Goal: Information Seeking & Learning: Learn about a topic

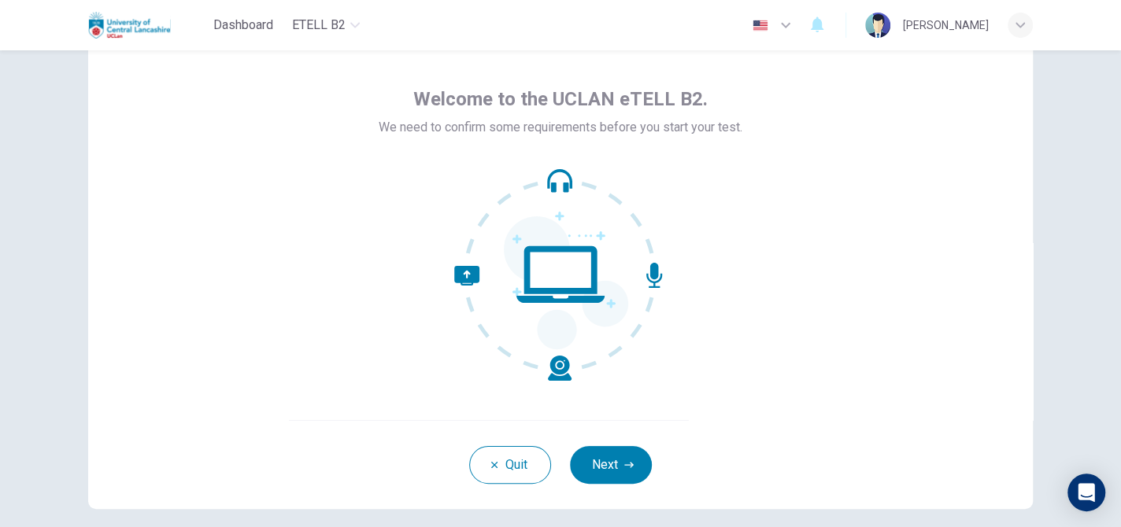
scroll to position [79, 0]
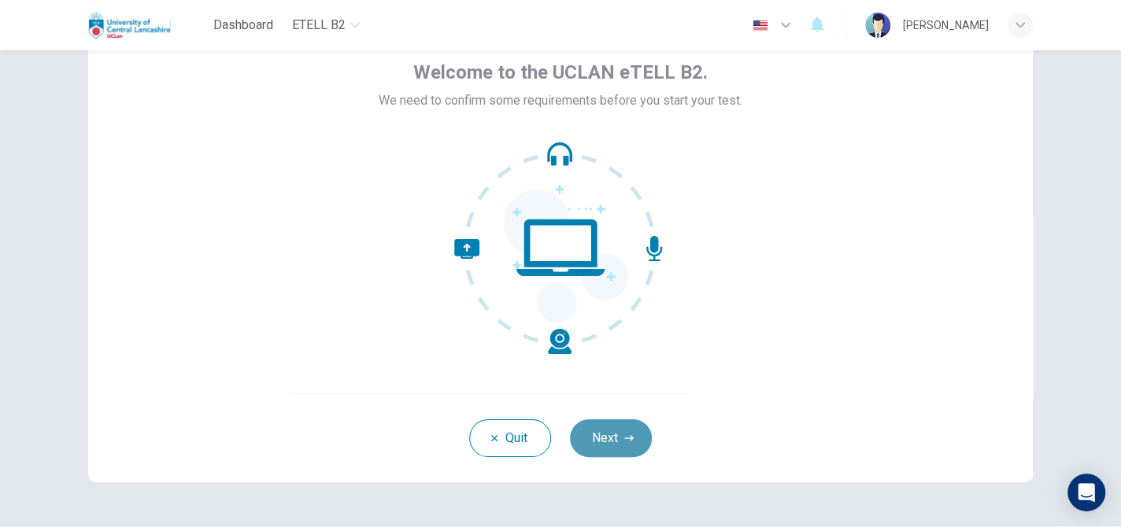
click at [601, 431] on button "Next" at bounding box center [611, 439] width 82 height 38
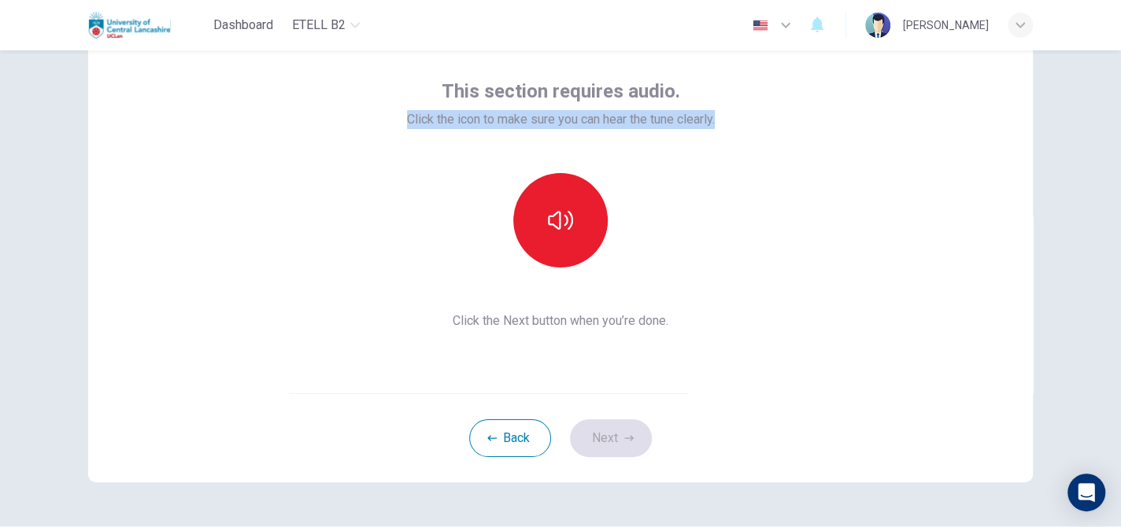
drag, startPoint x: 402, startPoint y: 117, endPoint x: 742, endPoint y: 131, distance: 340.4
click at [747, 124] on div "This section requires audio. Click the icon to make sure you can hear the tune …" at bounding box center [560, 205] width 945 height 378
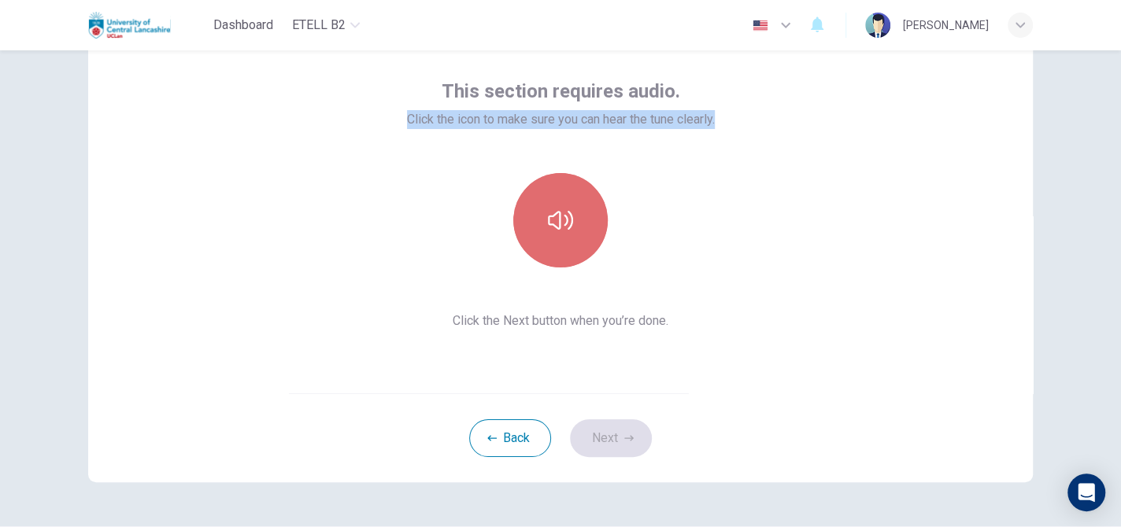
click at [557, 249] on button "button" at bounding box center [560, 220] width 94 height 94
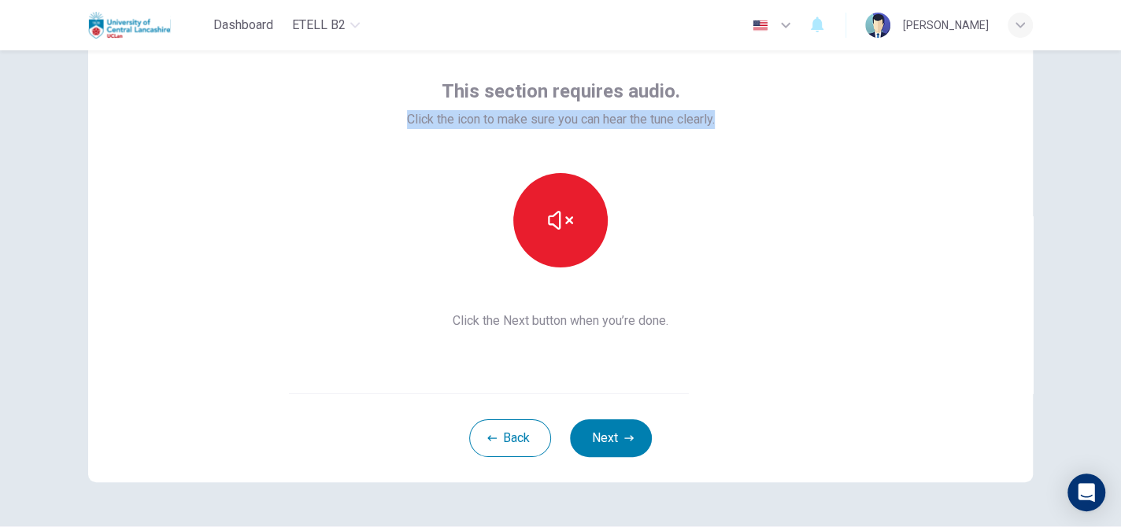
click at [612, 438] on button "Next" at bounding box center [611, 439] width 82 height 38
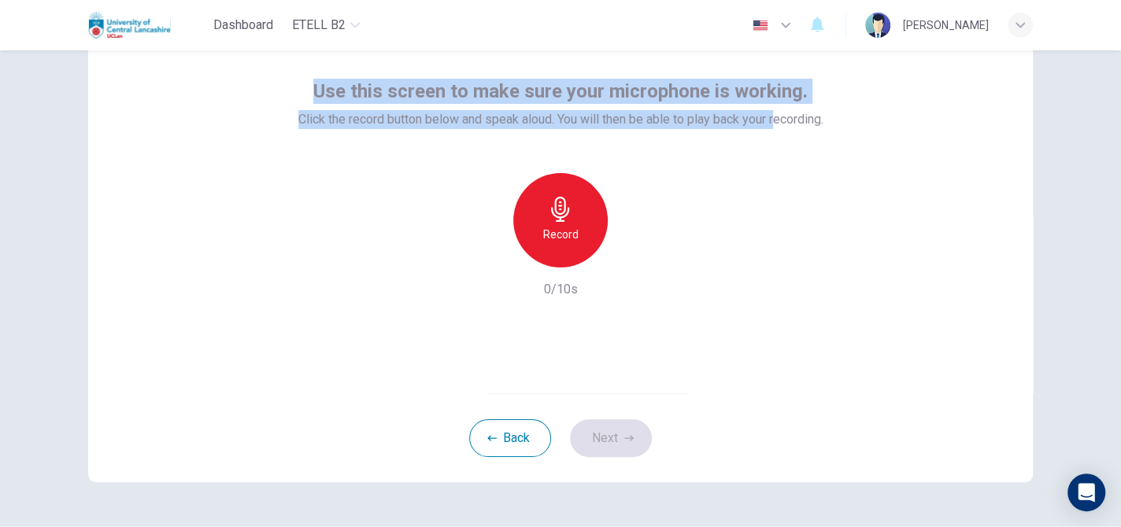
drag, startPoint x: 303, startPoint y: 82, endPoint x: 811, endPoint y: 124, distance: 509.6
click at [811, 123] on div "Use this screen to make sure your microphone is working. Click the record butto…" at bounding box center [560, 104] width 525 height 50
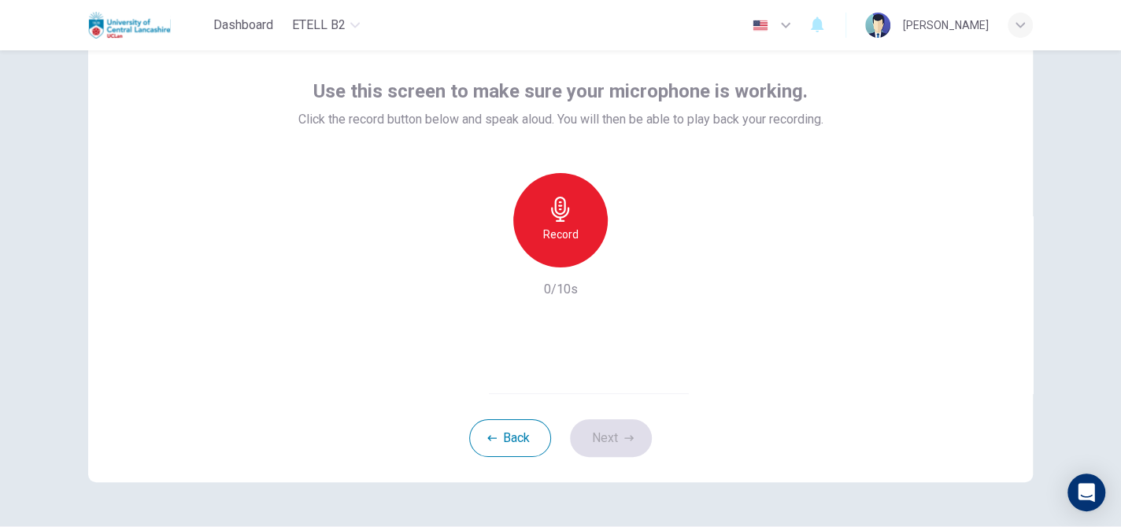
click at [402, 184] on div "Record 0/10s" at bounding box center [560, 236] width 525 height 126
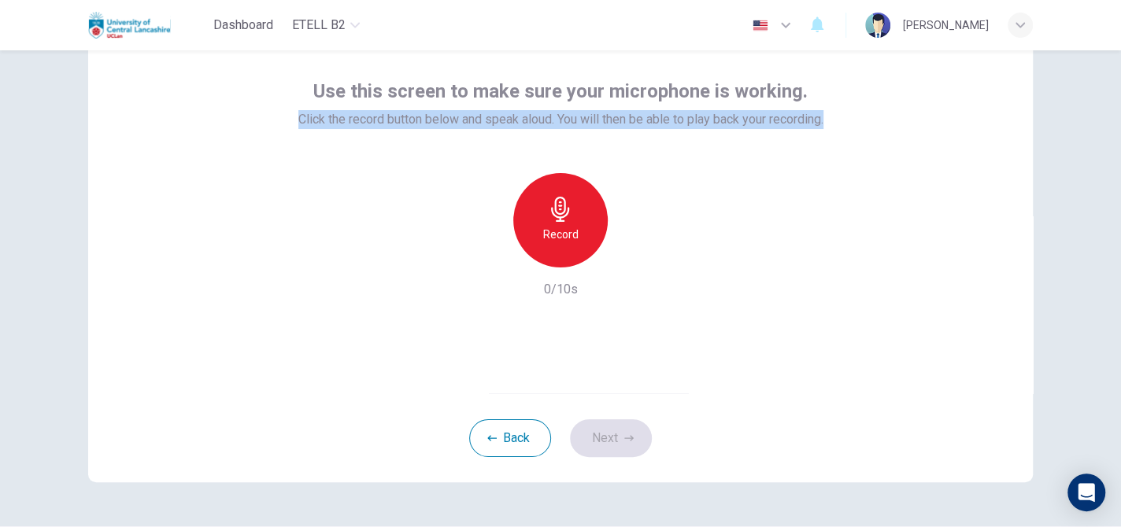
drag, startPoint x: 268, startPoint y: 111, endPoint x: 828, endPoint y: 126, distance: 560.7
click at [828, 126] on div "Use this screen to make sure your microphone is working. Click the record butto…" at bounding box center [560, 205] width 945 height 378
click at [567, 213] on icon "button" at bounding box center [560, 209] width 25 height 25
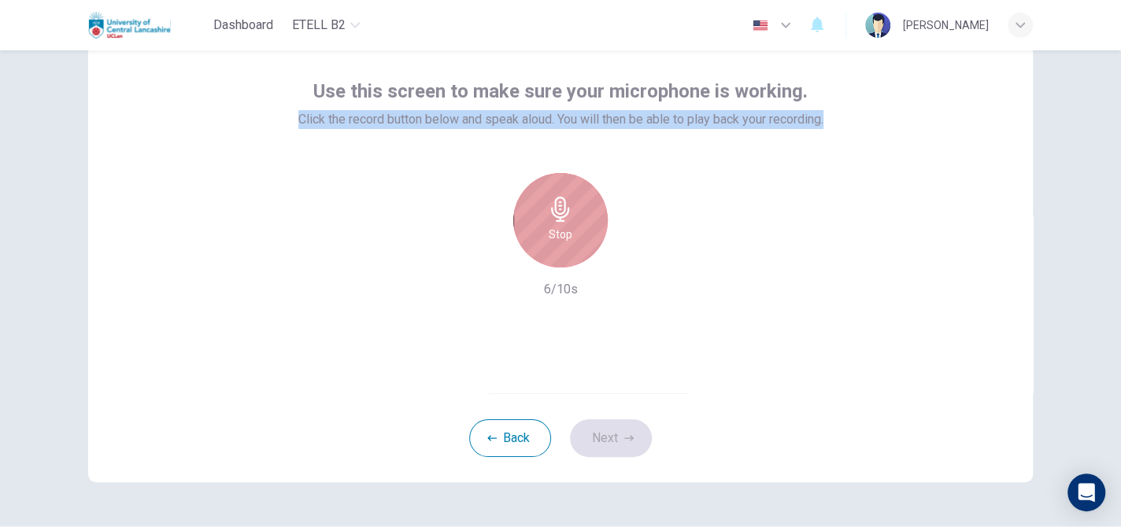
click at [535, 221] on div "Stop" at bounding box center [560, 220] width 94 height 94
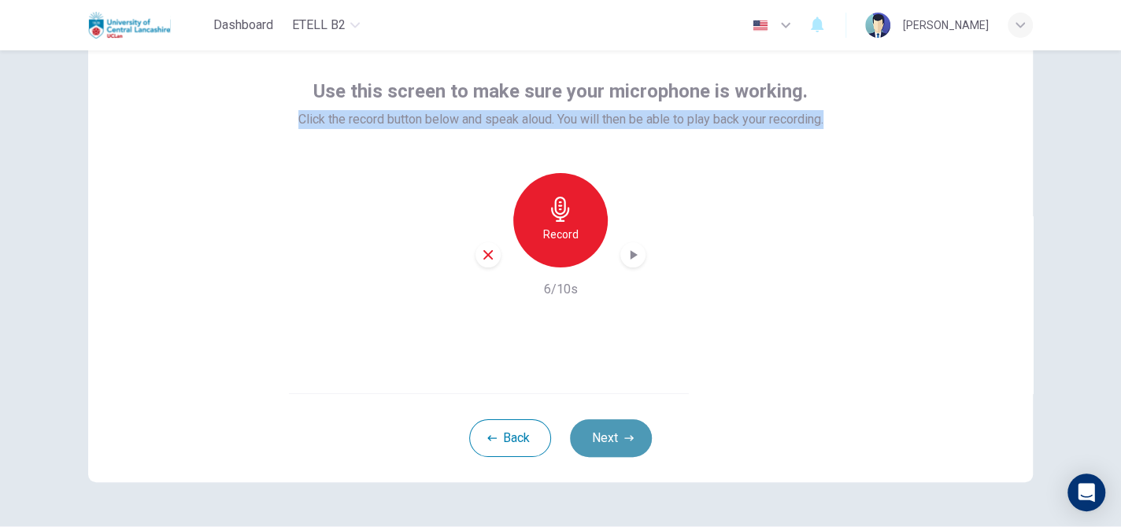
click at [614, 437] on button "Next" at bounding box center [611, 439] width 82 height 38
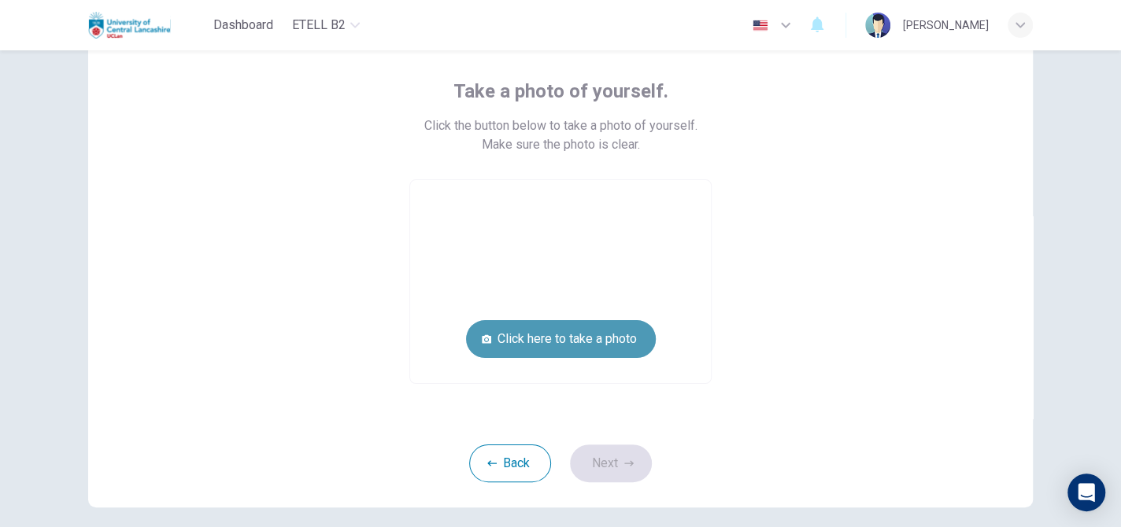
click at [580, 335] on button "Click here to take a photo" at bounding box center [561, 339] width 190 height 38
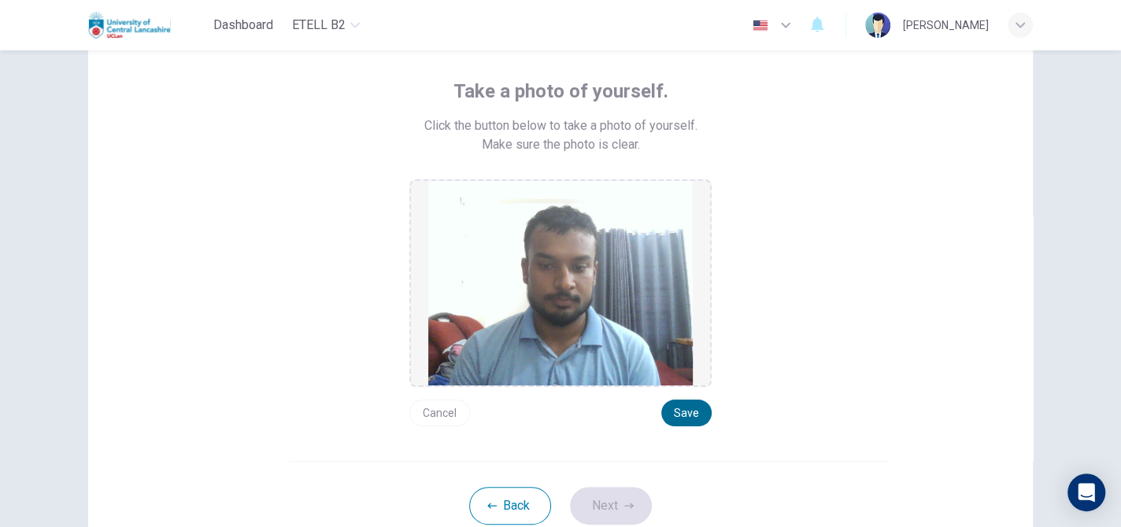
click at [686, 410] on button "Save" at bounding box center [686, 413] width 50 height 27
drag, startPoint x: 616, startPoint y: 494, endPoint x: 609, endPoint y: 487, distance: 8.9
click at [615, 494] on button "Next" at bounding box center [611, 506] width 82 height 38
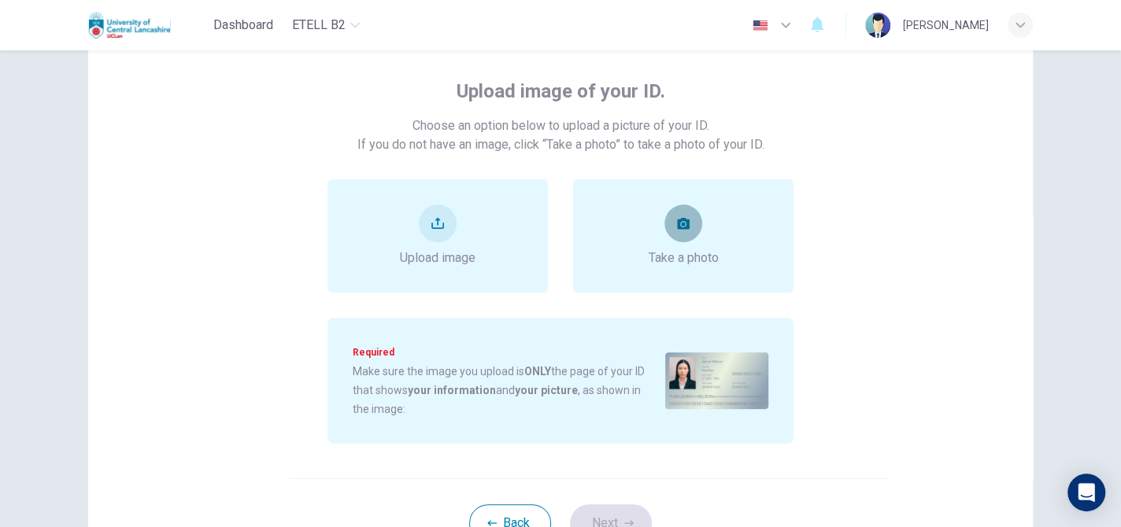
click at [685, 218] on icon "take photo" at bounding box center [683, 223] width 13 height 13
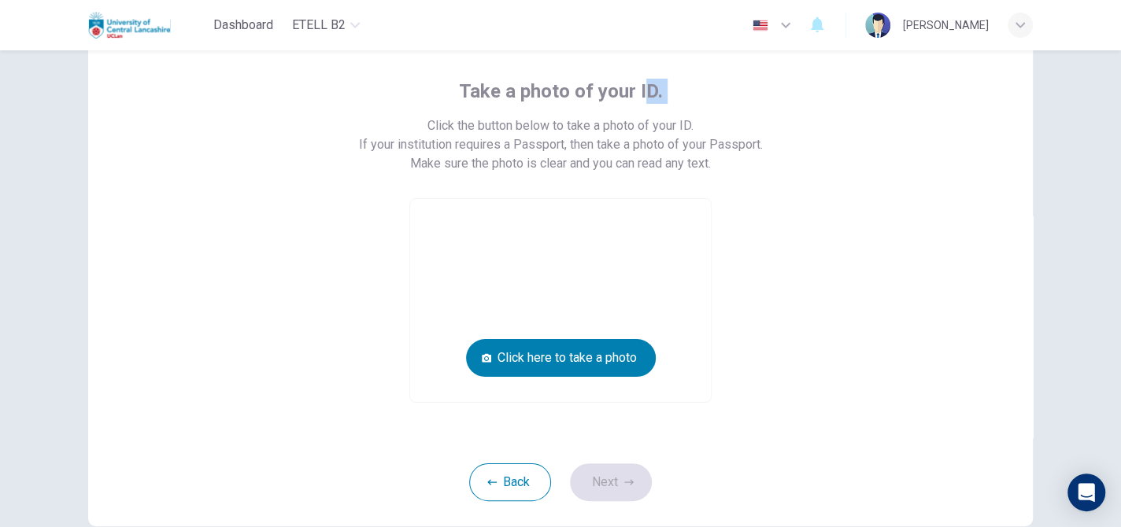
drag, startPoint x: 420, startPoint y: 88, endPoint x: 645, endPoint y: 83, distance: 224.4
click at [645, 83] on div "Take a photo of your ID. Click the button below to take a photo of your ID. If …" at bounding box center [561, 241] width 712 height 324
click at [671, 84] on div "Take a photo of your ID. Click the button below to take a photo of your ID. If …" at bounding box center [561, 241] width 712 height 324
drag, startPoint x: 669, startPoint y: 87, endPoint x: 450, endPoint y: 85, distance: 218.9
click at [450, 85] on div "Take a photo of your ID. Click the button below to take a photo of your ID. If …" at bounding box center [561, 241] width 712 height 324
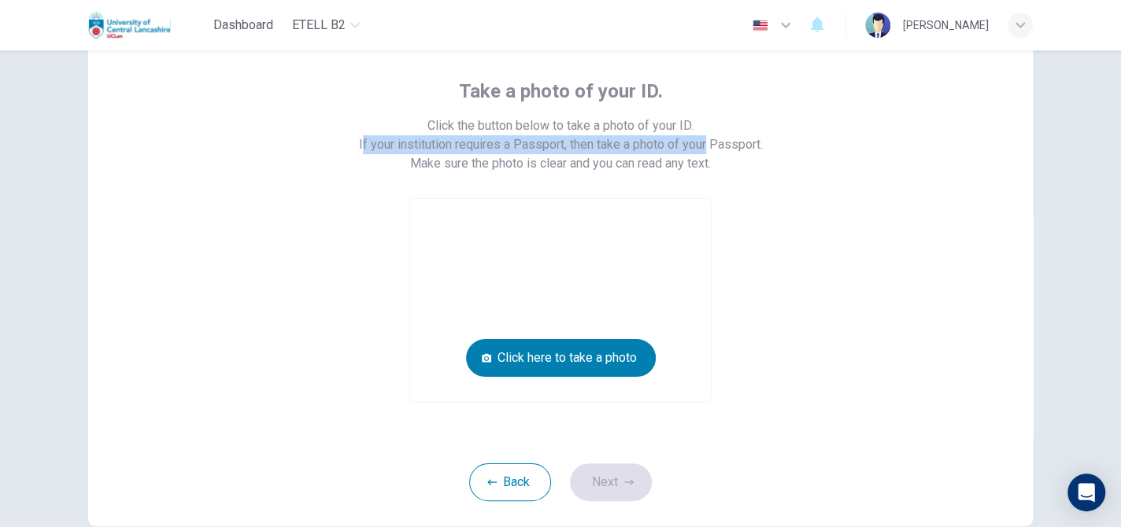
drag, startPoint x: 347, startPoint y: 140, endPoint x: 701, endPoint y: 139, distance: 354.3
click at [701, 139] on div "Take a photo of your ID. Click the button below to take a photo of your ID. If …" at bounding box center [561, 241] width 712 height 324
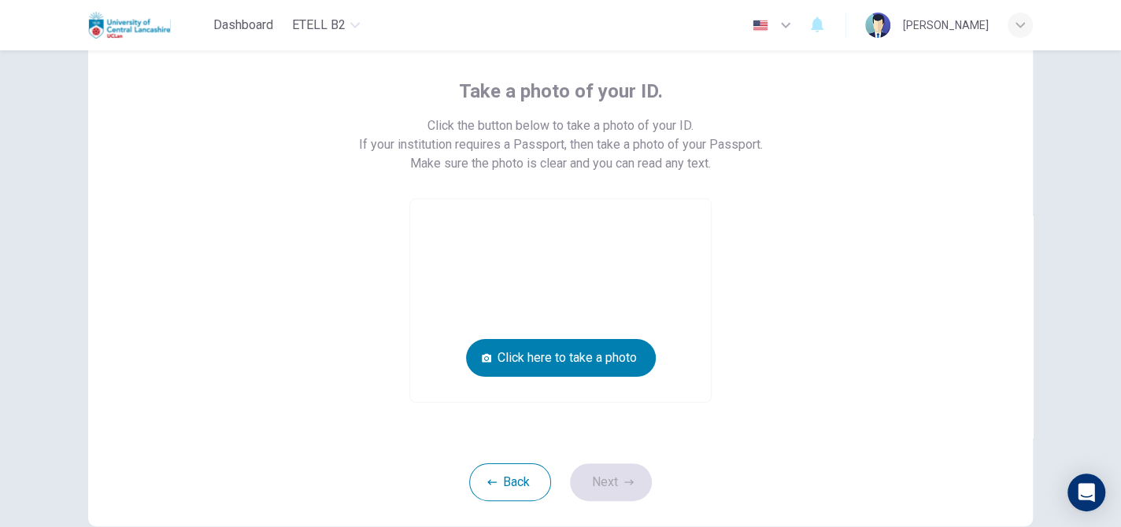
click at [769, 155] on div "Take a photo of your ID. Click the button below to take a photo of your ID. If …" at bounding box center [561, 241] width 712 height 324
drag, startPoint x: 502, startPoint y: 142, endPoint x: 567, endPoint y: 140, distance: 64.6
click at [567, 140] on span "Click the button below to take a photo of your ID. If your institution requires…" at bounding box center [561, 136] width 404 height 38
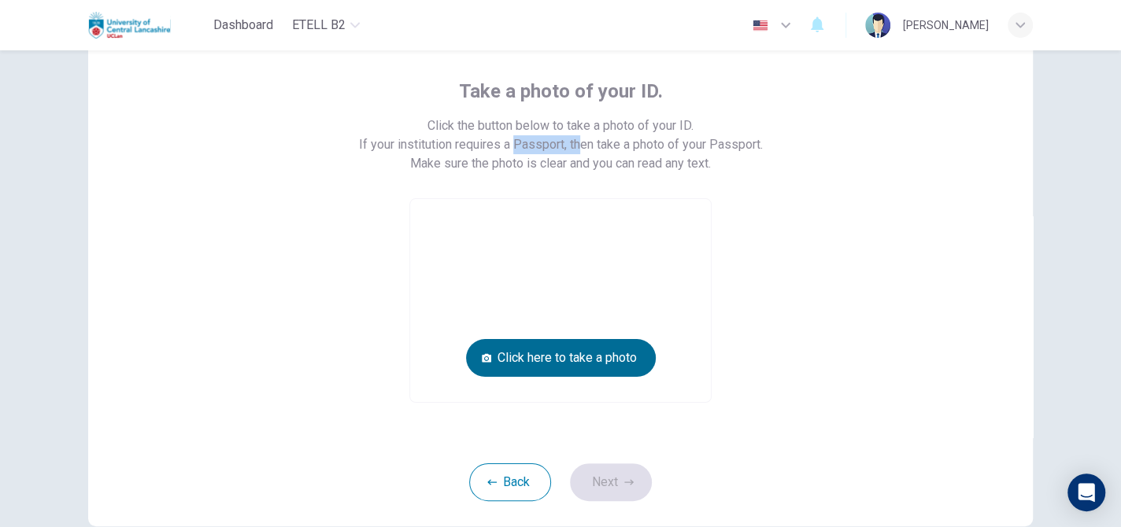
click at [562, 346] on button "Click here to take a photo" at bounding box center [561, 358] width 190 height 38
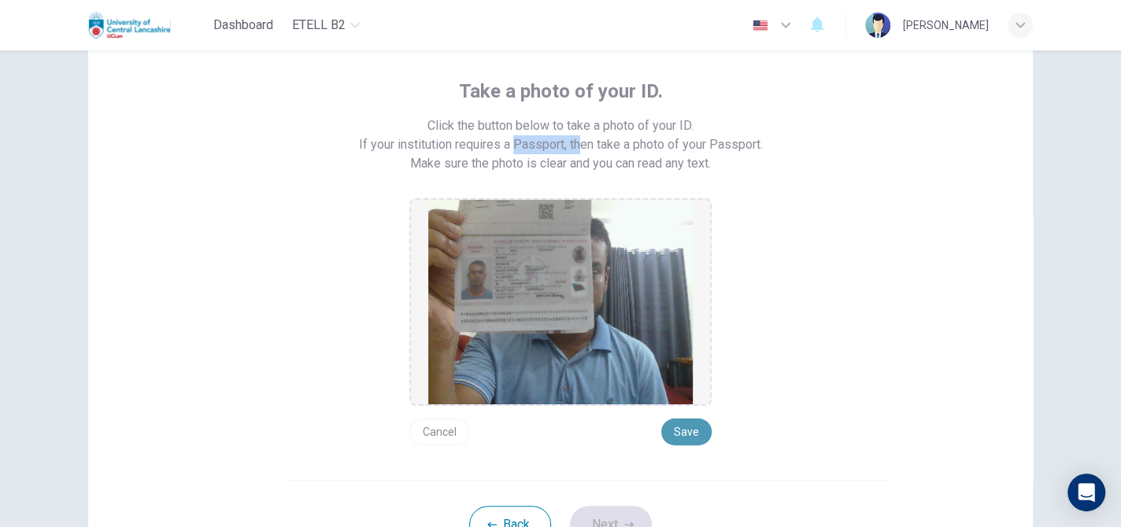
click at [690, 433] on button "Save" at bounding box center [686, 432] width 50 height 27
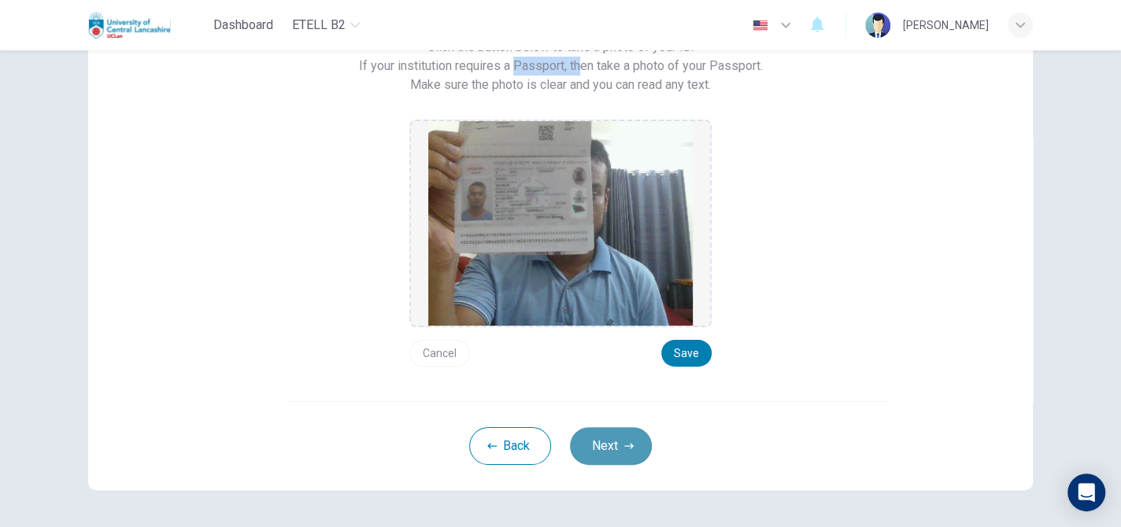
click at [616, 441] on button "Next" at bounding box center [611, 446] width 82 height 38
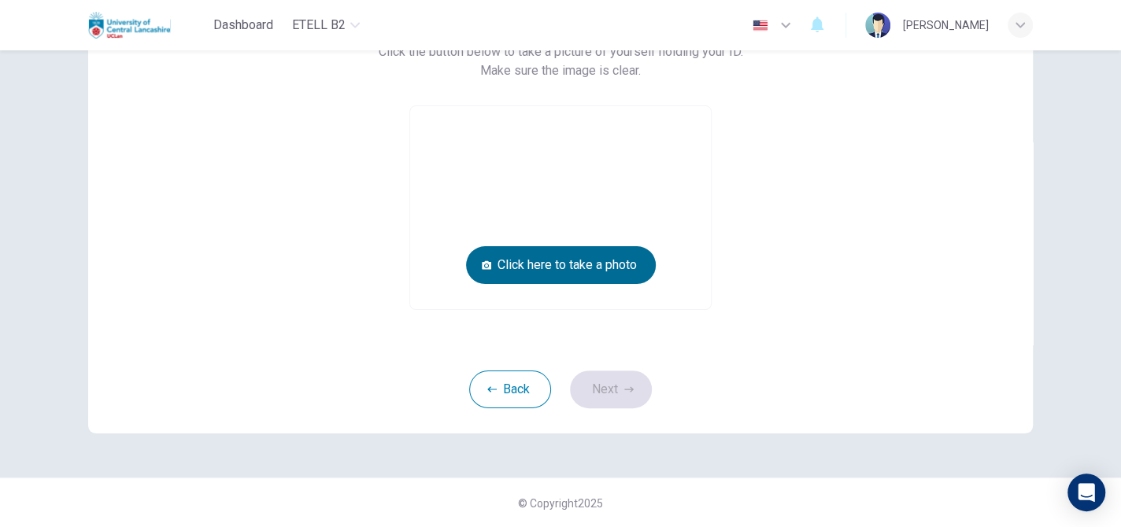
scroll to position [0, 0]
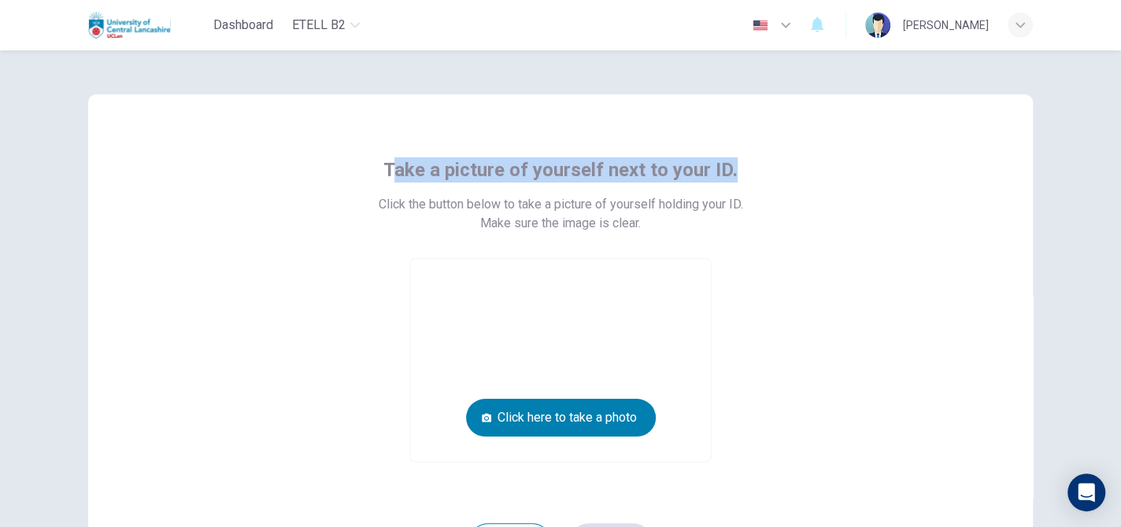
drag, startPoint x: 393, startPoint y: 169, endPoint x: 760, endPoint y: 169, distance: 366.9
click at [760, 169] on div "Take a picture of yourself next to your ID. Click the button below to take a pi…" at bounding box center [561, 309] width 712 height 305
click at [564, 416] on button "Click here to take a photo" at bounding box center [561, 418] width 190 height 38
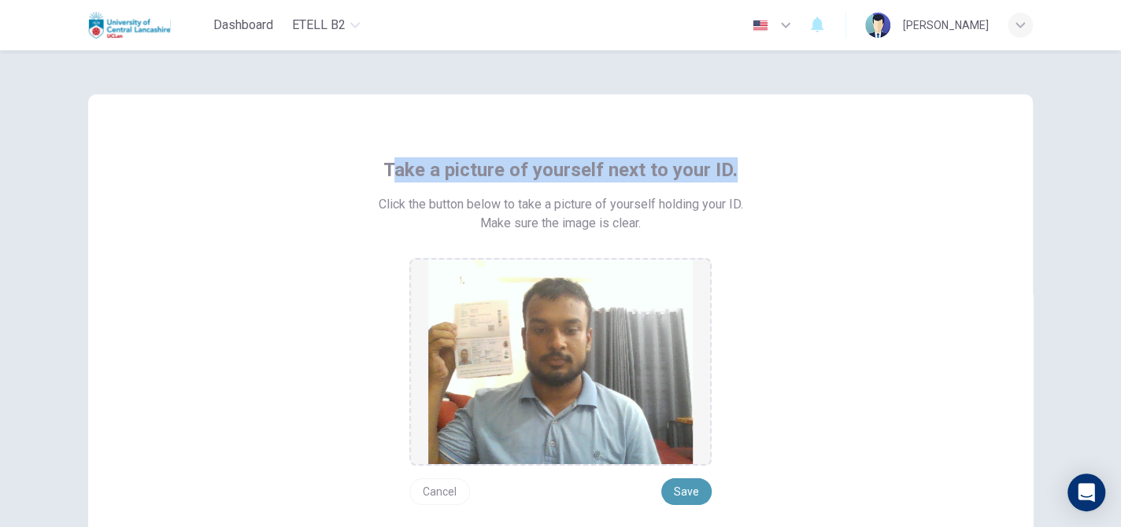
click at [683, 484] on button "Save" at bounding box center [686, 492] width 50 height 27
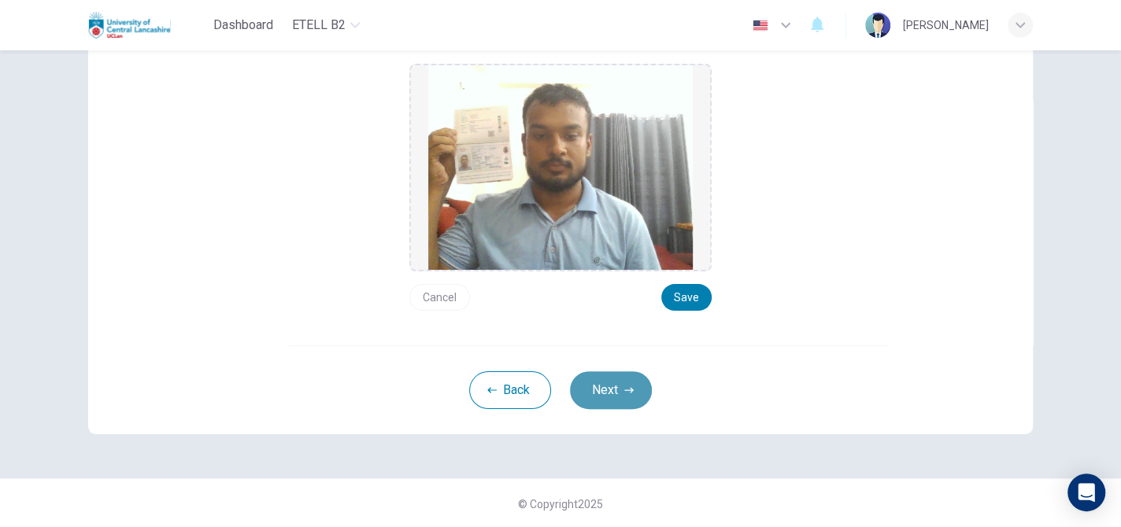
click at [605, 386] on button "Next" at bounding box center [611, 391] width 82 height 38
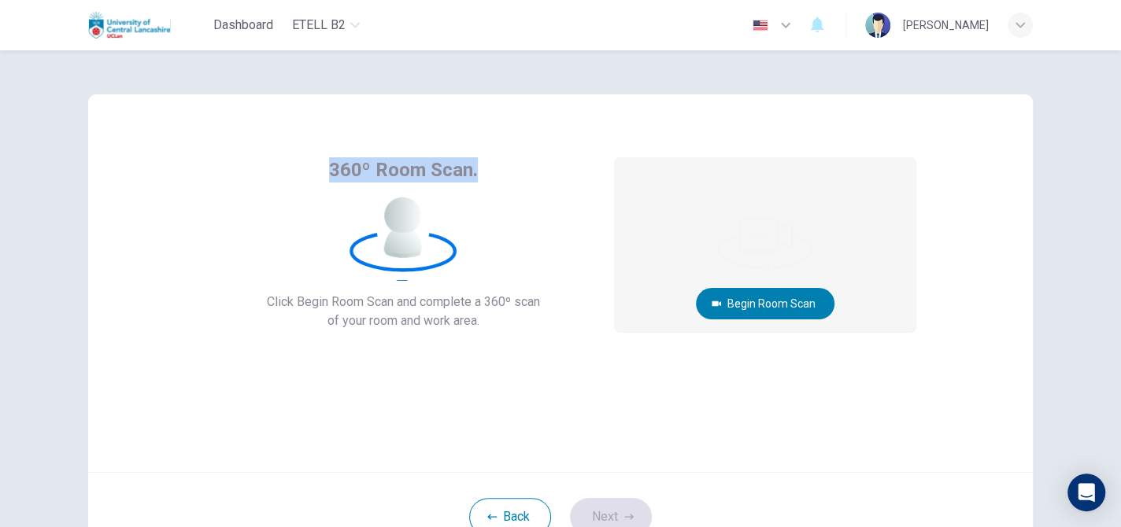
drag, startPoint x: 315, startPoint y: 160, endPoint x: 528, endPoint y: 191, distance: 215.7
click at [528, 191] on div "360º Room Scan. Click Begin Room Scan and complete a 360º scan of your room and…" at bounding box center [403, 243] width 397 height 173
click at [538, 247] on div "360º Room Scan. Click Begin Room Scan and complete a 360º scan of your room and…" at bounding box center [403, 243] width 397 height 173
drag, startPoint x: 288, startPoint y: 152, endPoint x: 513, endPoint y: 185, distance: 227.6
click at [513, 185] on div "360º Room Scan. Click Begin Room Scan and complete a 360º scan of your room and…" at bounding box center [560, 283] width 945 height 378
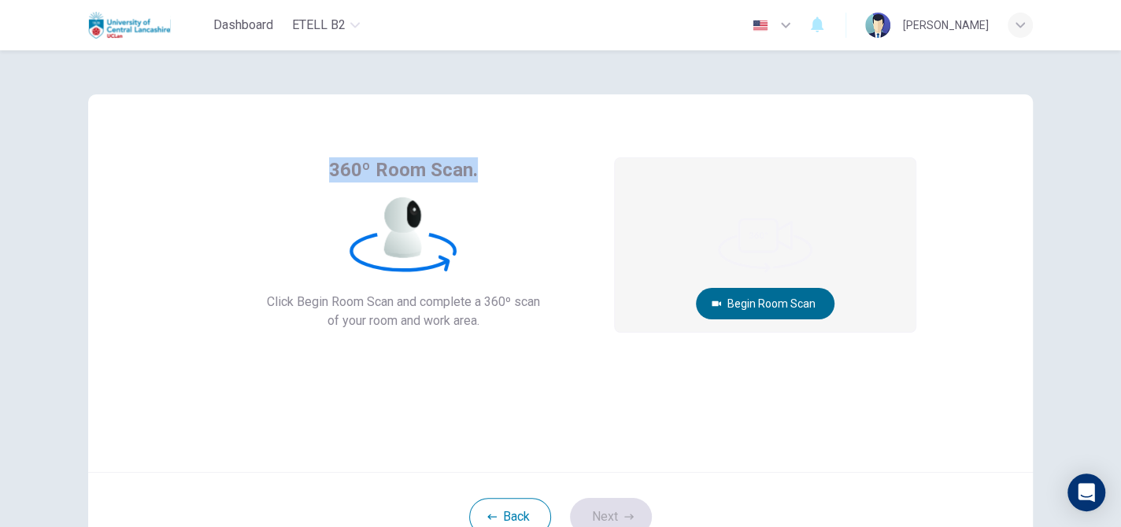
click at [777, 296] on button "Begin Room Scan" at bounding box center [765, 303] width 139 height 31
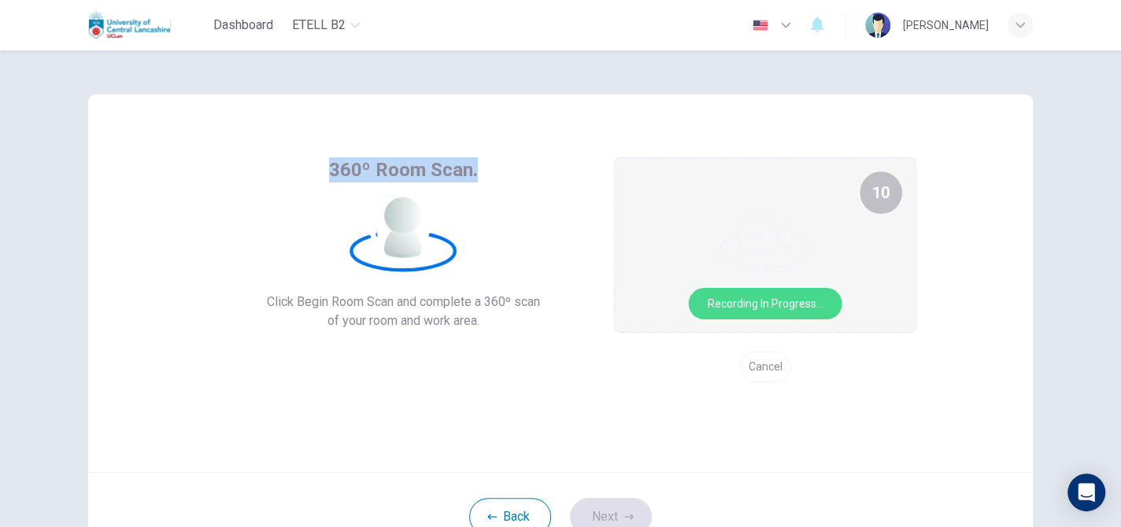
click at [869, 291] on video at bounding box center [765, 245] width 301 height 174
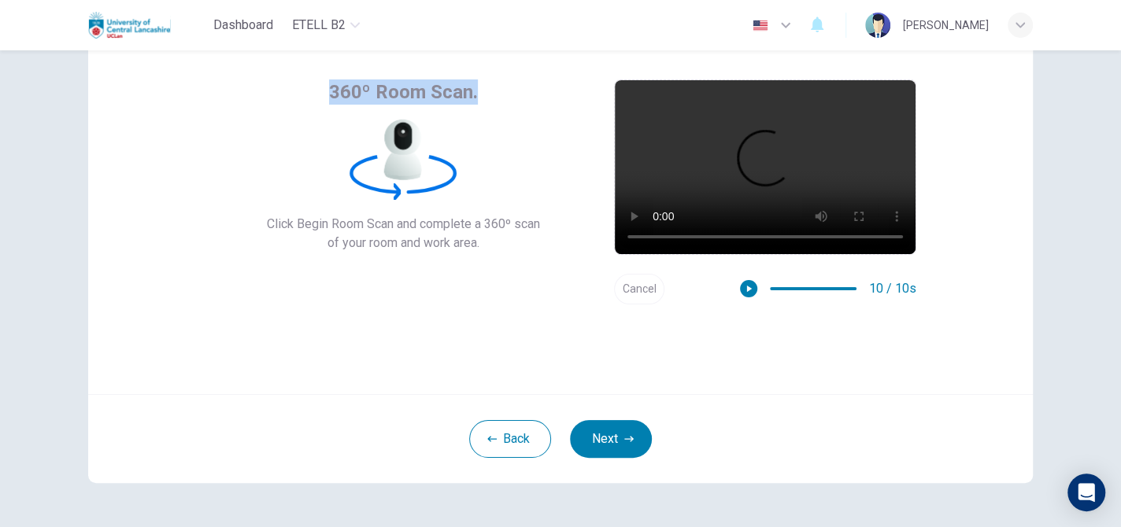
scroll to position [79, 0]
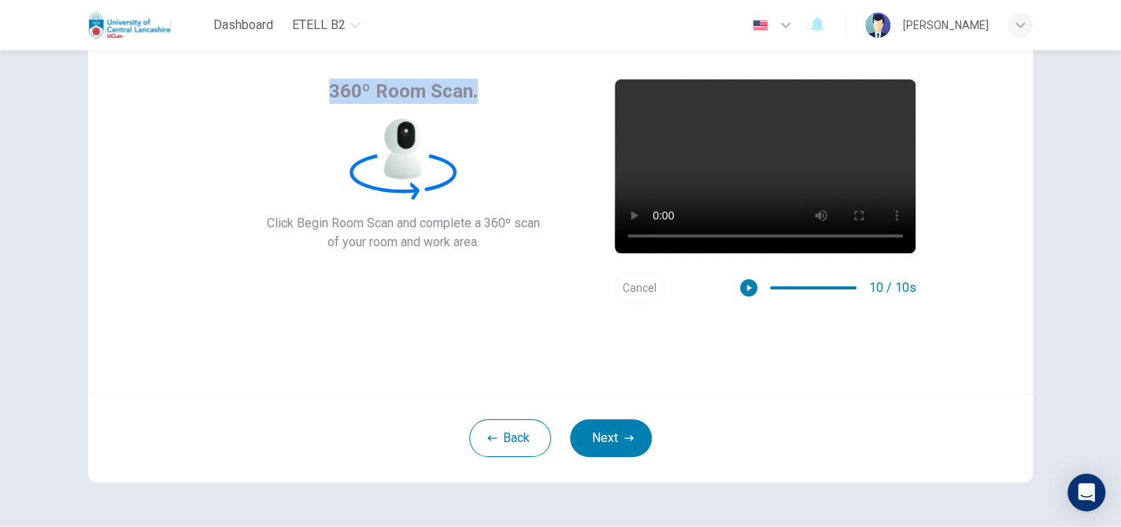
click at [636, 292] on button "Cancel" at bounding box center [639, 288] width 50 height 31
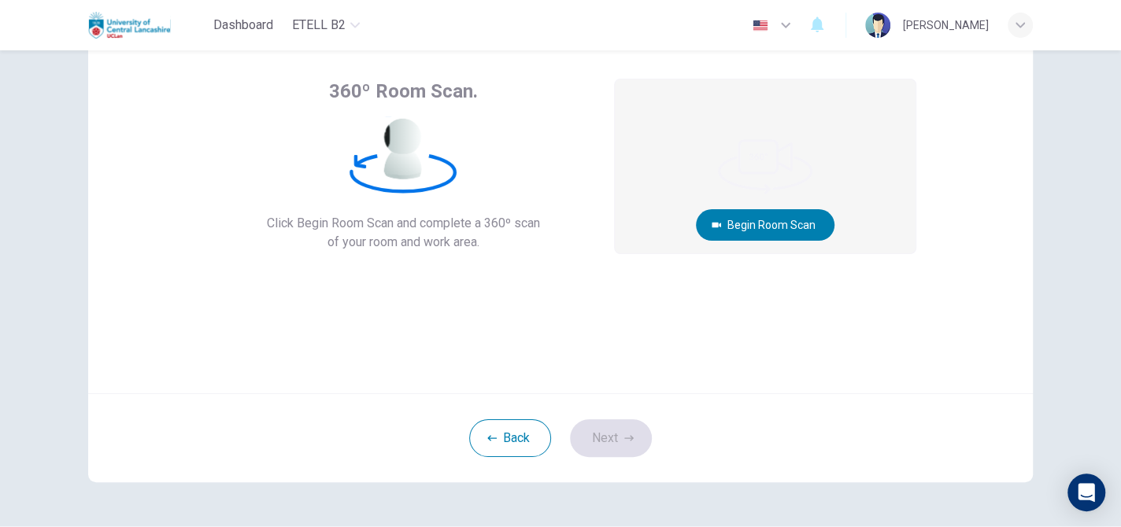
click at [783, 295] on div "Begin Room Scan Cancel" at bounding box center [765, 191] width 302 height 225
click at [785, 227] on button "Begin Room Scan" at bounding box center [765, 224] width 139 height 31
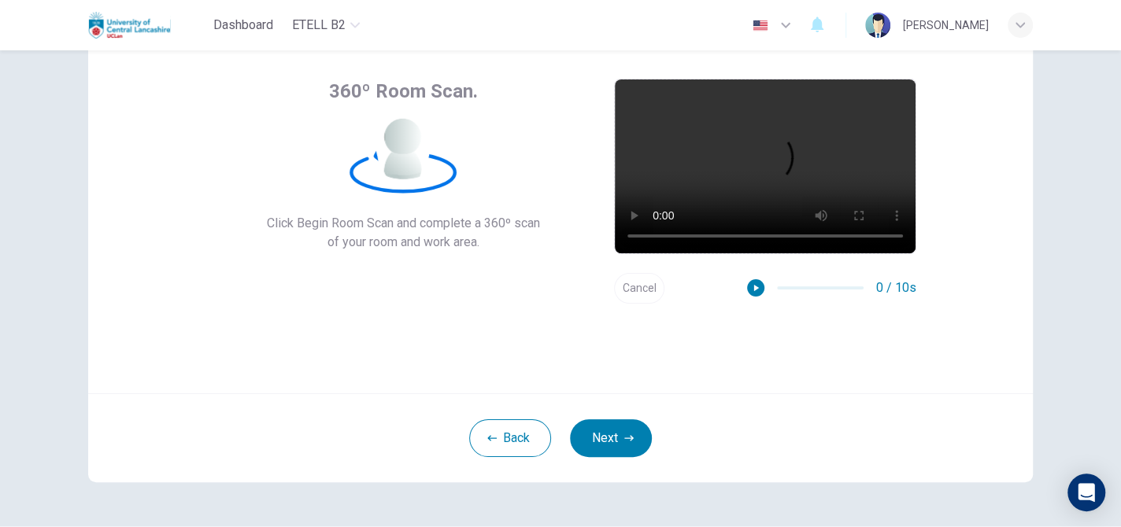
click at [820, 323] on div "360º Room Scan. Click Begin Room Scan and complete a 360º scan of your room and…" at bounding box center [560, 205] width 945 height 378
click at [618, 442] on button "Next" at bounding box center [611, 439] width 82 height 38
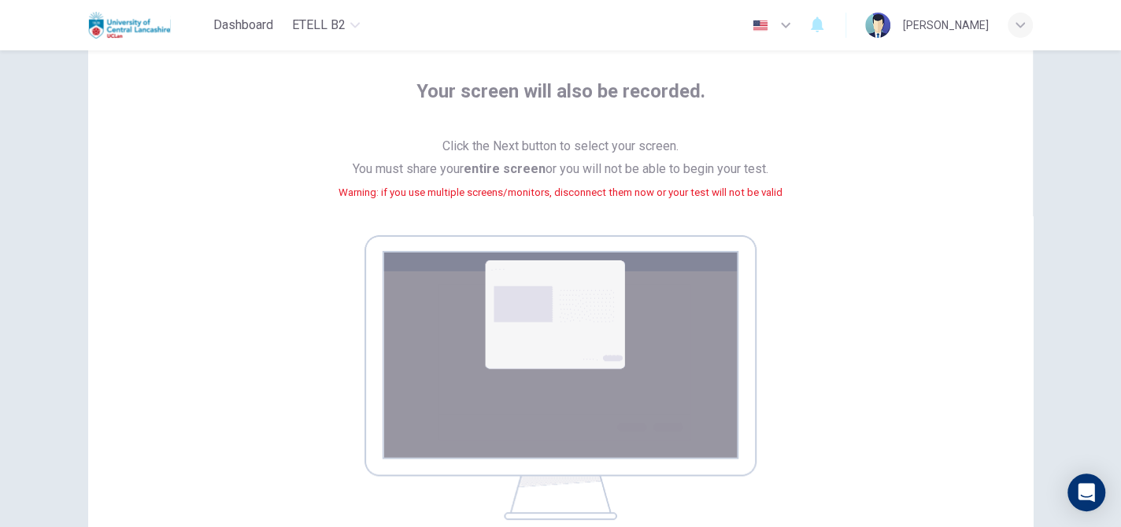
scroll to position [236, 0]
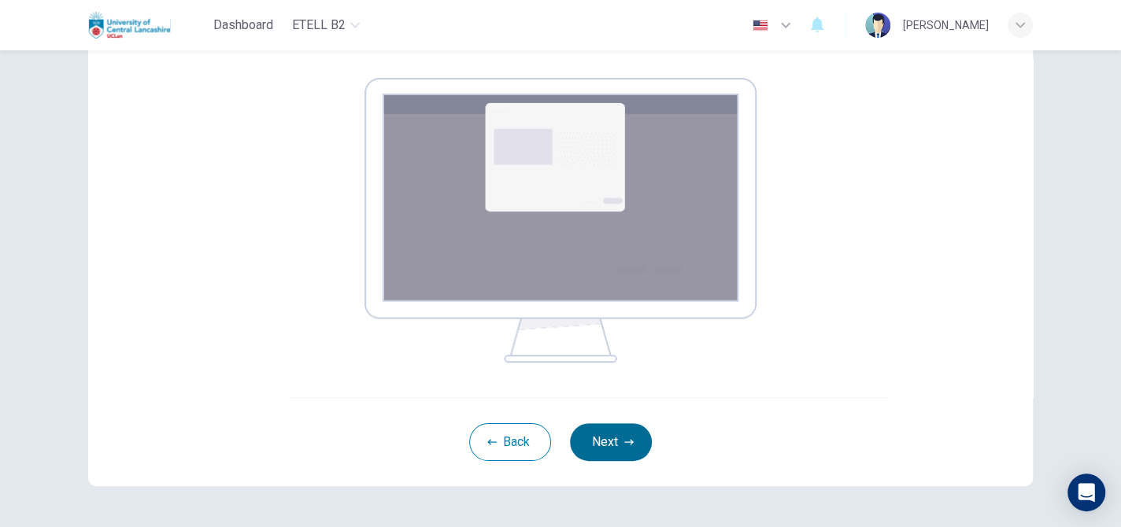
click at [598, 434] on button "Next" at bounding box center [611, 443] width 82 height 38
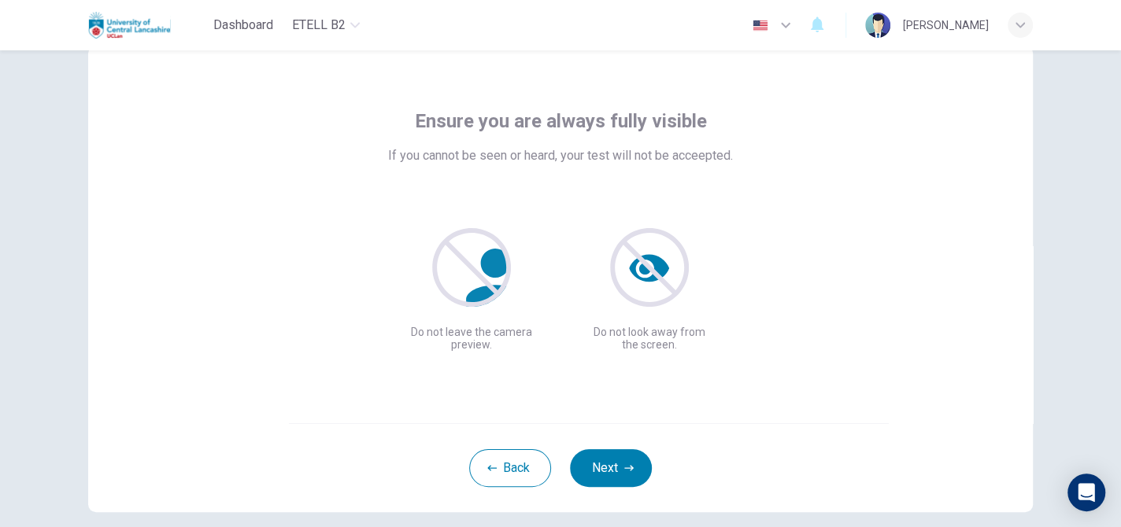
scroll to position [128, 0]
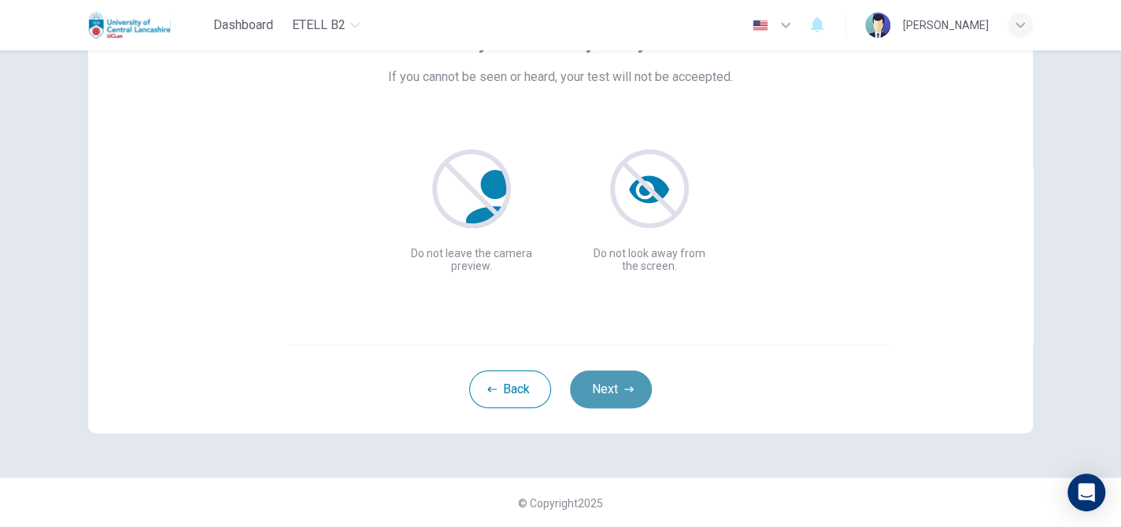
click at [594, 394] on button "Next" at bounding box center [611, 390] width 82 height 38
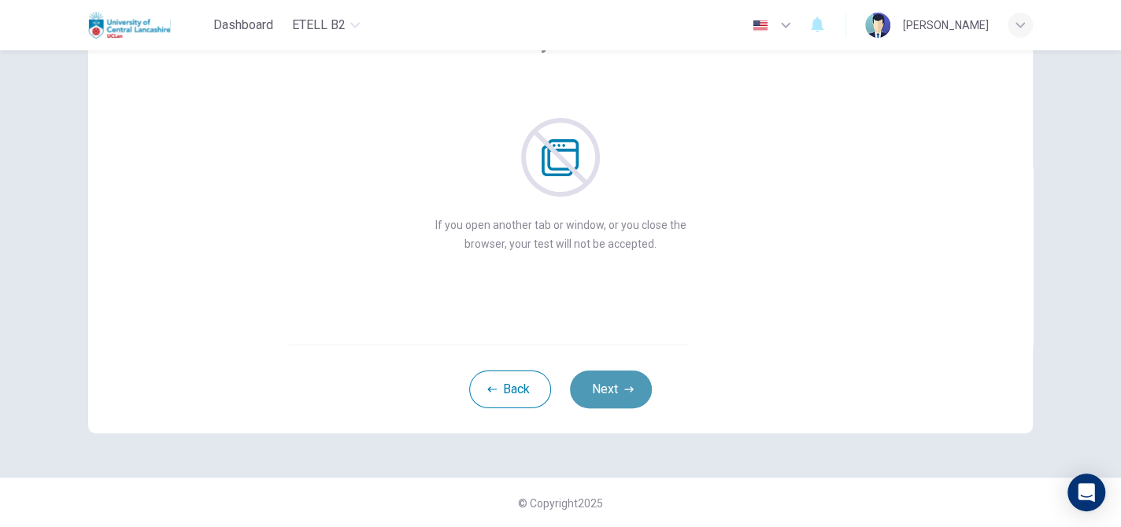
click at [602, 382] on button "Next" at bounding box center [611, 390] width 82 height 38
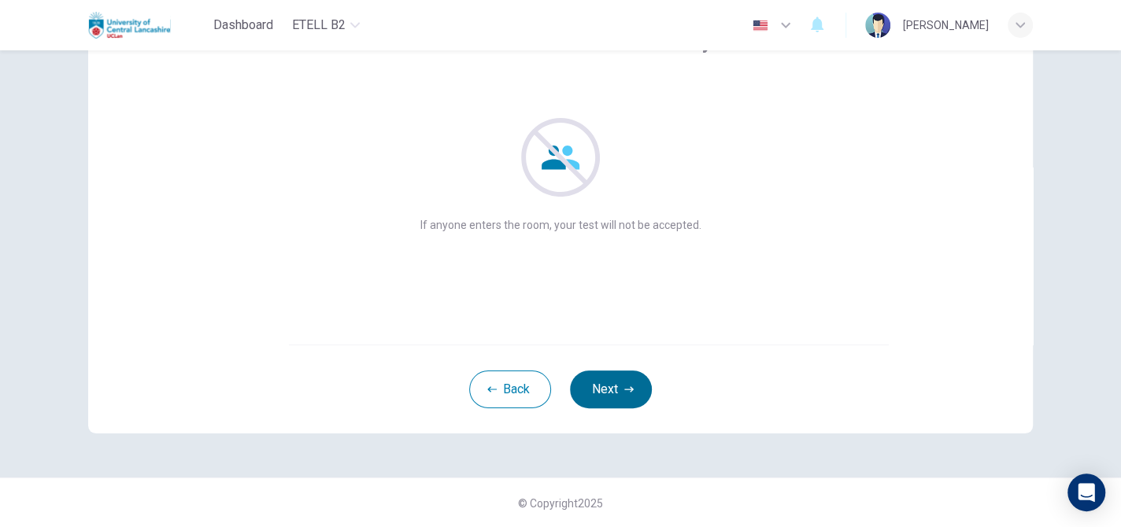
click at [602, 382] on button "Next" at bounding box center [611, 390] width 82 height 38
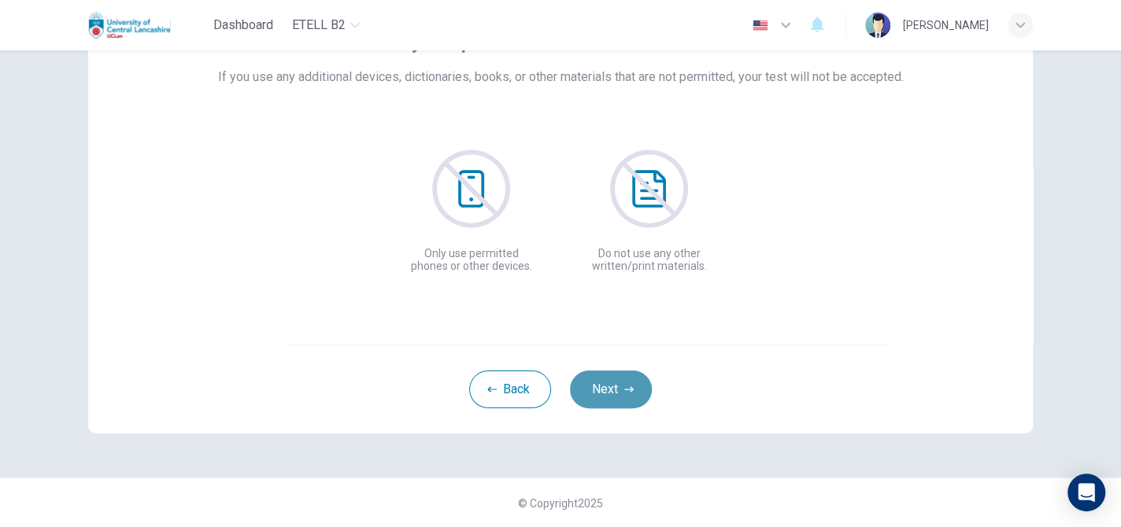
click at [602, 382] on button "Next" at bounding box center [611, 390] width 82 height 38
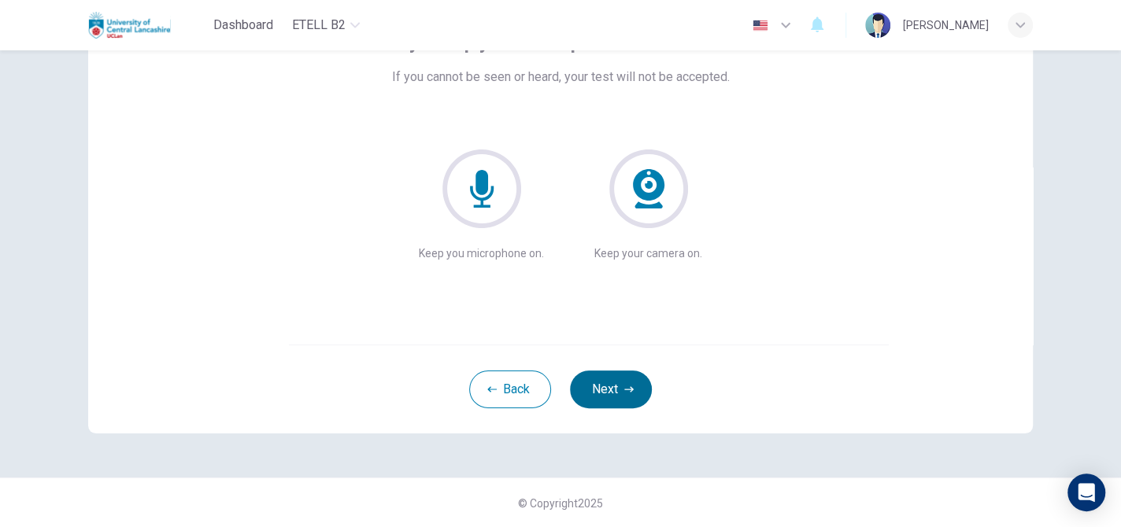
click at [602, 382] on button "Next" at bounding box center [611, 390] width 82 height 38
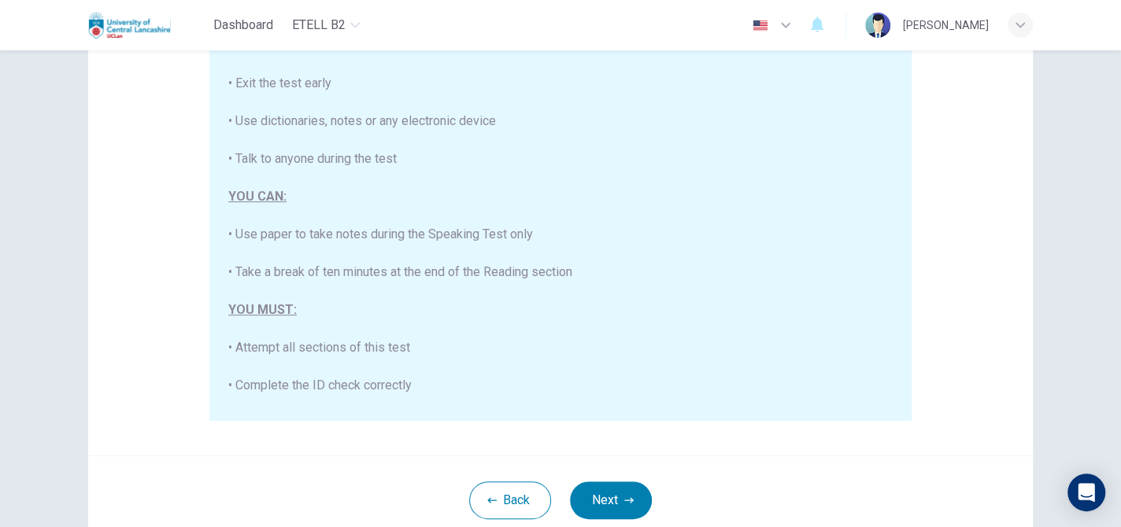
scroll to position [79, 0]
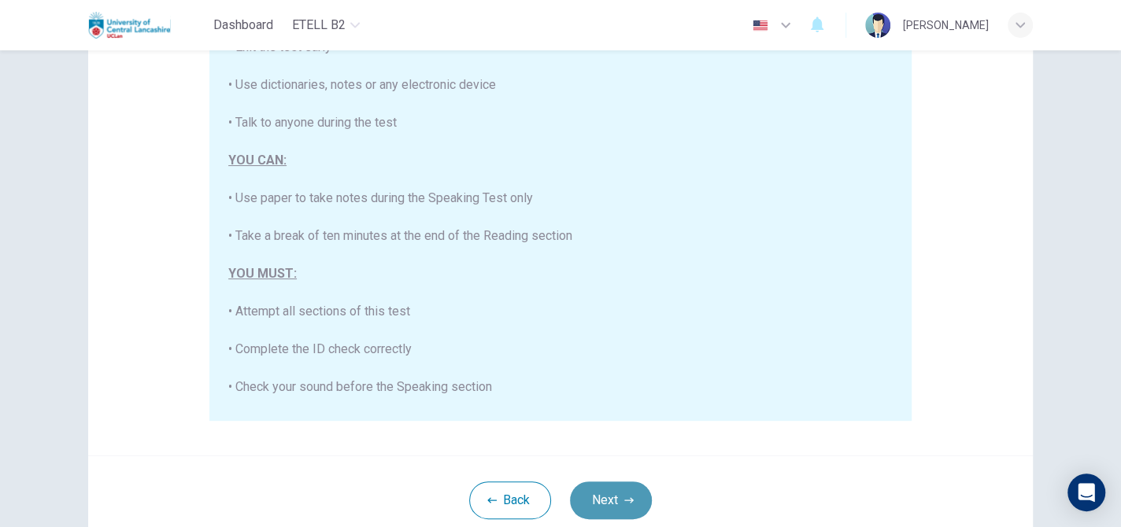
click at [624, 496] on icon "button" at bounding box center [628, 500] width 9 height 9
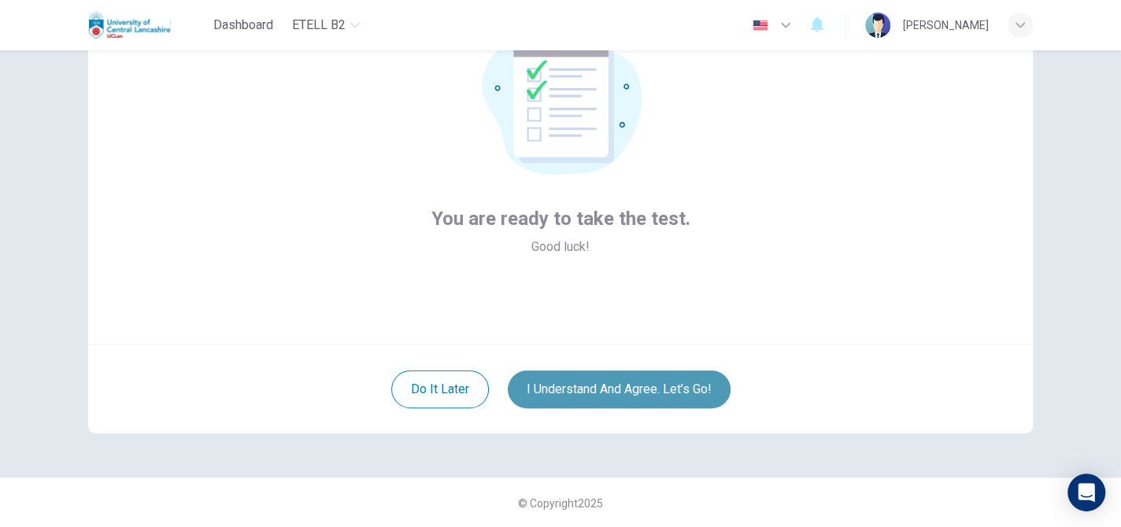
click at [664, 390] on button "I understand and agree. Let’s go!" at bounding box center [619, 390] width 223 height 38
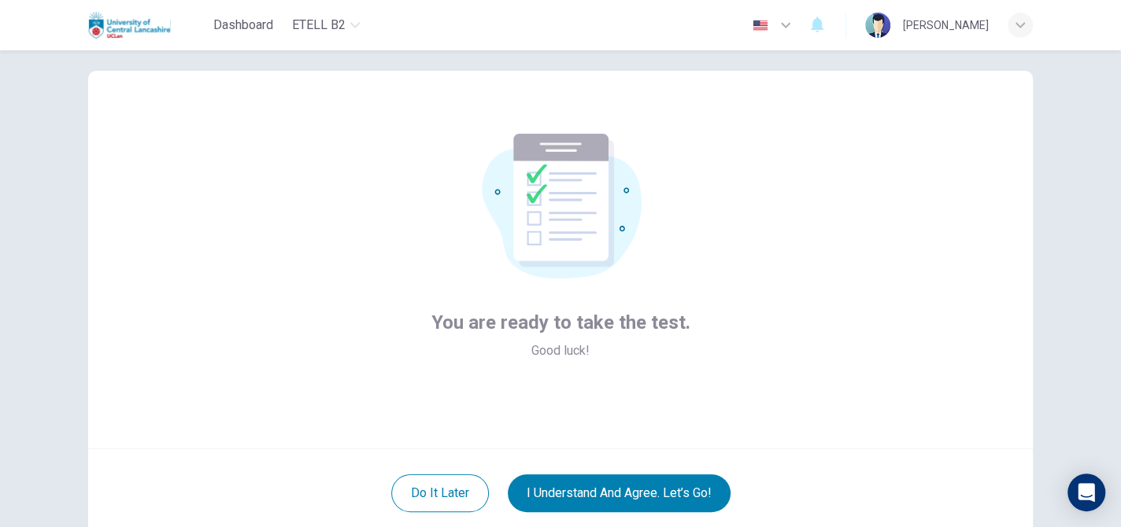
scroll to position [0, 0]
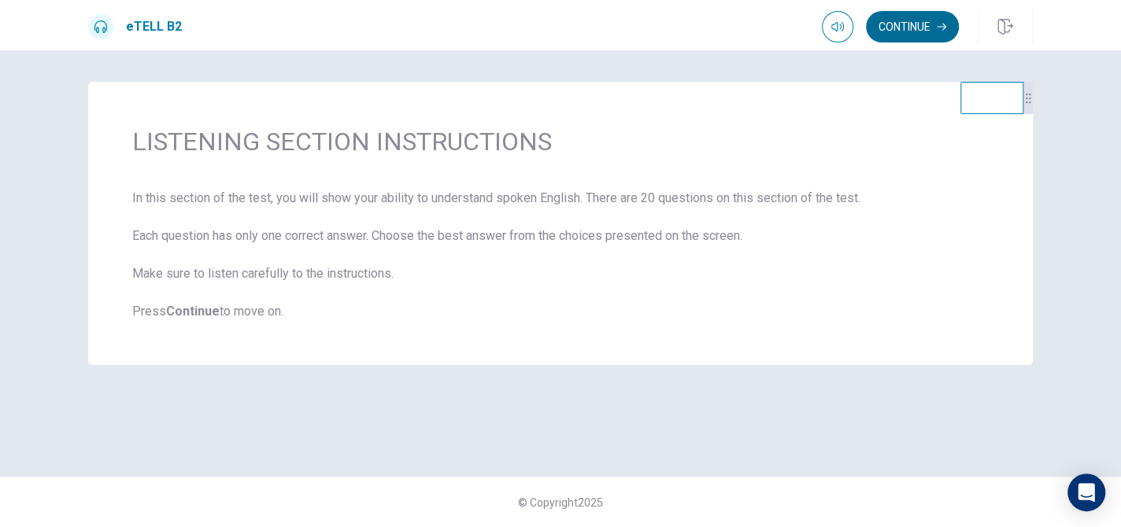
click at [912, 28] on button "Continue" at bounding box center [912, 26] width 93 height 31
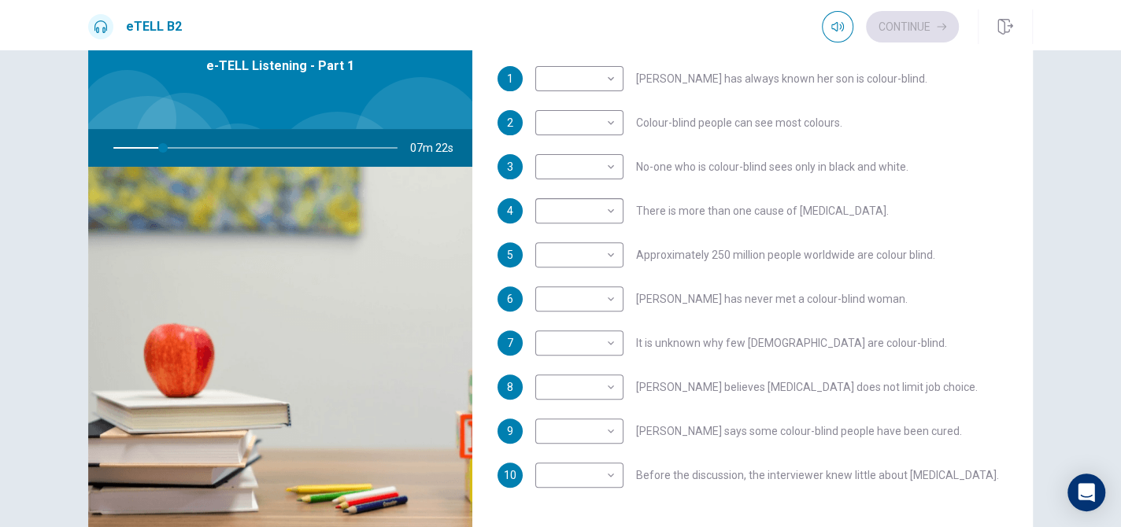
scroll to position [198, 0]
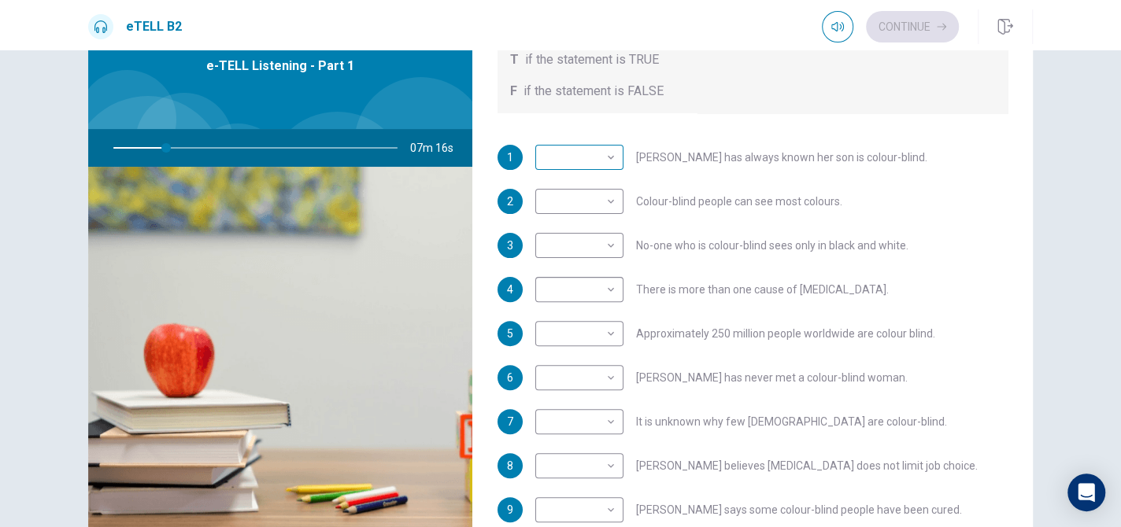
type input "**"
click at [589, 163] on body "This site uses cookies, as explained in our Privacy Policy . If you agree to th…" at bounding box center [560, 263] width 1121 height 527
click at [595, 205] on li "F" at bounding box center [575, 206] width 88 height 25
type input "*"
click at [596, 197] on body "This site uses cookies, as explained in our Privacy Policy . If you agree to th…" at bounding box center [560, 263] width 1121 height 527
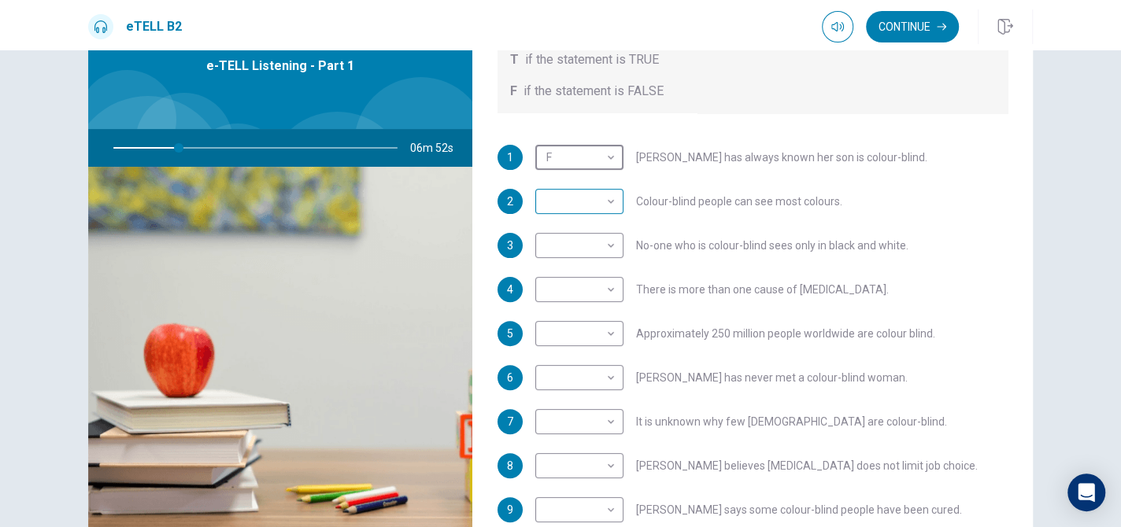
type input "**"
click at [589, 228] on li "T" at bounding box center [575, 225] width 88 height 25
type input "*"
click at [603, 237] on body "This site uses cookies, as explained in our Privacy Policy . If you agree to th…" at bounding box center [560, 263] width 1121 height 527
type input "**"
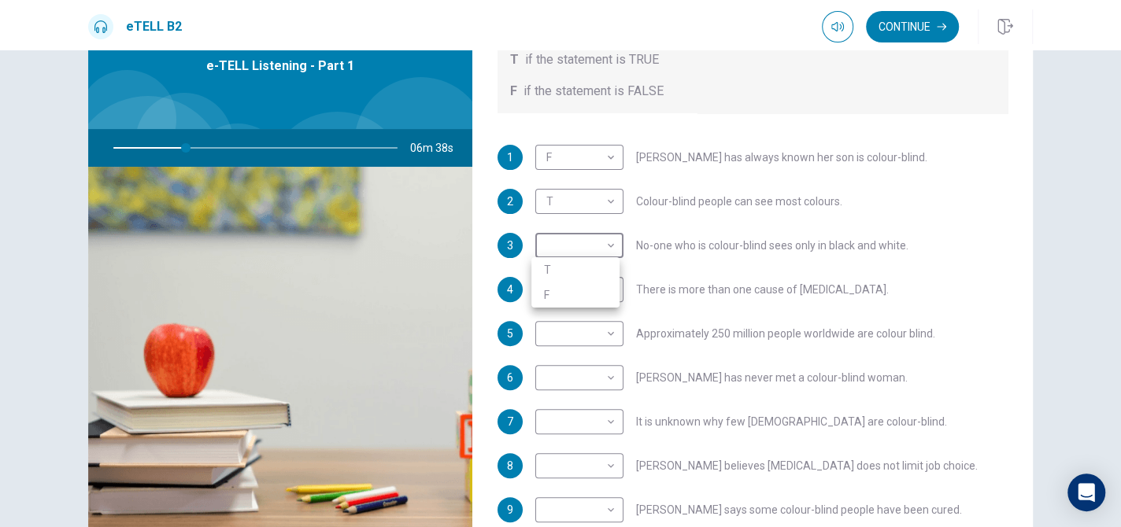
click at [597, 269] on li "T" at bounding box center [575, 269] width 88 height 25
type input "*"
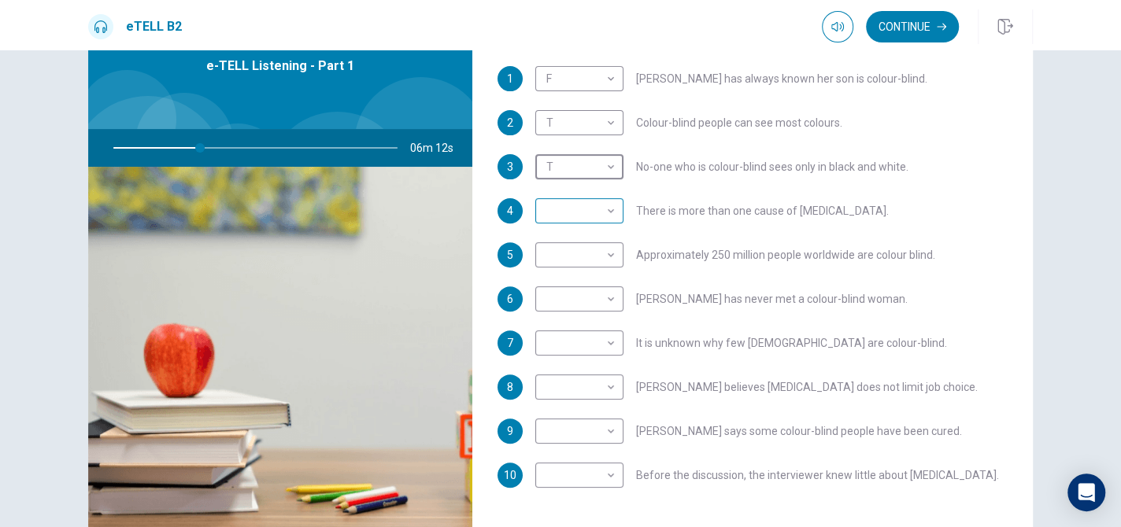
type input "**"
click at [590, 208] on body "This site uses cookies, as explained in our Privacy Policy . If you agree to th…" at bounding box center [560, 263] width 1121 height 527
click at [595, 229] on li "T" at bounding box center [575, 235] width 88 height 25
type input "*"
click at [602, 257] on body "This site uses cookies, as explained in our Privacy Policy . If you agree to th…" at bounding box center [560, 263] width 1121 height 527
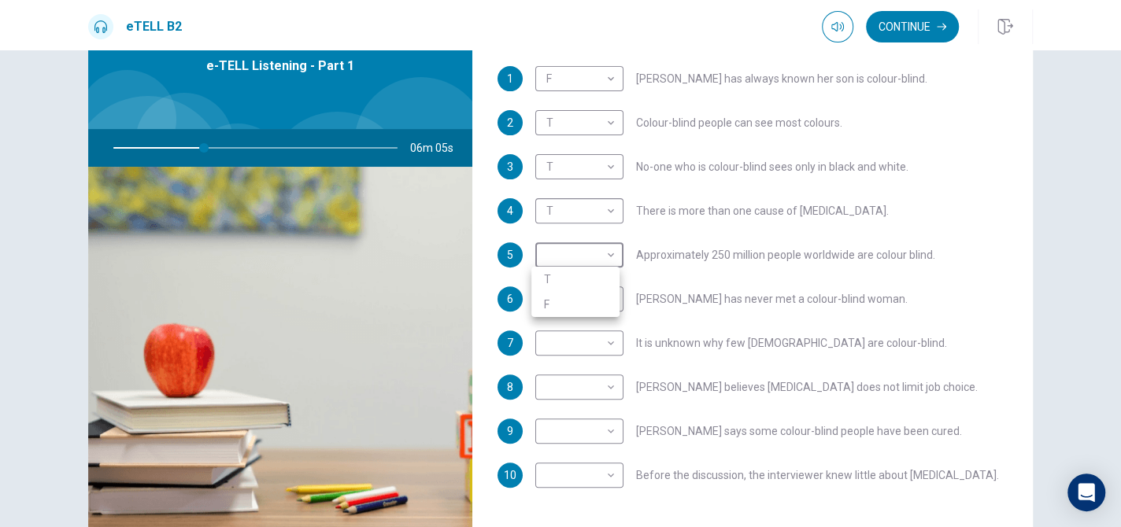
click at [602, 257] on div at bounding box center [560, 263] width 1121 height 527
type input "**"
click at [590, 250] on body "This site uses cookies, as explained in our Privacy Policy . If you agree to th…" at bounding box center [560, 263] width 1121 height 527
click at [591, 277] on li "T" at bounding box center [575, 279] width 88 height 25
type input "*"
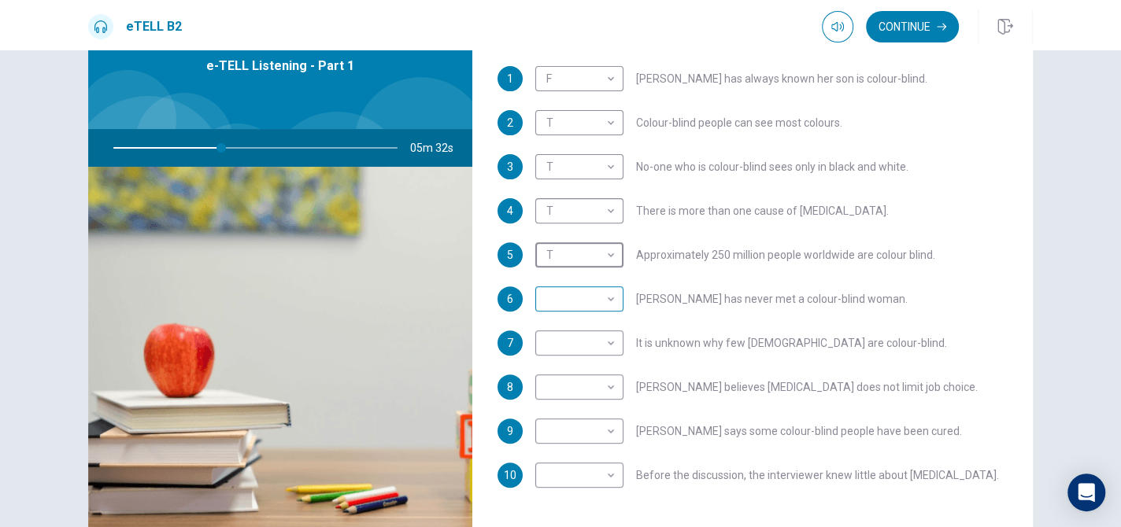
click at [609, 299] on body "This site uses cookies, as explained in our Privacy Policy . If you agree to th…" at bounding box center [560, 263] width 1121 height 527
type input "**"
click at [600, 327] on li "T" at bounding box center [575, 323] width 88 height 25
type input "*"
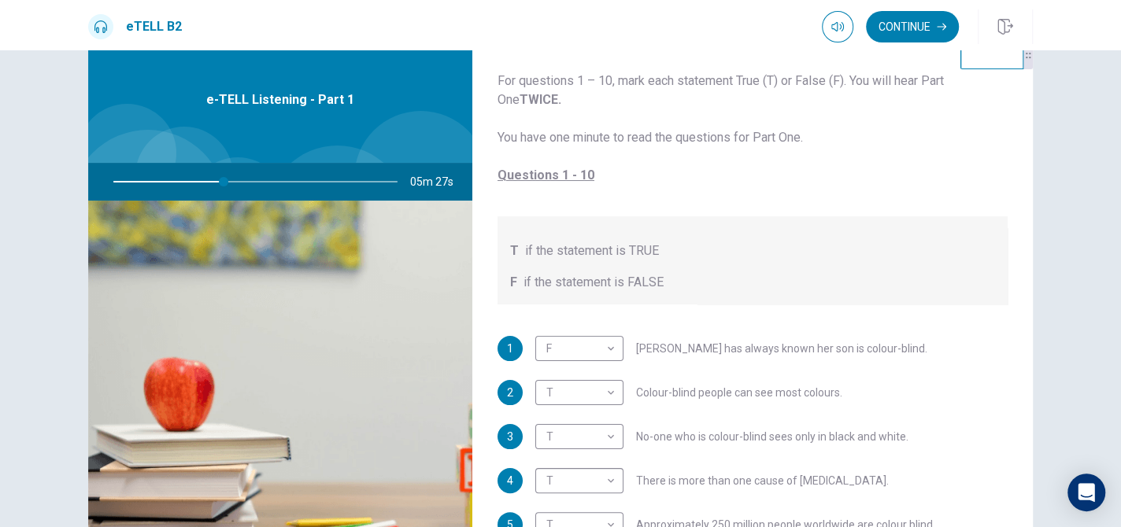
scroll to position [0, 0]
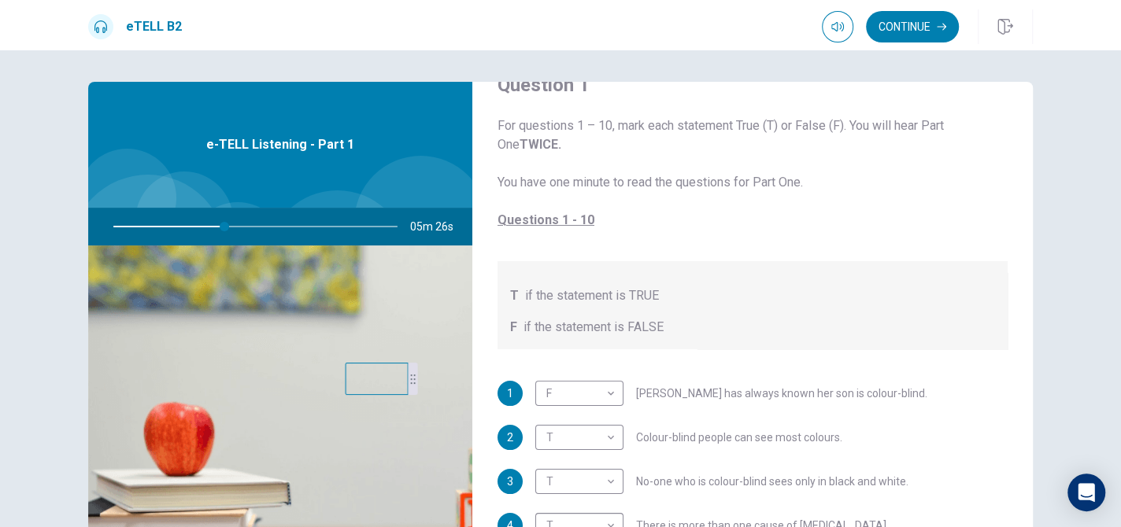
drag, startPoint x: 990, startPoint y: 109, endPoint x: 320, endPoint y: 424, distance: 739.2
click at [346, 395] on video at bounding box center [377, 379] width 63 height 32
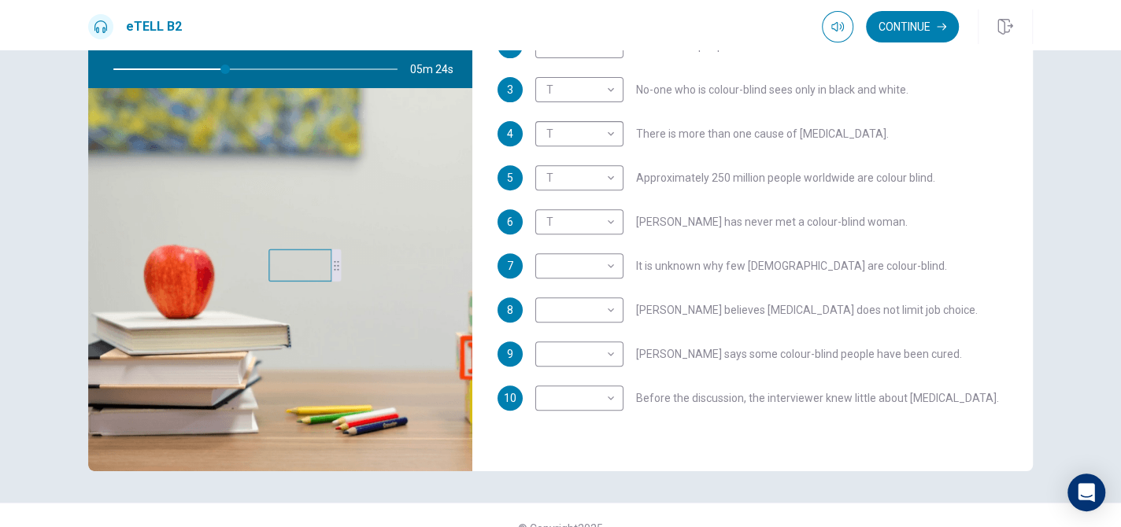
scroll to position [277, 0]
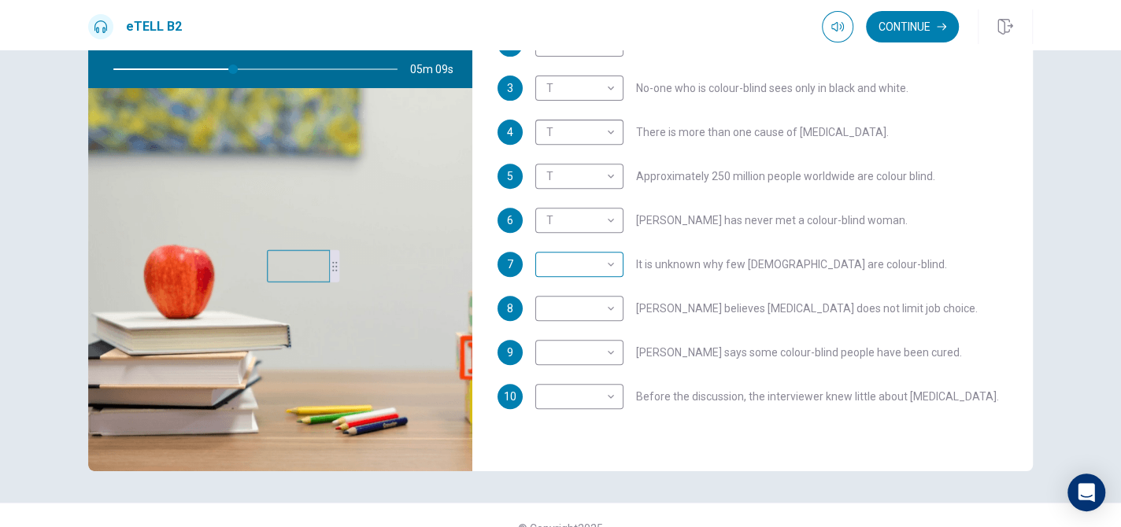
type input "**"
click at [584, 254] on body "This site uses cookies, as explained in our Privacy Policy . If you agree to th…" at bounding box center [560, 263] width 1121 height 527
drag, startPoint x: 584, startPoint y: 284, endPoint x: 598, endPoint y: 282, distance: 14.4
click at [584, 285] on li "T" at bounding box center [575, 288] width 88 height 25
type input "*"
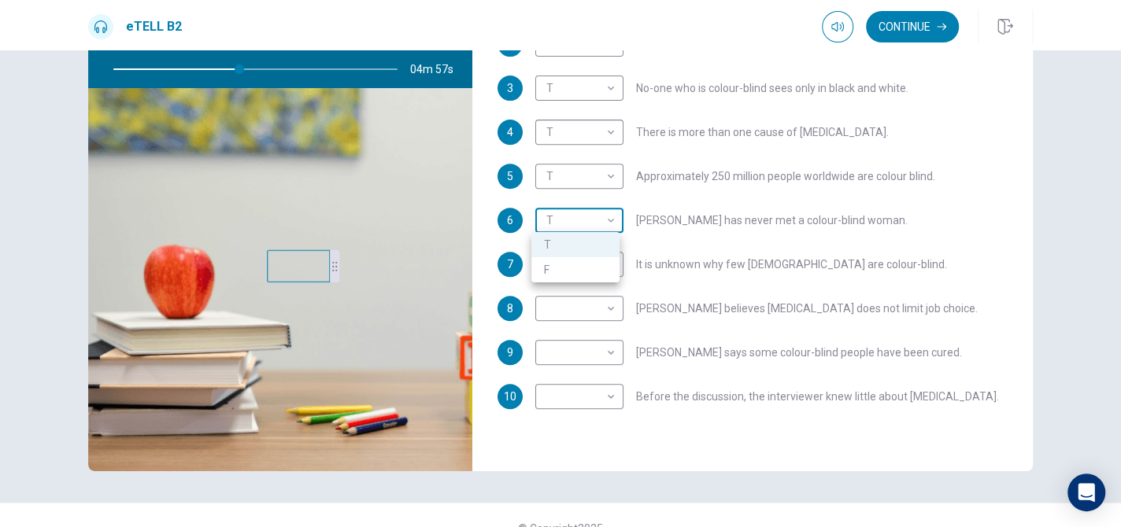
click at [592, 215] on body "This site uses cookies, as explained in our Privacy Policy . If you agree to th…" at bounding box center [560, 263] width 1121 height 527
type input "**"
click at [582, 267] on li "F" at bounding box center [575, 269] width 88 height 25
type input "*"
type input "**"
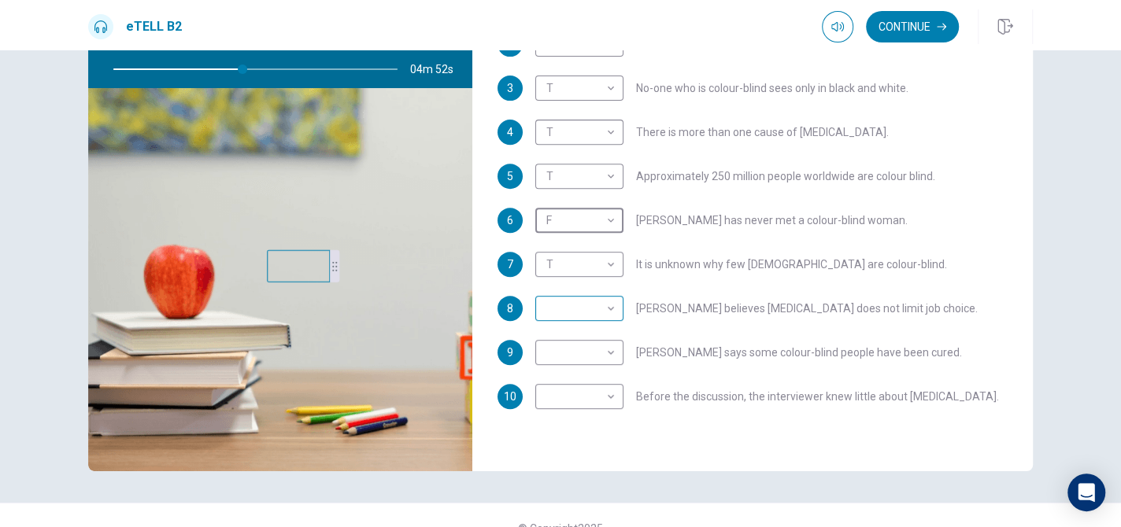
click at [596, 309] on body "This site uses cookies, as explained in our Privacy Policy . If you agree to th…" at bounding box center [560, 263] width 1121 height 527
click at [596, 335] on li "T" at bounding box center [575, 332] width 88 height 25
type input "*"
click at [593, 351] on body "This site uses cookies, as explained in our Privacy Policy . If you agree to th…" at bounding box center [560, 263] width 1121 height 527
type input "**"
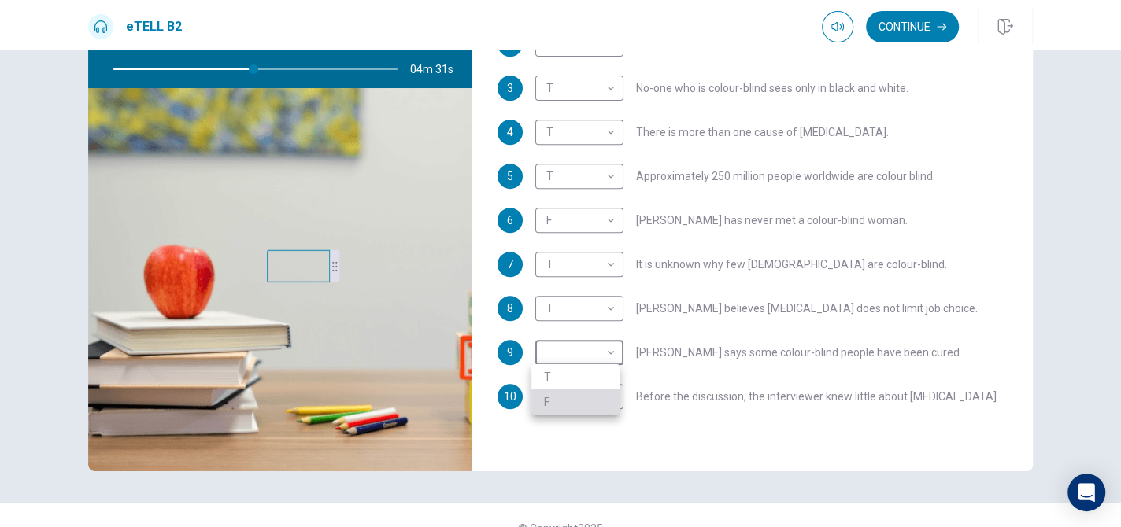
click at [596, 401] on li "F" at bounding box center [575, 402] width 88 height 25
type input "*"
click at [612, 402] on body "This site uses cookies, as explained in our Privacy Policy . If you agree to th…" at bounding box center [560, 263] width 1121 height 527
type input "**"
click at [591, 420] on li "T" at bounding box center [575, 421] width 88 height 25
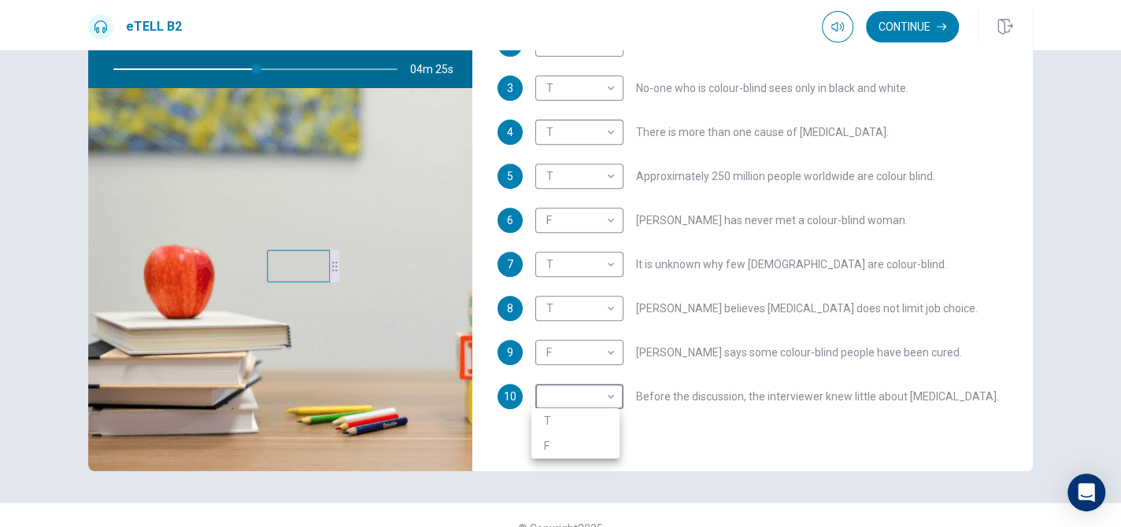
type input "*"
click at [595, 398] on body "This site uses cookies, as explained in our Privacy Policy . If you agree to th…" at bounding box center [560, 263] width 1121 height 527
type input "**"
click at [579, 442] on li "F" at bounding box center [575, 446] width 88 height 25
type input "*"
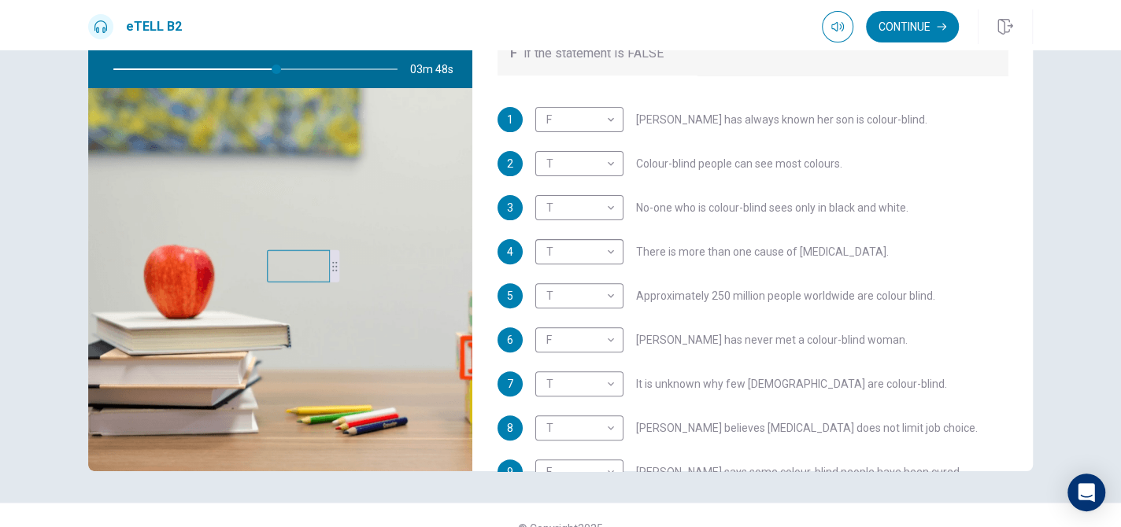
scroll to position [157, 0]
click at [594, 167] on body "This site uses cookies, as explained in our Privacy Policy . If you agree to th…" at bounding box center [560, 263] width 1121 height 527
type input "**"
click at [577, 213] on li "F" at bounding box center [575, 214] width 88 height 25
type input "*"
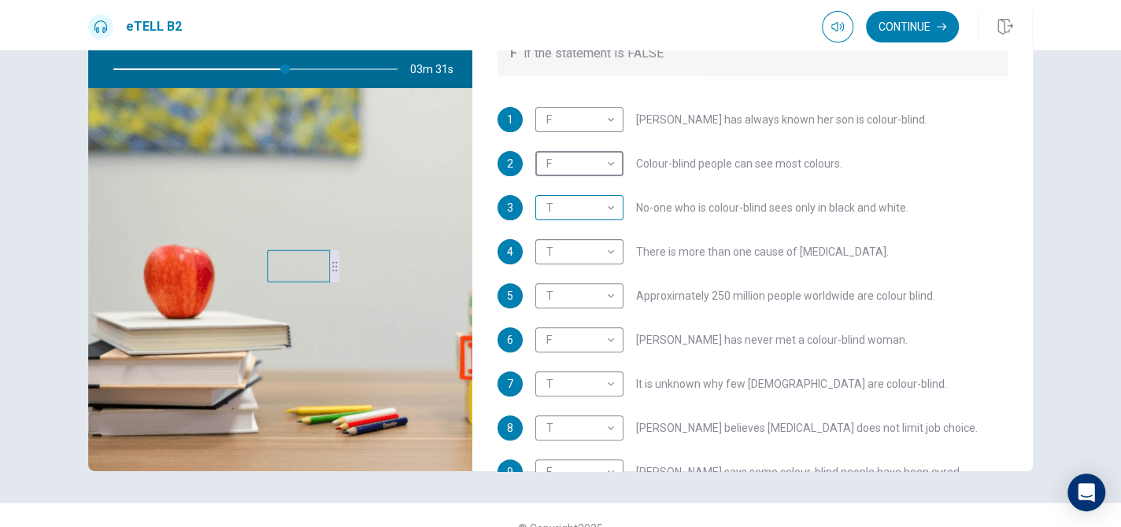
type input "**"
click at [600, 207] on body "This site uses cookies, as explained in our Privacy Policy . If you agree to th…" at bounding box center [560, 263] width 1121 height 527
click at [575, 250] on li "F" at bounding box center [575, 258] width 88 height 25
type input "*"
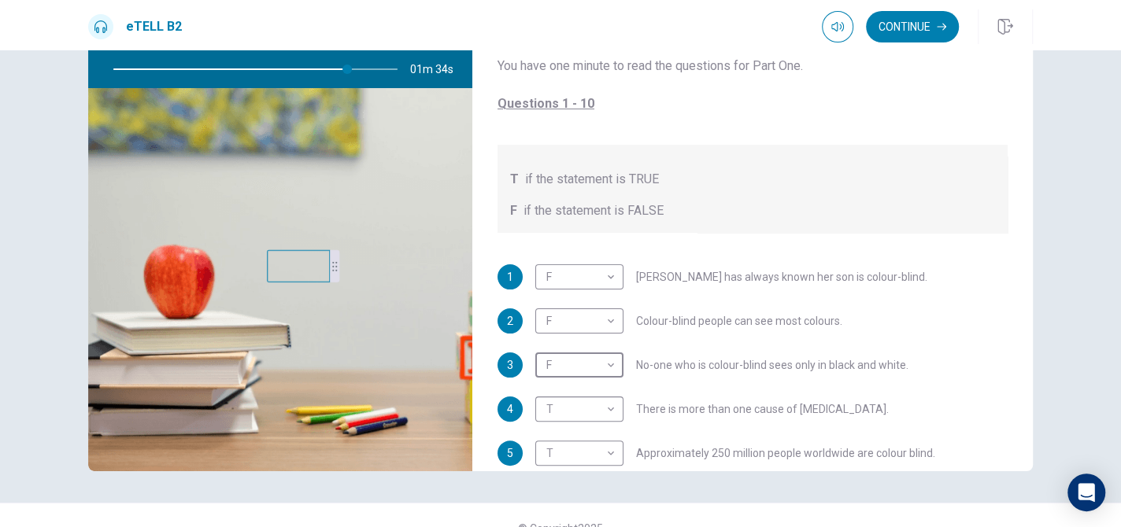
scroll to position [0, 0]
click at [891, 32] on button "Continue" at bounding box center [912, 26] width 93 height 31
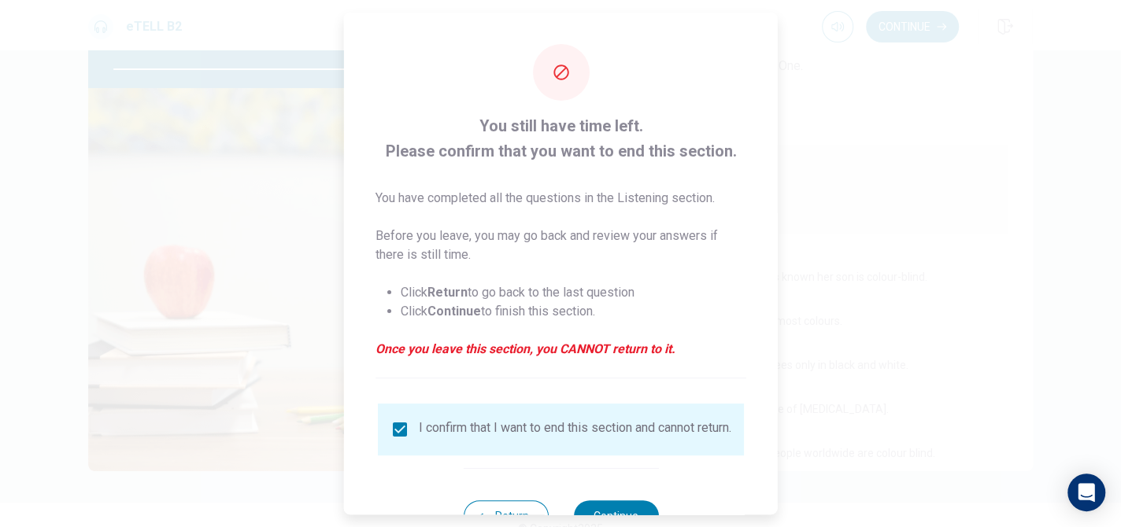
scroll to position [60, 0]
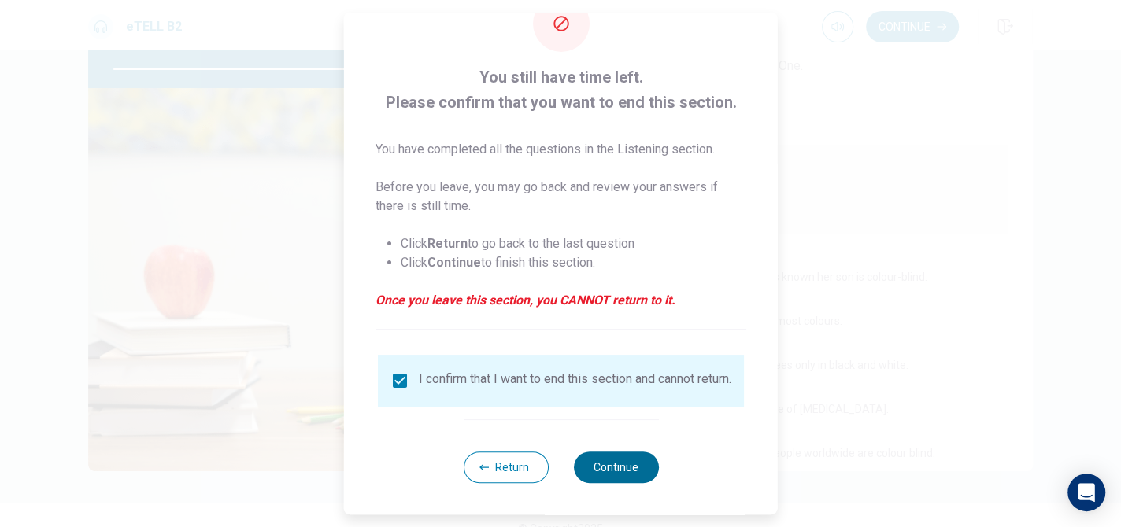
click at [626, 462] on button "Continue" at bounding box center [615, 467] width 85 height 31
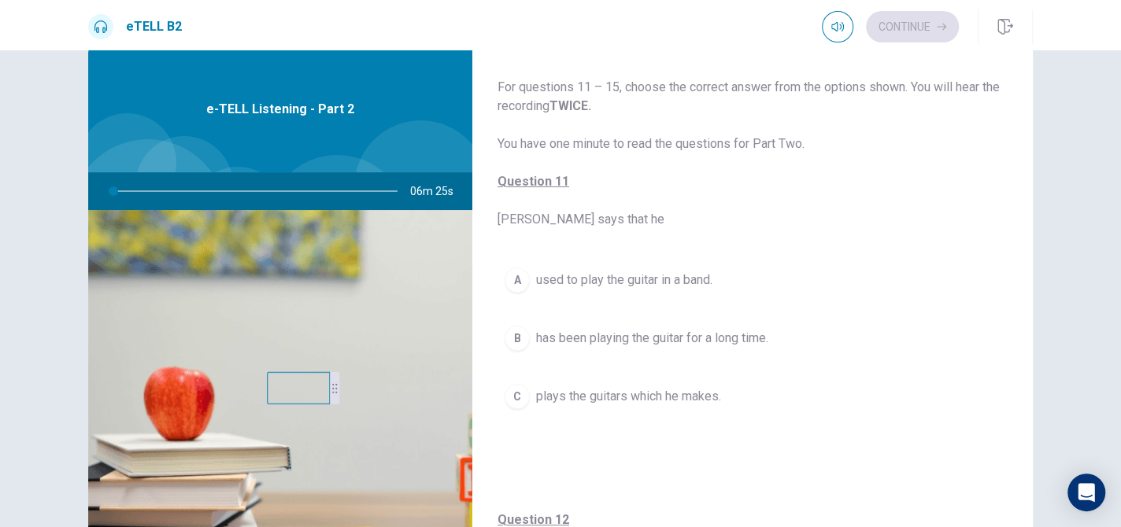
scroll to position [0, 0]
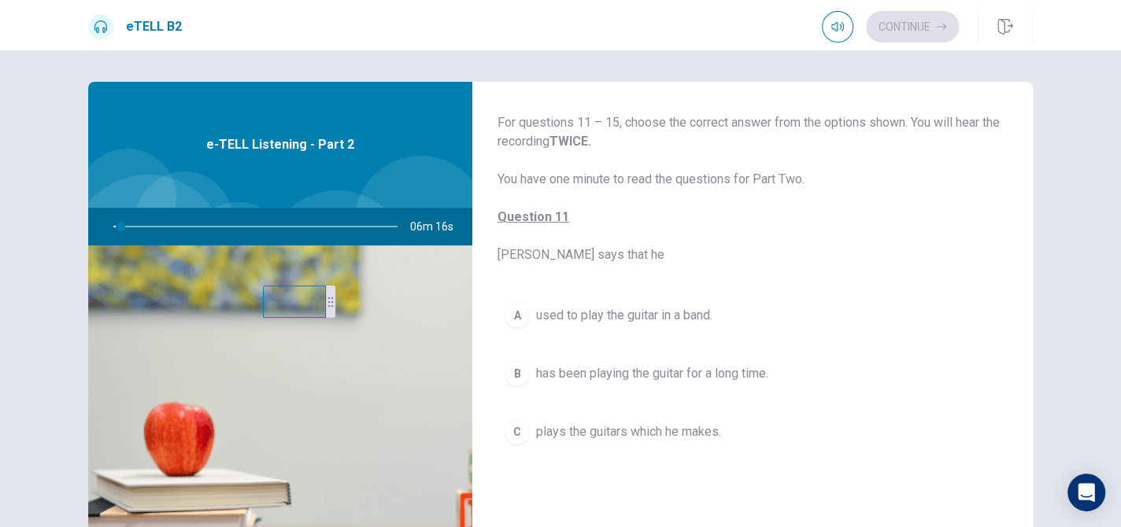
drag, startPoint x: 294, startPoint y: 429, endPoint x: 301, endPoint y: 287, distance: 142.6
click at [301, 287] on video at bounding box center [294, 302] width 63 height 32
drag, startPoint x: 334, startPoint y: 250, endPoint x: 344, endPoint y: 304, distance: 54.5
click at [344, 304] on video at bounding box center [336, 295] width 63 height 32
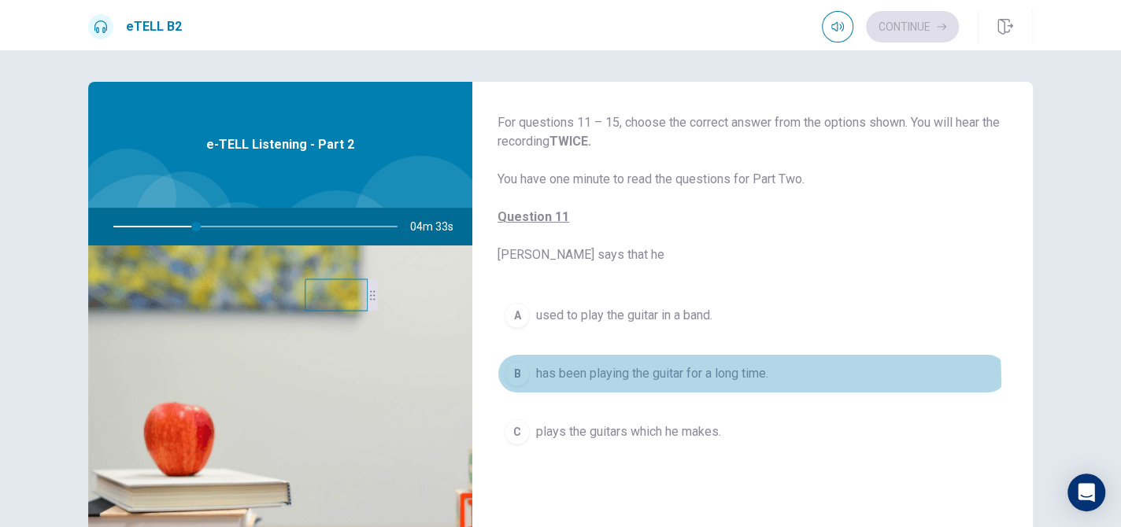
click at [675, 381] on span "has been playing the guitar for a long time." at bounding box center [652, 374] width 232 height 19
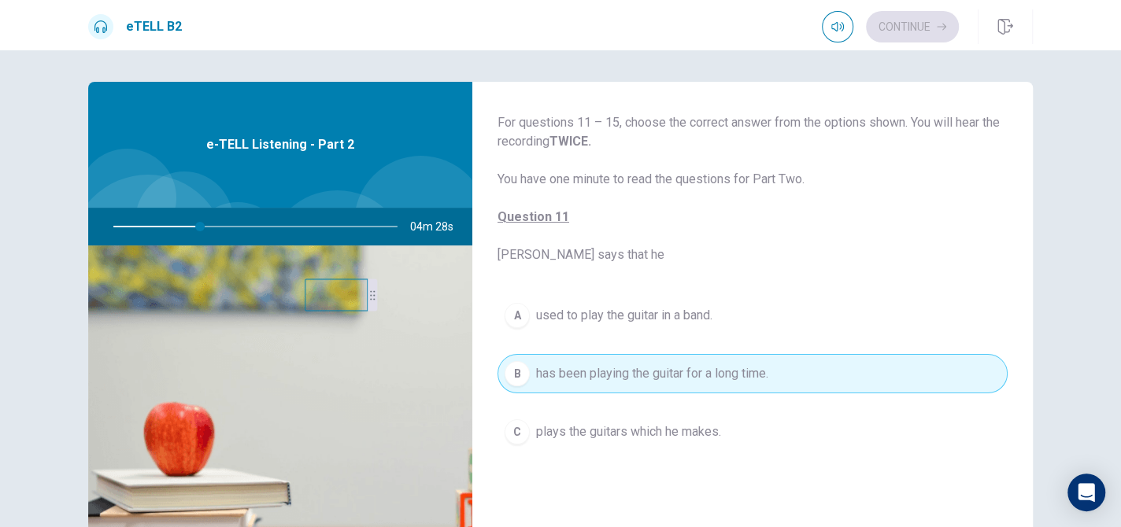
click at [712, 431] on span "plays the guitars which he makes." at bounding box center [628, 432] width 185 height 19
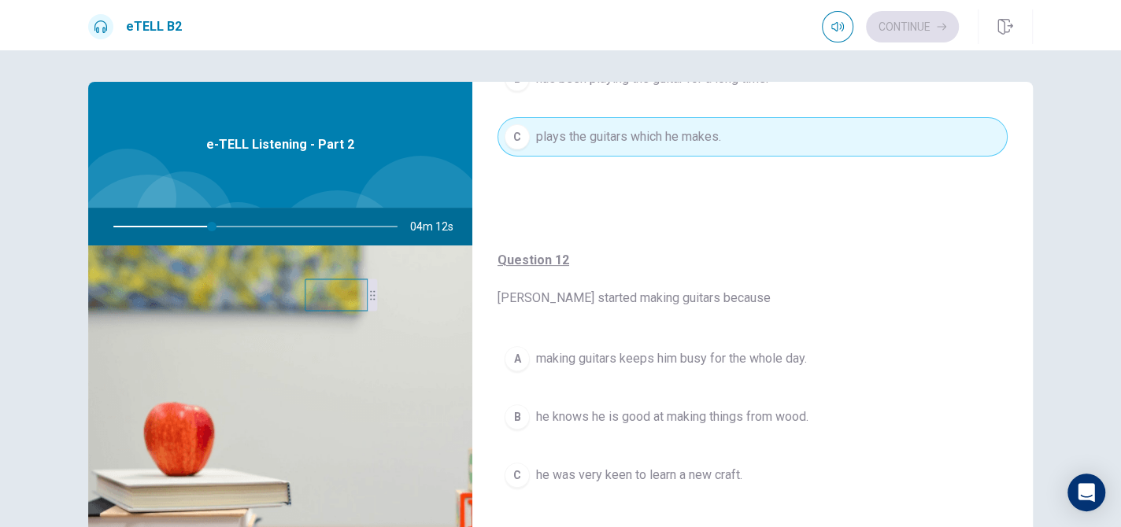
scroll to position [236, 0]
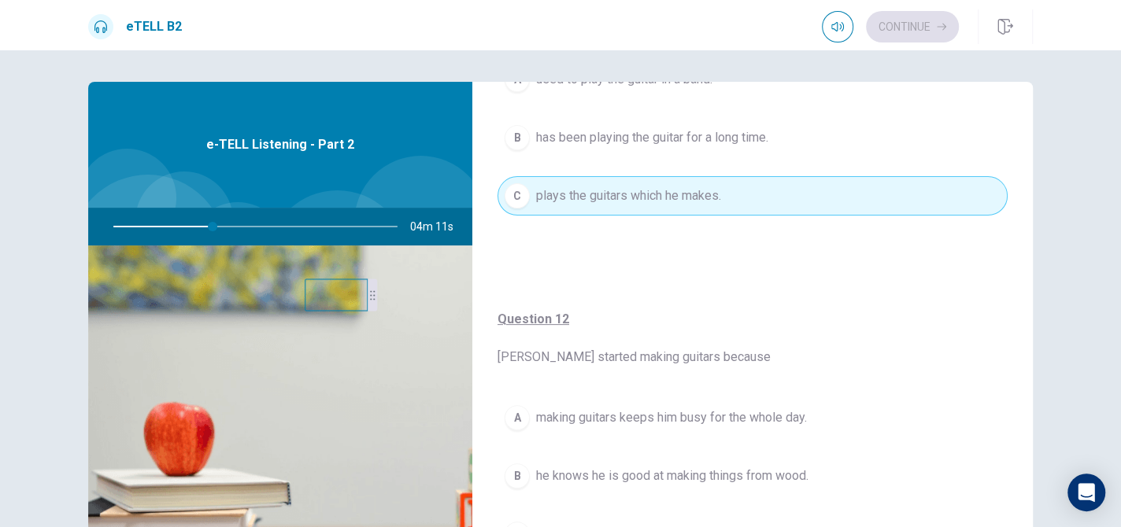
click at [703, 124] on button "B has been playing the guitar for a long time." at bounding box center [753, 137] width 510 height 39
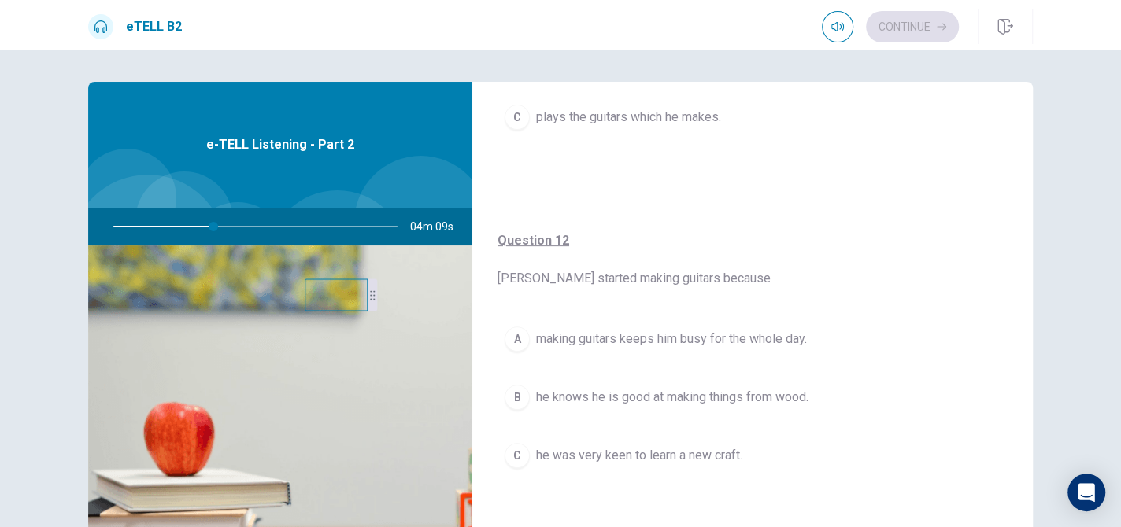
scroll to position [394, 0]
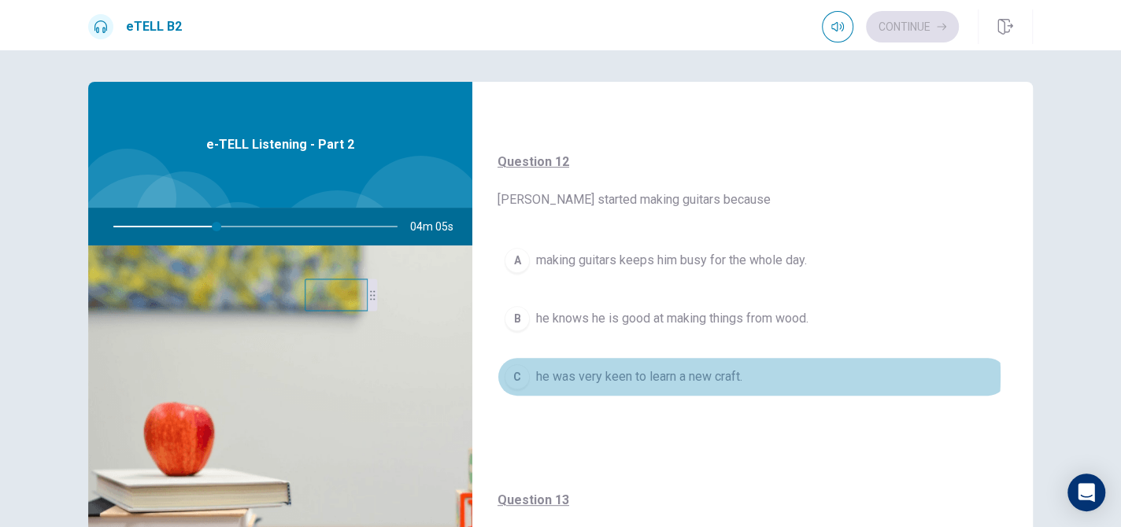
click at [701, 374] on span "he was very keen to learn a new craft." at bounding box center [639, 377] width 206 height 19
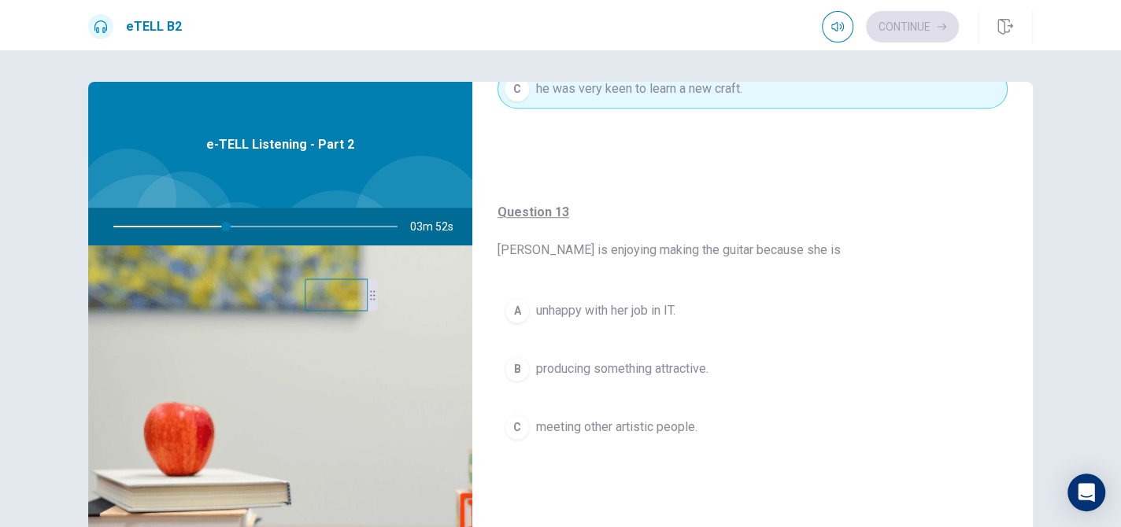
scroll to position [709, 0]
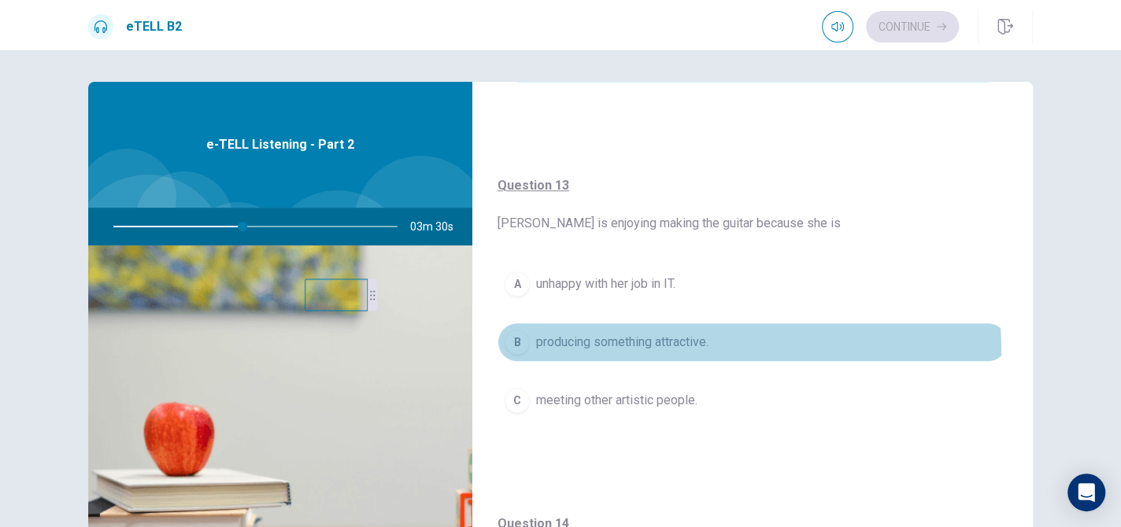
click at [693, 347] on span "producing something attractive." at bounding box center [622, 342] width 172 height 19
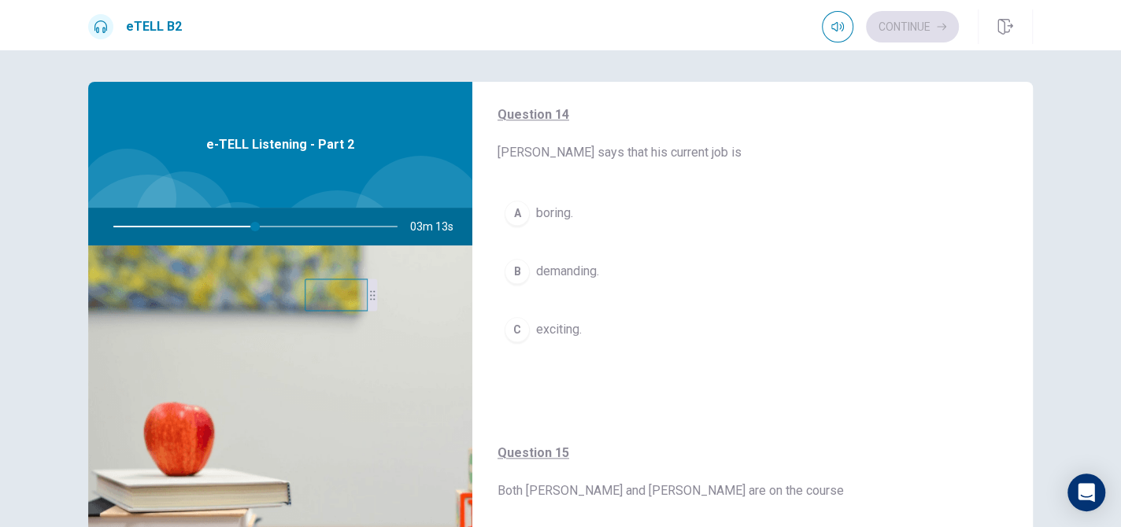
scroll to position [1102, 0]
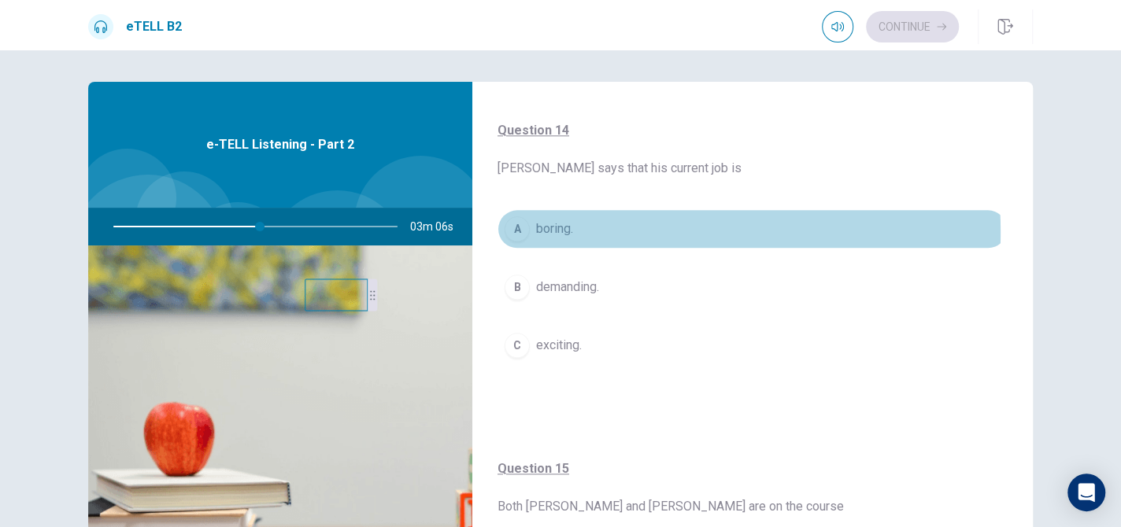
click at [558, 228] on span "boring." at bounding box center [554, 229] width 37 height 19
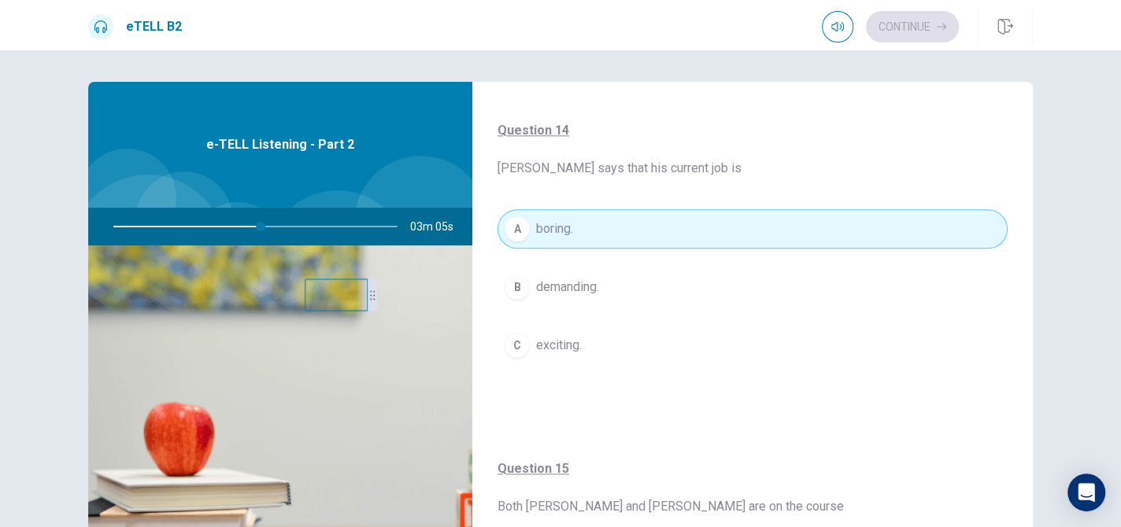
click at [560, 291] on span "demanding." at bounding box center [567, 287] width 63 height 19
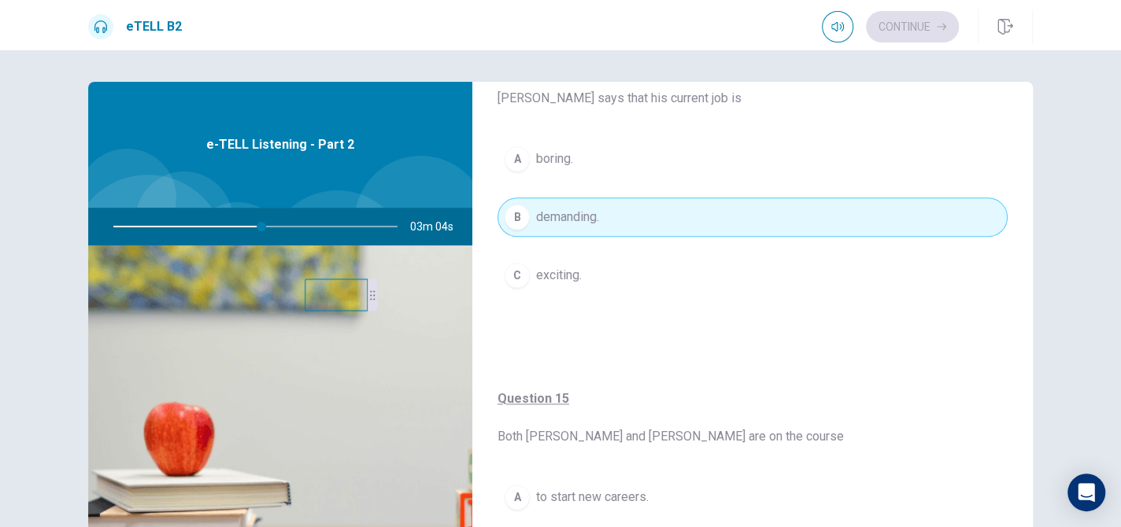
scroll to position [1181, 0]
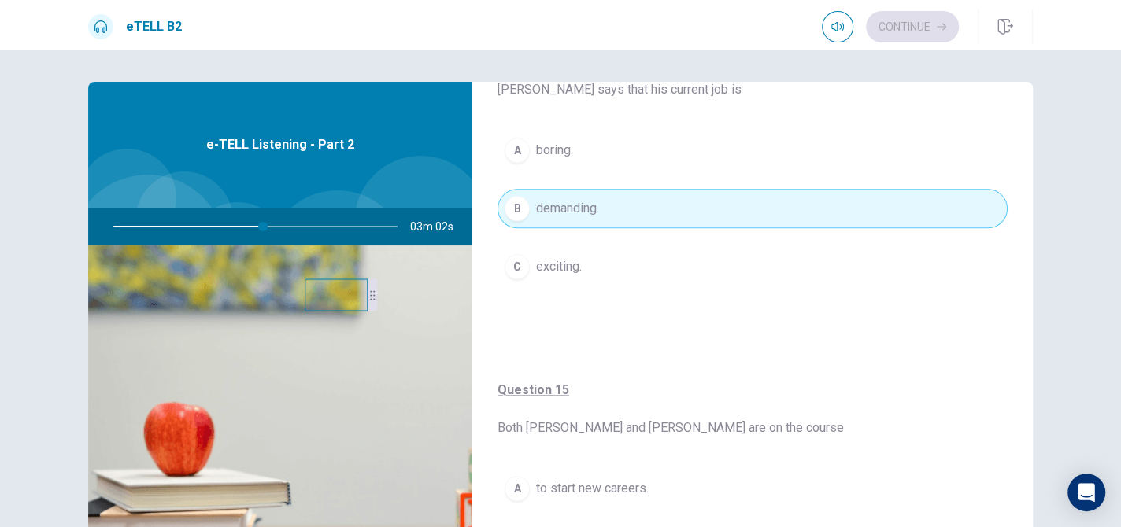
click at [581, 146] on button "A boring." at bounding box center [753, 150] width 510 height 39
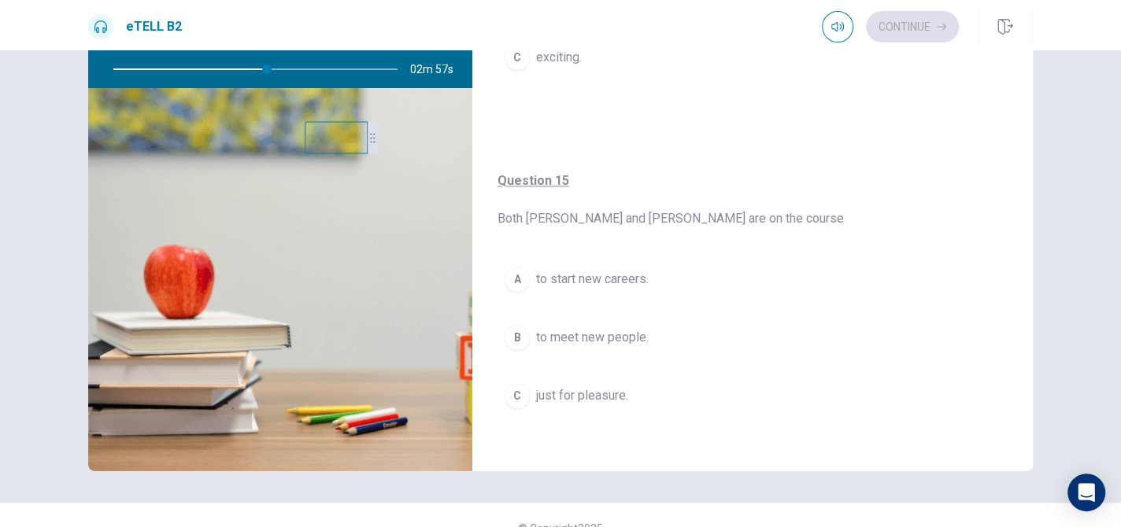
scroll to position [79, 0]
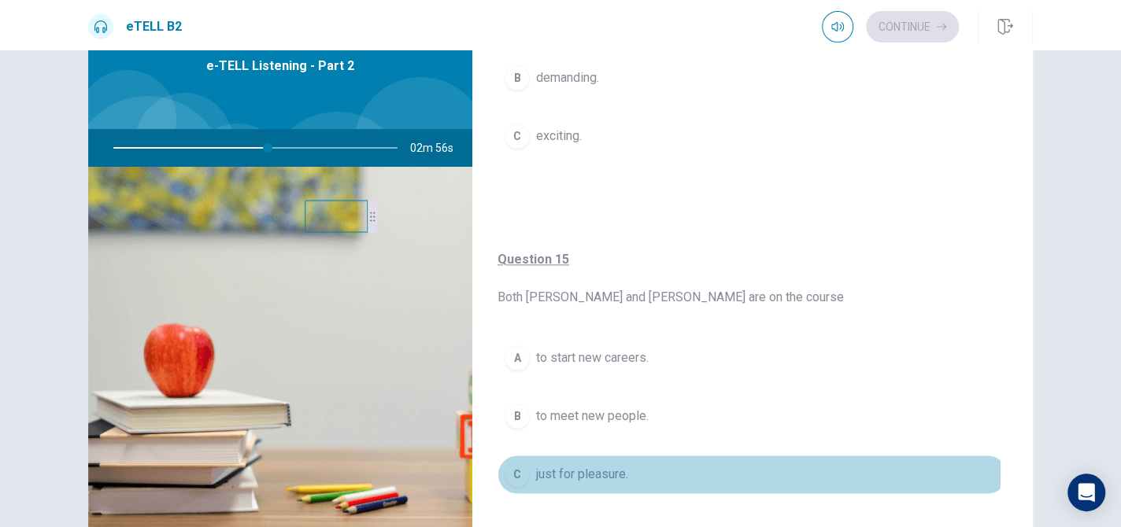
click at [584, 468] on span "just for pleasure." at bounding box center [582, 474] width 92 height 19
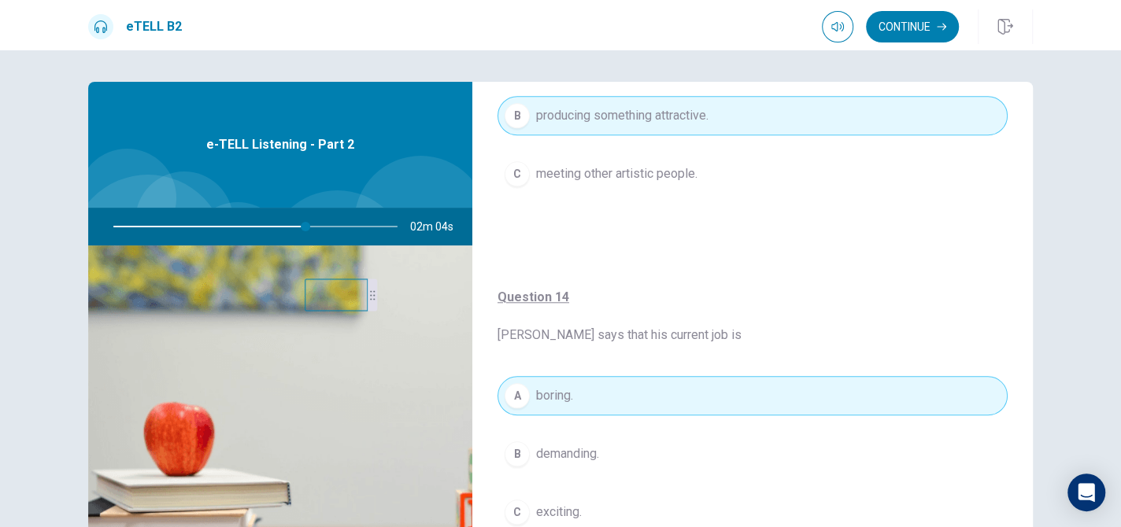
scroll to position [945, 0]
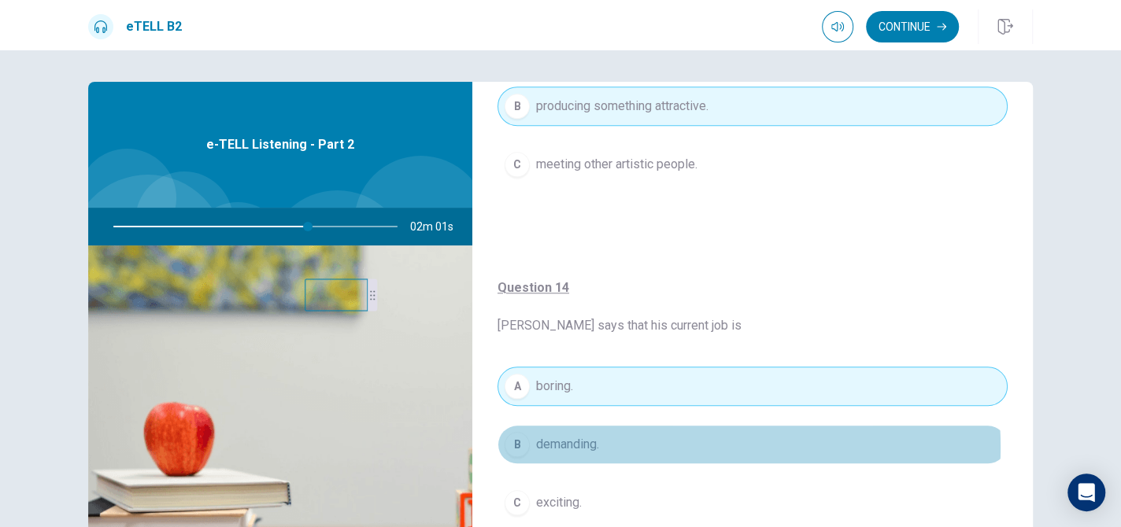
click at [646, 442] on button "B demanding." at bounding box center [753, 444] width 510 height 39
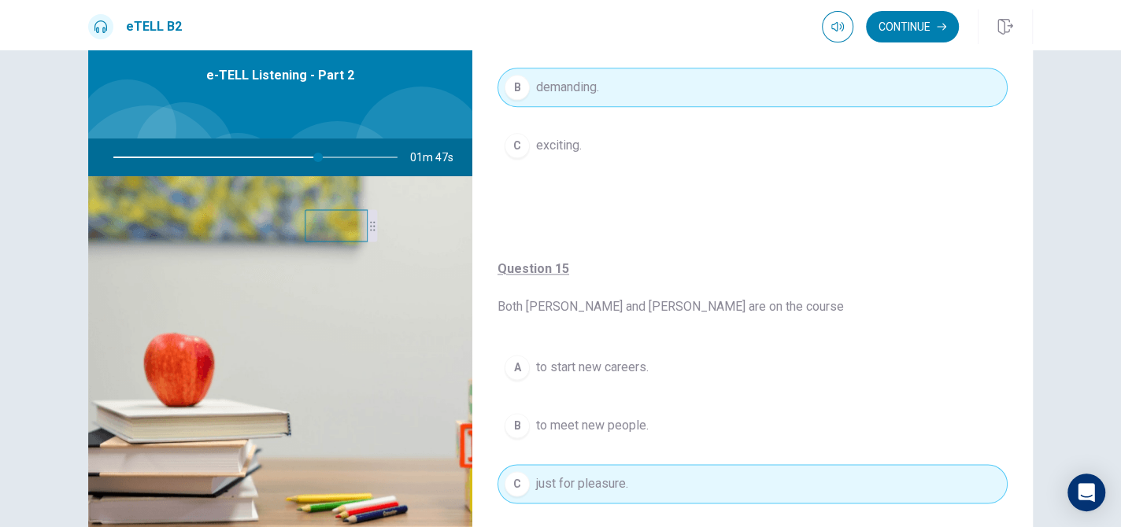
scroll to position [157, 0]
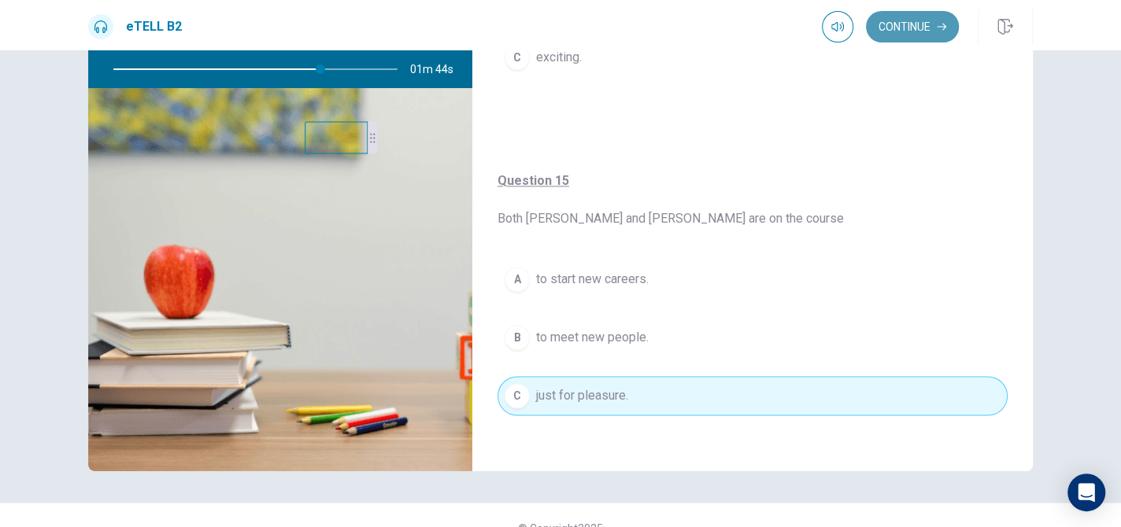
click at [927, 26] on button "Continue" at bounding box center [912, 26] width 93 height 31
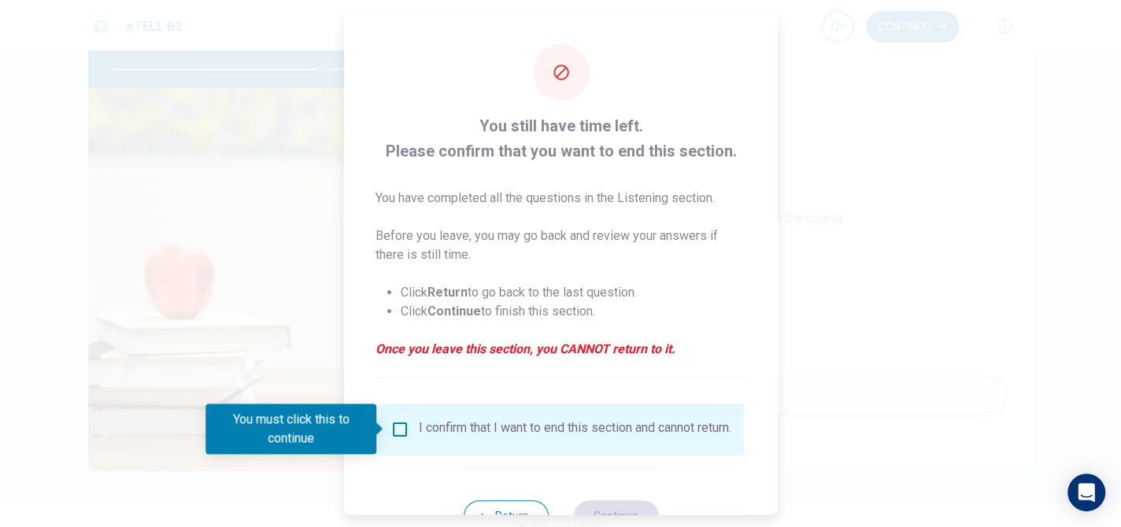
click at [458, 429] on div "I confirm that I want to end this section and cannot return." at bounding box center [575, 429] width 313 height 19
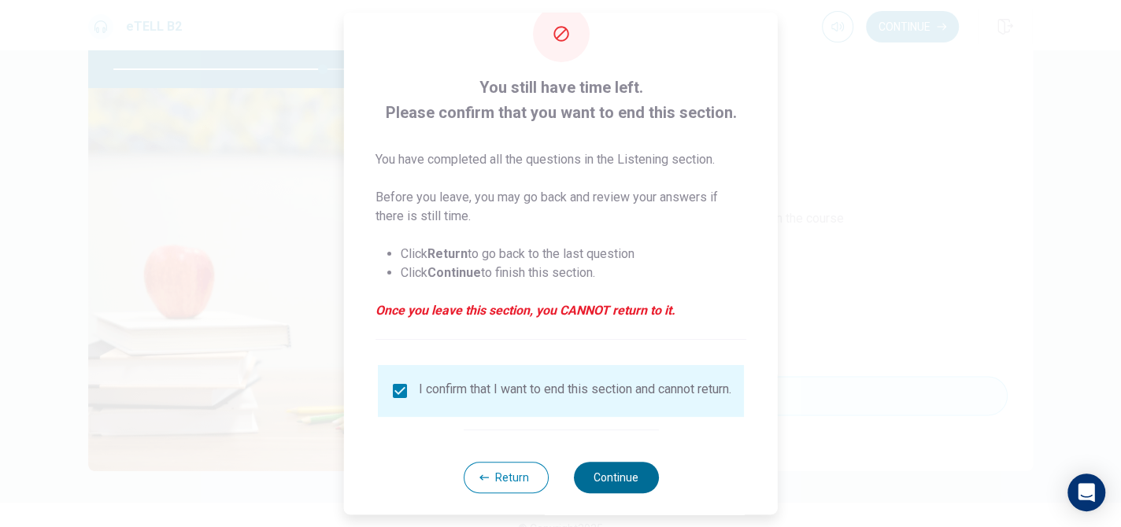
scroll to position [60, 0]
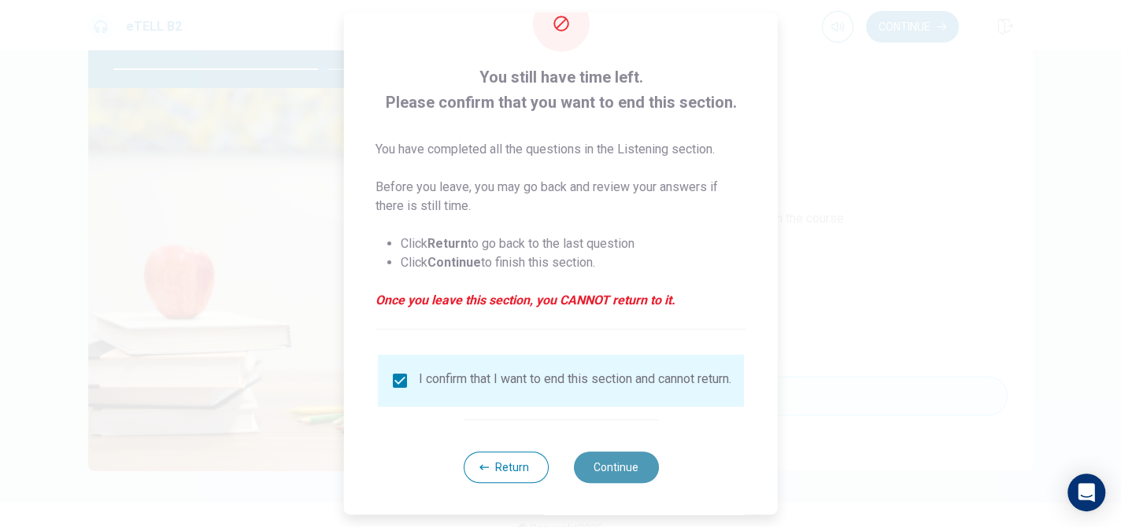
click at [618, 464] on button "Continue" at bounding box center [615, 467] width 85 height 31
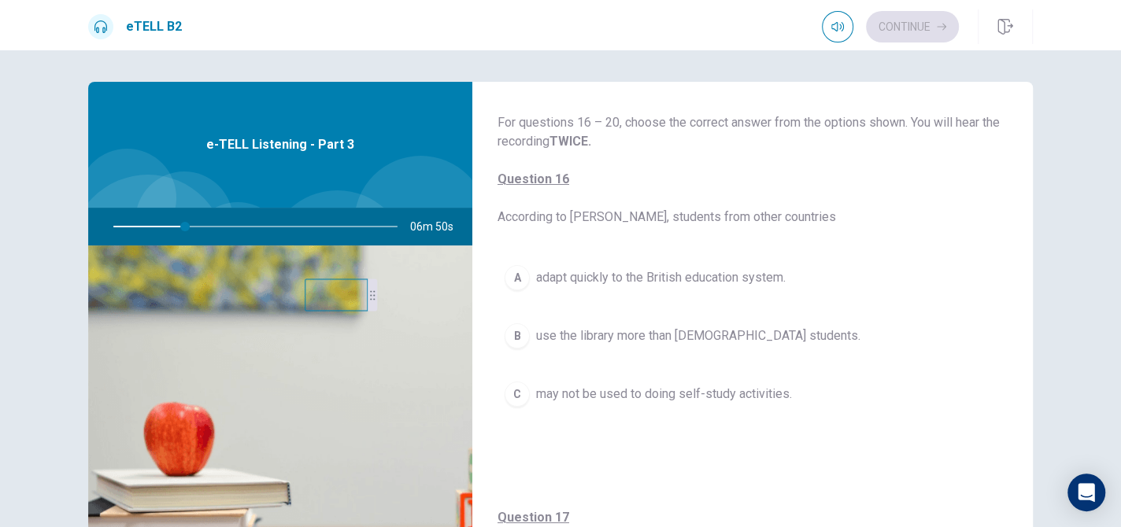
scroll to position [79, 0]
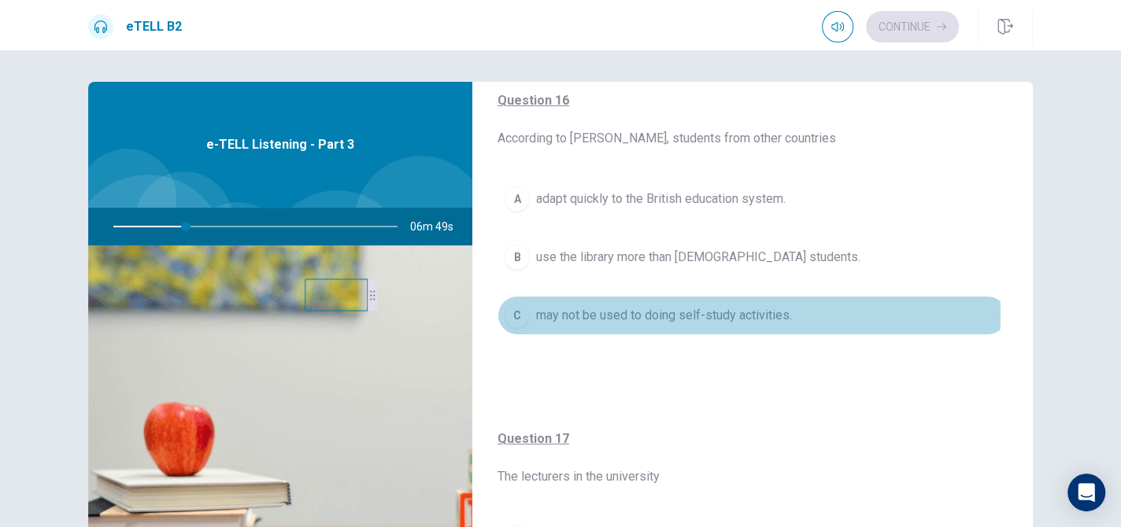
click at [735, 316] on span "may not be used to doing self-study activities." at bounding box center [664, 315] width 256 height 19
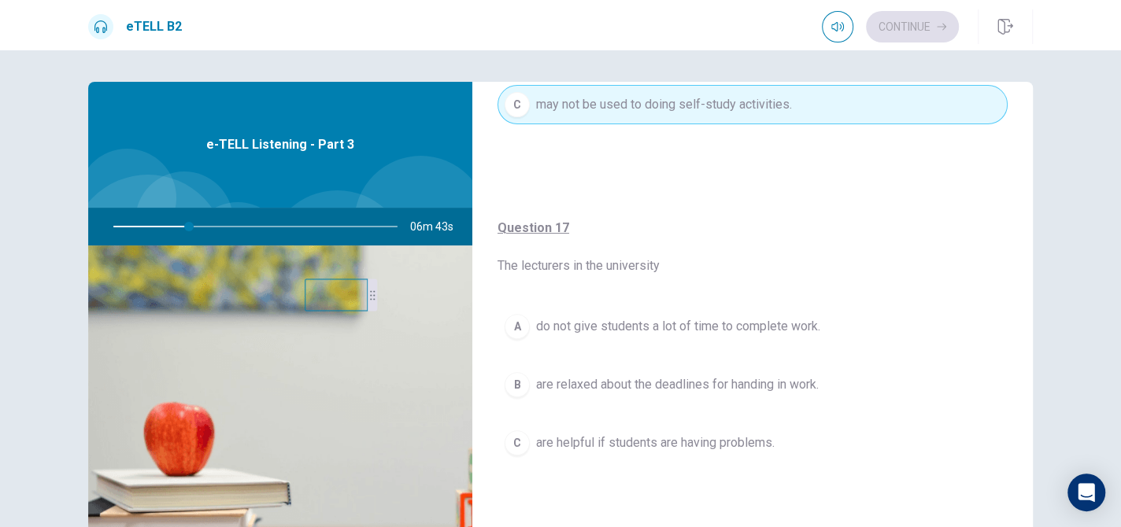
scroll to position [315, 0]
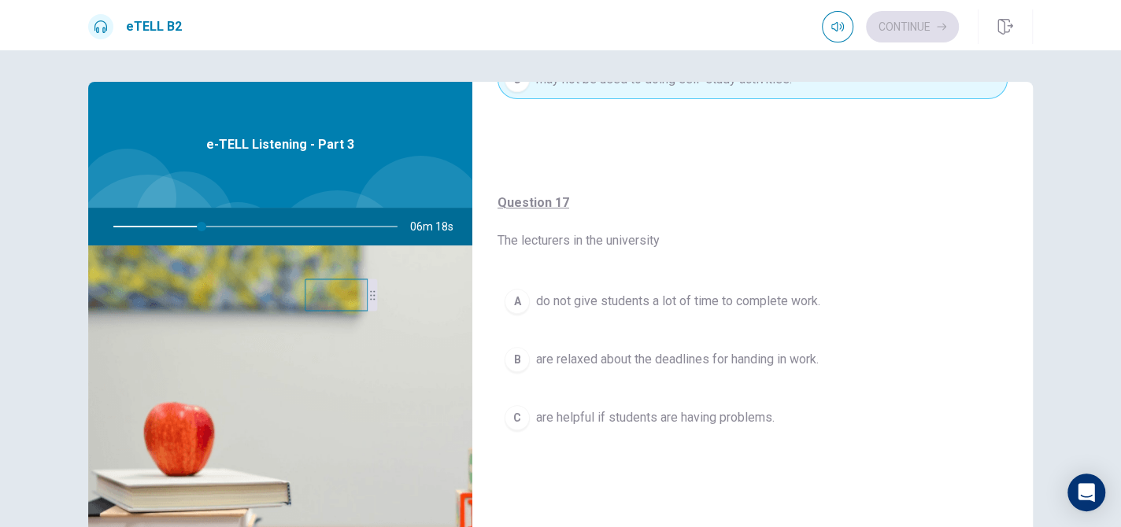
drag, startPoint x: 729, startPoint y: 416, endPoint x: 724, endPoint y: 407, distance: 10.6
click at [728, 416] on span "are helpful if students are having problems." at bounding box center [655, 418] width 239 height 19
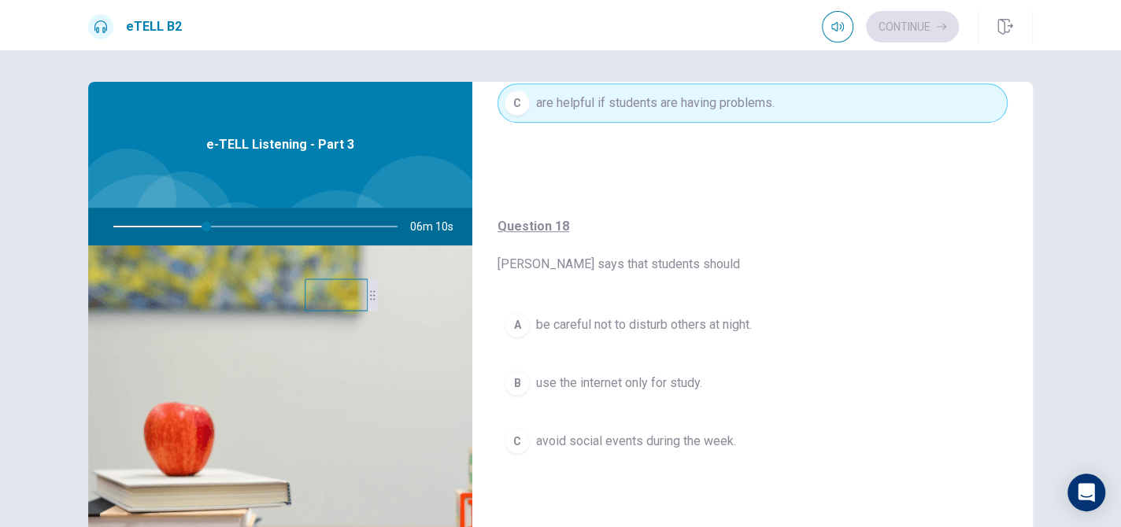
scroll to position [709, 0]
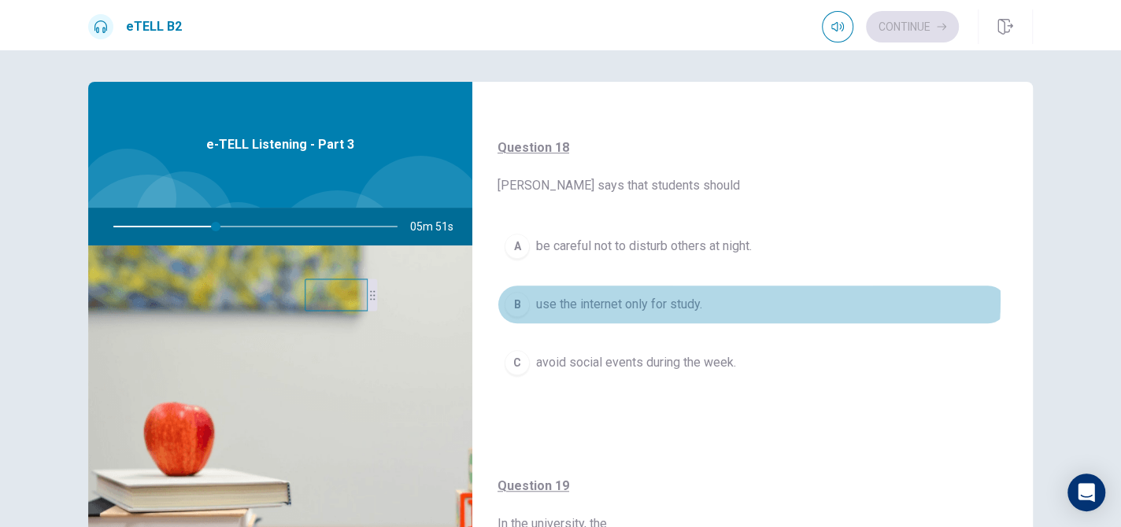
click at [683, 297] on span "use the internet only for study." at bounding box center [619, 304] width 166 height 19
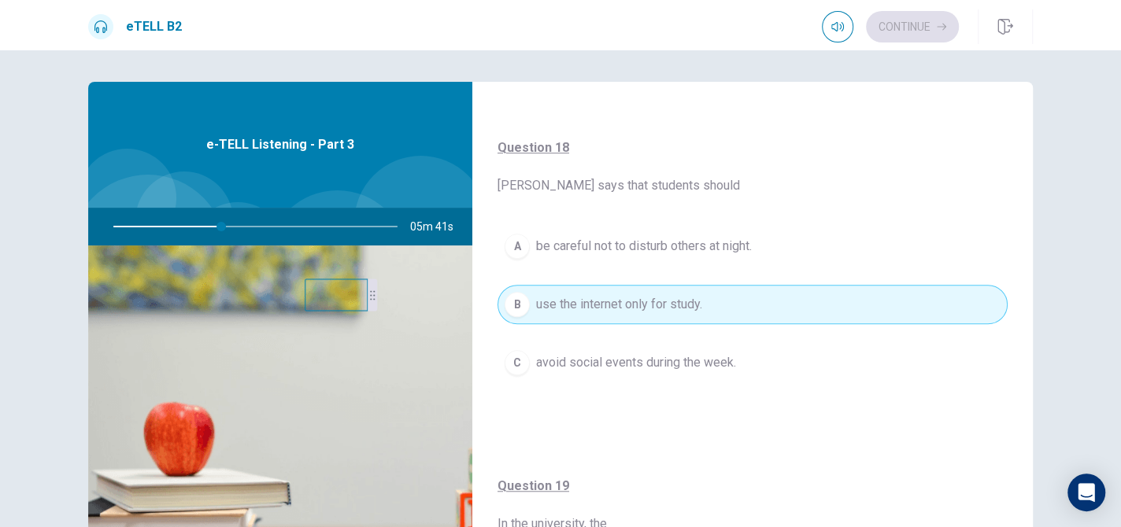
click at [705, 243] on span "be careful not to disturb others at night." at bounding box center [644, 246] width 216 height 19
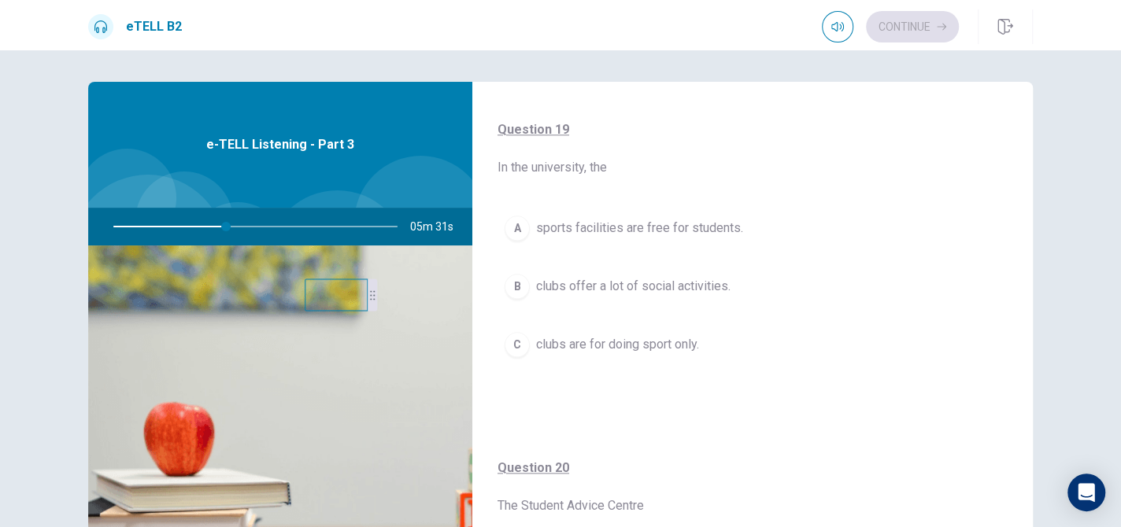
scroll to position [1102, 0]
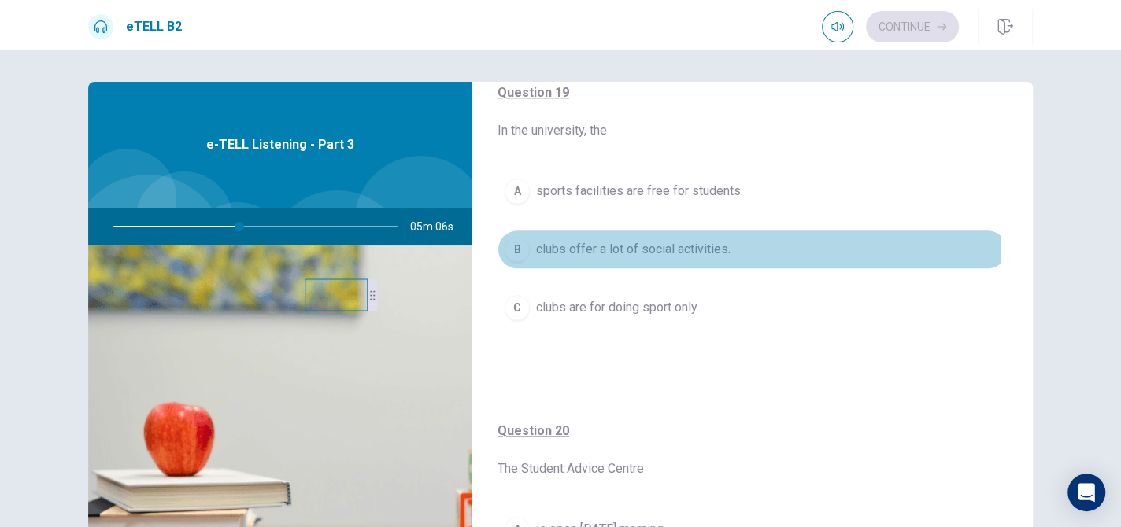
click at [650, 256] on button "B clubs offer a lot of social activities." at bounding box center [753, 249] width 510 height 39
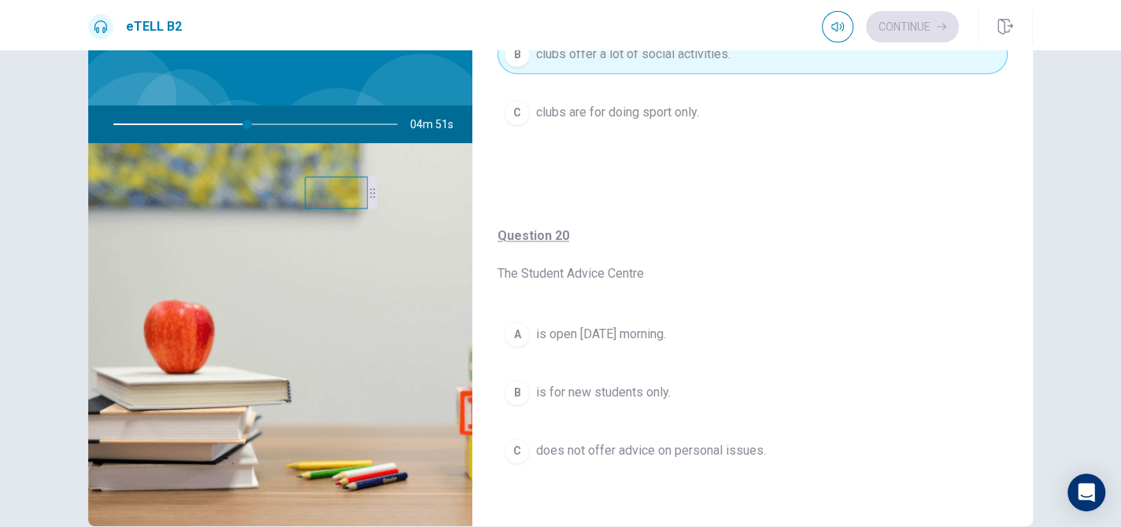
scroll to position [112, 0]
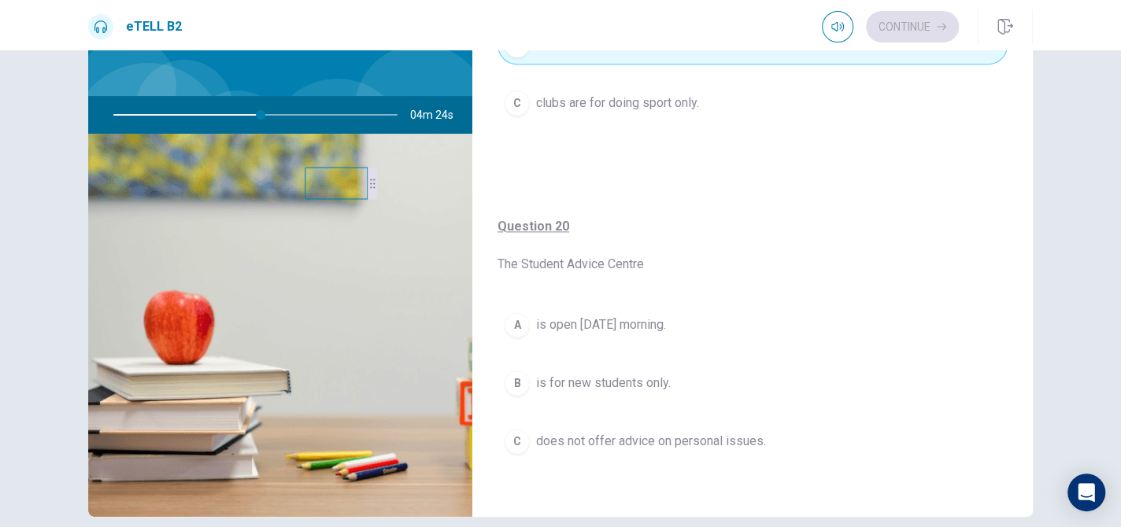
click at [596, 317] on span "is open [DATE] morning." at bounding box center [601, 325] width 130 height 19
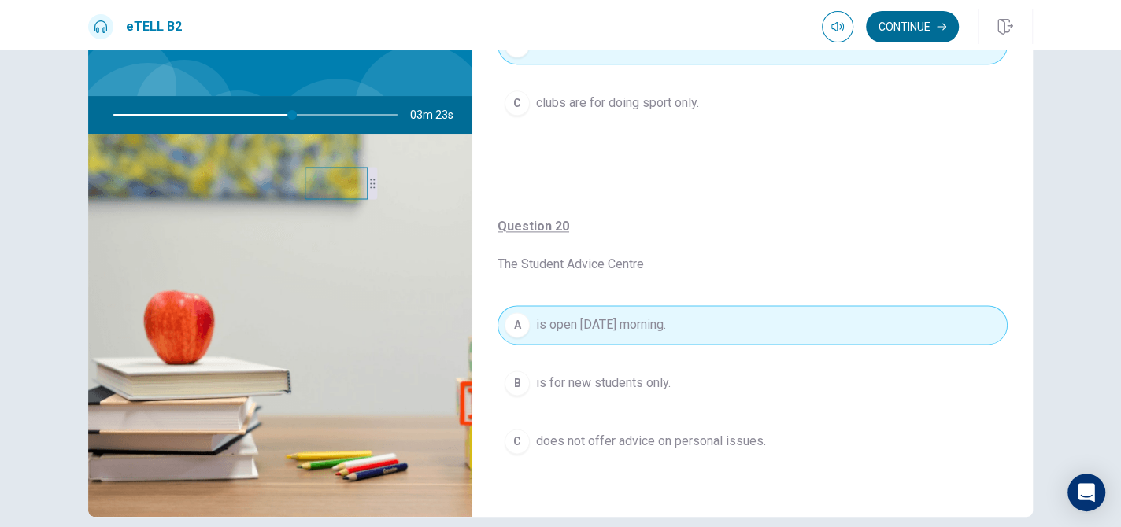
click at [884, 25] on button "Continue" at bounding box center [912, 26] width 93 height 31
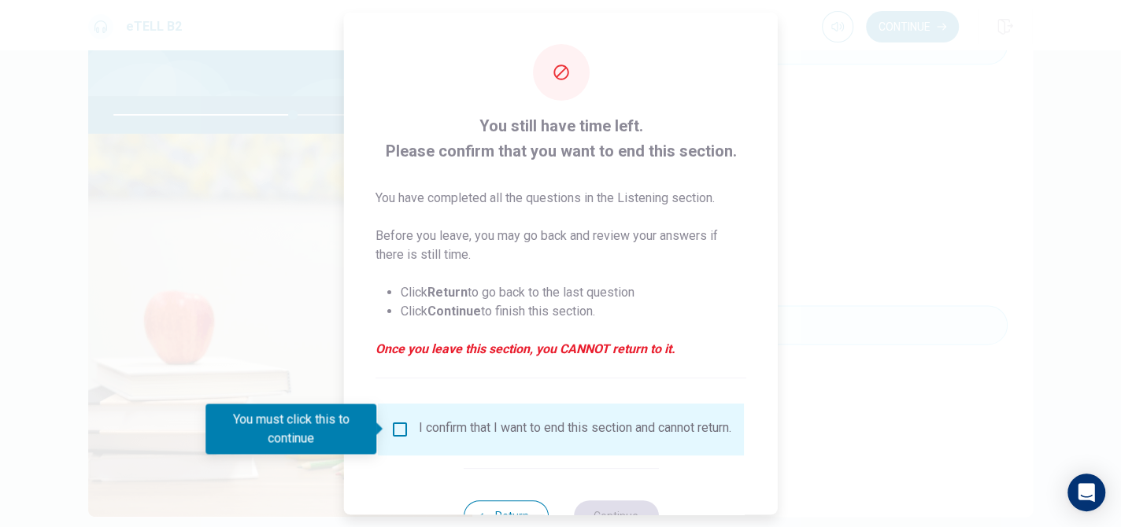
click at [465, 432] on div "I confirm that I want to end this section and cannot return." at bounding box center [575, 429] width 313 height 19
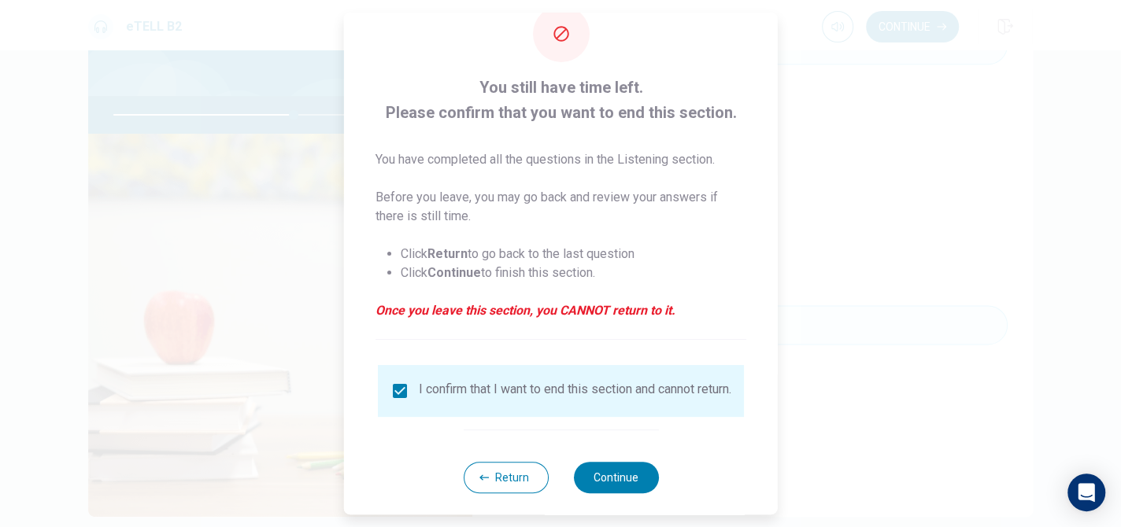
scroll to position [60, 0]
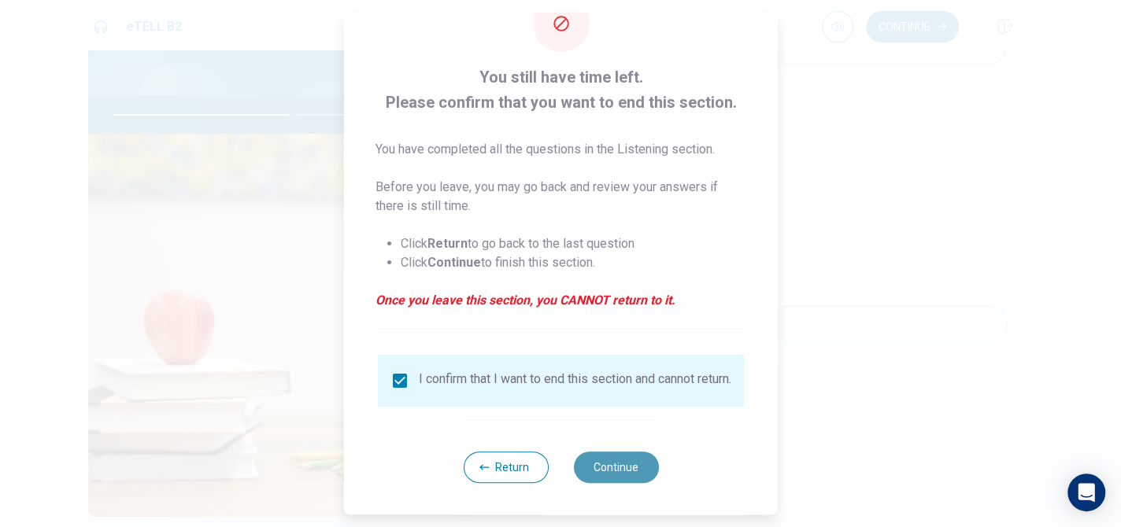
click at [631, 476] on button "Continue" at bounding box center [615, 467] width 85 height 31
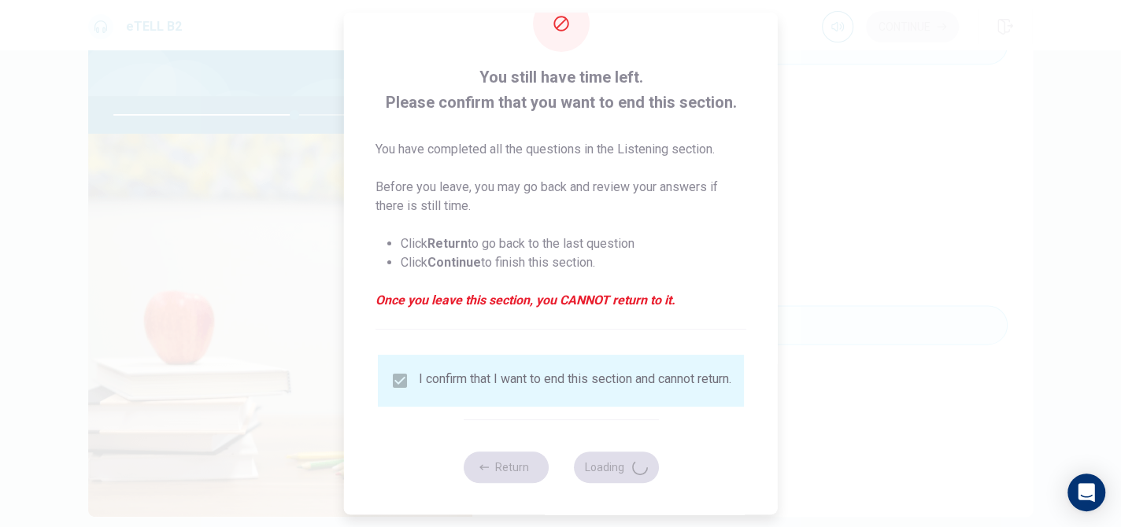
type input "**"
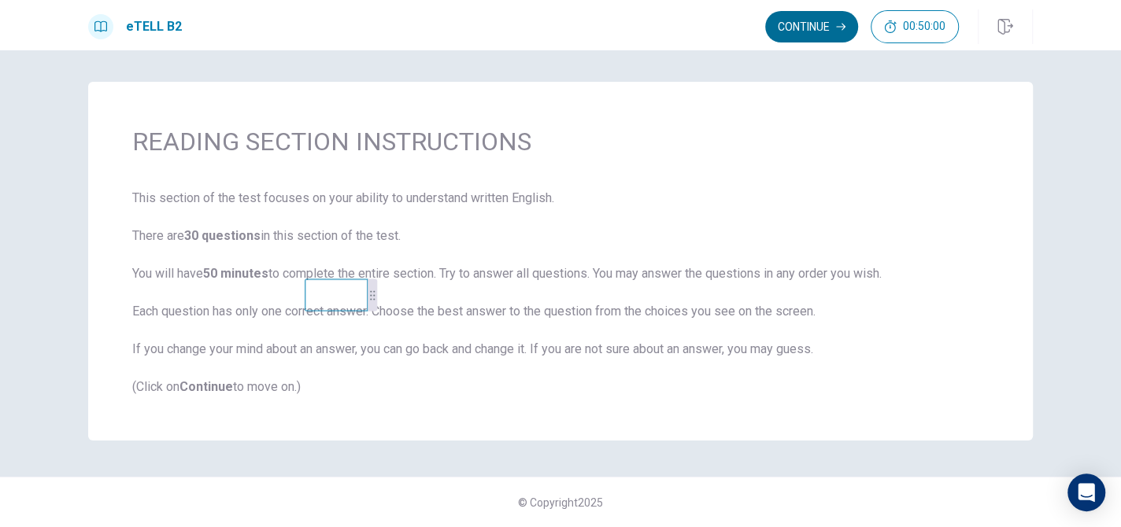
click at [803, 29] on button "Continue" at bounding box center [811, 26] width 93 height 31
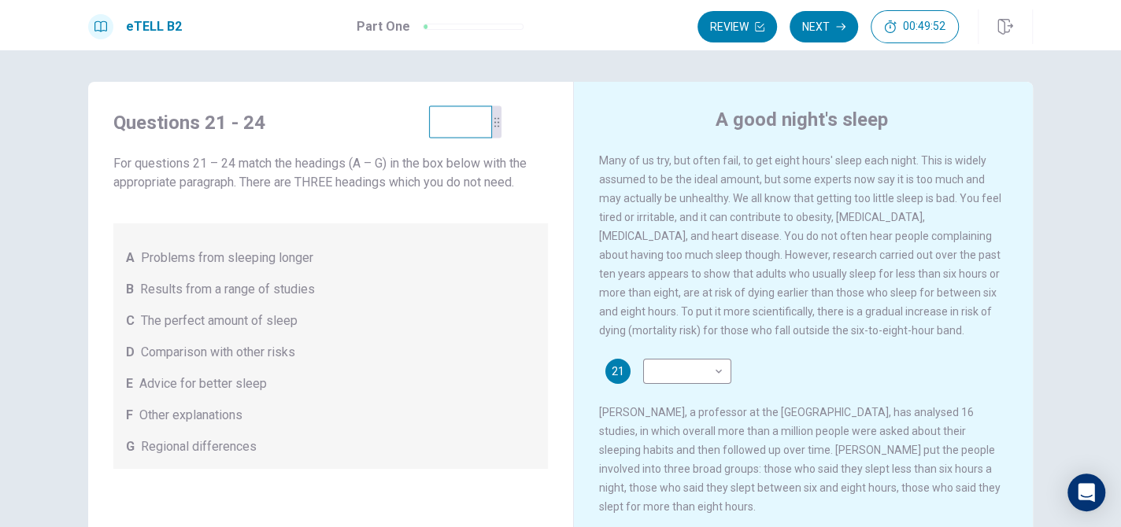
drag, startPoint x: 350, startPoint y: 301, endPoint x: 474, endPoint y: 128, distance: 213.2
click at [474, 128] on video at bounding box center [460, 121] width 63 height 32
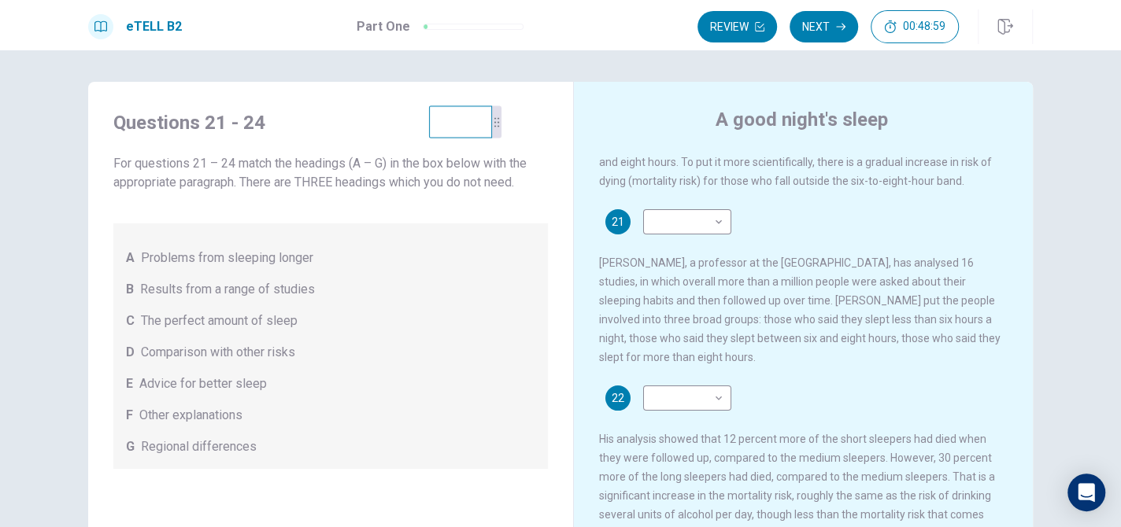
scroll to position [157, 0]
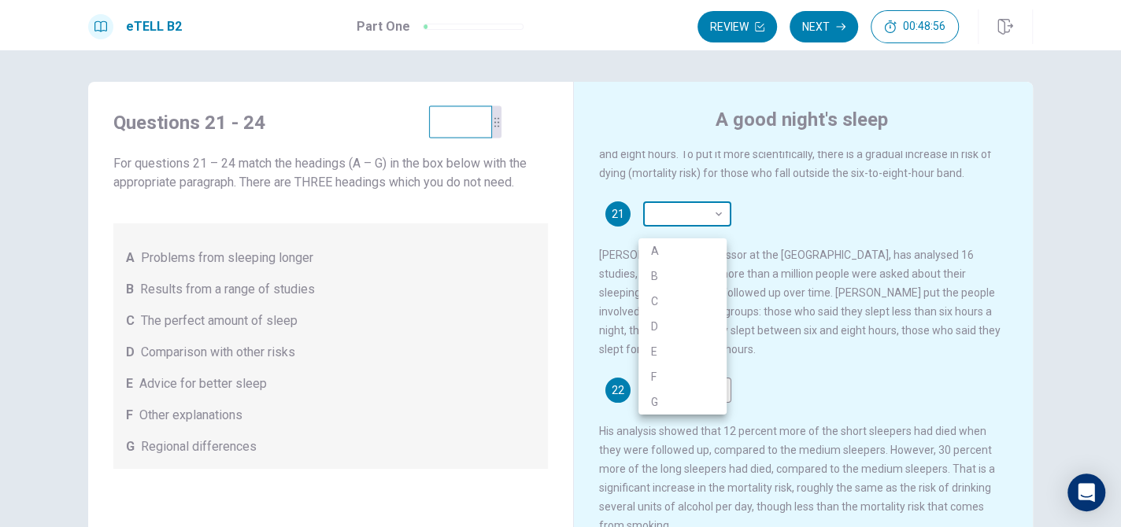
click at [696, 224] on body "This site uses cookies, as explained in our Privacy Policy . If you agree to th…" at bounding box center [560, 263] width 1121 height 527
click at [670, 283] on li "B" at bounding box center [682, 276] width 88 height 25
type input "*"
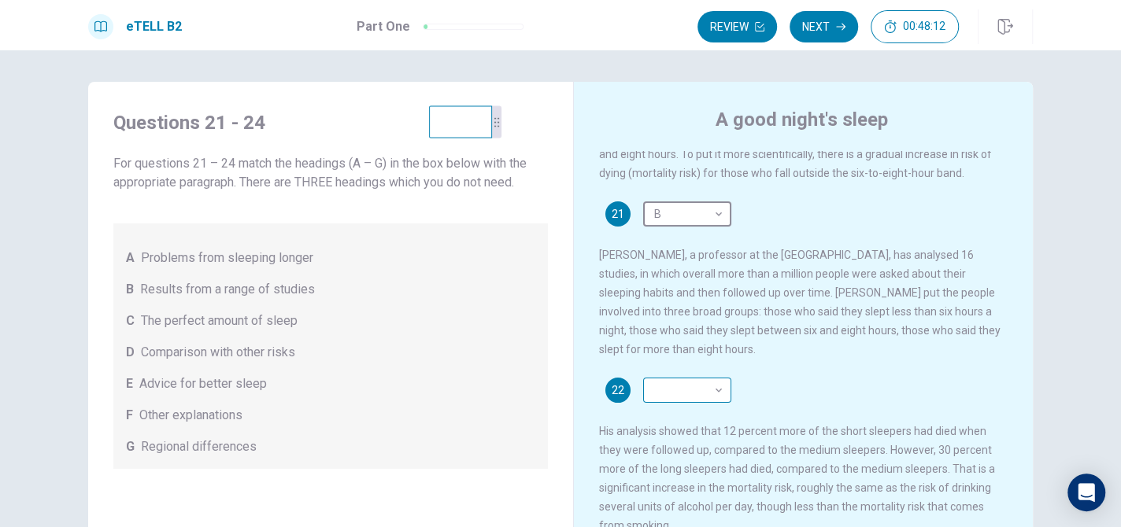
click at [694, 416] on body "This site uses cookies, as explained in our Privacy Policy . If you agree to th…" at bounding box center [560, 263] width 1121 height 527
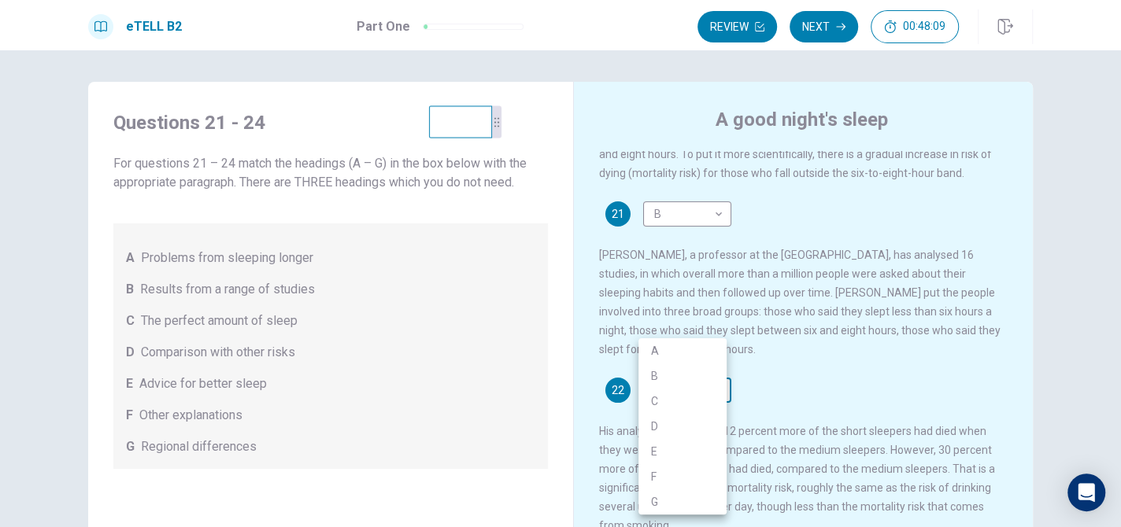
click at [694, 416] on li "D" at bounding box center [682, 426] width 88 height 25
type input "*"
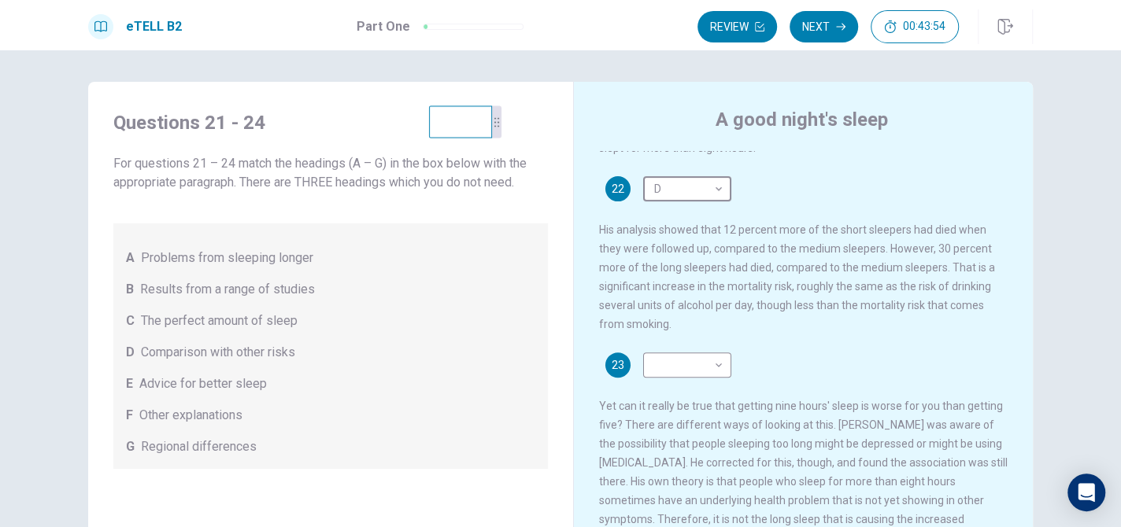
scroll to position [394, 0]
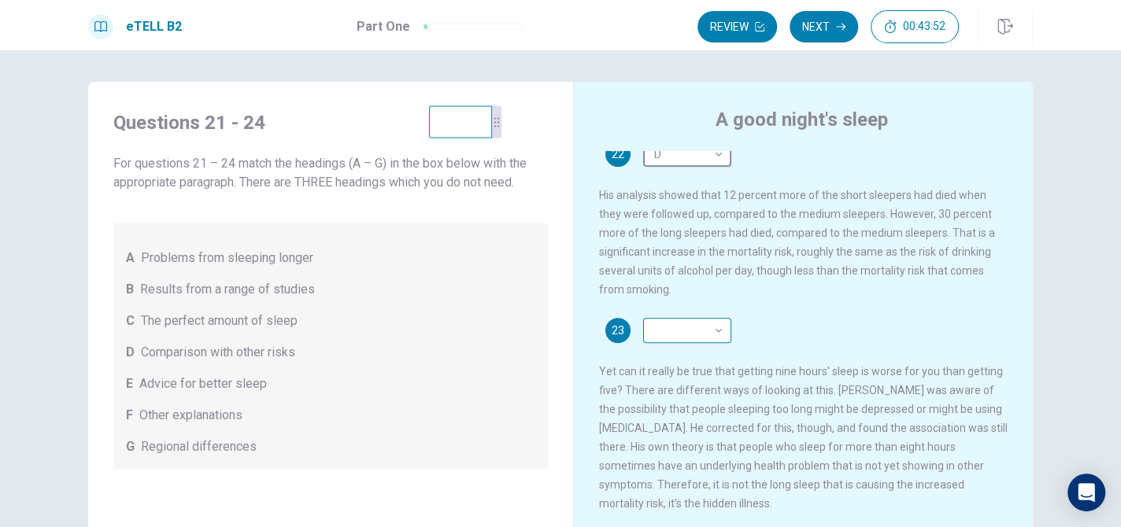
click at [706, 358] on body "This site uses cookies, as explained in our Privacy Policy . If you agree to th…" at bounding box center [560, 263] width 1121 height 527
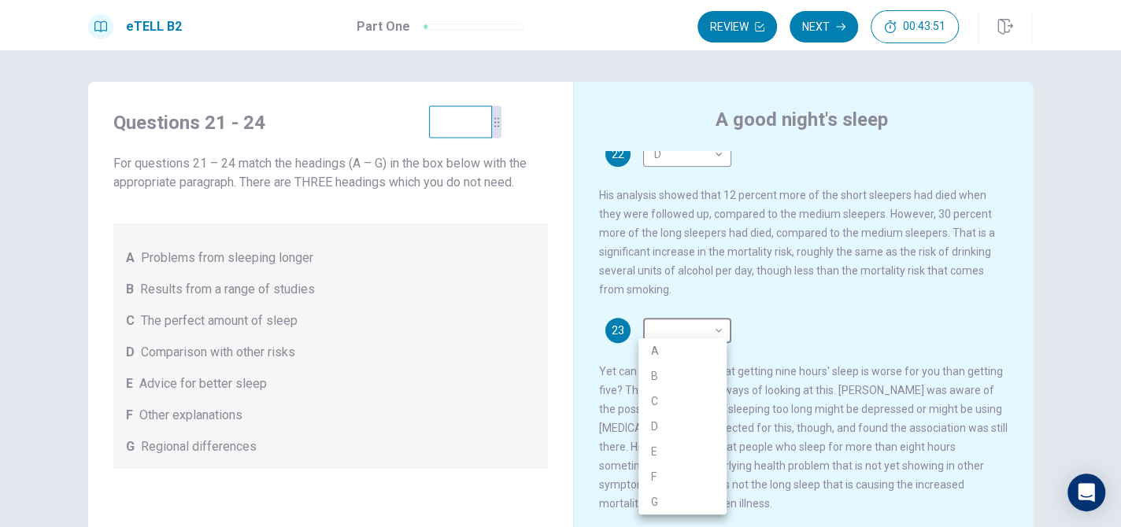
click at [676, 470] on li "F" at bounding box center [682, 476] width 88 height 25
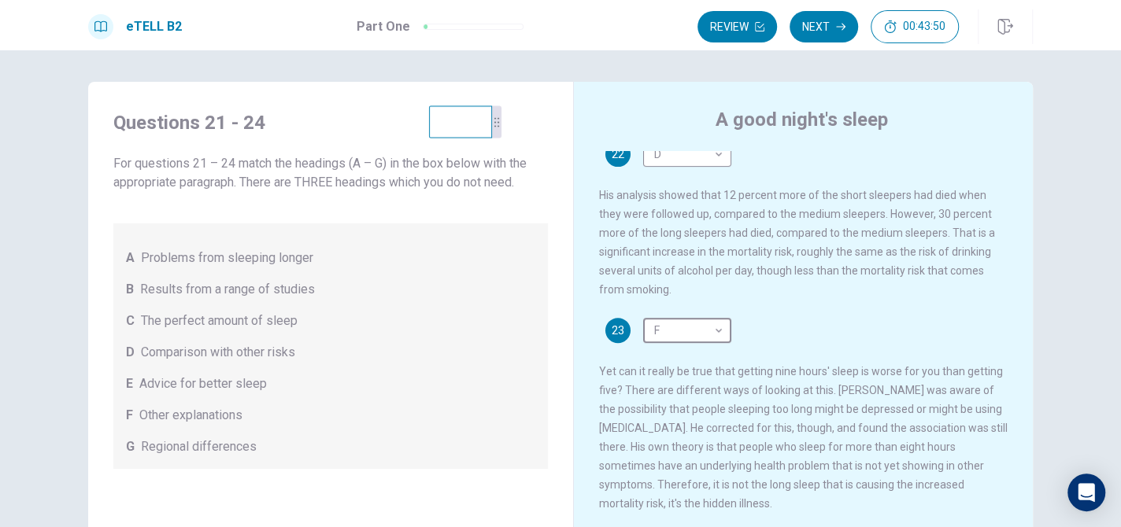
type input "*"
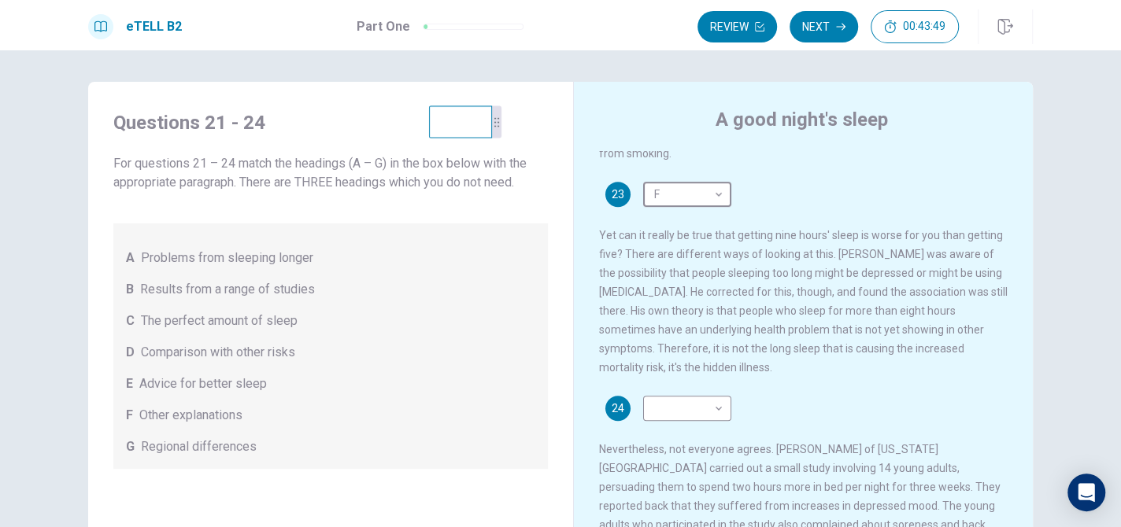
scroll to position [579, 0]
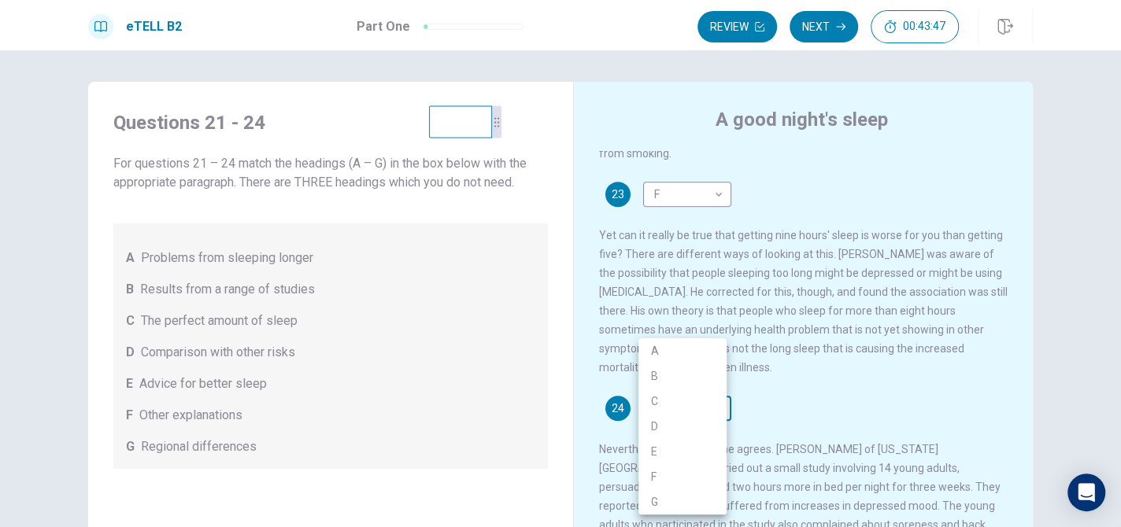
click at [696, 399] on body "This site uses cookies, as explained in our Privacy Policy . If you agree to th…" at bounding box center [560, 263] width 1121 height 527
click at [1075, 370] on div at bounding box center [560, 263] width 1121 height 527
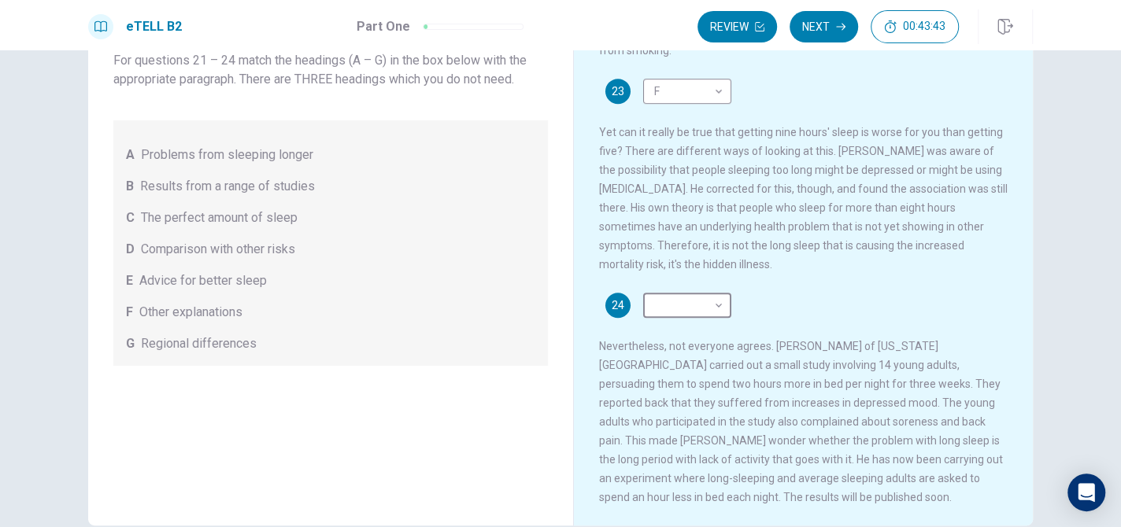
scroll to position [0, 0]
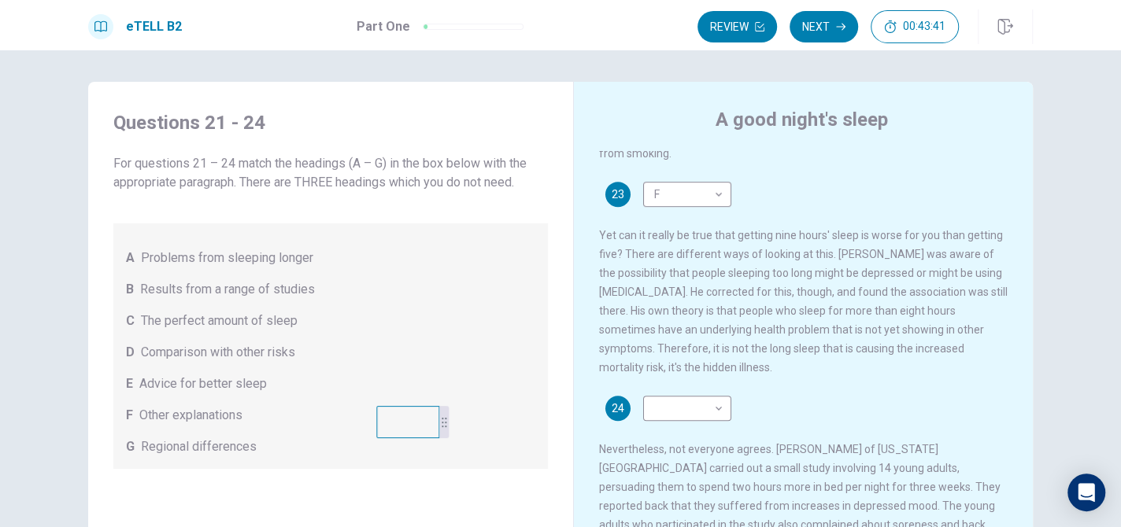
drag, startPoint x: 461, startPoint y: 134, endPoint x: 431, endPoint y: 416, distance: 283.3
click at [407, 438] on video at bounding box center [407, 422] width 63 height 32
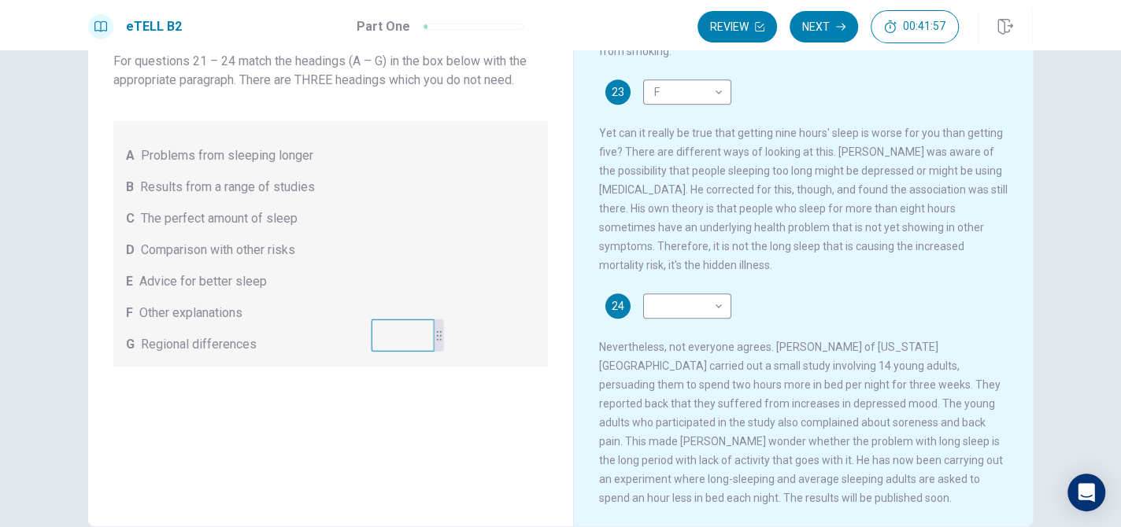
scroll to position [579, 0]
click at [691, 294] on body "This site uses cookies, as explained in our Privacy Policy . If you agree to th…" at bounding box center [560, 263] width 1121 height 527
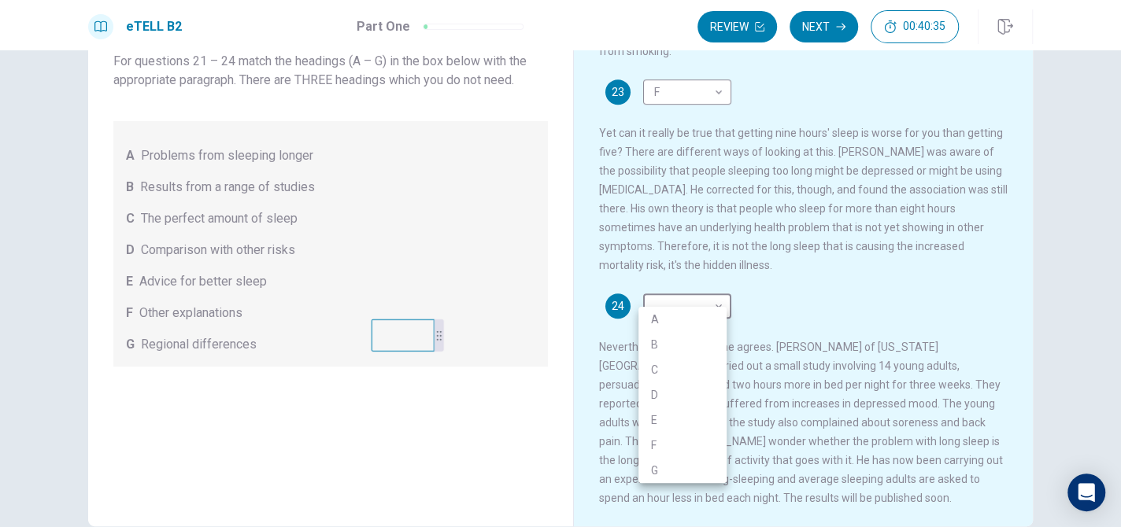
click at [863, 374] on div at bounding box center [560, 263] width 1121 height 527
click at [692, 296] on body "This site uses cookies, as explained in our Privacy Policy . If you agree to th…" at bounding box center [560, 263] width 1121 height 527
click at [688, 318] on li "A" at bounding box center [682, 319] width 88 height 25
type input "*"
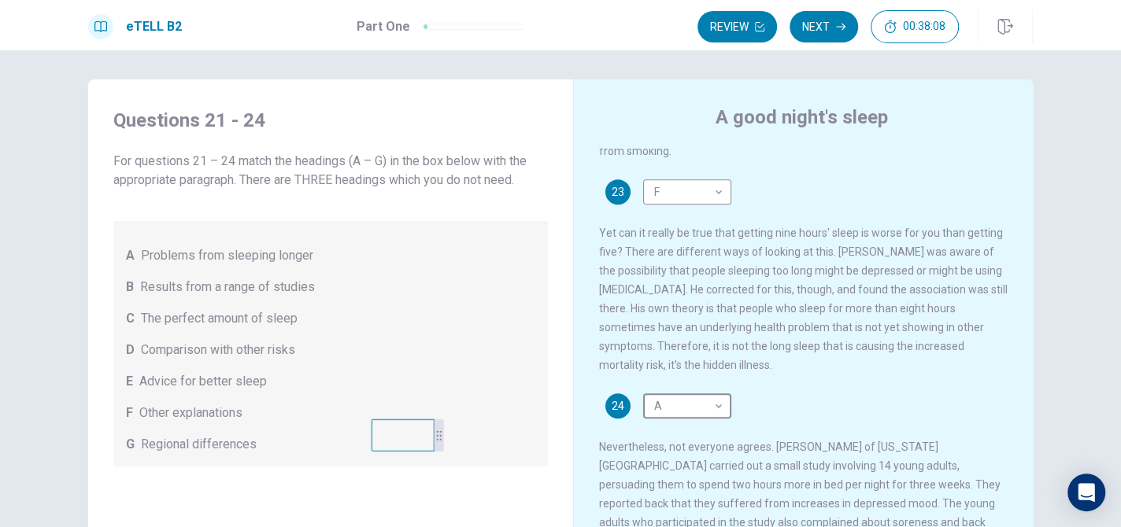
scroll to position [0, 0]
click at [831, 29] on button "Next" at bounding box center [824, 26] width 68 height 31
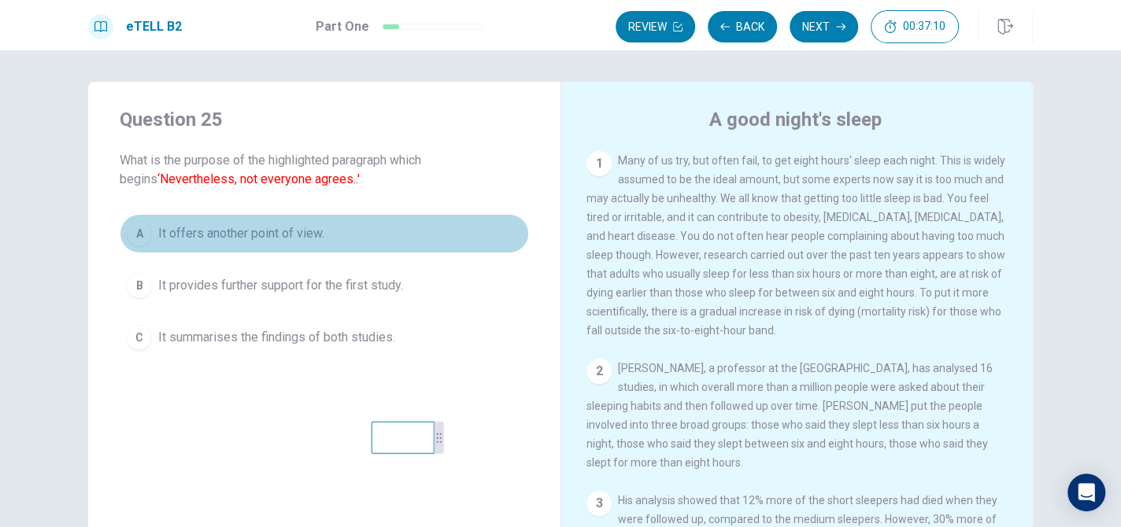
click at [339, 247] on button "A It offers another point of view." at bounding box center [324, 233] width 409 height 39
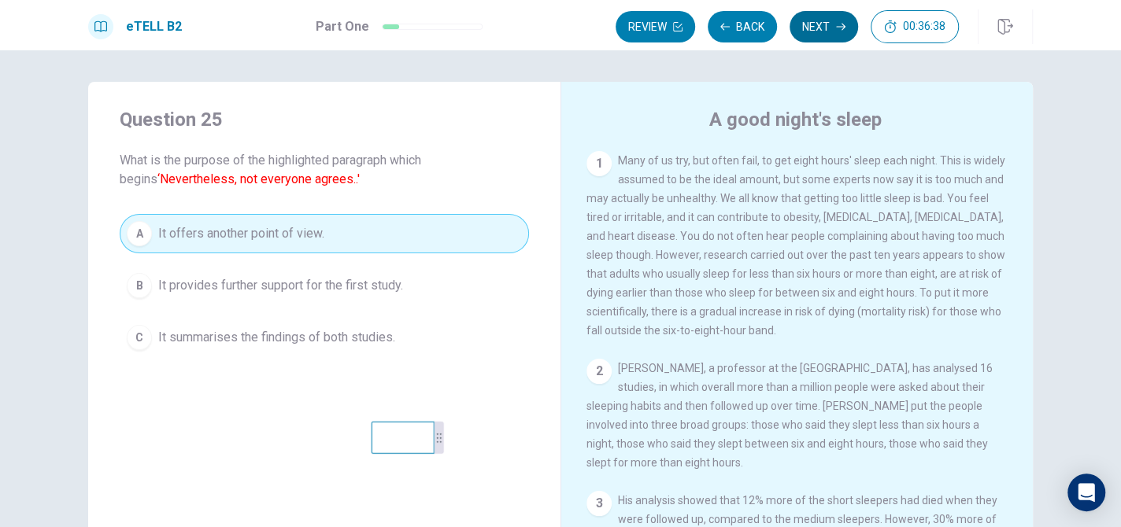
click at [816, 28] on button "Next" at bounding box center [824, 26] width 68 height 31
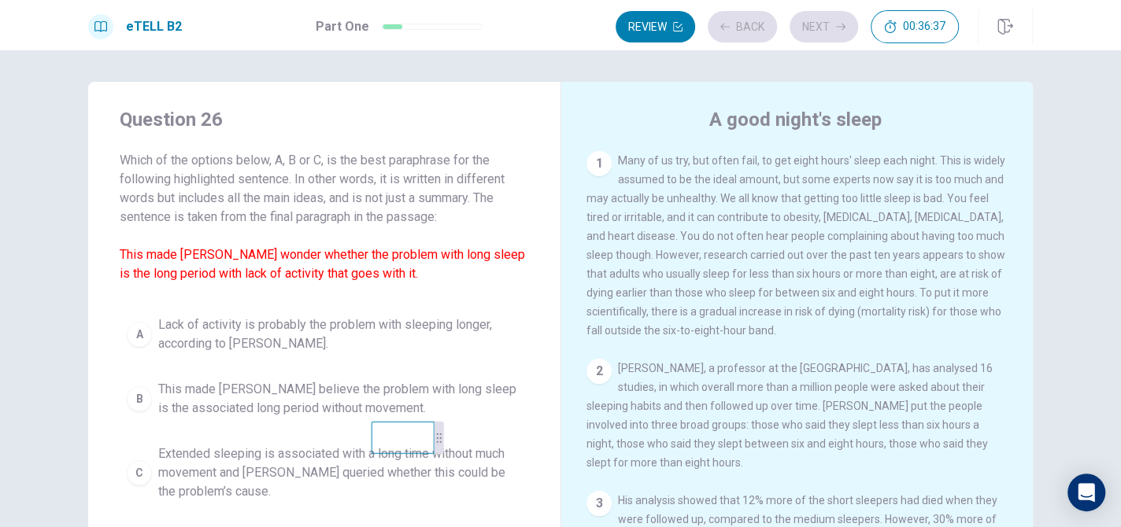
scroll to position [404, 0]
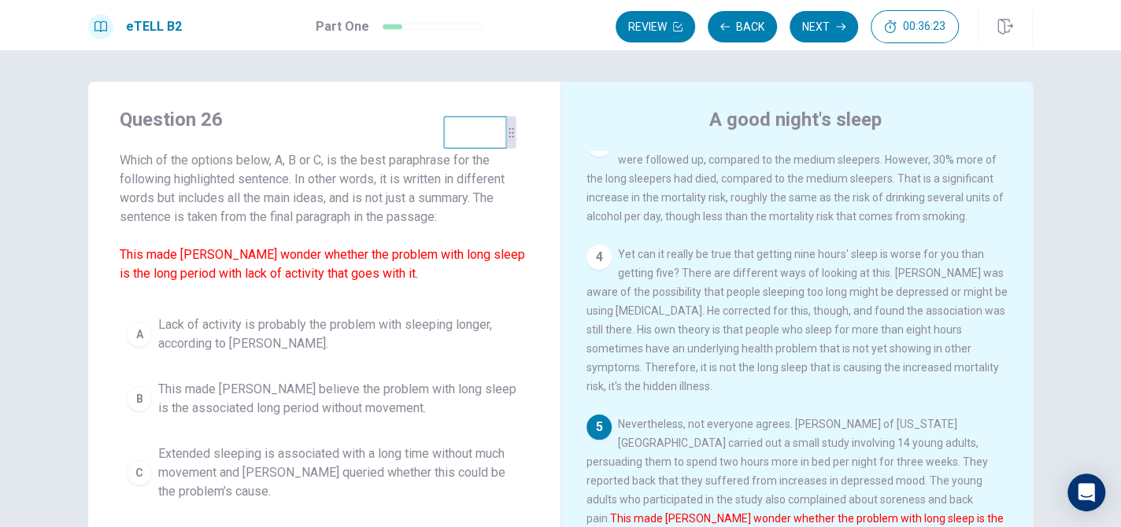
drag, startPoint x: 414, startPoint y: 439, endPoint x: 487, endPoint y: 134, distance: 313.9
click at [487, 134] on video at bounding box center [475, 133] width 63 height 32
click at [268, 458] on span "Extended sleeping is associated with a long time without much movement and [PER…" at bounding box center [340, 473] width 364 height 57
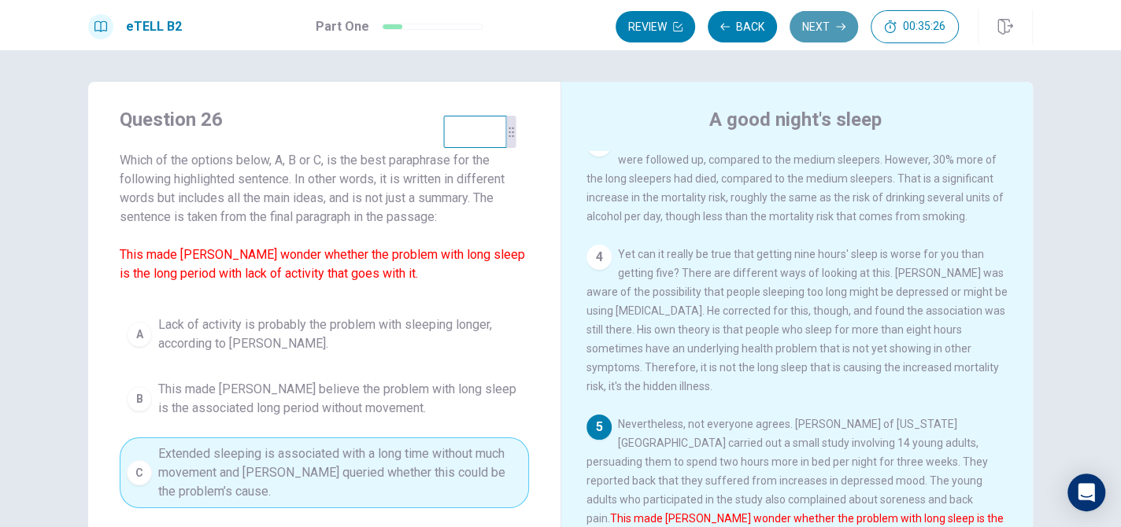
click at [836, 29] on icon "button" at bounding box center [840, 26] width 9 height 9
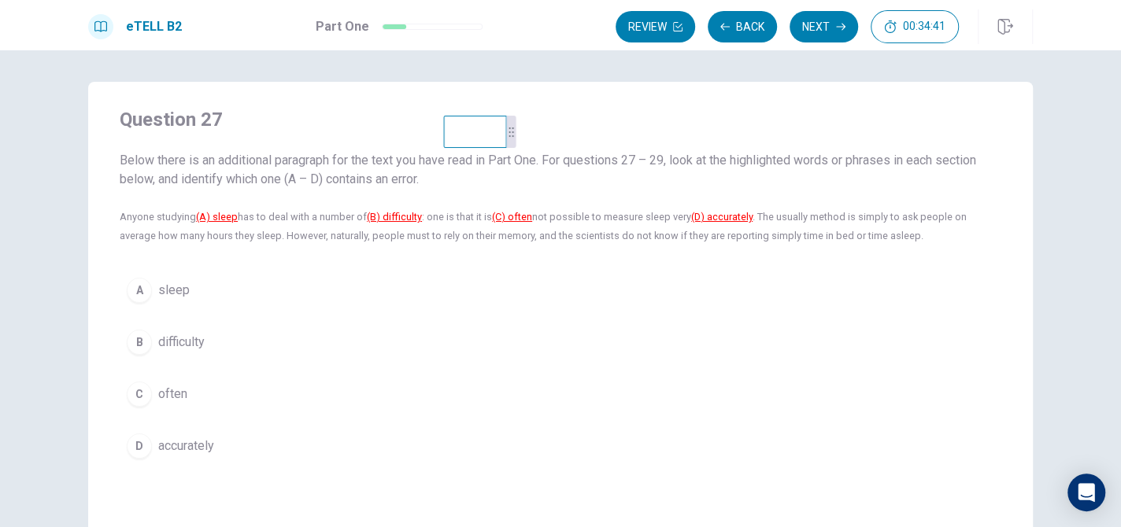
click at [235, 342] on button "B difficulty" at bounding box center [561, 342] width 882 height 39
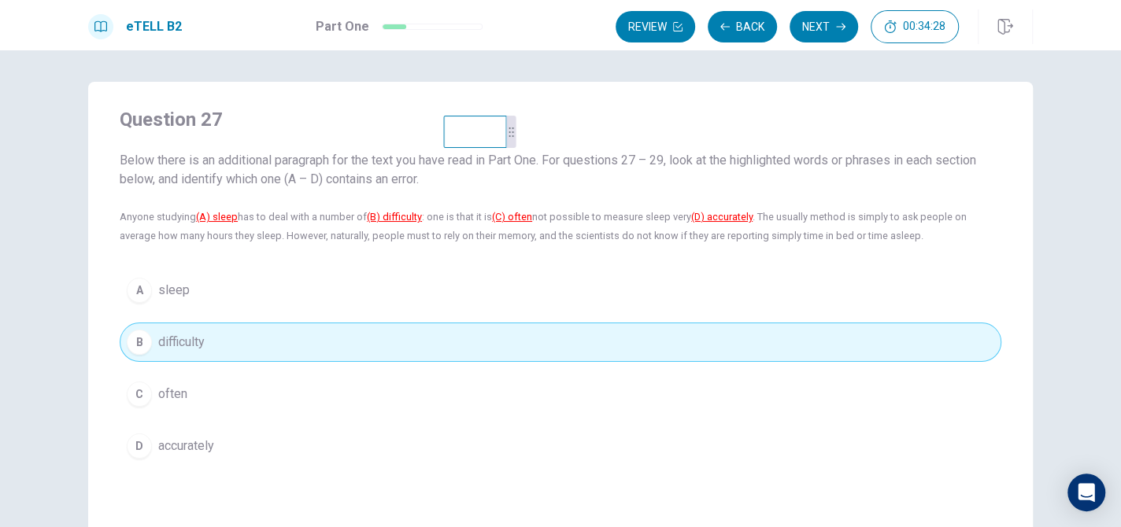
click at [834, 27] on button "Next" at bounding box center [824, 26] width 68 height 31
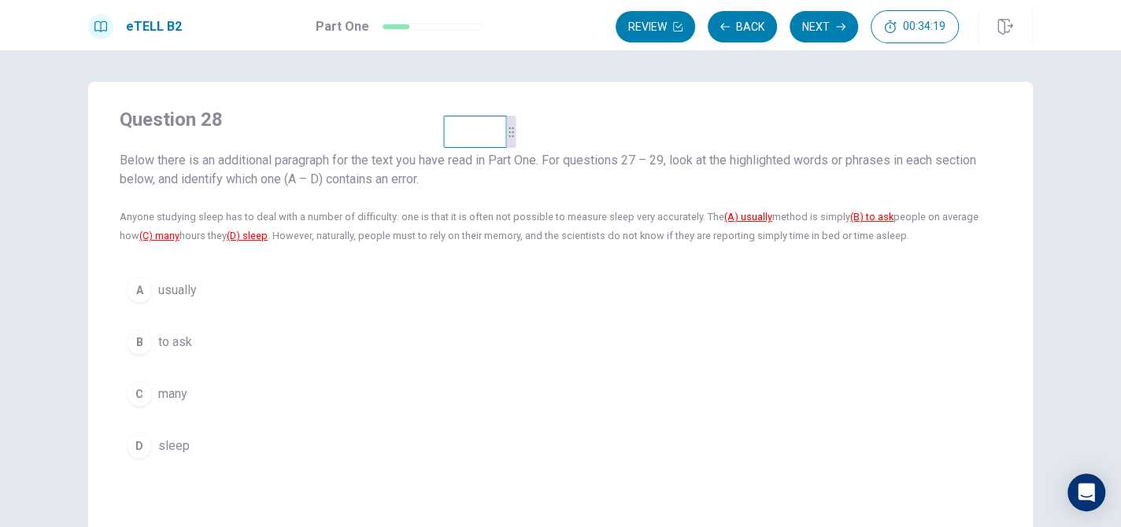
click at [193, 298] on button "A usually" at bounding box center [561, 290] width 882 height 39
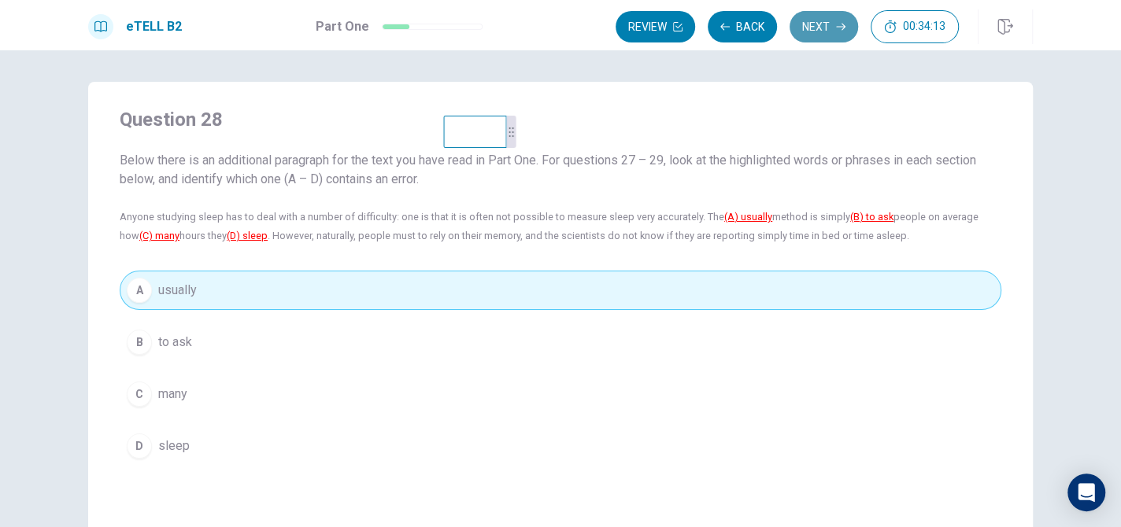
click at [825, 28] on button "Next" at bounding box center [824, 26] width 68 height 31
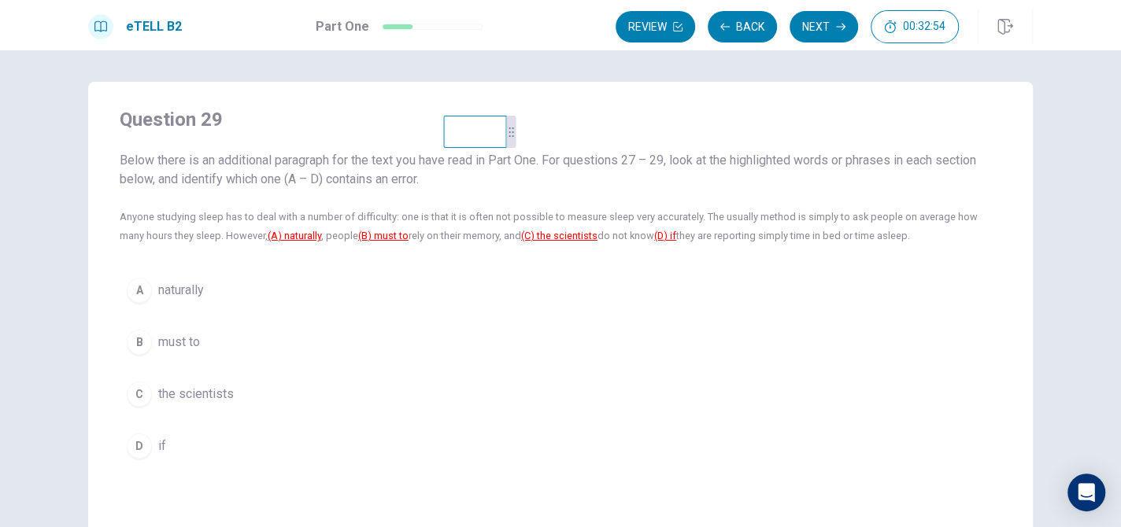
click at [159, 353] on button "B must to" at bounding box center [561, 342] width 882 height 39
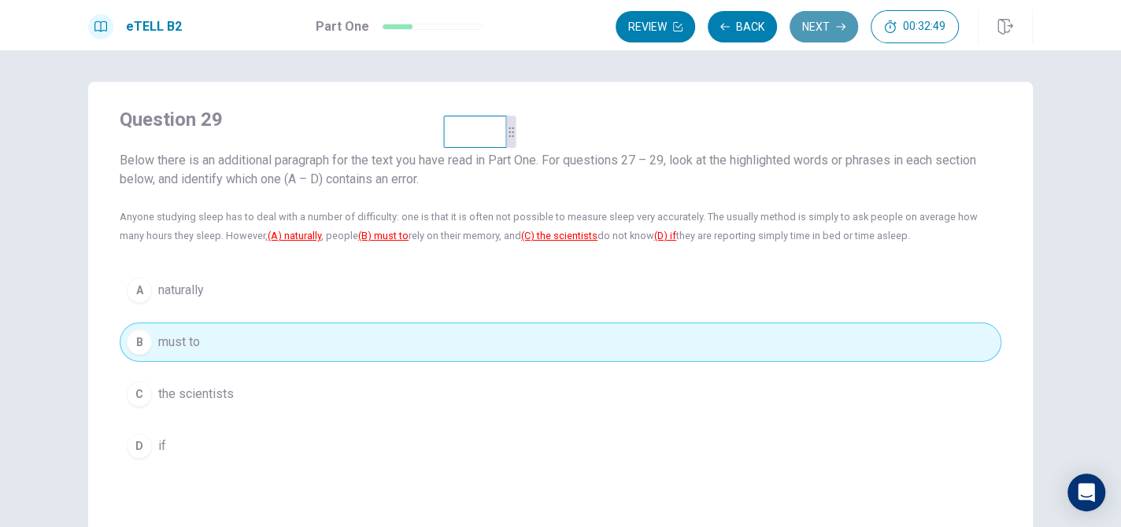
click at [832, 23] on button "Next" at bounding box center [824, 26] width 68 height 31
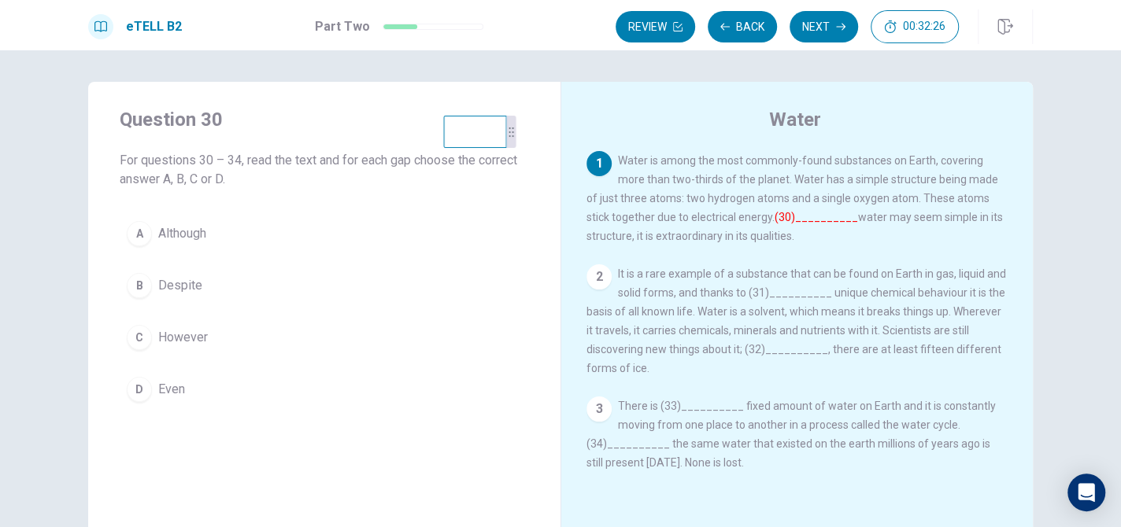
click at [272, 229] on button "A Although" at bounding box center [324, 233] width 409 height 39
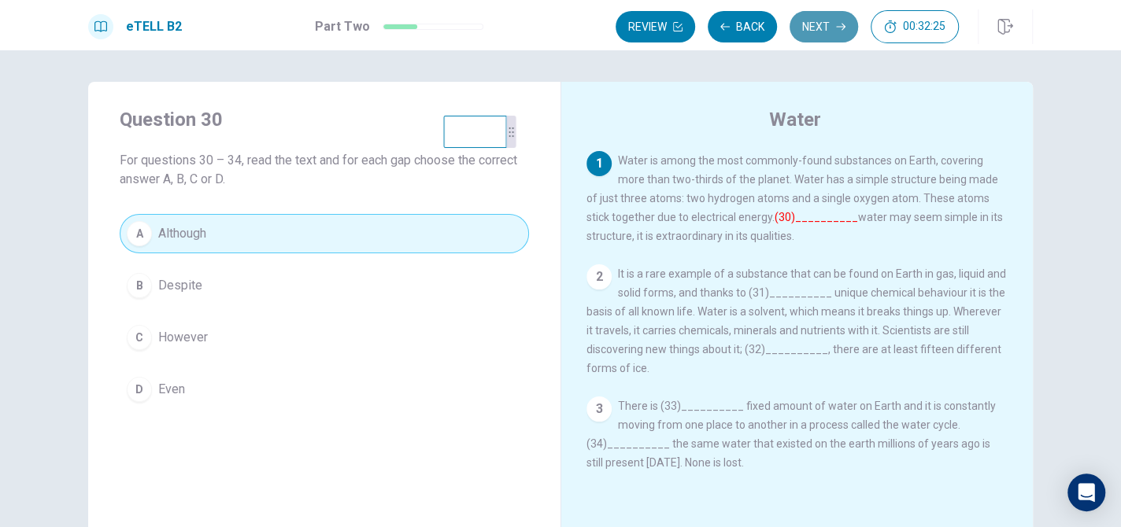
click at [832, 31] on button "Next" at bounding box center [824, 26] width 68 height 31
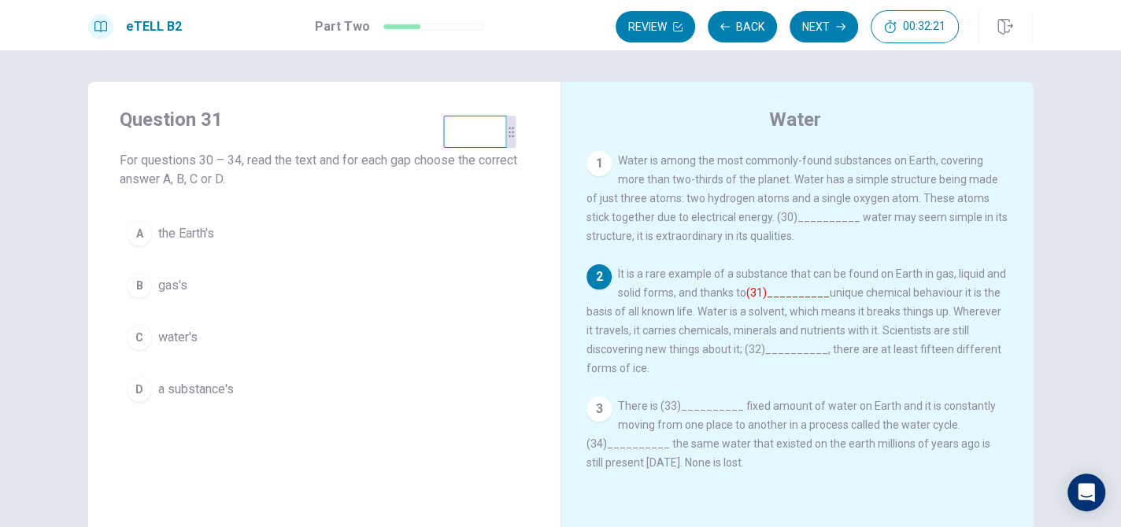
click at [250, 339] on button "C water's" at bounding box center [324, 337] width 409 height 39
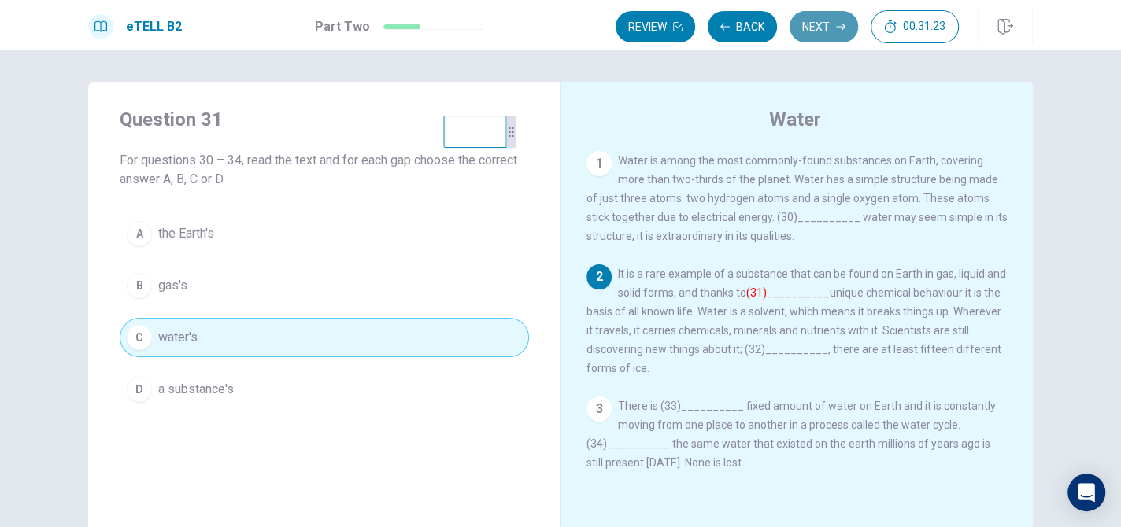
click at [842, 33] on button "Next" at bounding box center [824, 26] width 68 height 31
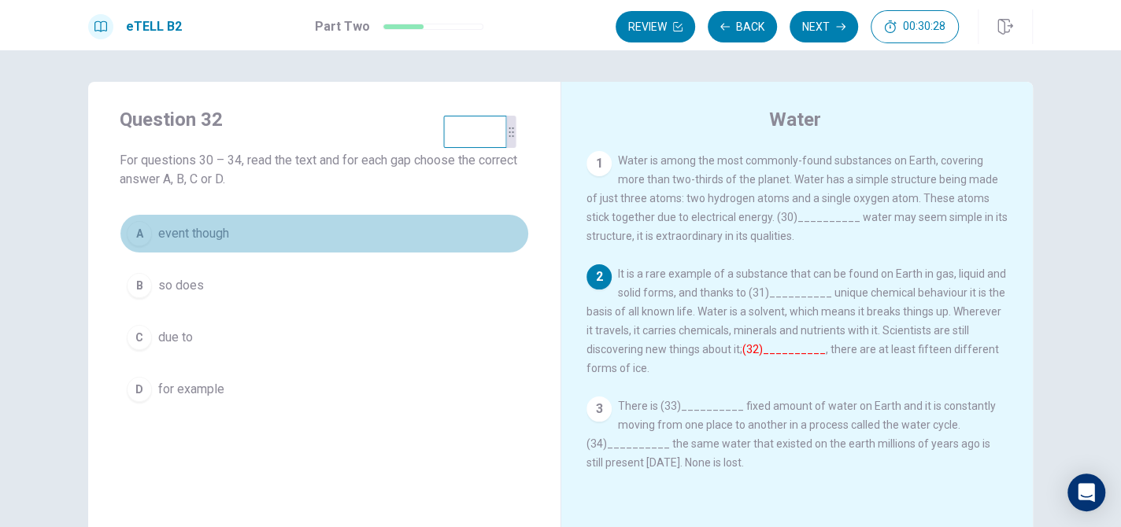
click at [271, 239] on button "A event though" at bounding box center [324, 233] width 409 height 39
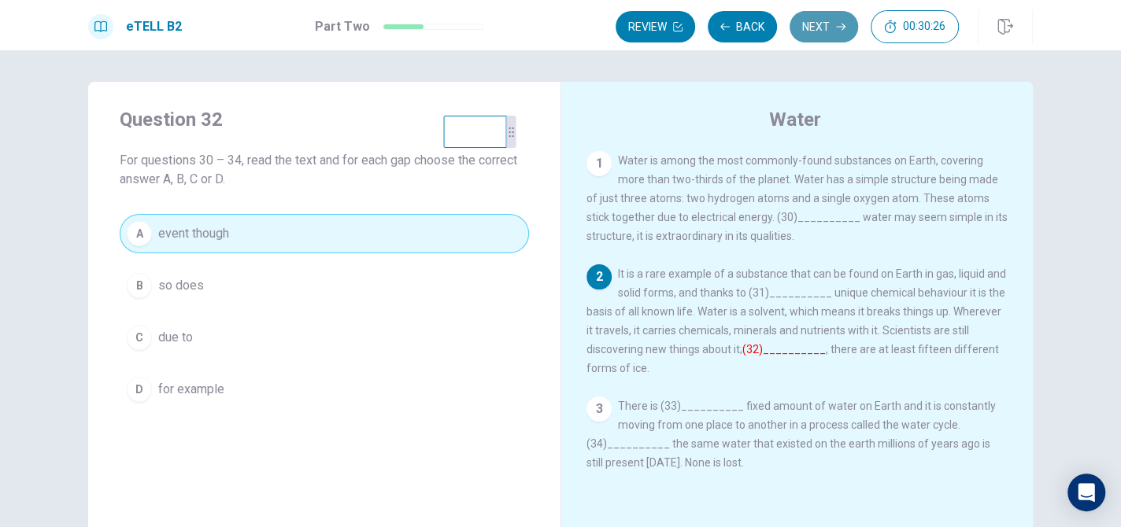
click at [817, 35] on button "Next" at bounding box center [824, 26] width 68 height 31
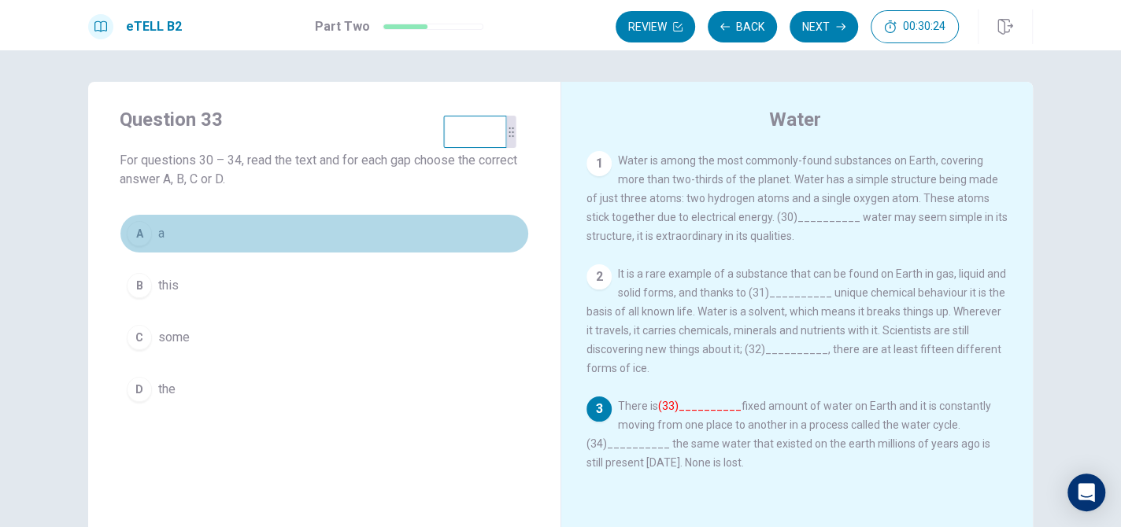
click at [299, 239] on button "A a" at bounding box center [324, 233] width 409 height 39
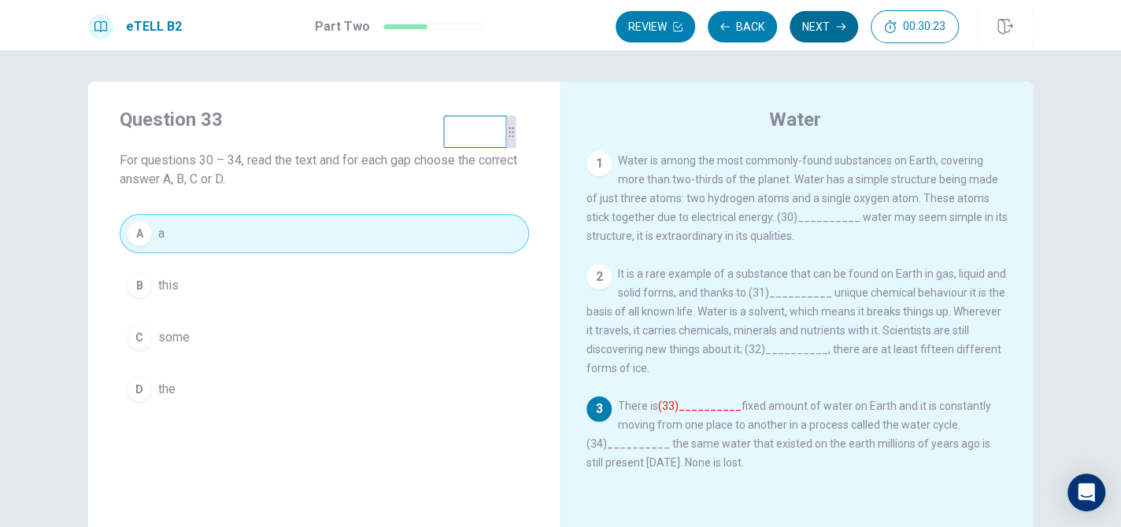
click at [805, 30] on button "Next" at bounding box center [824, 26] width 68 height 31
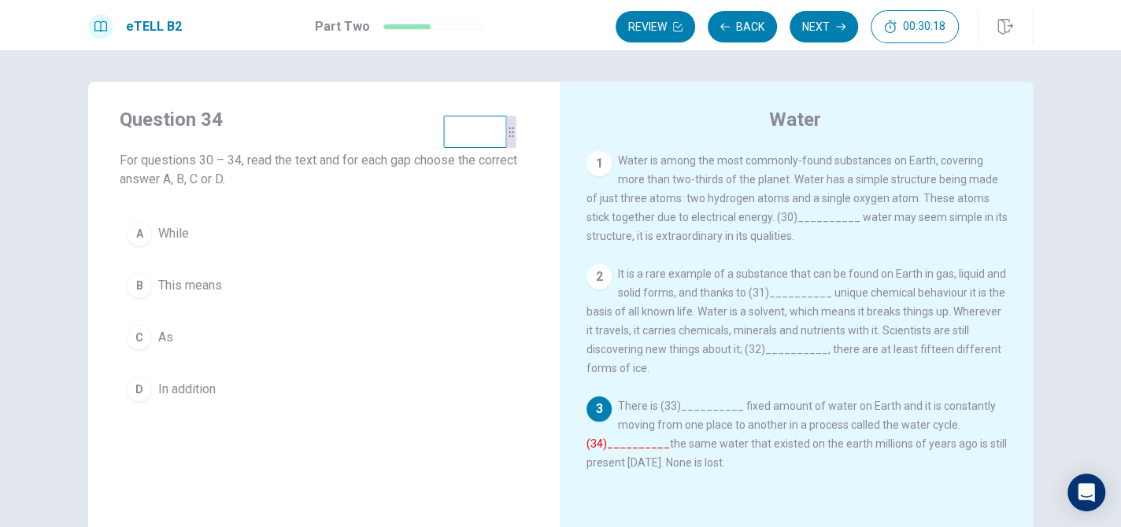
click at [276, 300] on button "B This means" at bounding box center [324, 285] width 409 height 39
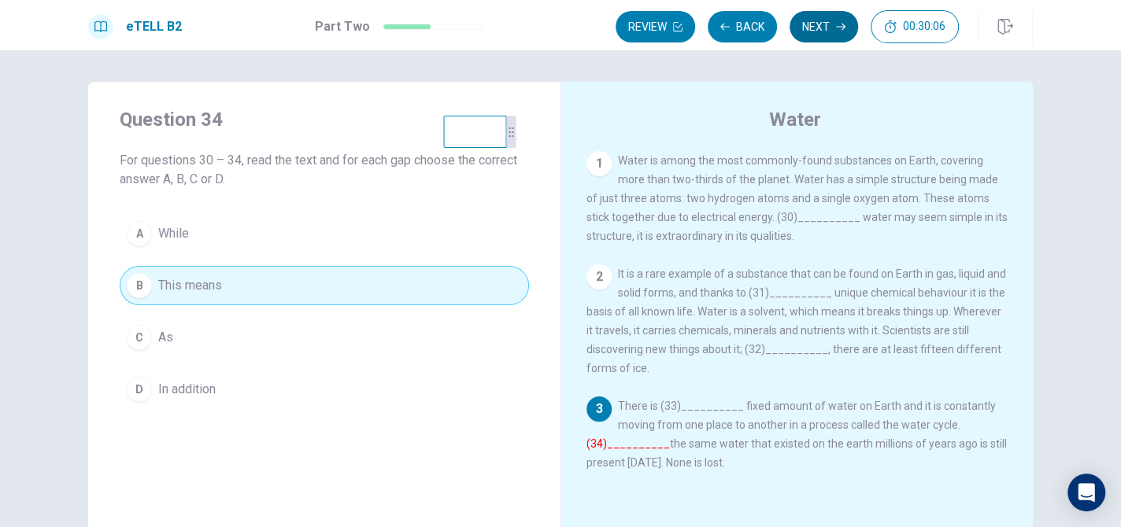
click at [820, 28] on button "Next" at bounding box center [824, 26] width 68 height 31
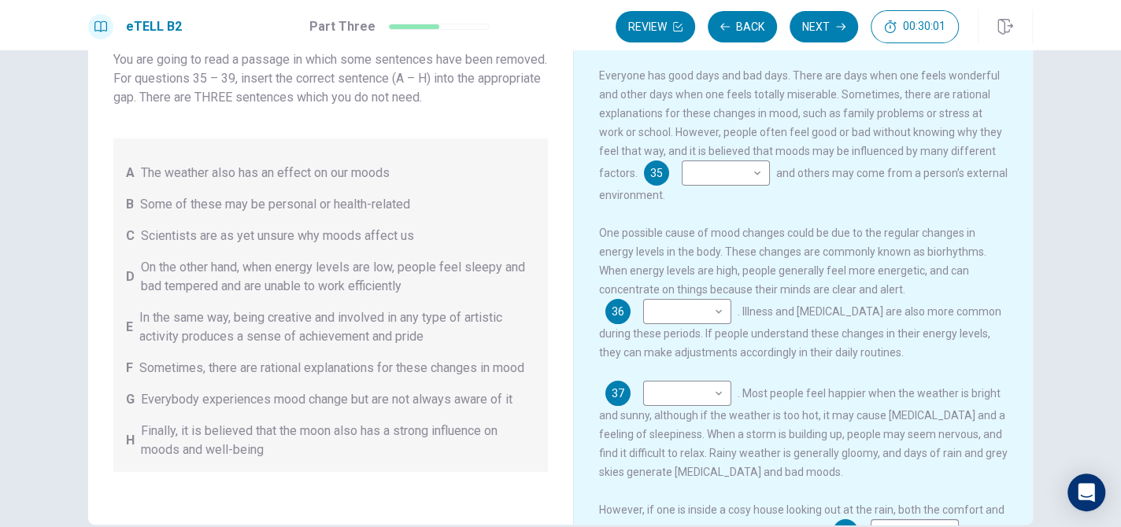
scroll to position [79, 0]
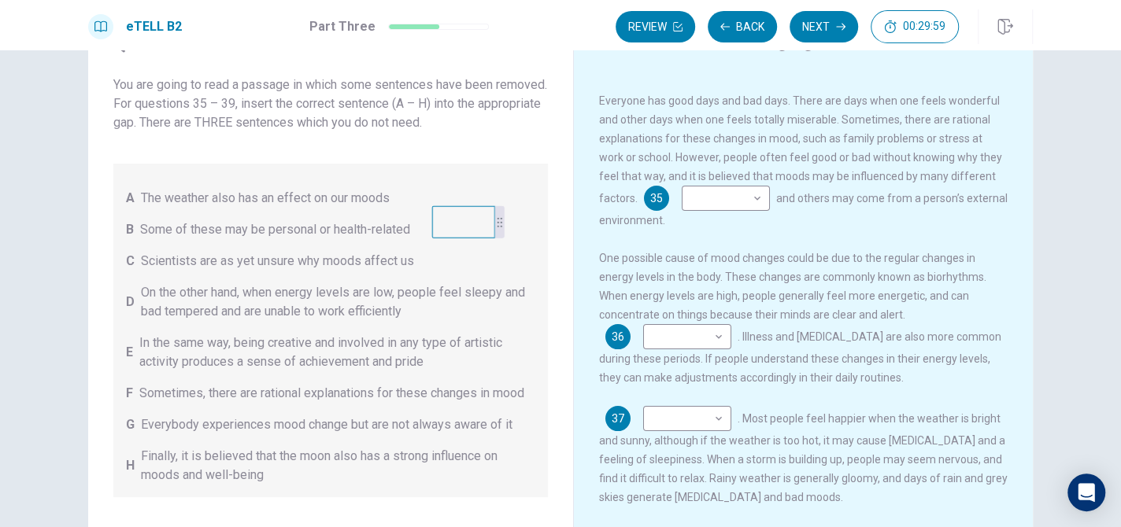
drag, startPoint x: 474, startPoint y: 66, endPoint x: 462, endPoint y: 235, distance: 169.7
click at [462, 235] on video at bounding box center [463, 222] width 63 height 32
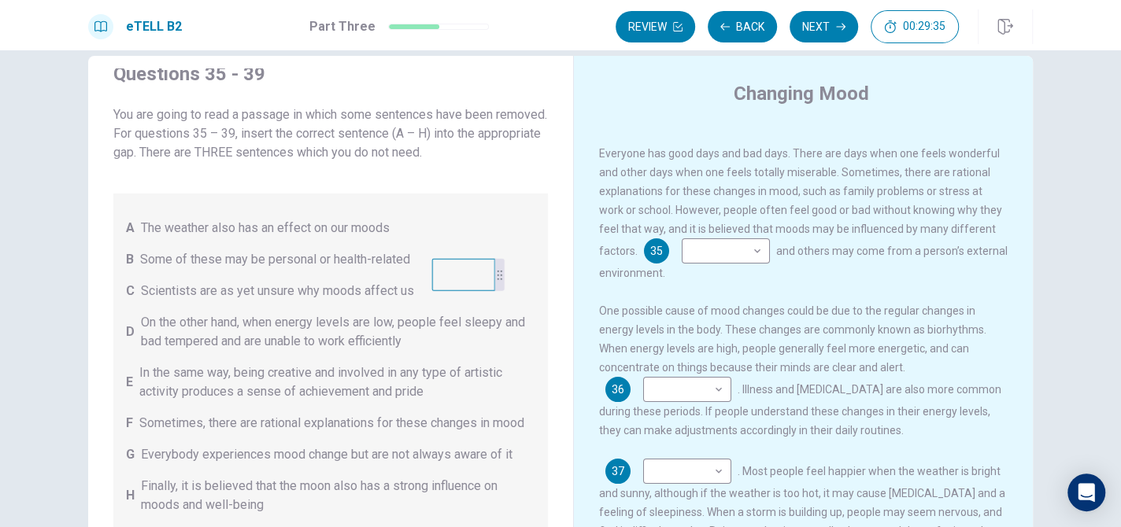
scroll to position [42, 0]
drag, startPoint x: 476, startPoint y: 253, endPoint x: 490, endPoint y: 216, distance: 38.6
click at [490, 216] on video at bounding box center [481, 199] width 63 height 32
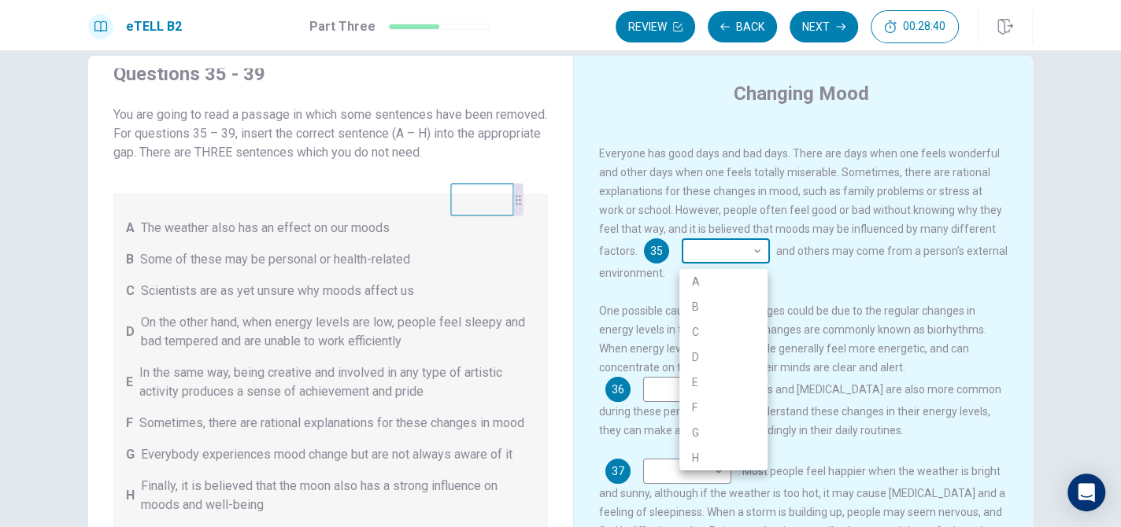
click at [716, 255] on body "This site uses cookies, as explained in our Privacy Policy . If you agree to th…" at bounding box center [560, 263] width 1121 height 527
click at [709, 307] on li "B" at bounding box center [723, 306] width 88 height 25
type input "*"
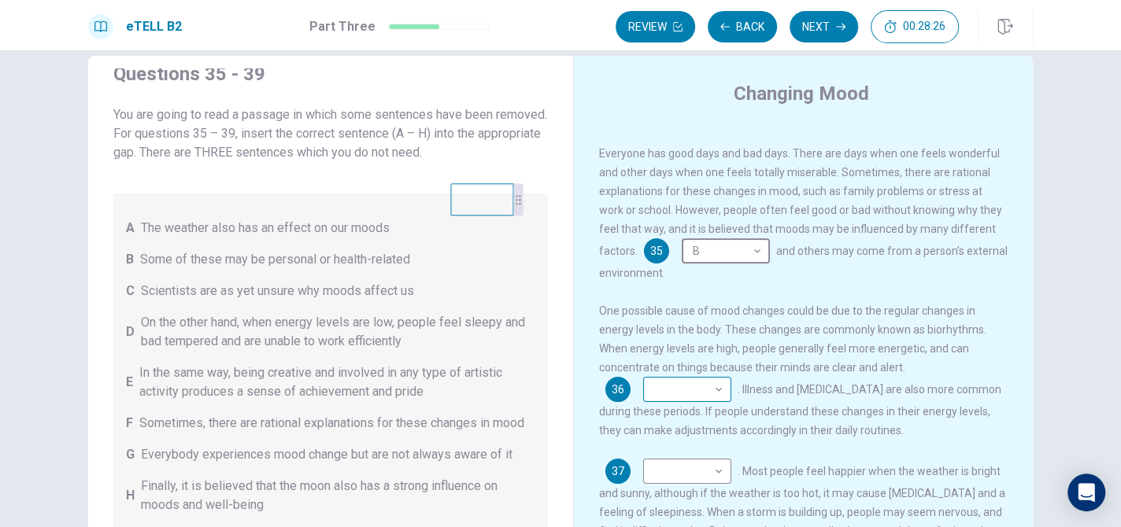
click at [696, 404] on body "This site uses cookies, as explained in our Privacy Policy . If you agree to th…" at bounding box center [560, 263] width 1121 height 527
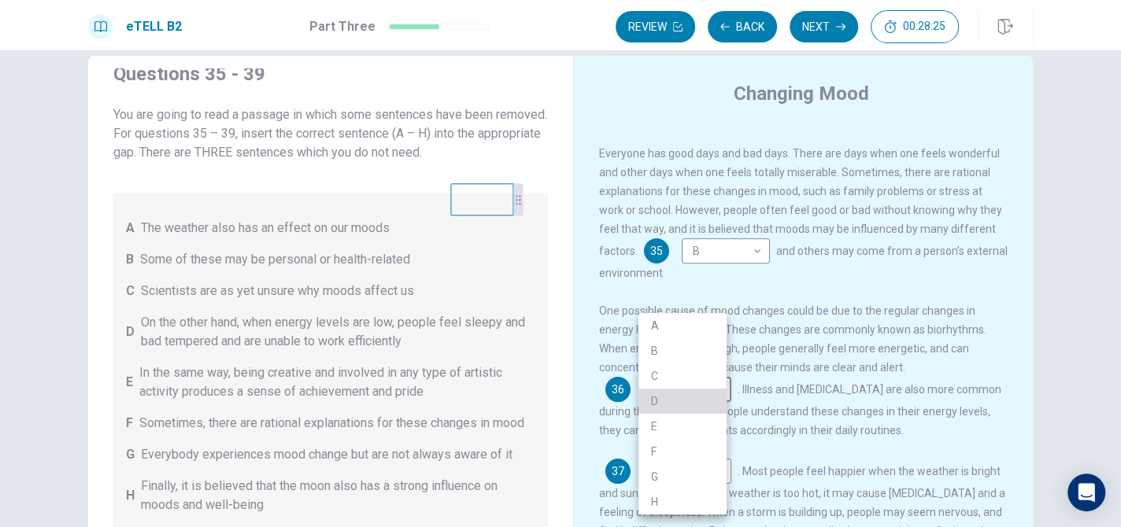
click at [686, 408] on li "D" at bounding box center [682, 401] width 88 height 25
type input "*"
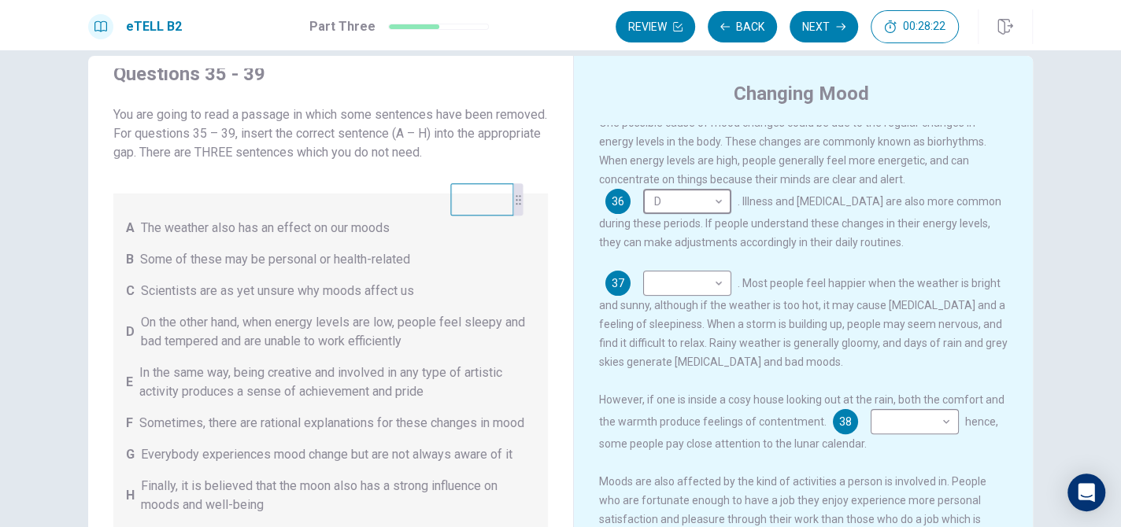
scroll to position [192, 0]
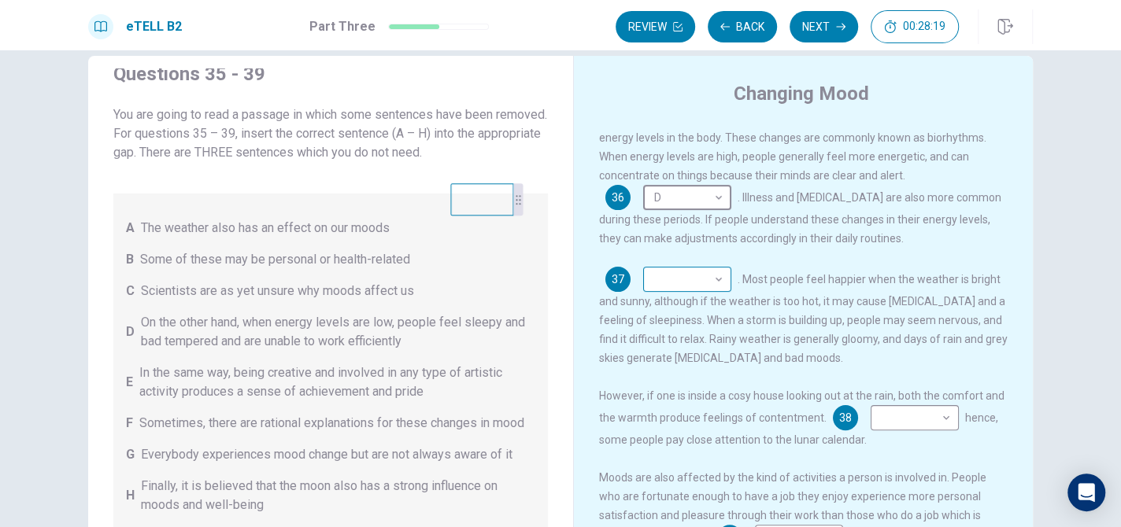
click at [691, 298] on body "This site uses cookies, as explained in our Privacy Policy . If you agree to th…" at bounding box center [560, 263] width 1121 height 527
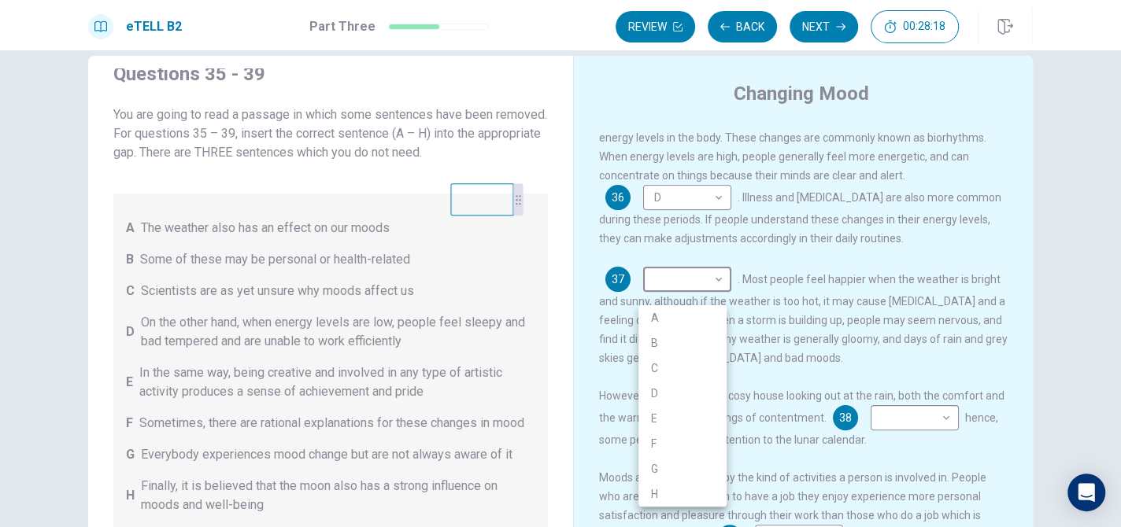
click at [687, 323] on li "A" at bounding box center [682, 317] width 88 height 25
type input "*"
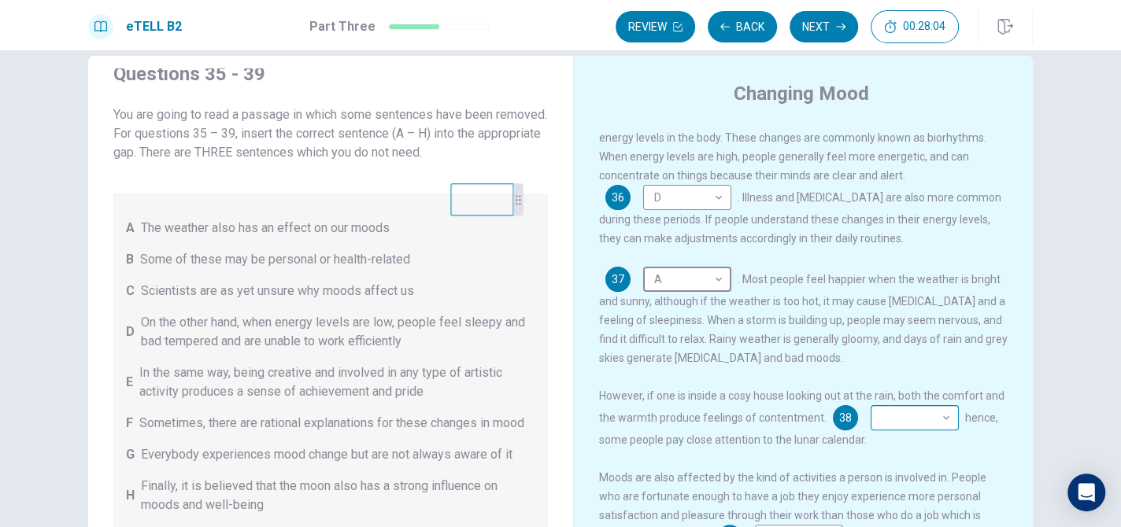
click at [941, 436] on body "This site uses cookies, as explained in our Privacy Policy . If you agree to th…" at bounding box center [560, 263] width 1121 height 527
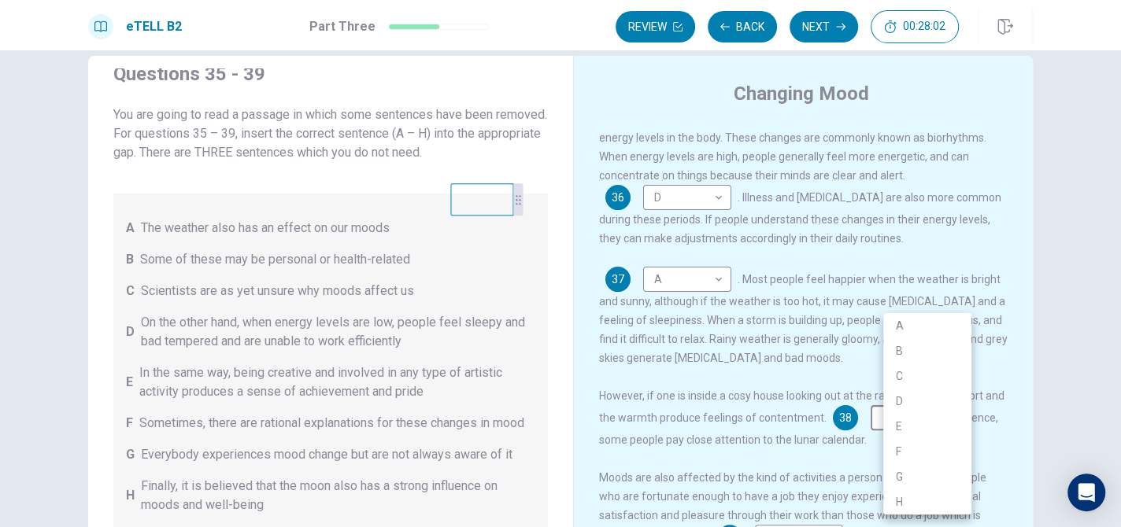
click at [928, 498] on li "H" at bounding box center [927, 502] width 88 height 25
type input "*"
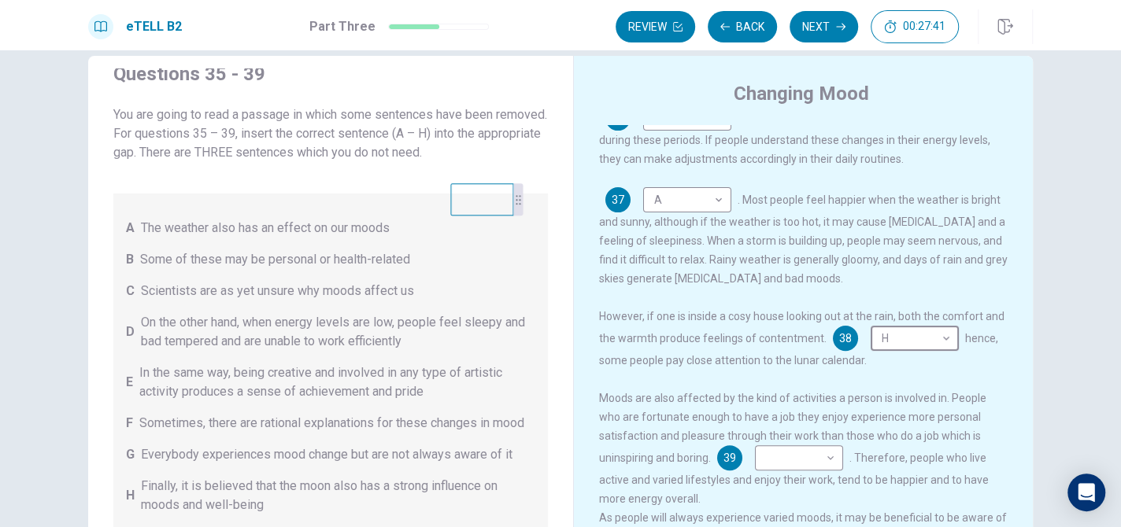
scroll to position [302, 0]
click at [812, 449] on body "This site uses cookies, as explained in our Privacy Policy . If you agree to th…" at bounding box center [560, 263] width 1121 height 527
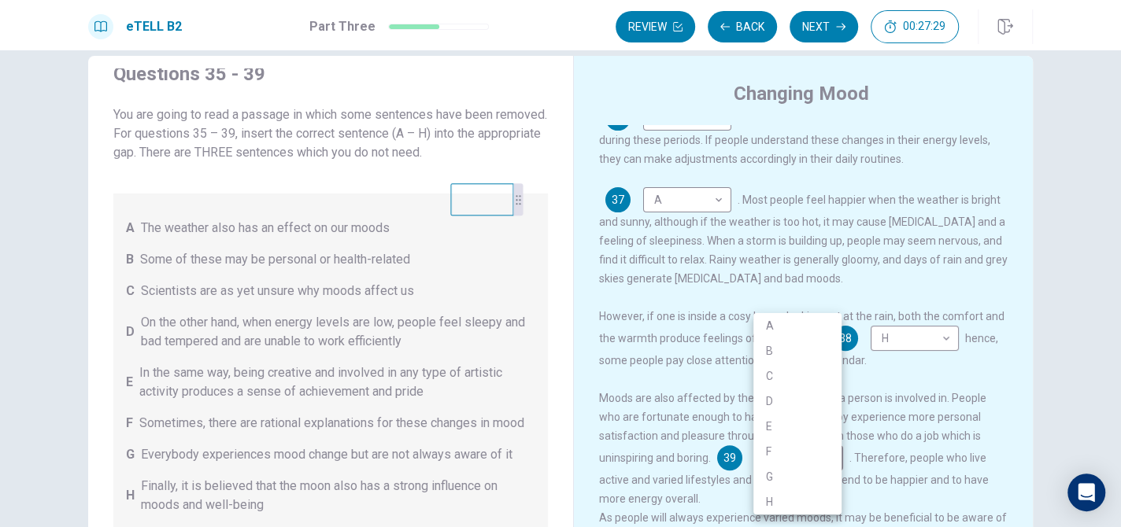
click at [801, 435] on li "E" at bounding box center [797, 426] width 88 height 25
type input "*"
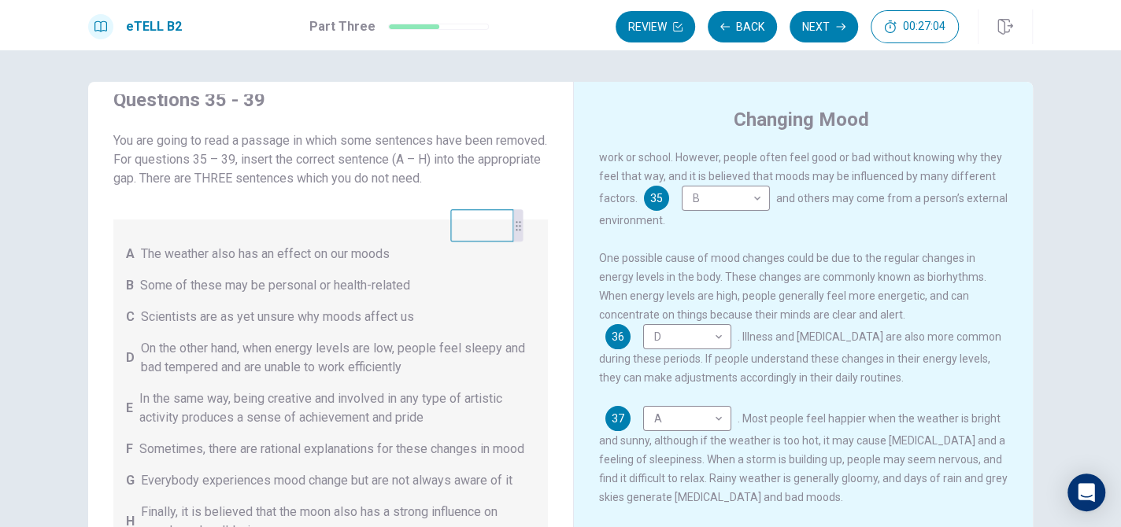
scroll to position [157, 0]
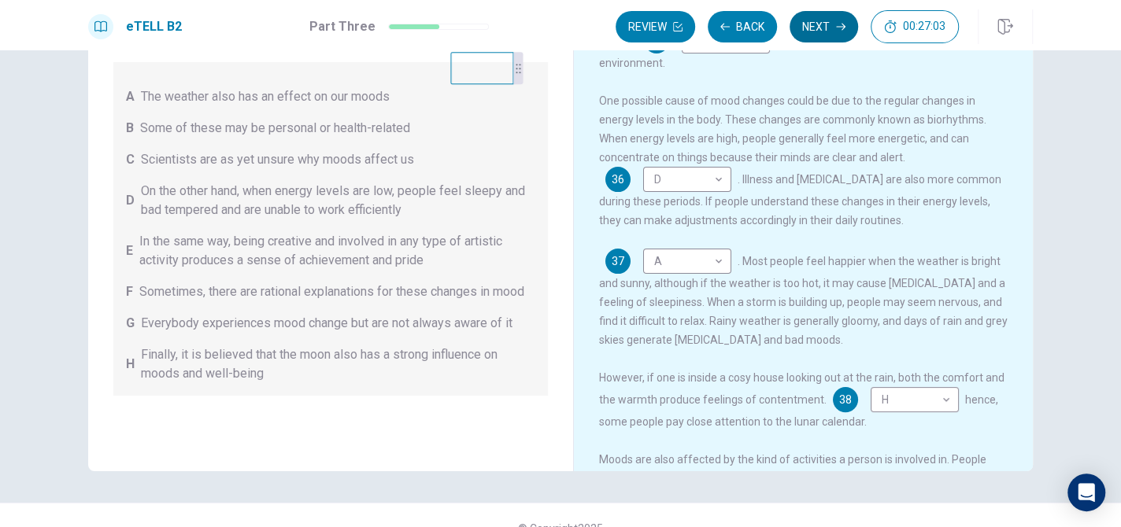
click at [835, 36] on button "Next" at bounding box center [824, 26] width 68 height 31
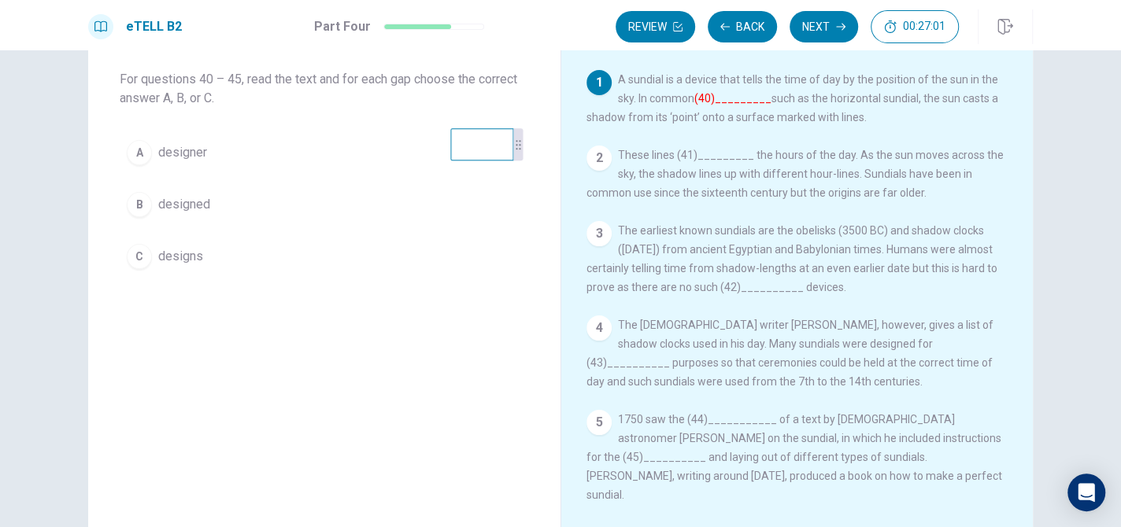
scroll to position [0, 0]
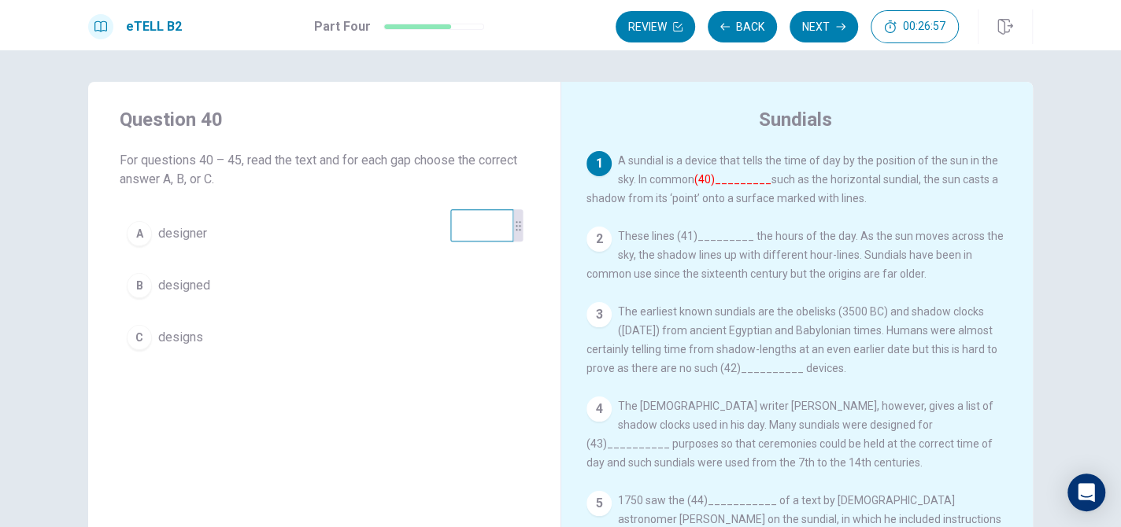
click at [194, 332] on span "designs" at bounding box center [180, 337] width 45 height 19
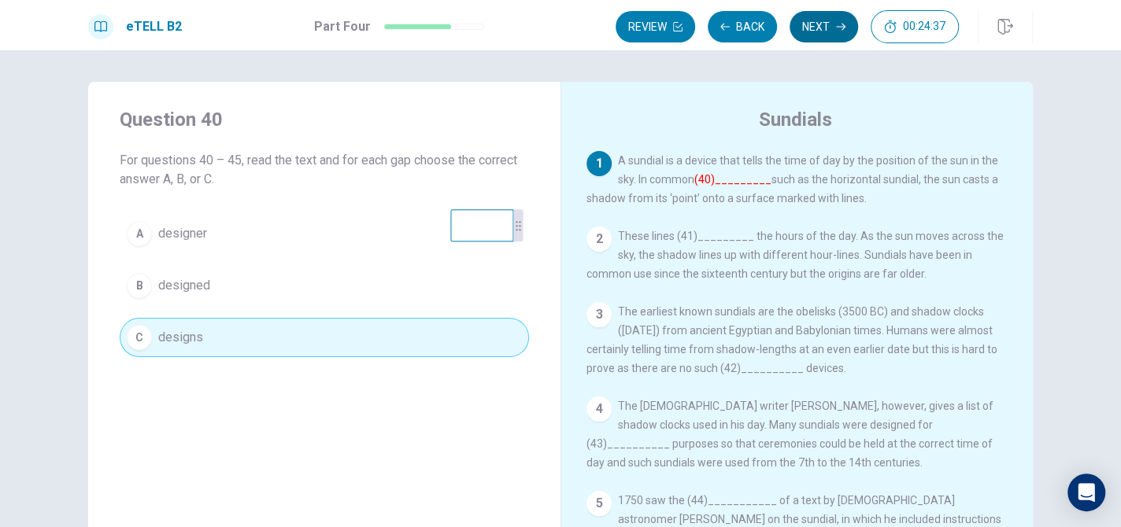
click at [820, 25] on button "Next" at bounding box center [824, 26] width 68 height 31
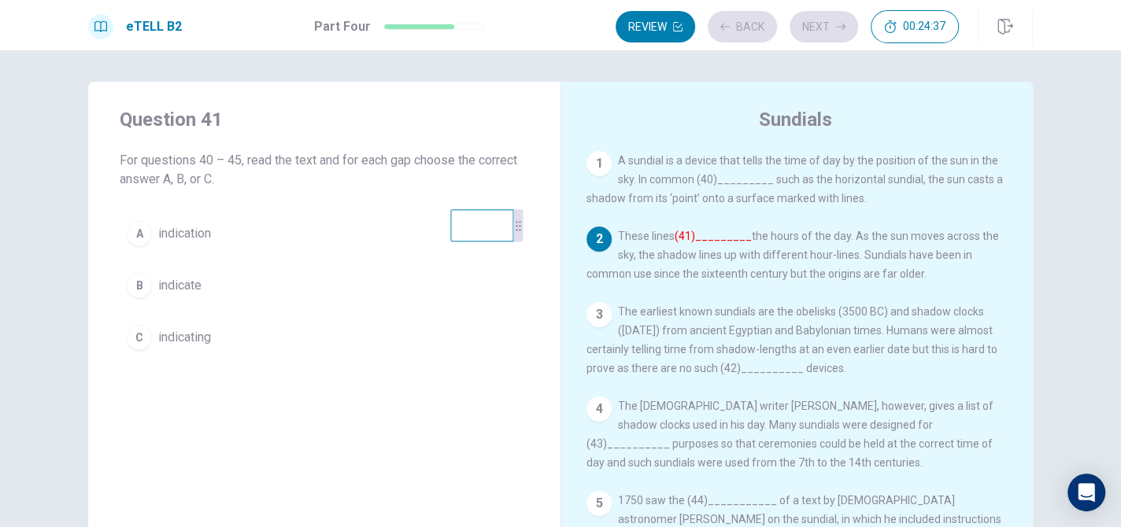
scroll to position [2, 0]
click at [294, 297] on button "B indicate" at bounding box center [324, 285] width 409 height 39
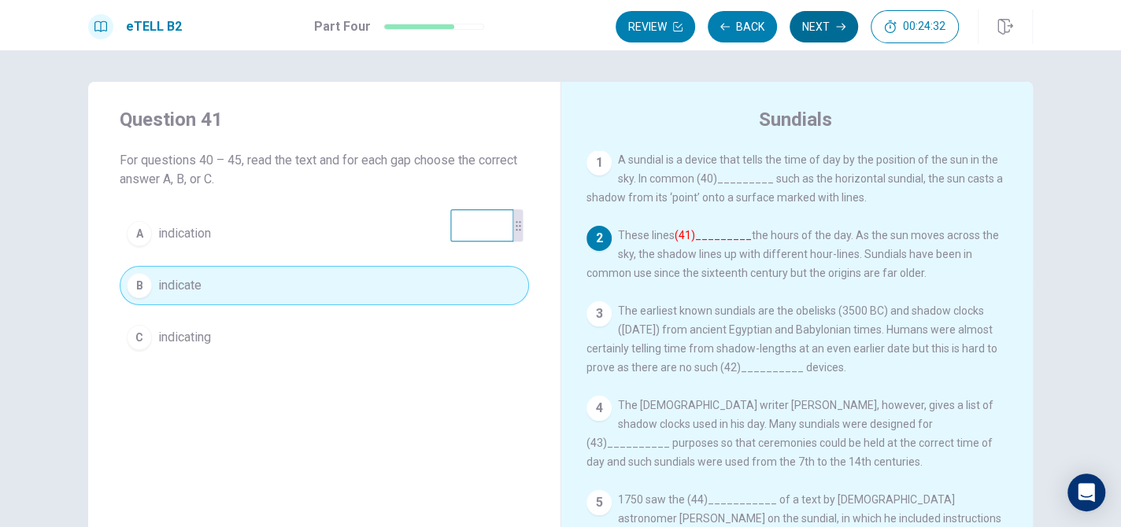
click at [822, 25] on button "Next" at bounding box center [824, 26] width 68 height 31
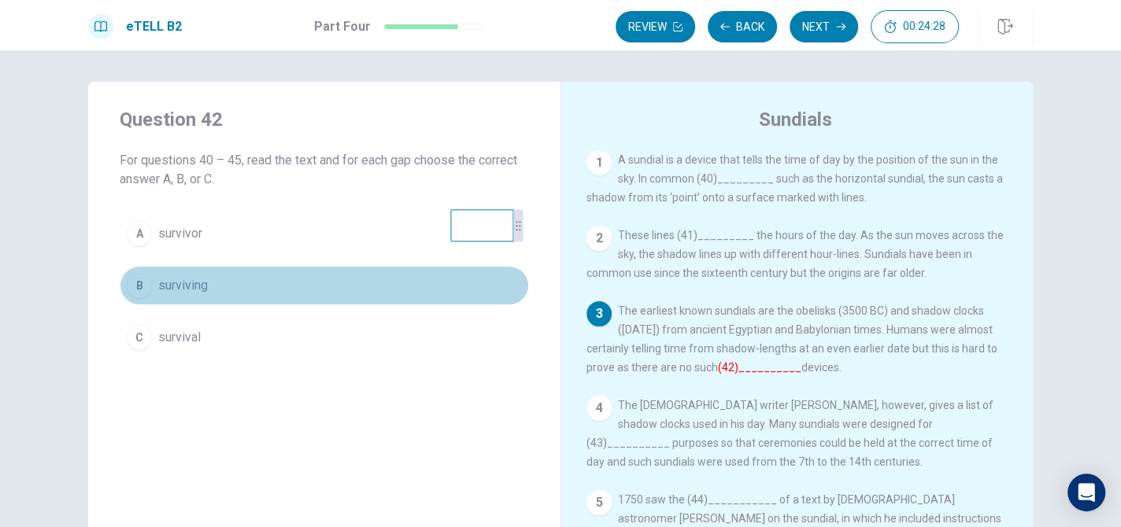
click at [253, 290] on button "B surviving" at bounding box center [324, 285] width 409 height 39
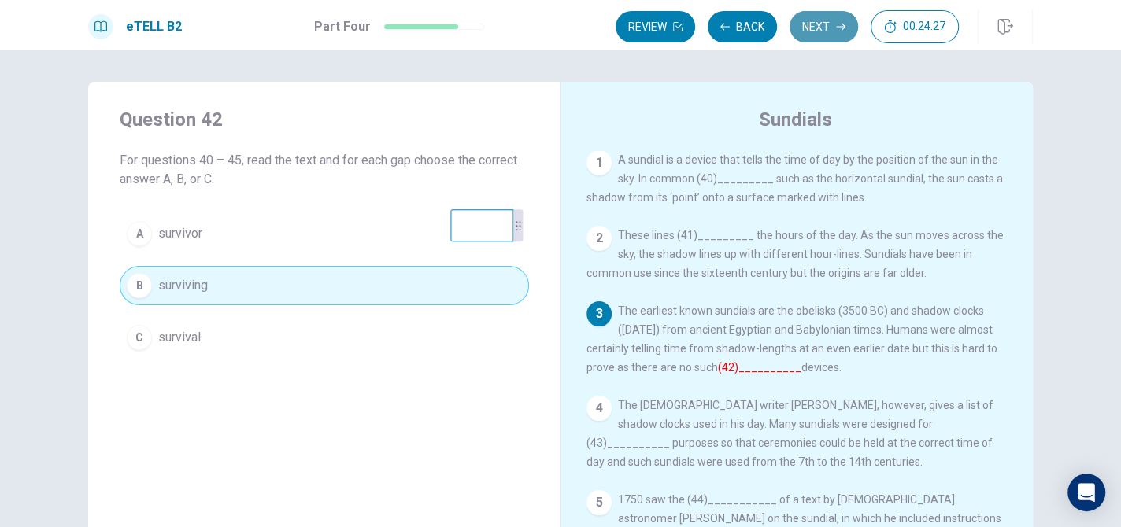
click at [823, 28] on button "Next" at bounding box center [824, 26] width 68 height 31
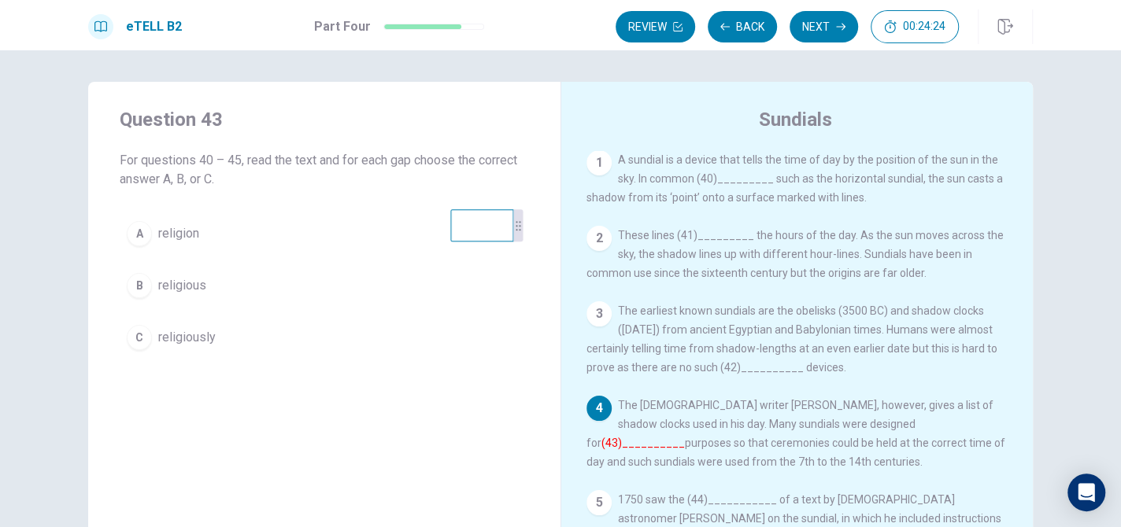
click at [263, 284] on button "B religious" at bounding box center [324, 285] width 409 height 39
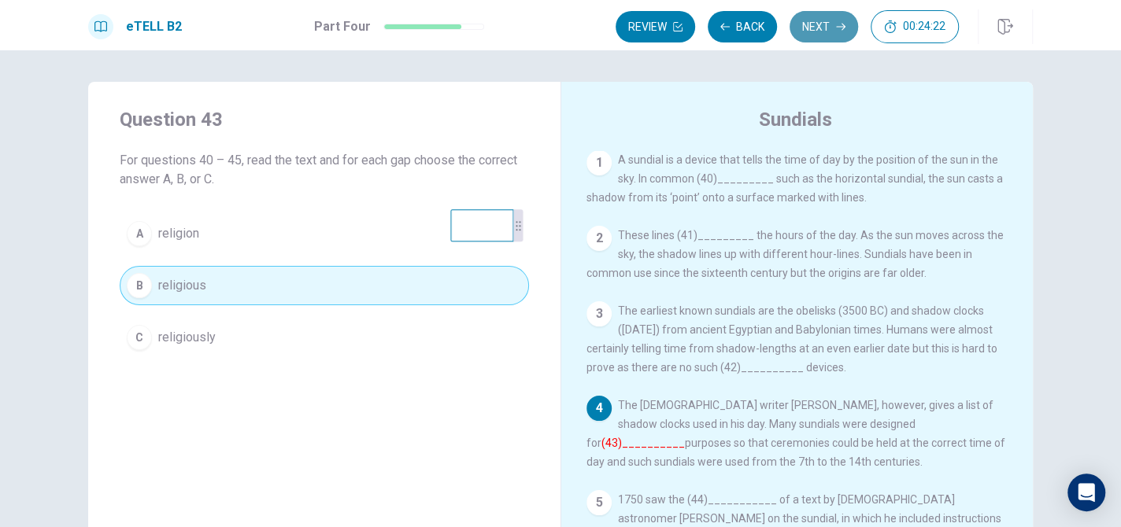
click at [827, 30] on button "Next" at bounding box center [824, 26] width 68 height 31
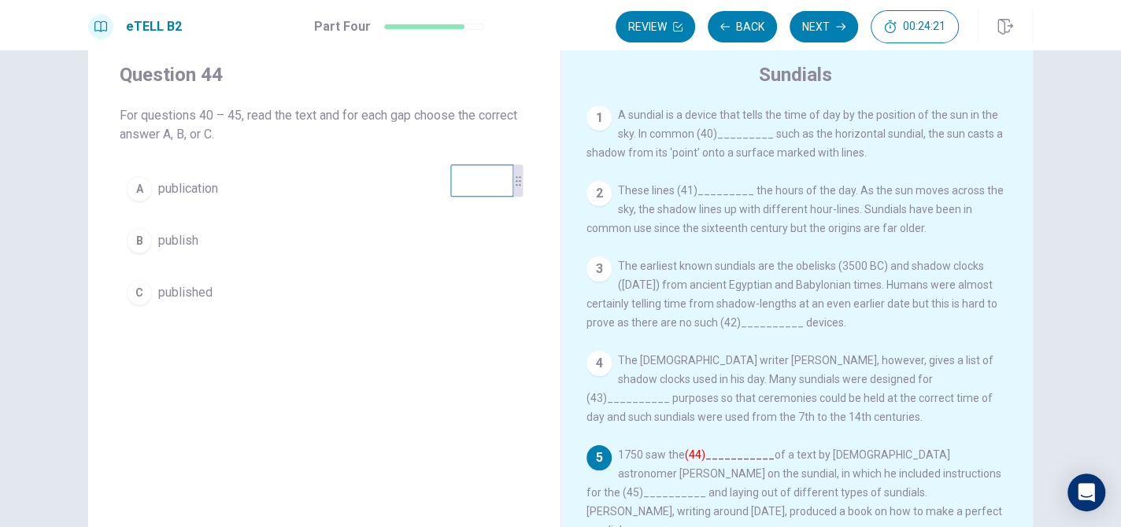
scroll to position [79, 0]
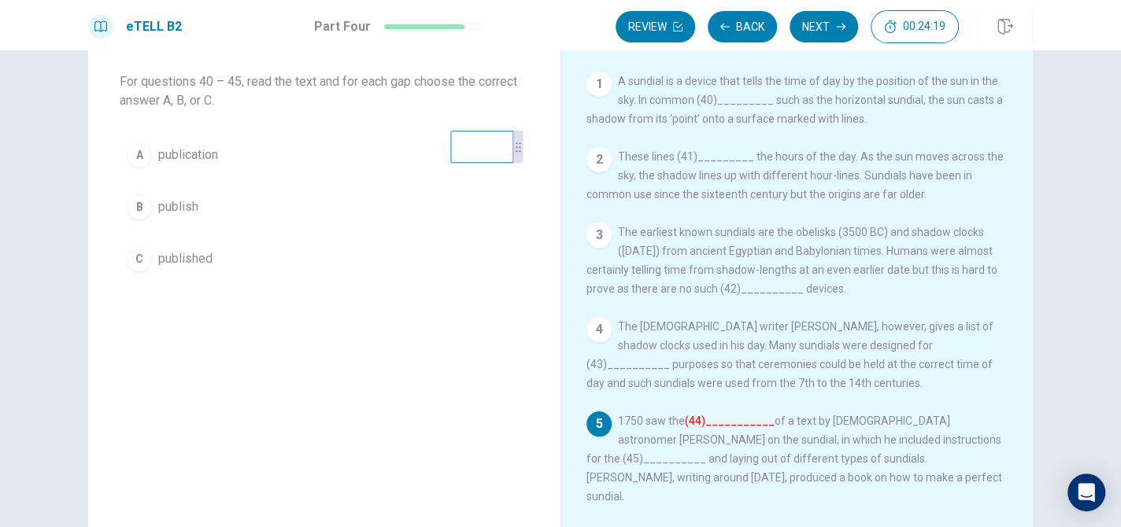
click at [186, 132] on div "Question 44 For questions 40 – 45, read the text and for each gap choose the co…" at bounding box center [324, 153] width 472 height 301
click at [192, 154] on span "publication" at bounding box center [188, 155] width 60 height 19
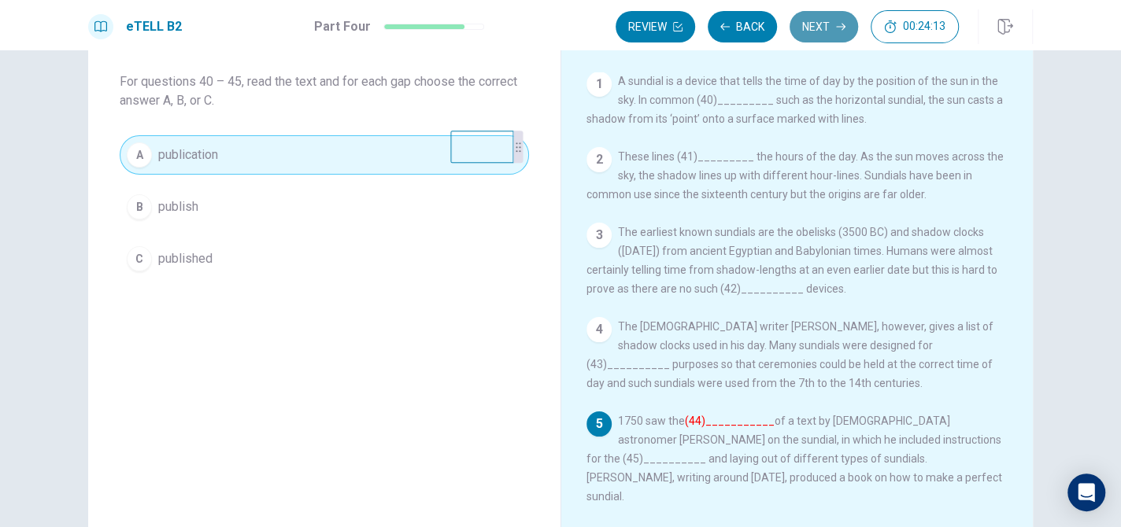
click at [835, 31] on button "Next" at bounding box center [824, 26] width 68 height 31
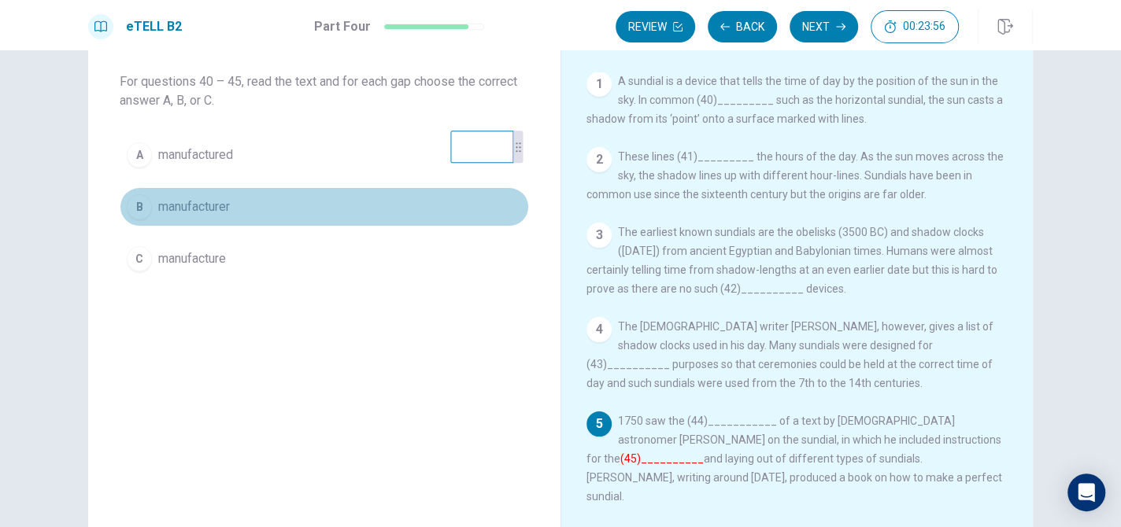
click at [303, 209] on button "B manufacturer" at bounding box center [324, 206] width 409 height 39
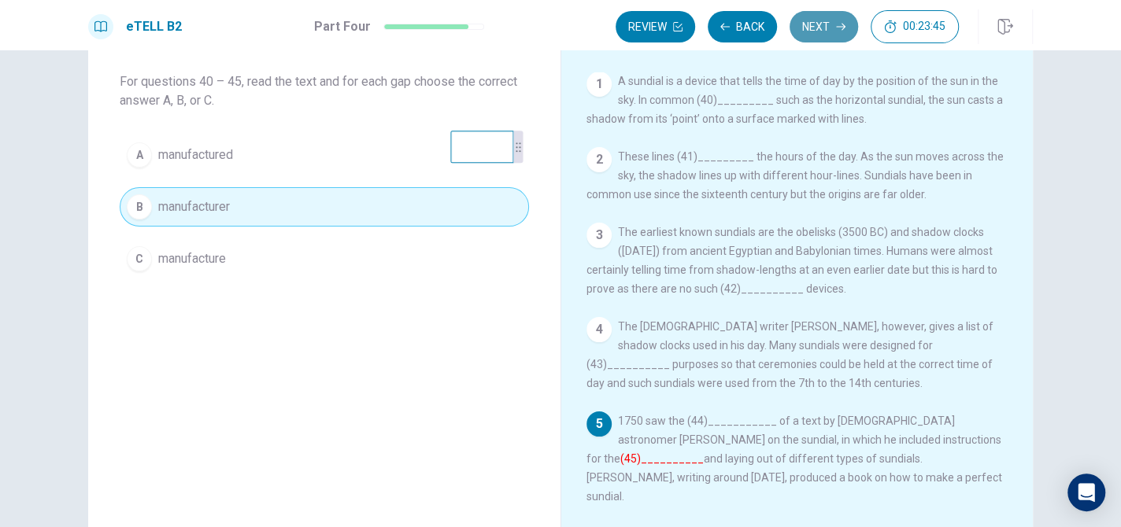
click at [826, 34] on button "Next" at bounding box center [824, 26] width 68 height 31
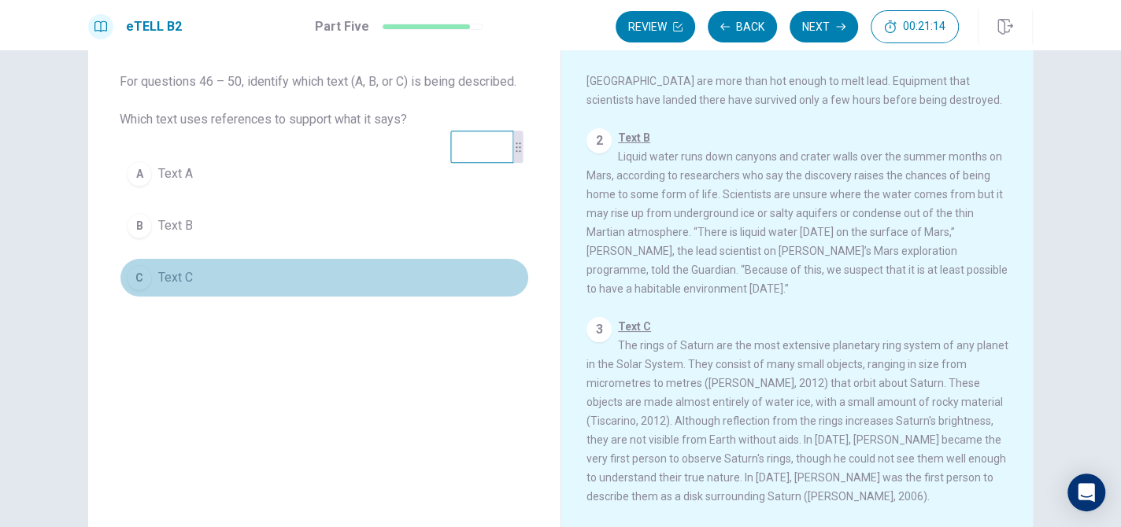
click at [246, 279] on button "C Text C" at bounding box center [324, 277] width 409 height 39
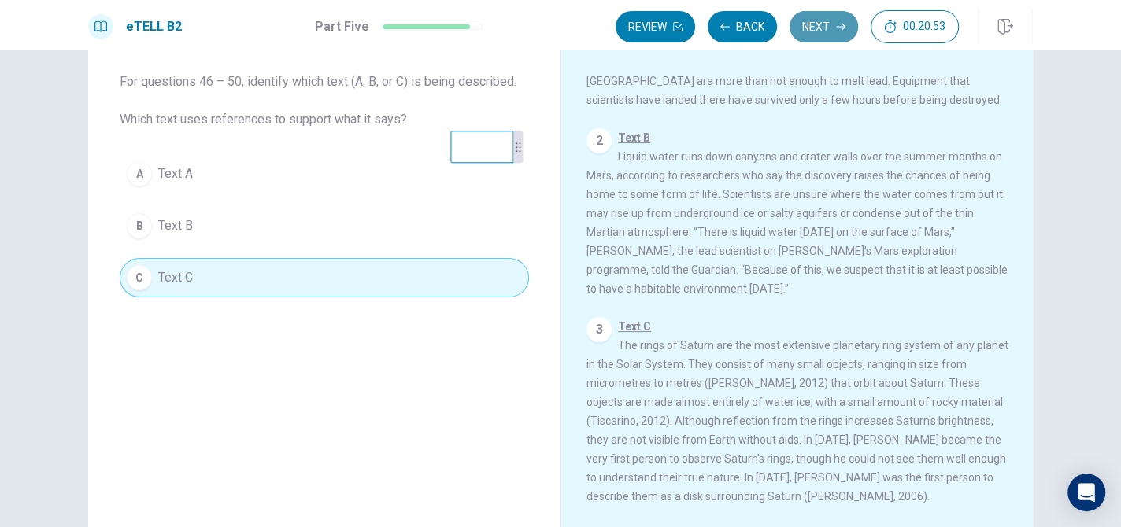
click at [830, 29] on button "Next" at bounding box center [824, 26] width 68 height 31
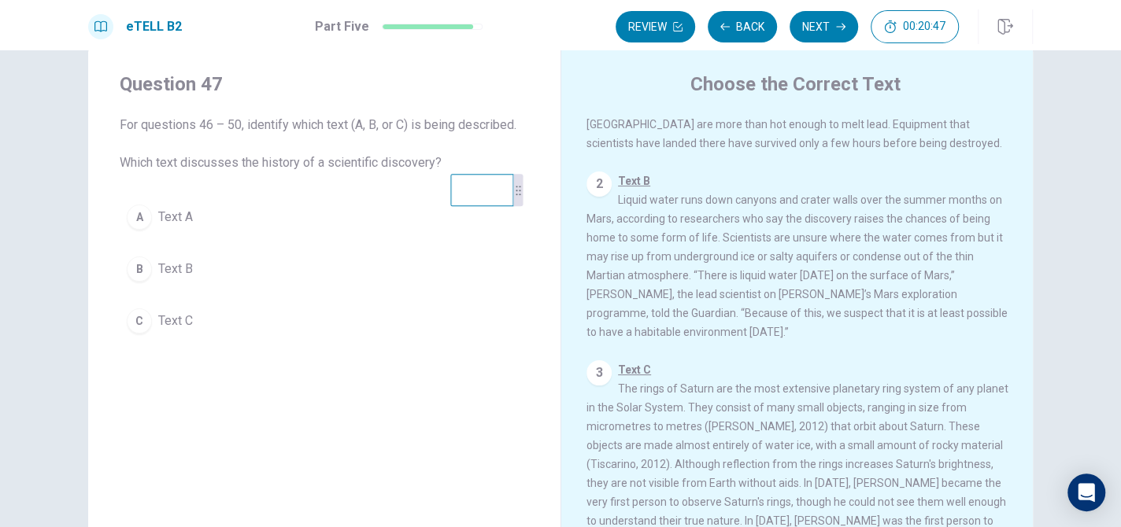
scroll to position [0, 0]
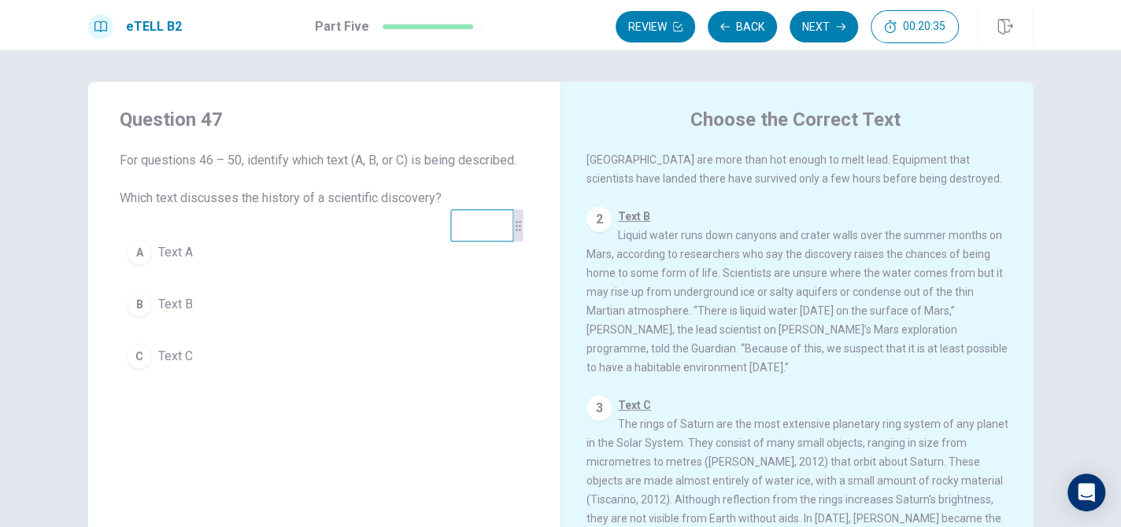
click at [179, 365] on span "Text C" at bounding box center [175, 356] width 35 height 19
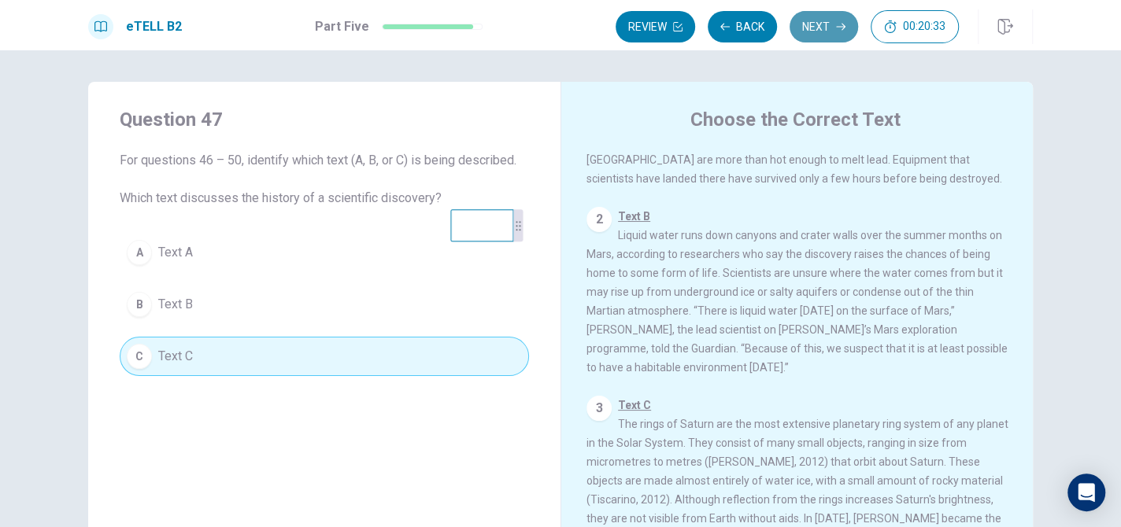
click at [813, 24] on button "Next" at bounding box center [824, 26] width 68 height 31
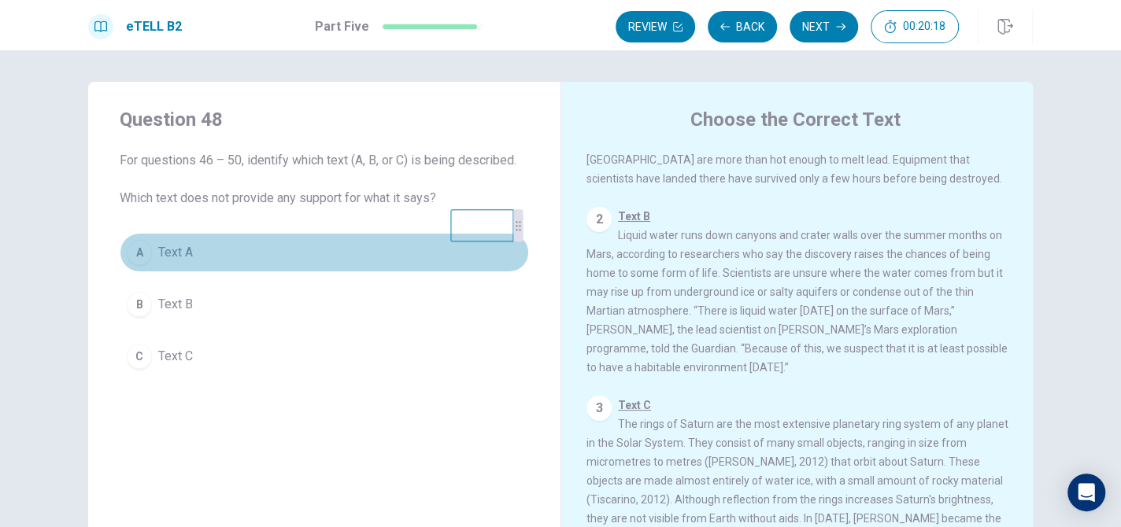
click at [259, 253] on button "A Text A" at bounding box center [324, 252] width 409 height 39
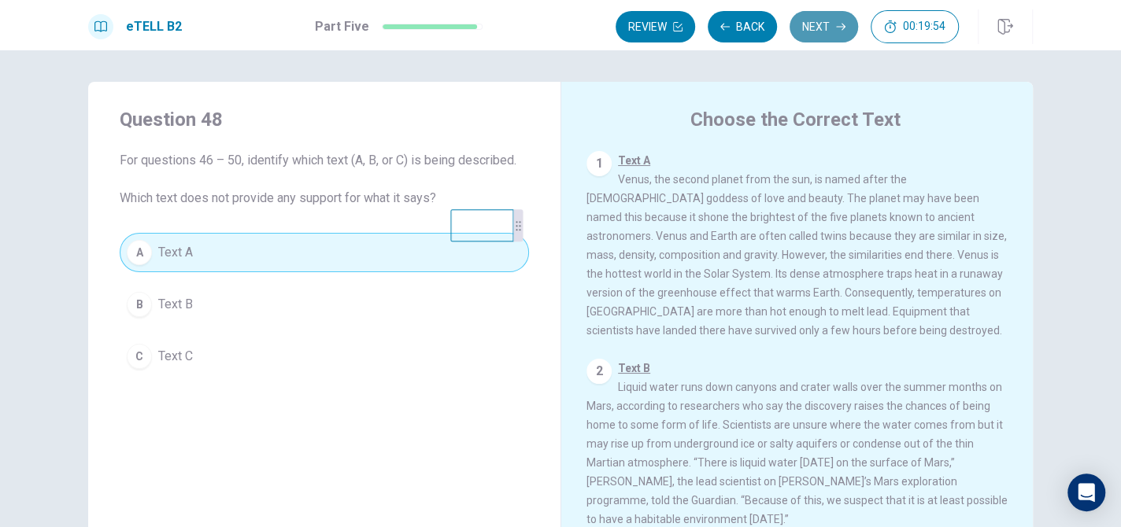
click at [835, 38] on button "Next" at bounding box center [824, 26] width 68 height 31
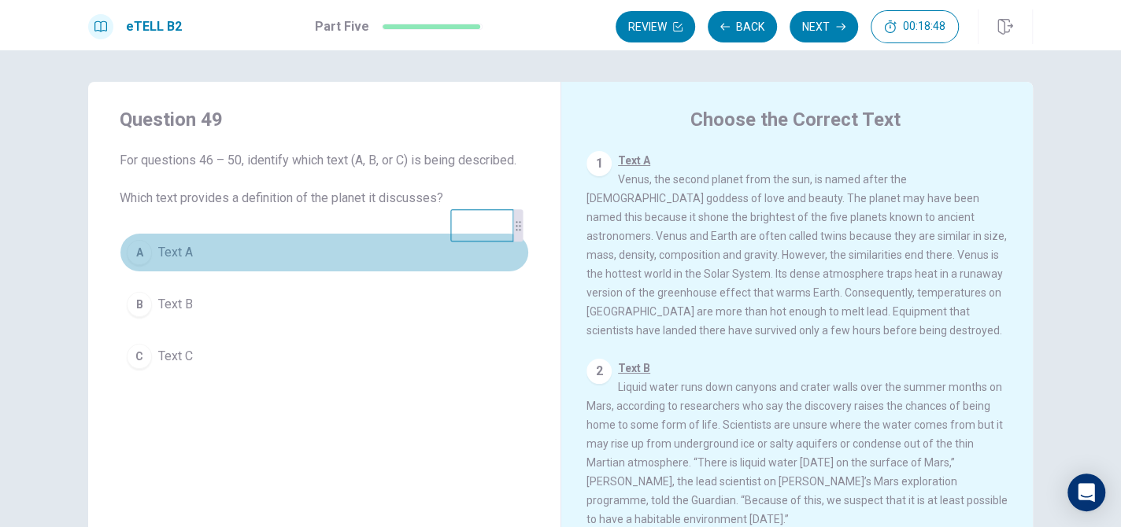
click at [218, 246] on button "A Text A" at bounding box center [324, 252] width 409 height 39
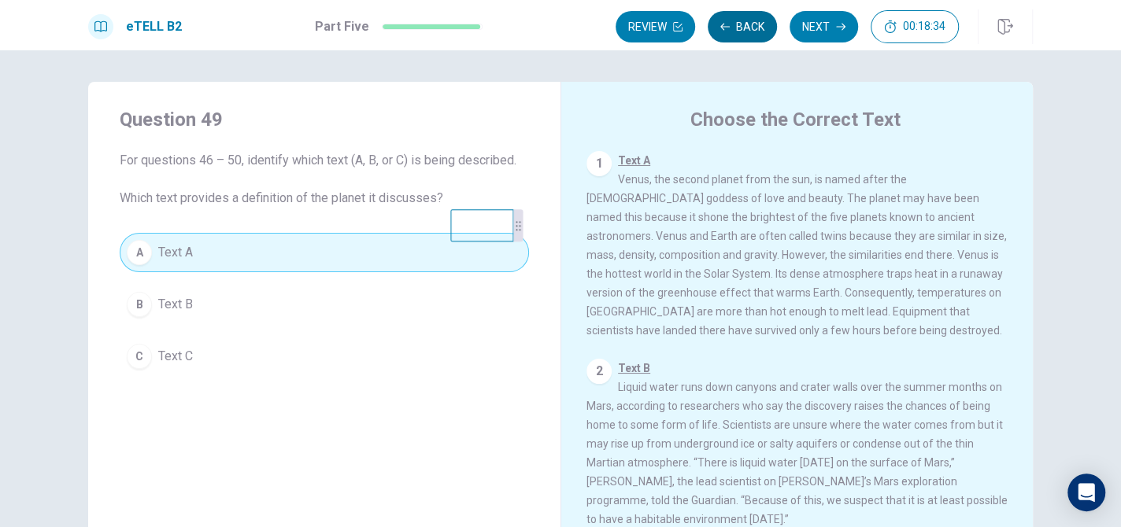
click at [753, 27] on button "Back" at bounding box center [742, 26] width 69 height 31
click at [800, 20] on button "Next" at bounding box center [824, 26] width 68 height 31
click at [812, 35] on button "Next" at bounding box center [824, 26] width 68 height 31
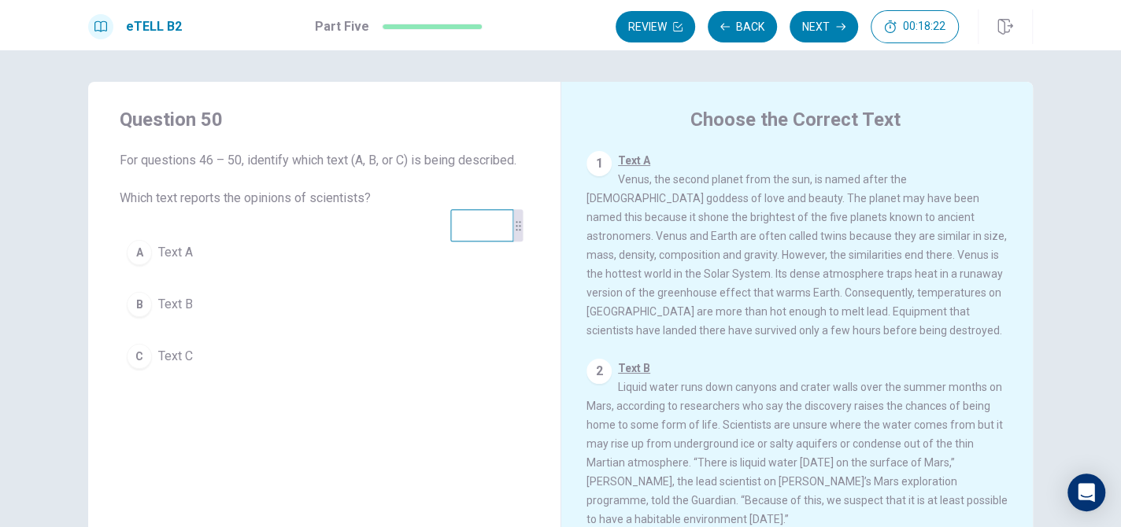
click at [239, 303] on button "B Text B" at bounding box center [324, 304] width 409 height 39
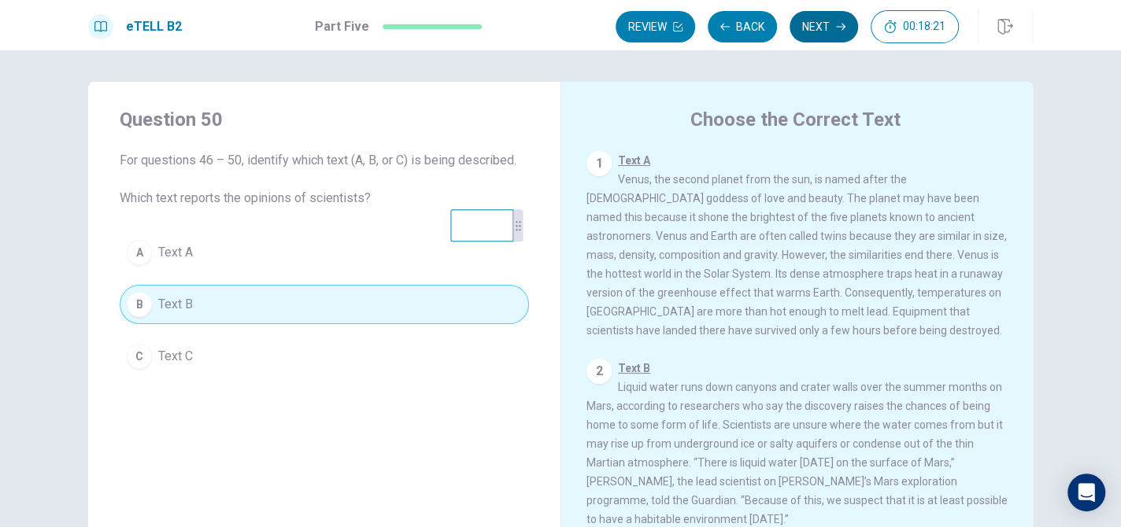
click at [837, 22] on icon "button" at bounding box center [840, 26] width 9 height 9
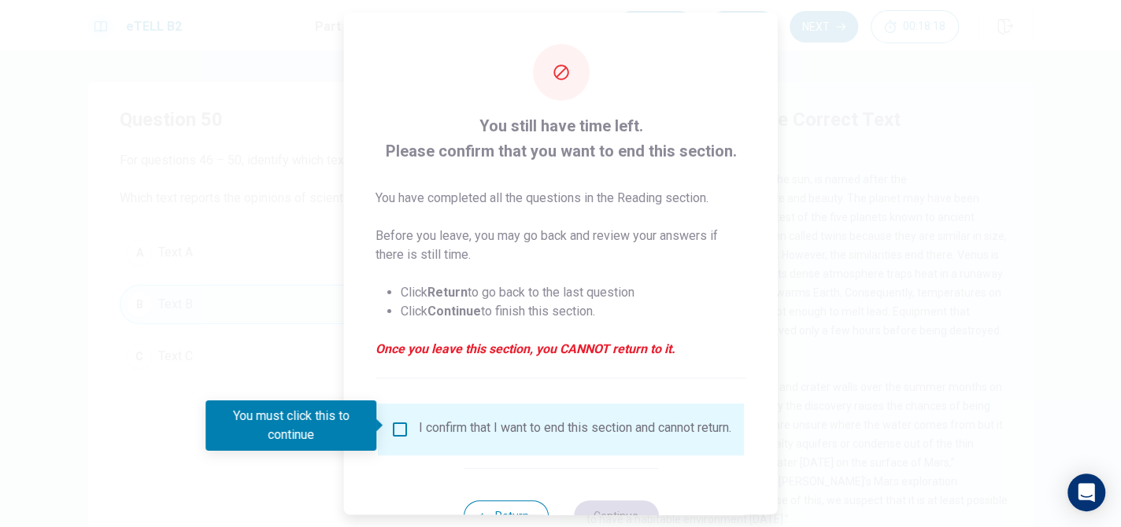
scroll to position [60, 0]
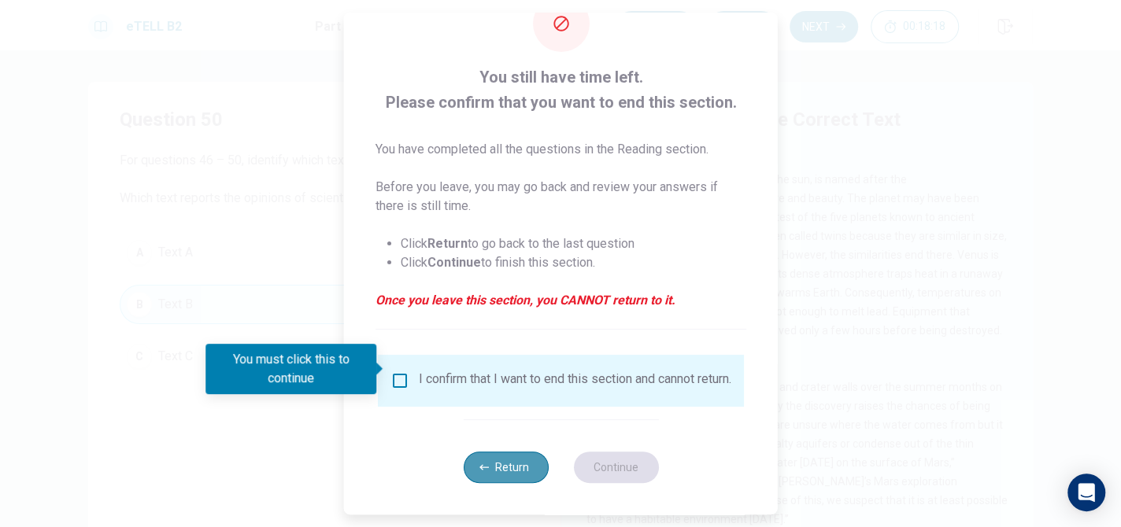
click at [500, 471] on button "Return" at bounding box center [505, 467] width 85 height 31
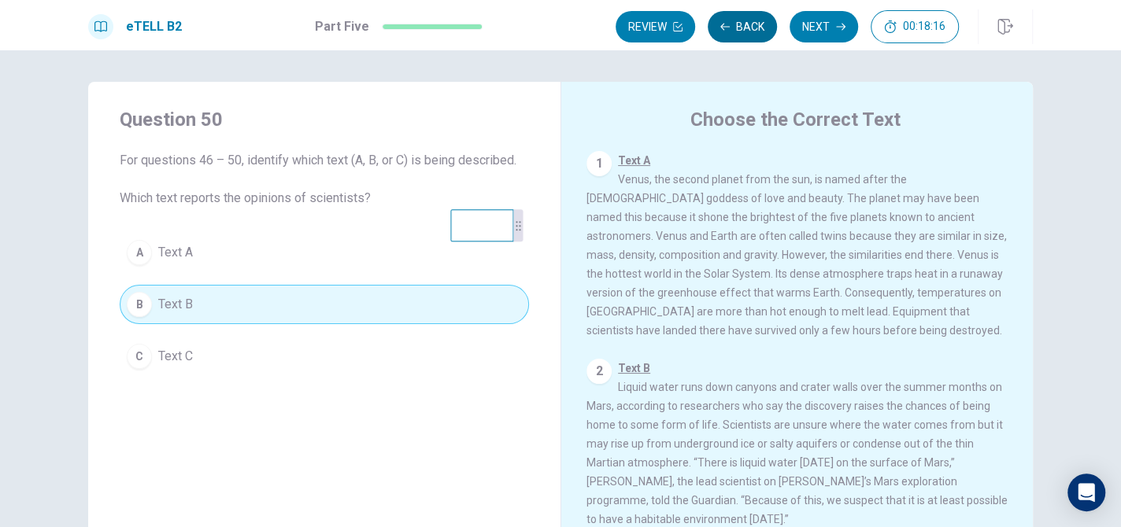
click at [744, 17] on button "Back" at bounding box center [742, 26] width 69 height 31
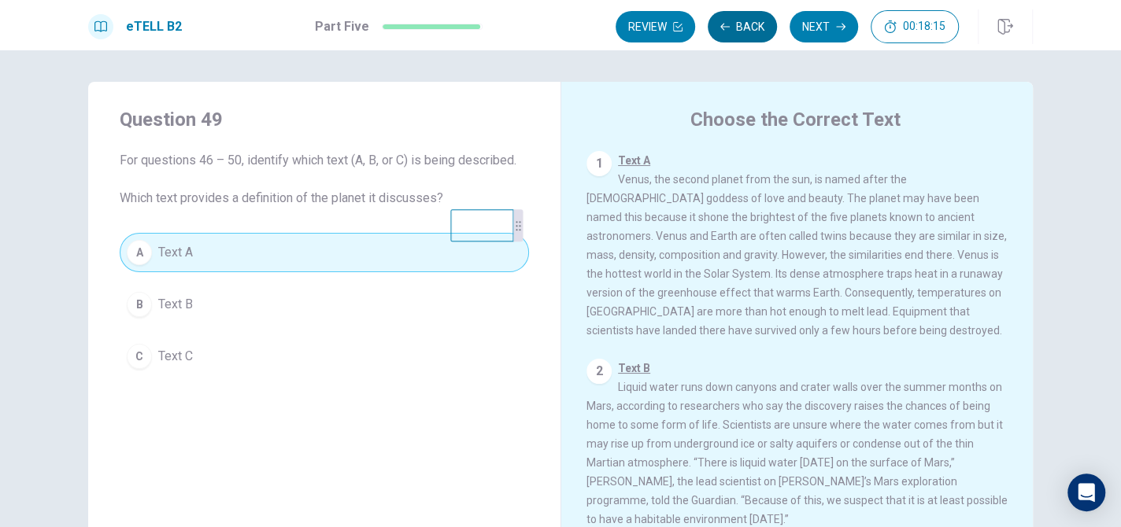
click at [744, 17] on button "Back" at bounding box center [742, 26] width 69 height 31
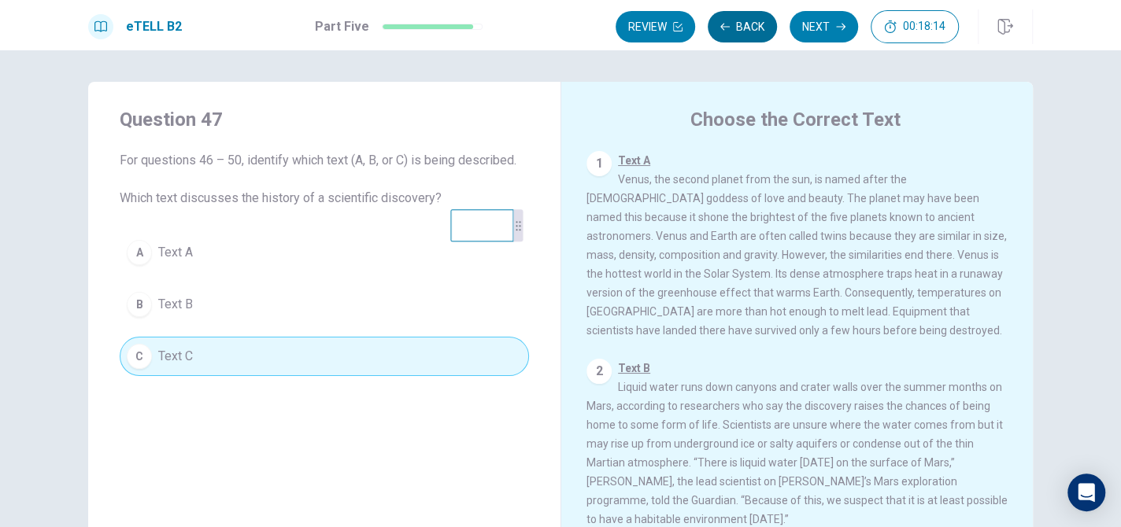
click at [744, 17] on button "Back" at bounding box center [742, 26] width 69 height 31
click at [820, 23] on button "Next" at bounding box center [824, 26] width 68 height 31
click at [820, 23] on div "Review Back Next 00:18:11" at bounding box center [787, 26] width 343 height 33
click at [820, 23] on button "Next" at bounding box center [824, 26] width 68 height 31
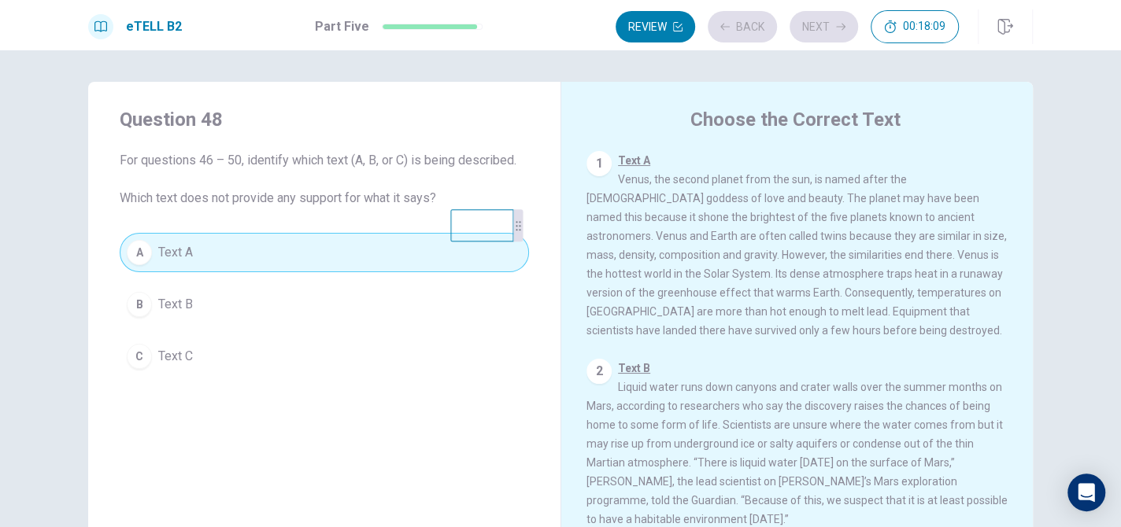
click at [820, 23] on div "Review Back Next 00:18:09" at bounding box center [787, 26] width 343 height 33
click at [820, 23] on button "Next" at bounding box center [824, 26] width 68 height 31
click at [820, 25] on button "Next" at bounding box center [824, 26] width 68 height 31
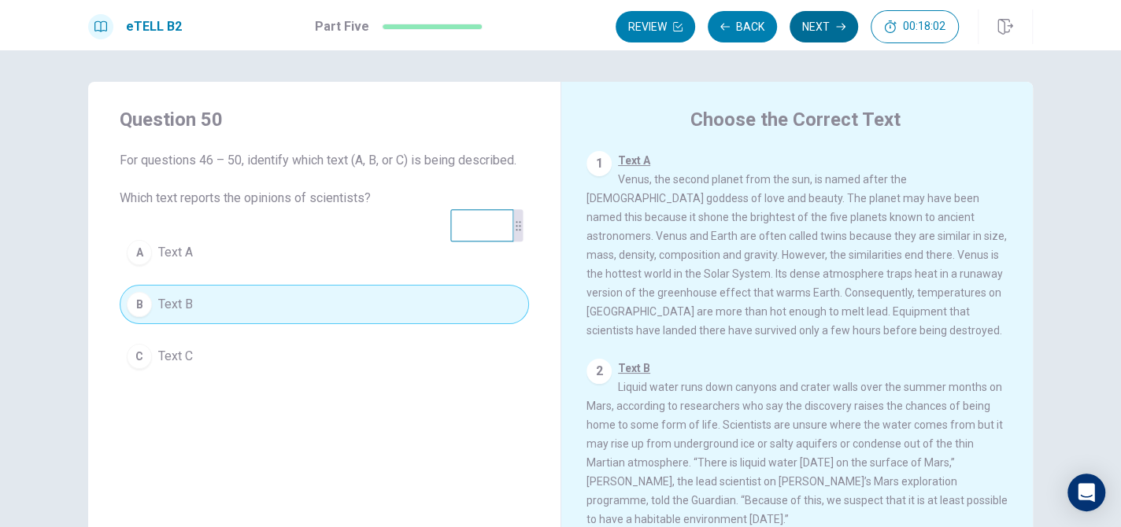
click at [820, 27] on button "Next" at bounding box center [824, 26] width 68 height 31
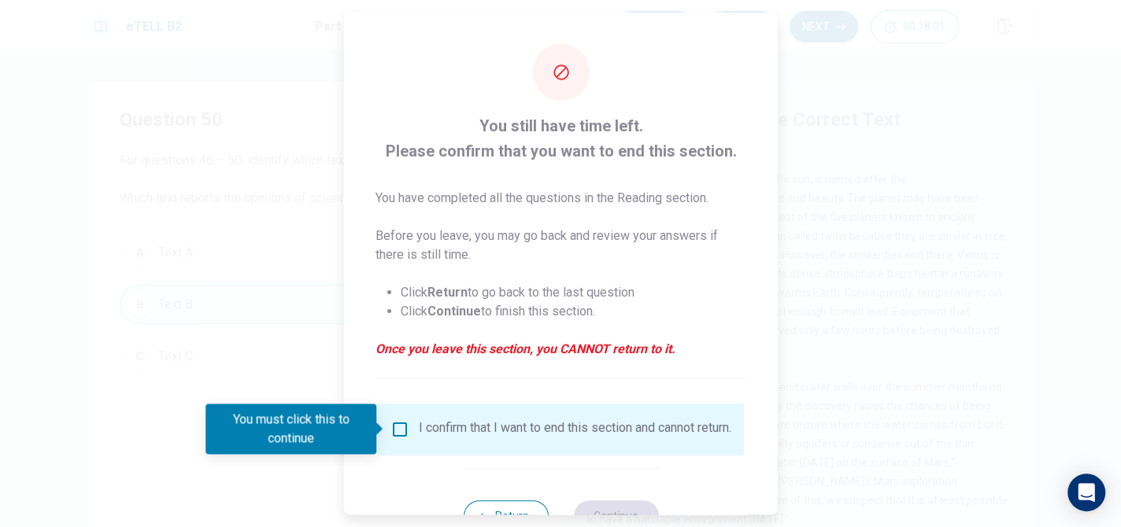
click at [431, 435] on div "I confirm that I want to end this section and cannot return." at bounding box center [575, 429] width 313 height 19
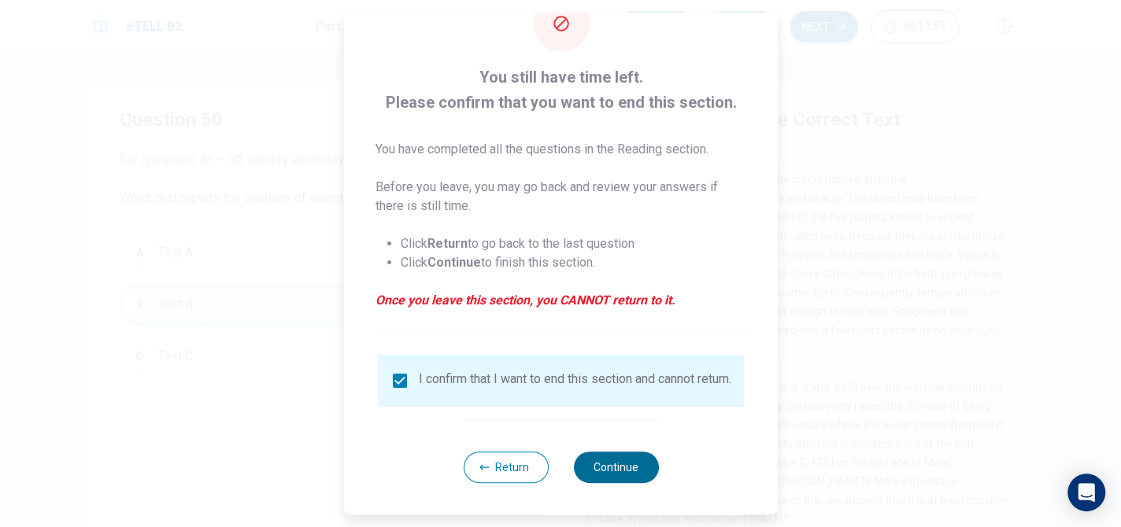
click at [618, 469] on button "Continue" at bounding box center [615, 467] width 85 height 31
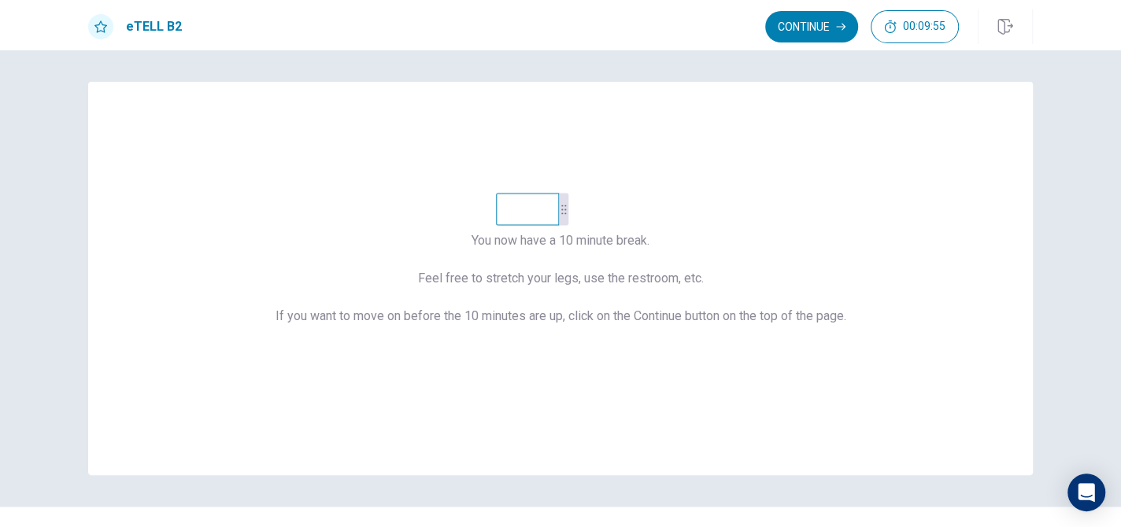
drag, startPoint x: 508, startPoint y: 237, endPoint x: 553, endPoint y: 220, distance: 48.6
click at [553, 220] on video at bounding box center [527, 209] width 63 height 32
drag, startPoint x: 559, startPoint y: 222, endPoint x: 605, endPoint y: 136, distance: 97.2
click at [605, 136] on div at bounding box center [609, 123] width 9 height 32
click at [830, 26] on button "Continue" at bounding box center [811, 26] width 93 height 31
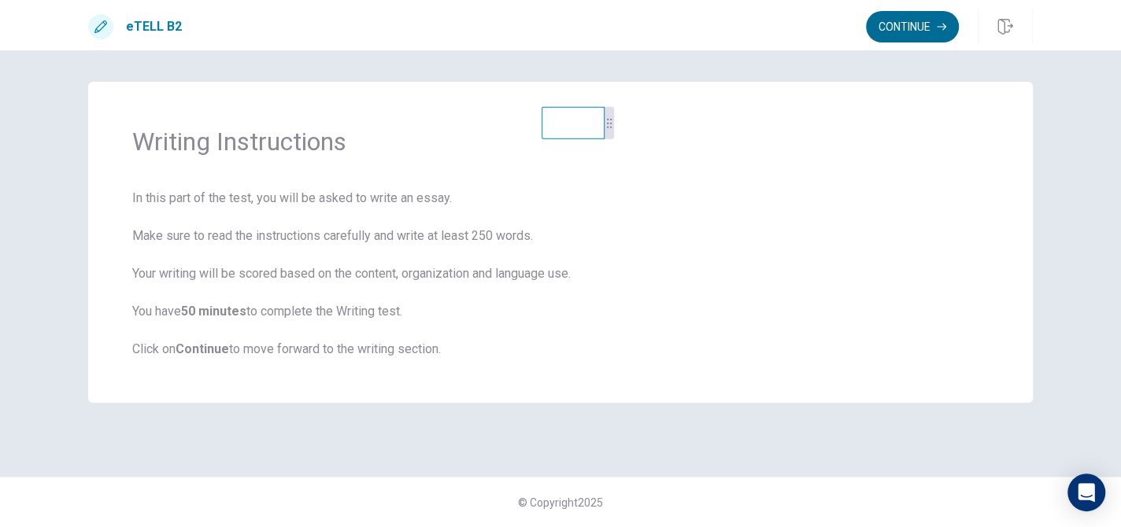
click at [897, 29] on button "Continue" at bounding box center [912, 26] width 93 height 31
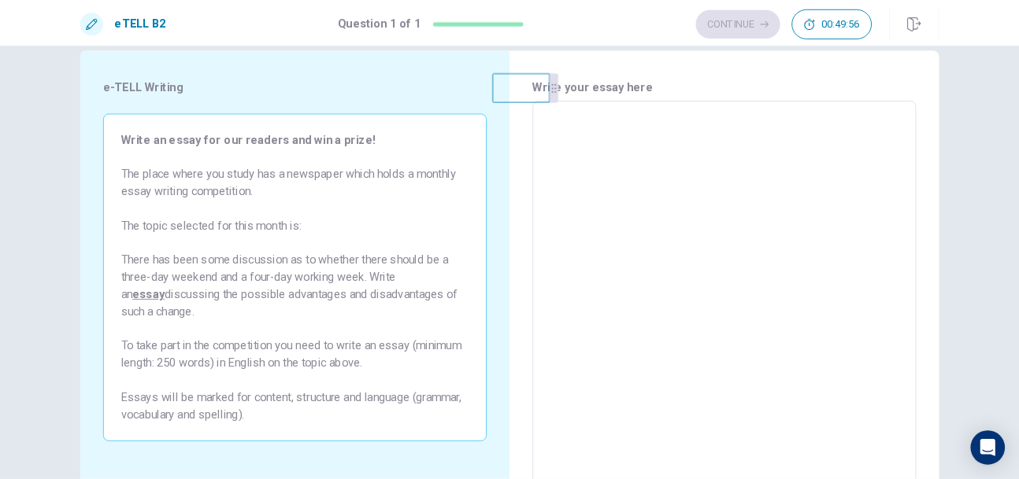
scroll to position [0, 0]
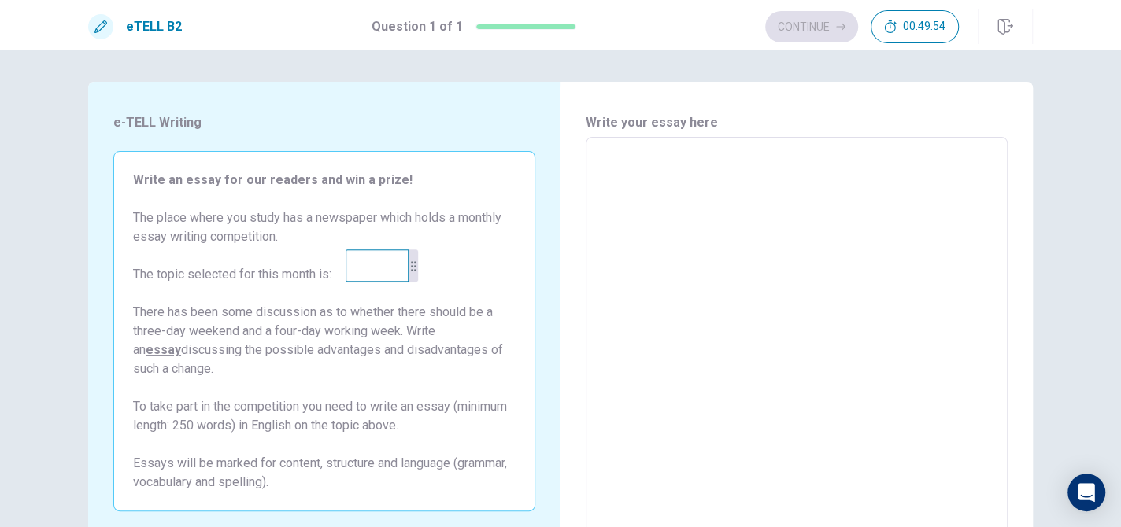
drag, startPoint x: 573, startPoint y: 131, endPoint x: 377, endPoint y: 274, distance: 242.3
click at [377, 274] on video at bounding box center [377, 266] width 63 height 32
drag, startPoint x: 377, startPoint y: 274, endPoint x: 388, endPoint y: 272, distance: 11.1
click at [388, 272] on video at bounding box center [386, 264] width 63 height 32
click at [398, 261] on video at bounding box center [396, 264] width 63 height 32
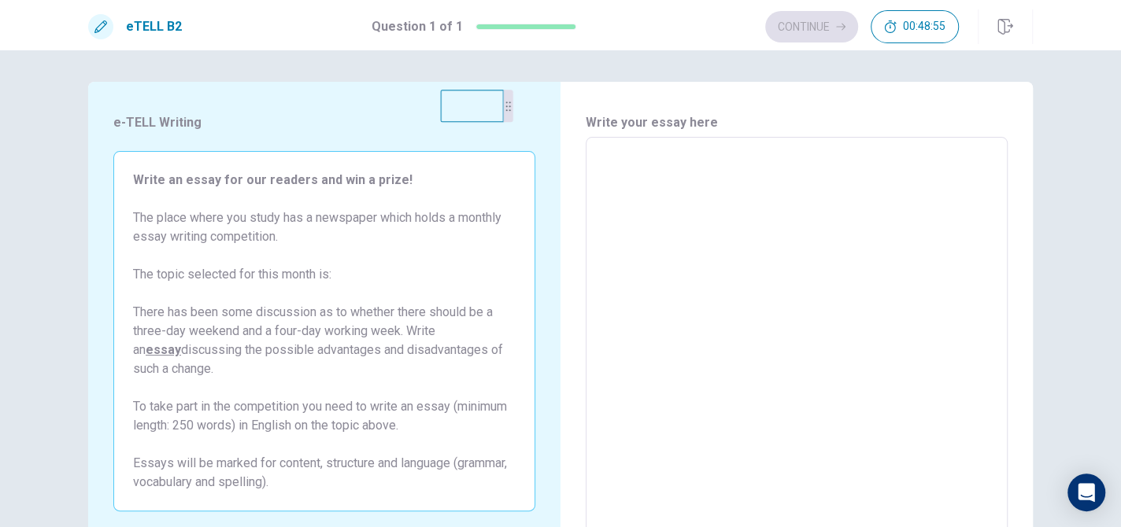
drag, startPoint x: 398, startPoint y: 278, endPoint x: 475, endPoint y: 120, distance: 175.7
click at [475, 120] on video at bounding box center [472, 106] width 63 height 32
click at [617, 179] on textarea at bounding box center [797, 354] width 400 height 409
drag, startPoint x: 461, startPoint y: 132, endPoint x: 444, endPoint y: 266, distance: 134.9
click at [444, 266] on video at bounding box center [451, 258] width 63 height 32
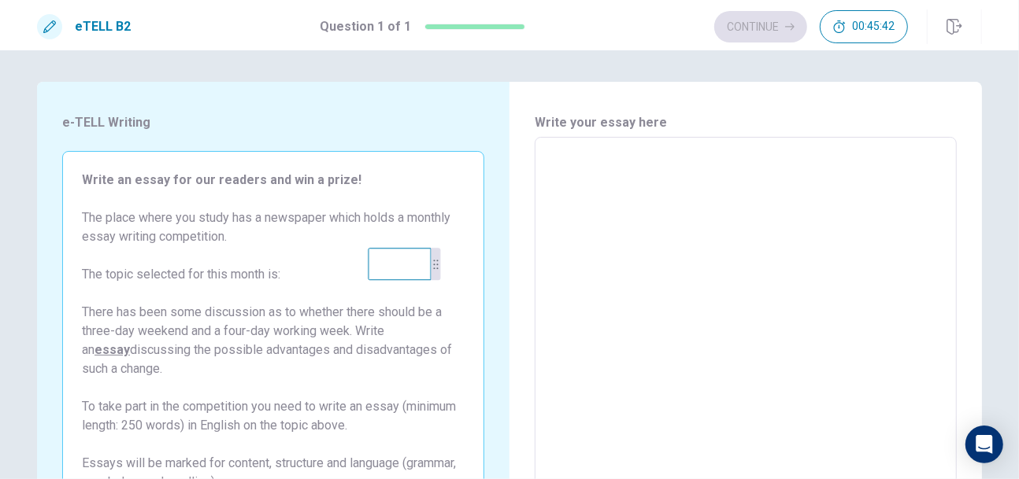
click at [584, 159] on textarea at bounding box center [746, 354] width 400 height 409
type textarea "*"
type textarea "**"
type textarea "*"
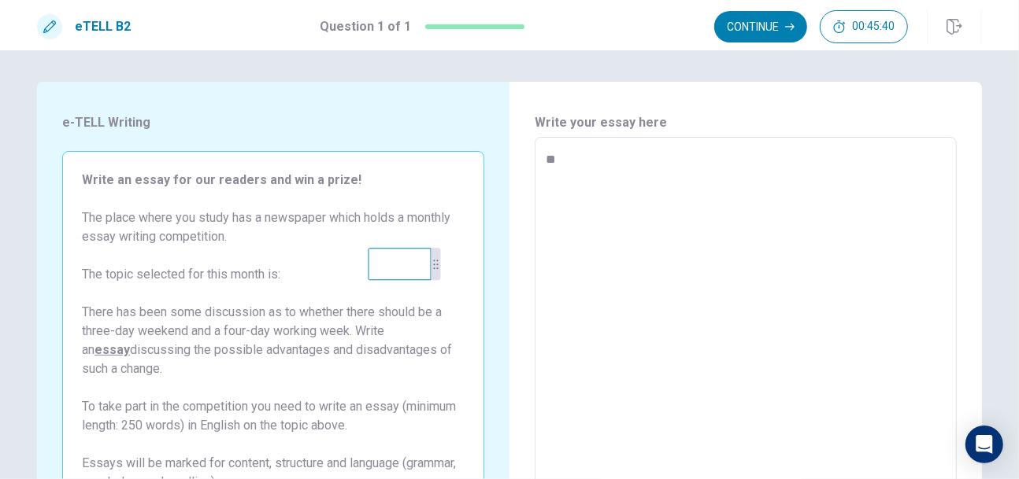
type textarea "**"
type textarea "*"
type textarea "****"
type textarea "*"
type textarea "*****"
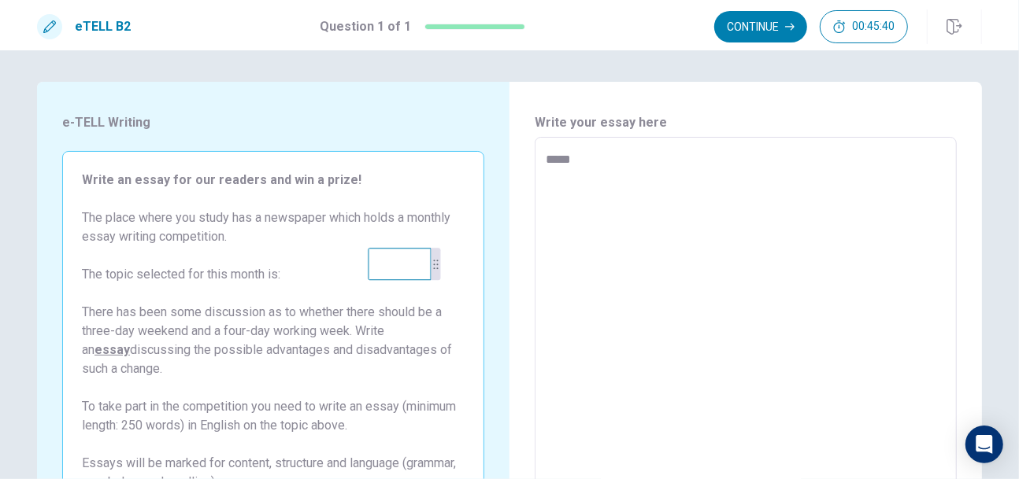
type textarea "*"
type textarea "******"
type textarea "*"
type textarea "******"
type textarea "*"
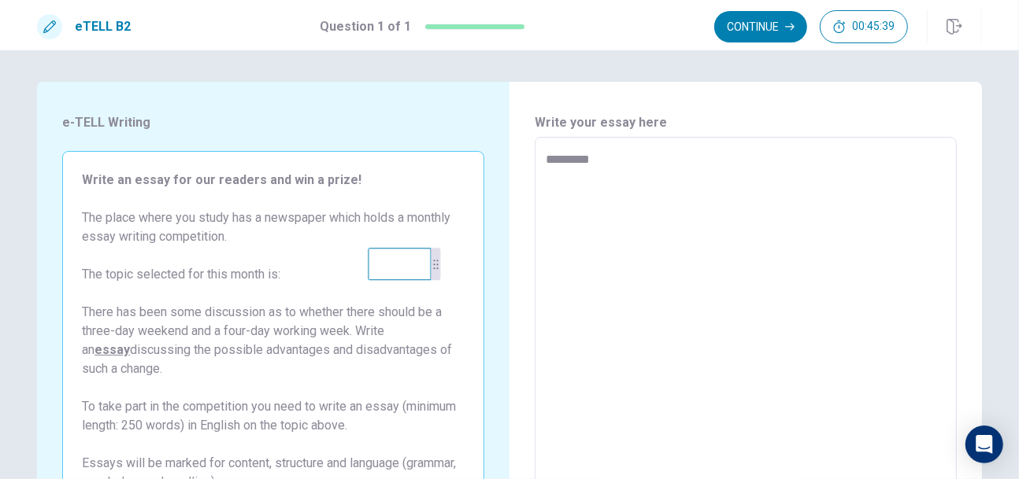
type textarea "**********"
type textarea "*"
type textarea "**********"
type textarea "*"
type textarea "**********"
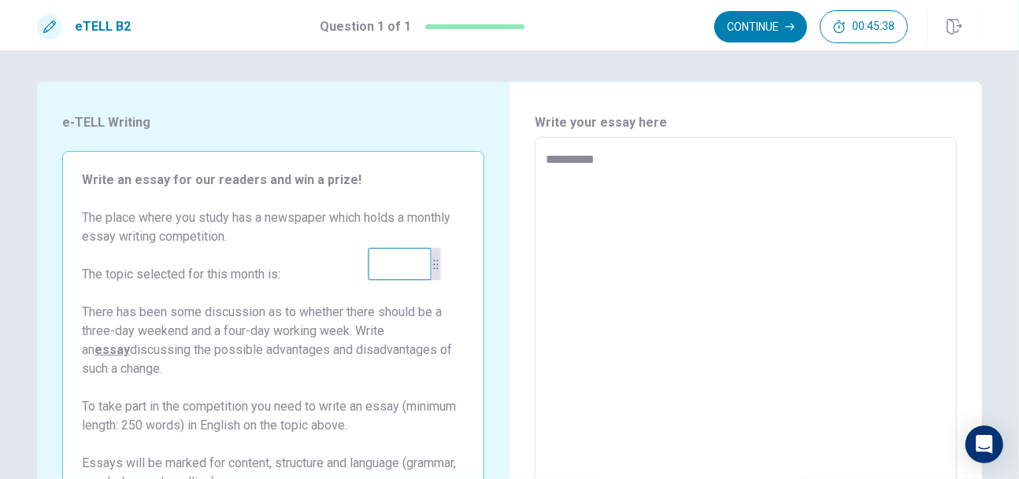
type textarea "*"
type textarea "********"
type textarea "*"
type textarea "********"
type textarea "*"
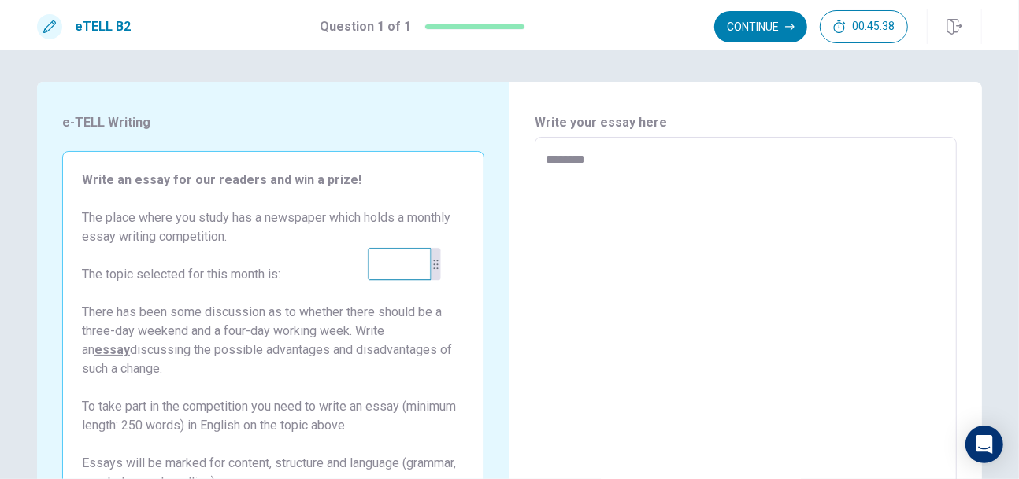
type textarea "*********"
type textarea "*"
type textarea "**********"
type textarea "*"
type textarea "*********"
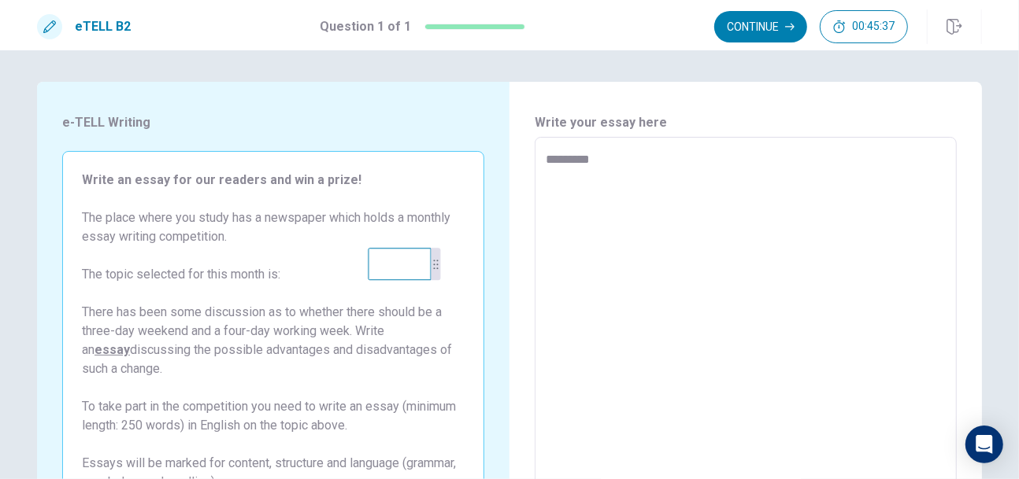
type textarea "*"
type textarea "**********"
type textarea "*"
type textarea "**********"
type textarea "*"
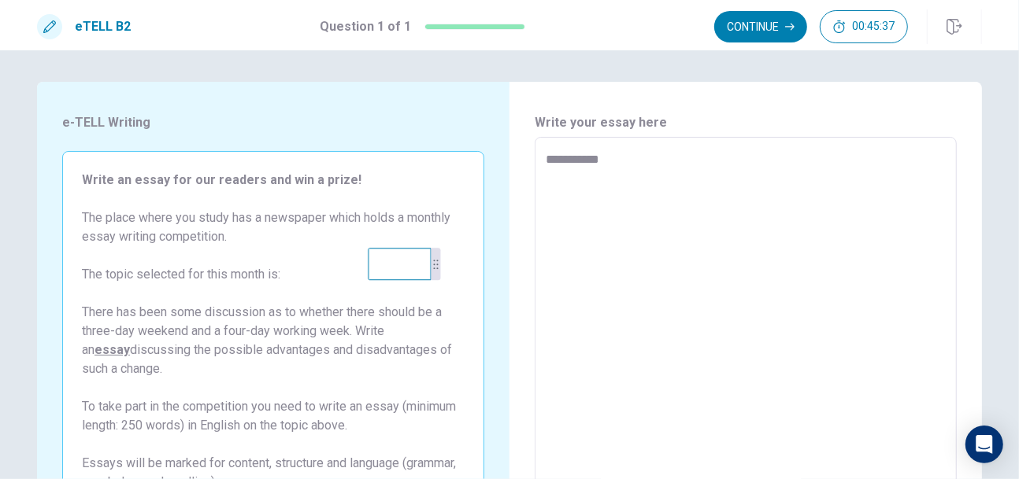
type textarea "**********"
type textarea "*"
type textarea "**********"
type textarea "*"
type textarea "**********"
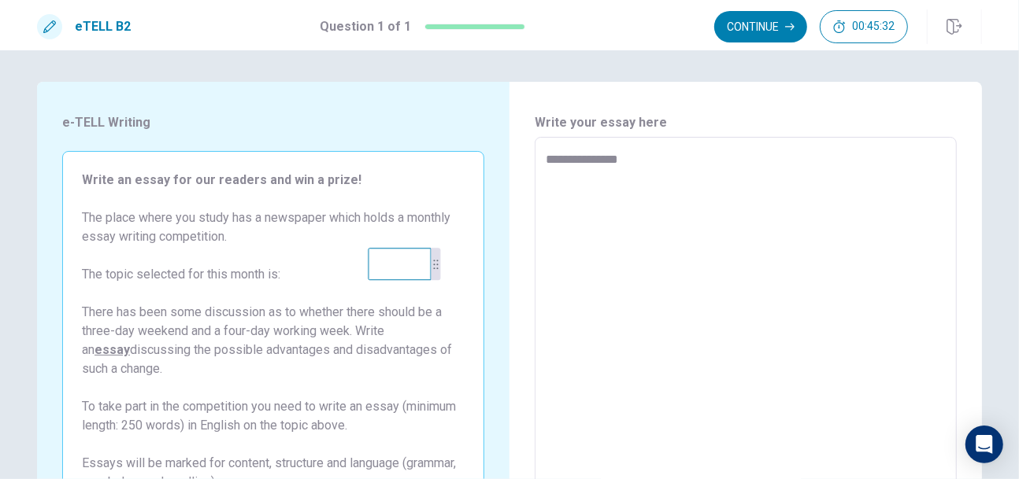
type textarea "*"
type textarea "**********"
type textarea "*"
type textarea "**********"
type textarea "*"
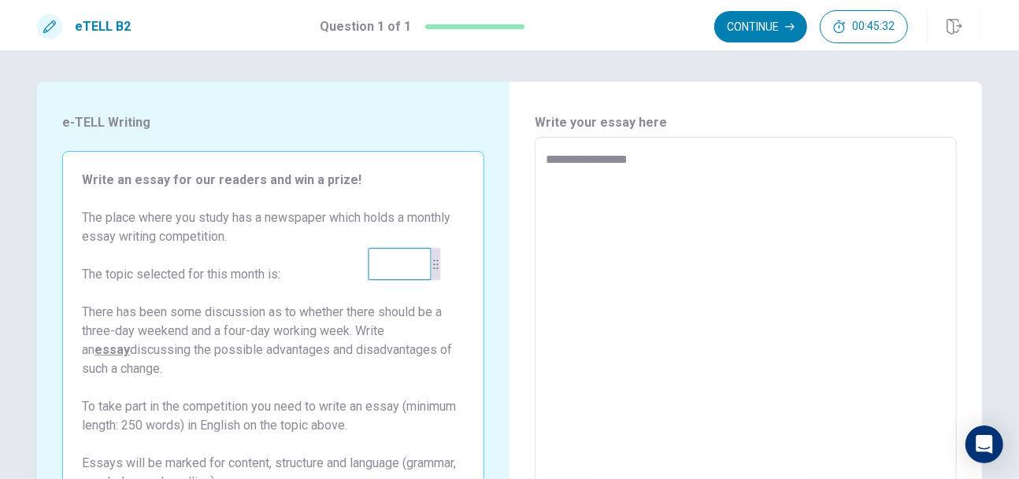
type textarea "**********"
type textarea "*"
type textarea "**********"
type textarea "*"
type textarea "**********"
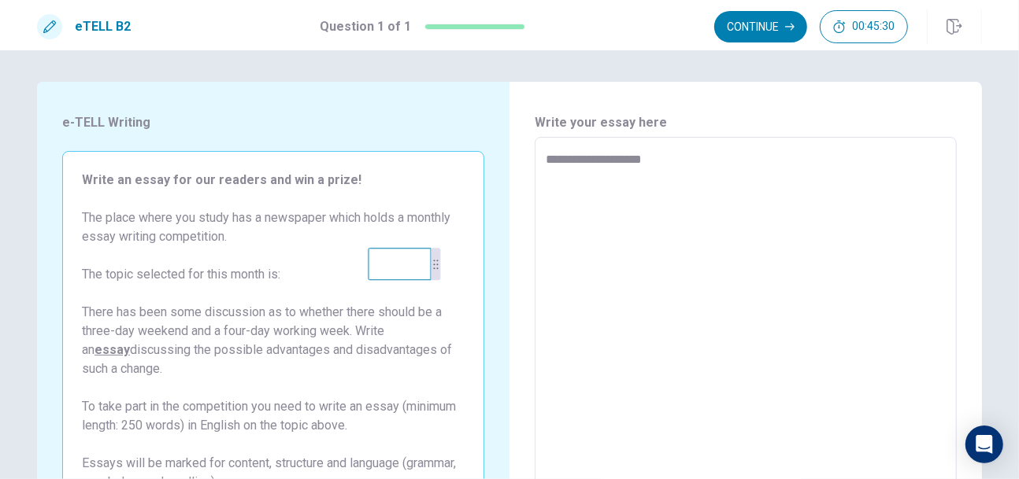
type textarea "*"
type textarea "**********"
type textarea "*"
type textarea "**********"
type textarea "*"
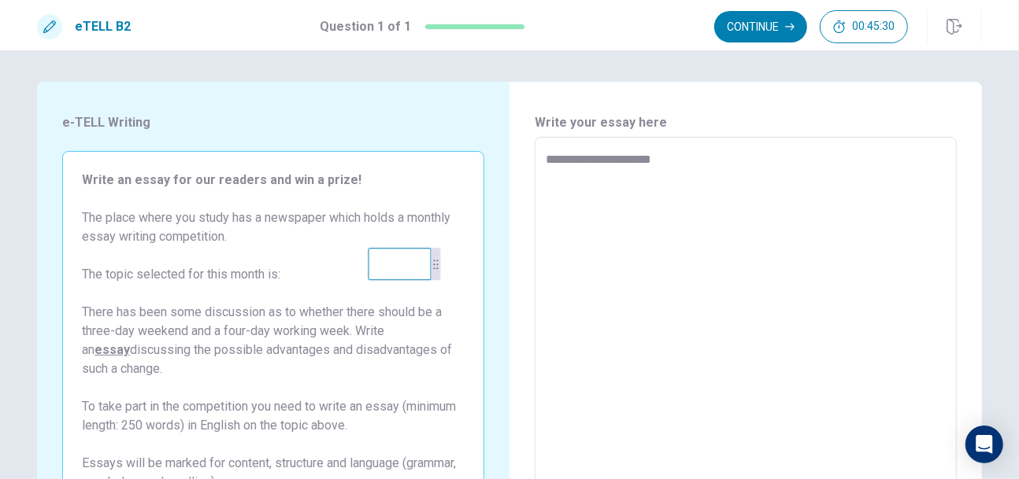
type textarea "**********"
type textarea "*"
type textarea "**********"
type textarea "*"
type textarea "**********"
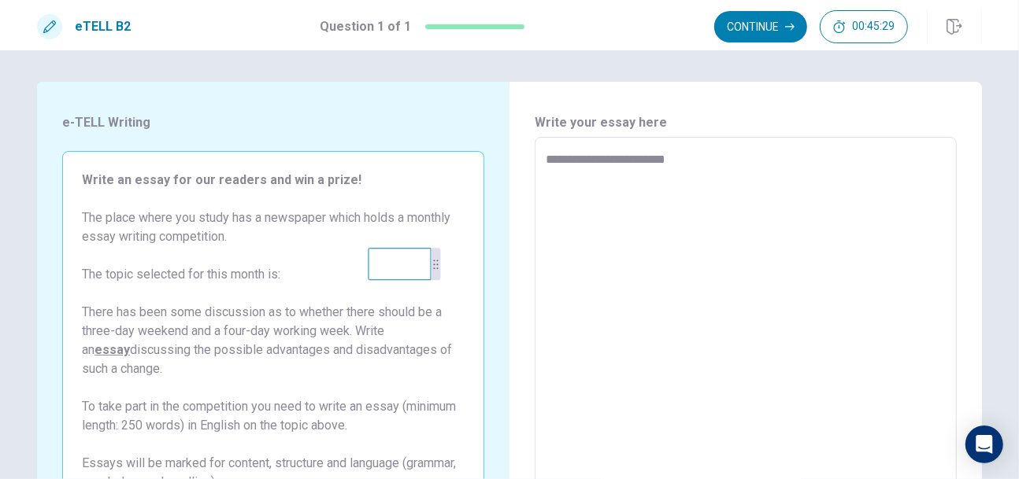
type textarea "*"
type textarea "**********"
type textarea "*"
type textarea "**********"
type textarea "*"
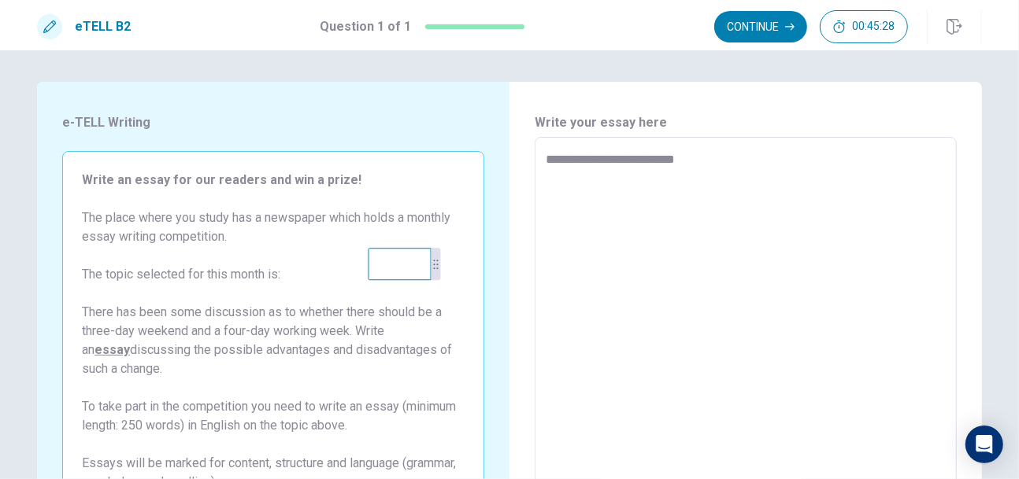
type textarea "**********"
type textarea "*"
type textarea "**********"
type textarea "*"
type textarea "**********"
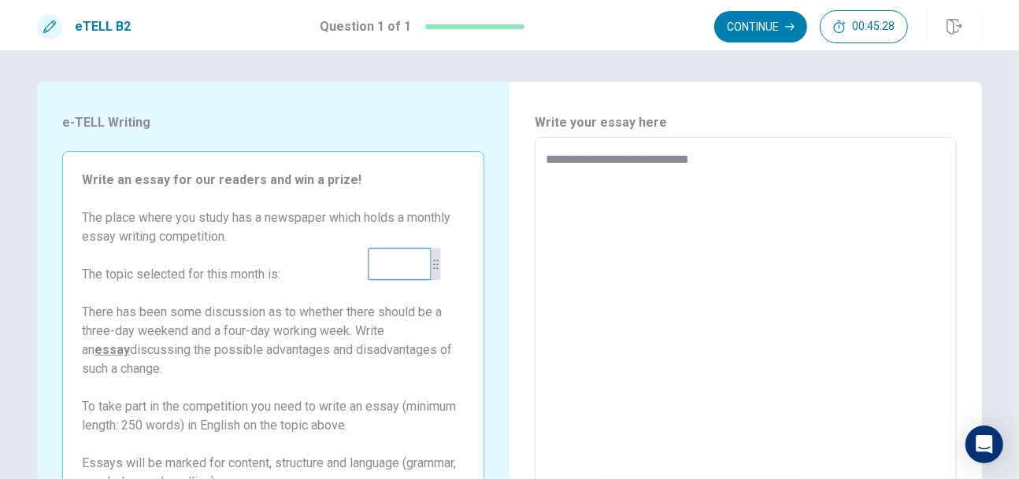
type textarea "*"
type textarea "**********"
type textarea "*"
type textarea "**********"
type textarea "*"
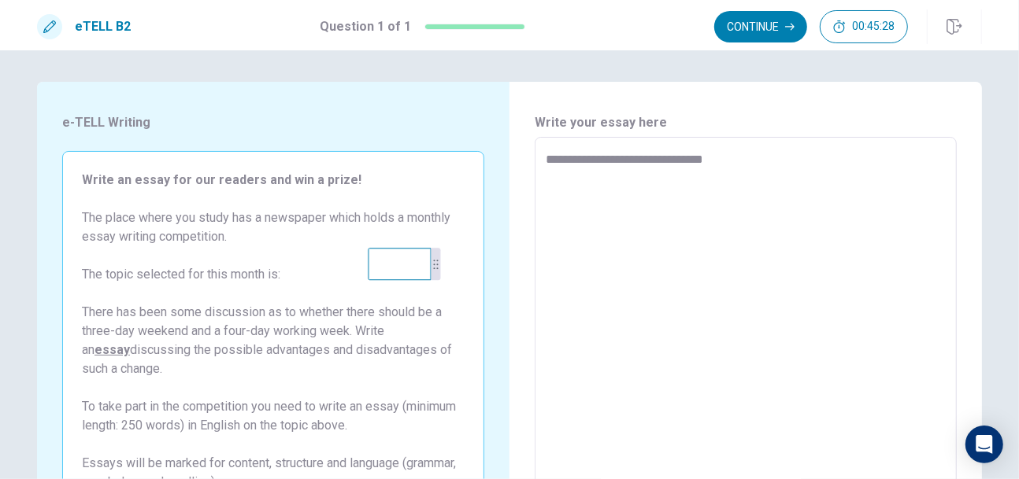
type textarea "**********"
type textarea "*"
type textarea "**********"
type textarea "*"
type textarea "**********"
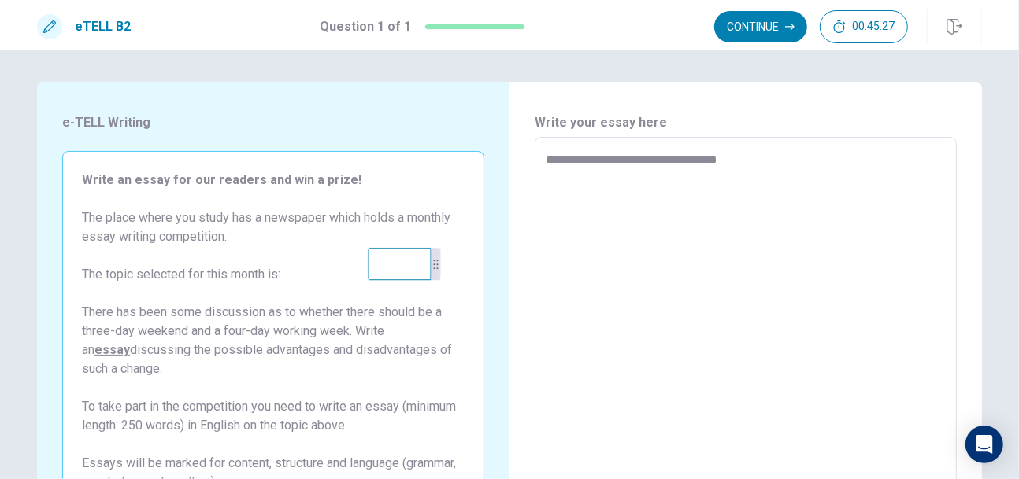
type textarea "*"
type textarea "**********"
type textarea "*"
type textarea "**********"
type textarea "*"
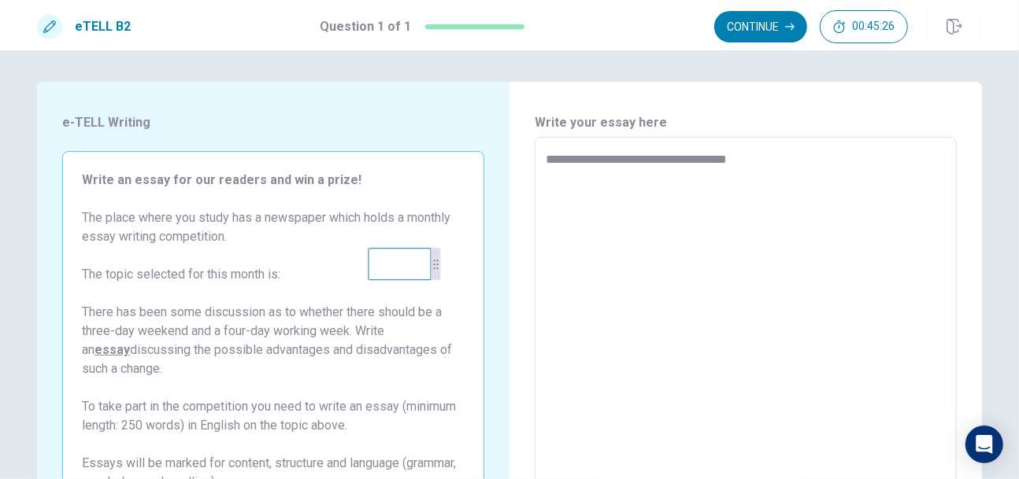
type textarea "**********"
type textarea "*"
type textarea "**********"
type textarea "*"
type textarea "**********"
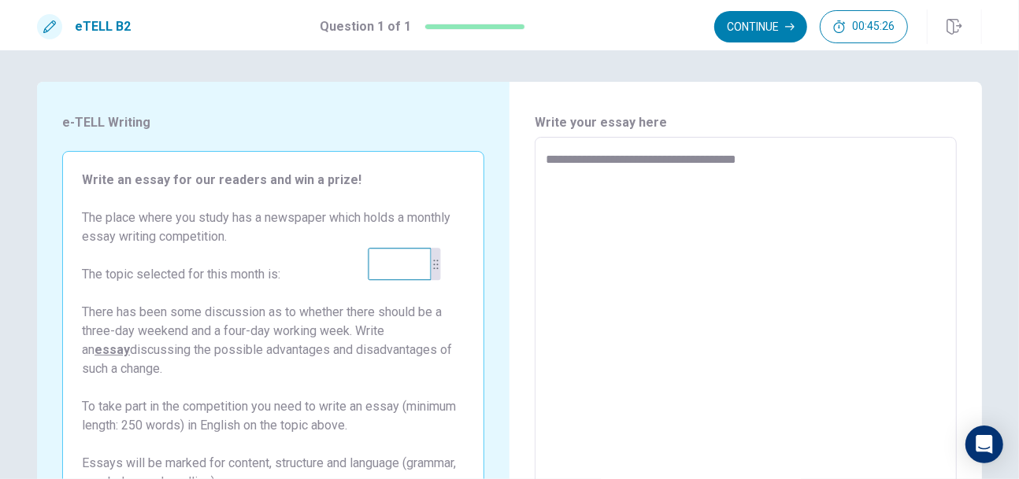
type textarea "*"
type textarea "**********"
type textarea "*"
type textarea "**********"
type textarea "*"
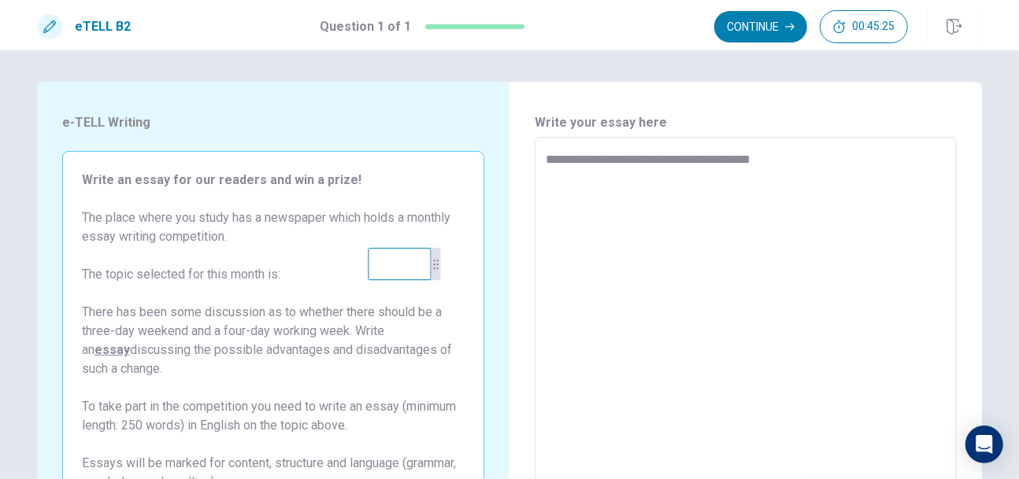
type textarea "**********"
type textarea "*"
type textarea "**********"
type textarea "*"
type textarea "**********"
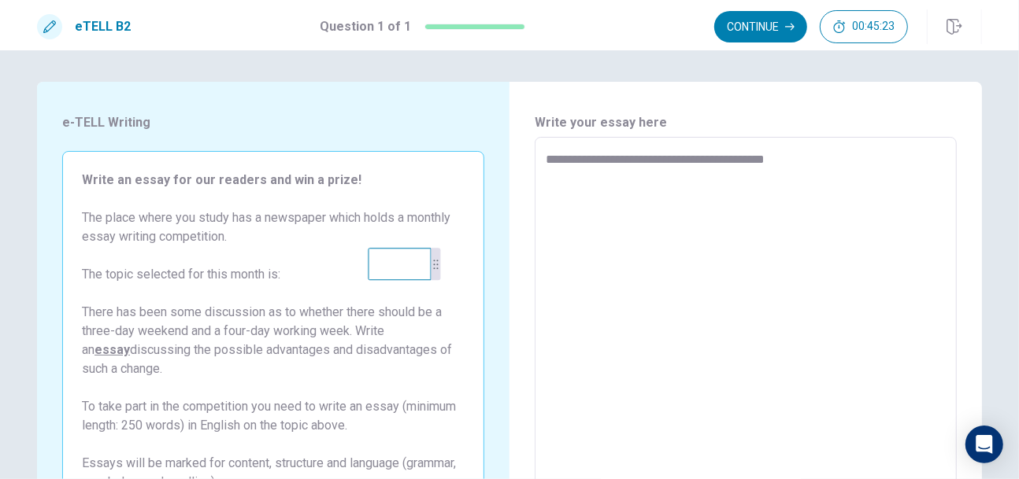
type textarea "*"
type textarea "**********"
type textarea "*"
type textarea "**********"
type textarea "*"
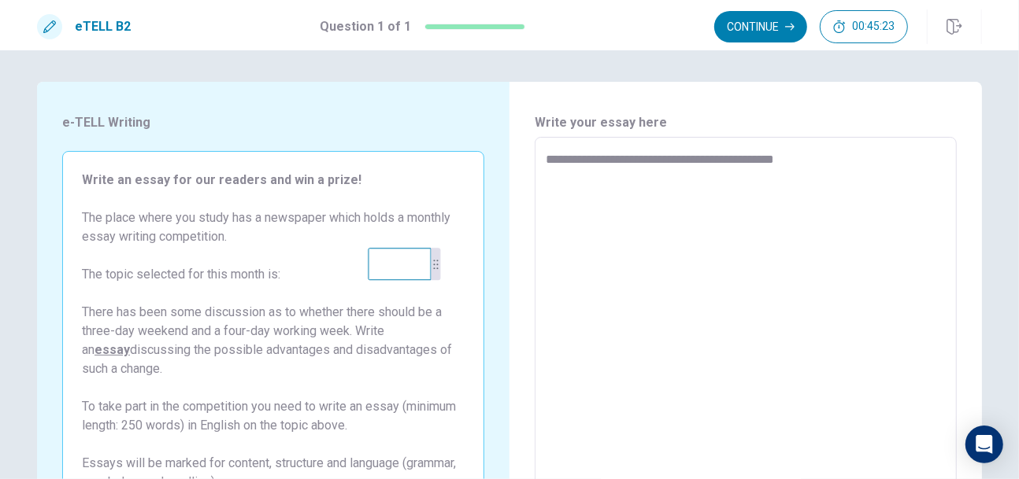
type textarea "**********"
type textarea "*"
type textarea "**********"
type textarea "*"
type textarea "**********"
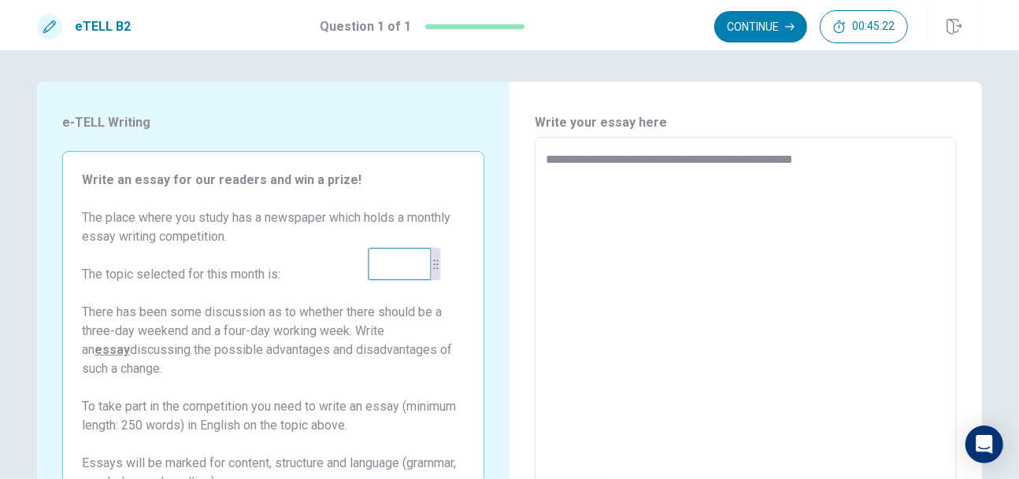
type textarea "*"
type textarea "**********"
type textarea "*"
type textarea "**********"
type textarea "*"
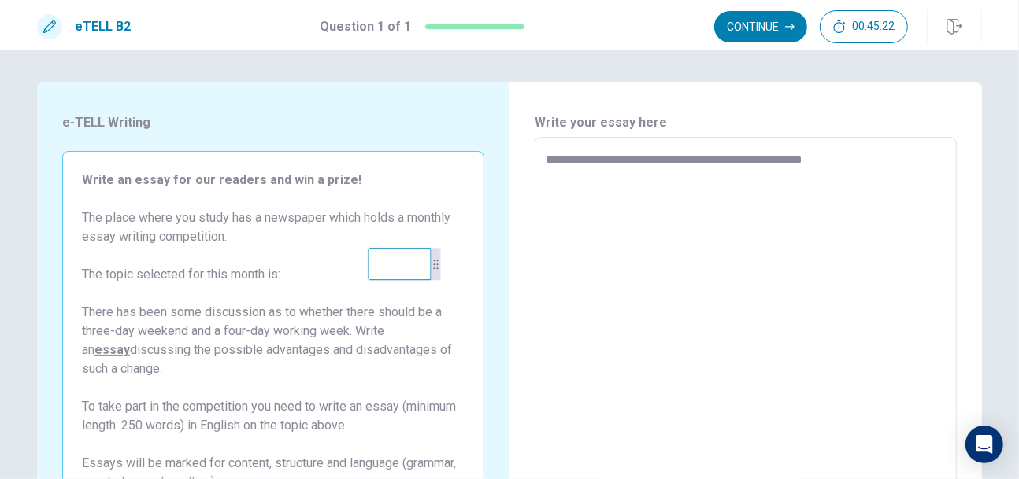
type textarea "**********"
type textarea "*"
type textarea "**********"
type textarea "*"
type textarea "**********"
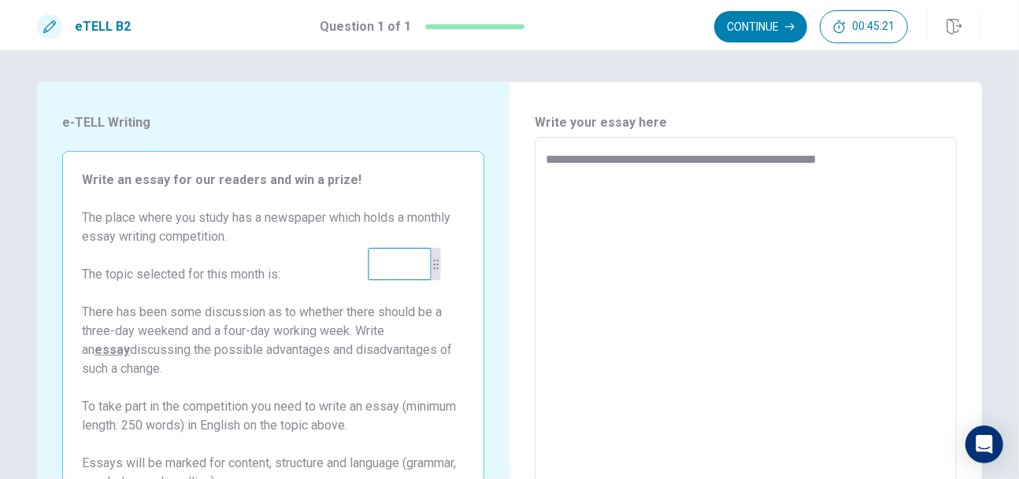
type textarea "*"
type textarea "**********"
type textarea "*"
type textarea "**********"
type textarea "*"
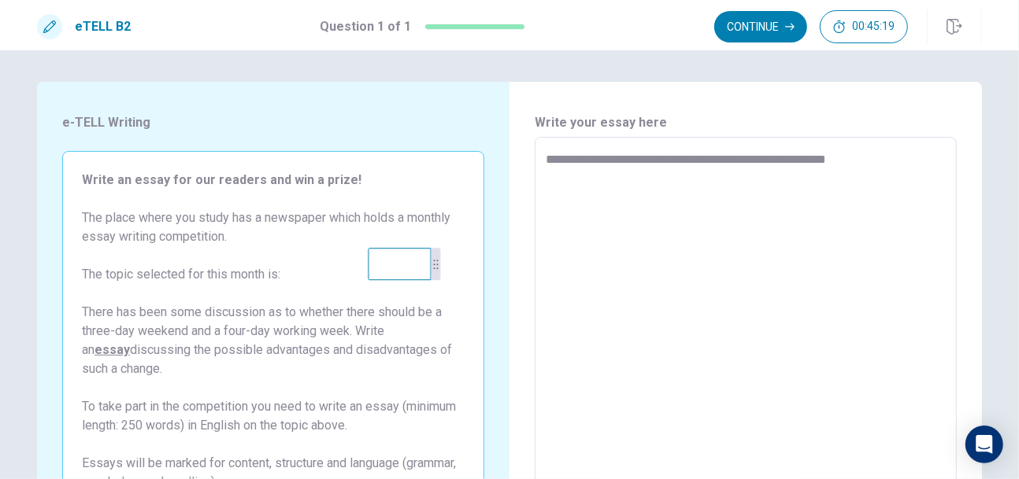
type textarea "**********"
type textarea "*"
type textarea "**********"
type textarea "*"
type textarea "**********"
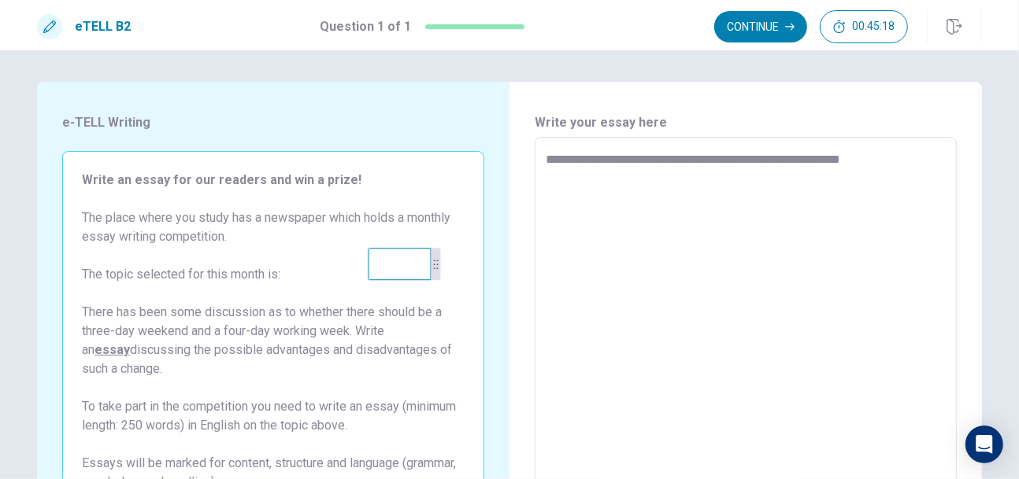
type textarea "*"
type textarea "**********"
type textarea "*"
type textarea "**********"
type textarea "*"
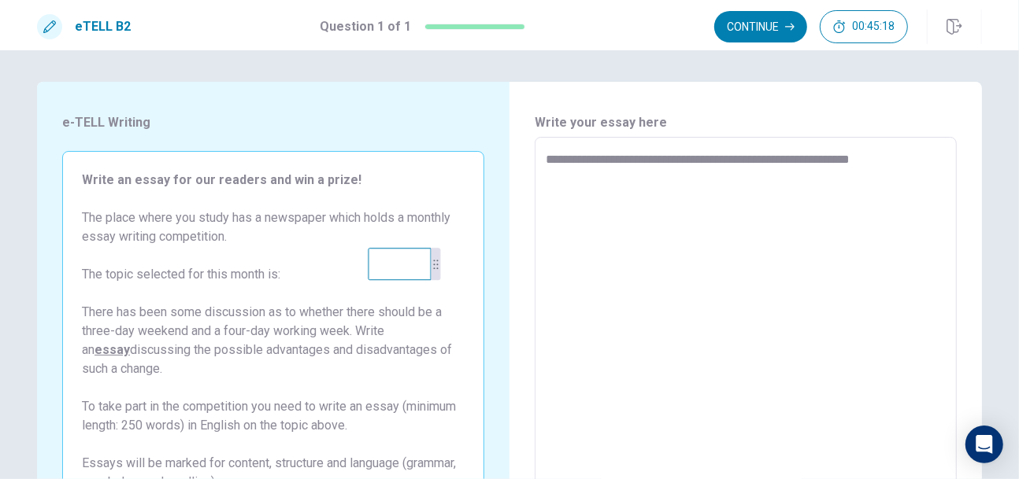
type textarea "**********"
type textarea "*"
type textarea "**********"
type textarea "*"
type textarea "**********"
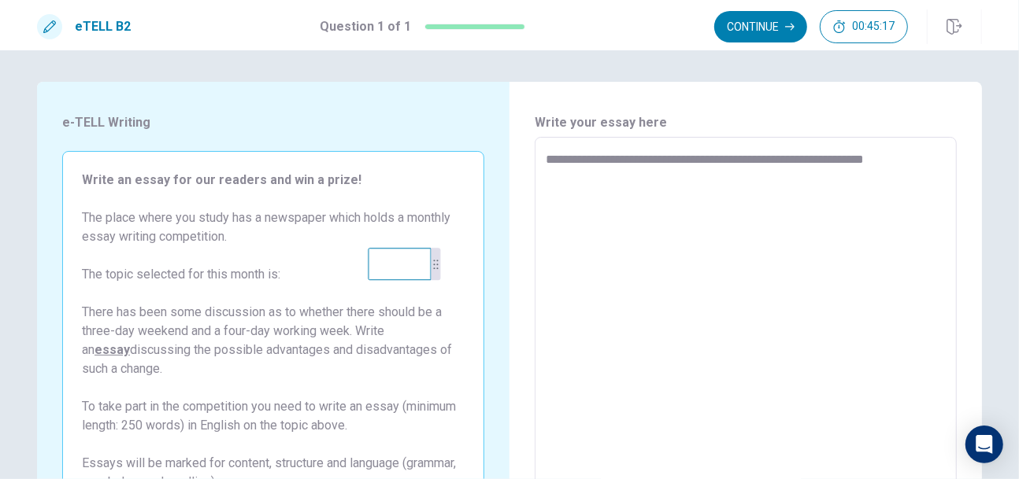
type textarea "*"
type textarea "**********"
type textarea "*"
type textarea "**********"
type textarea "*"
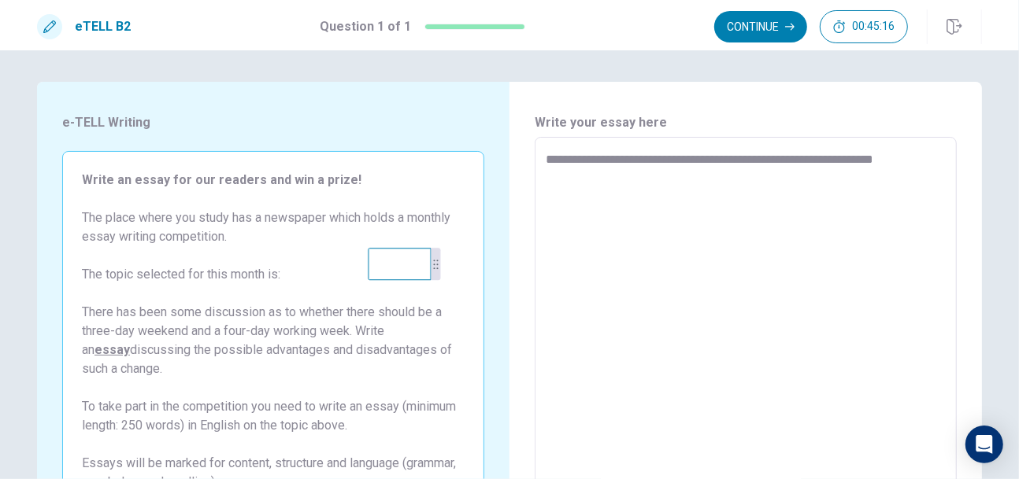
type textarea "**********"
type textarea "*"
type textarea "**********"
type textarea "*"
type textarea "**********"
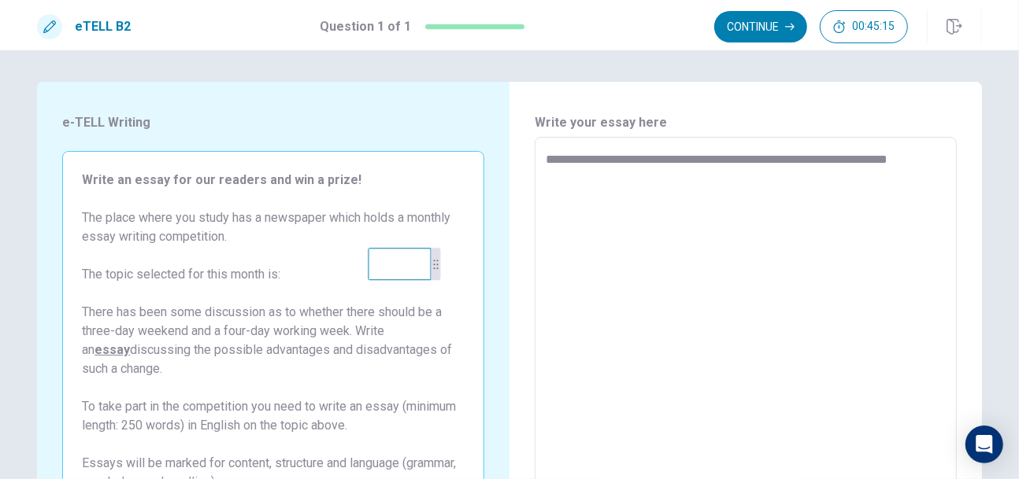
type textarea "*"
type textarea "**********"
type textarea "*"
type textarea "**********"
type textarea "*"
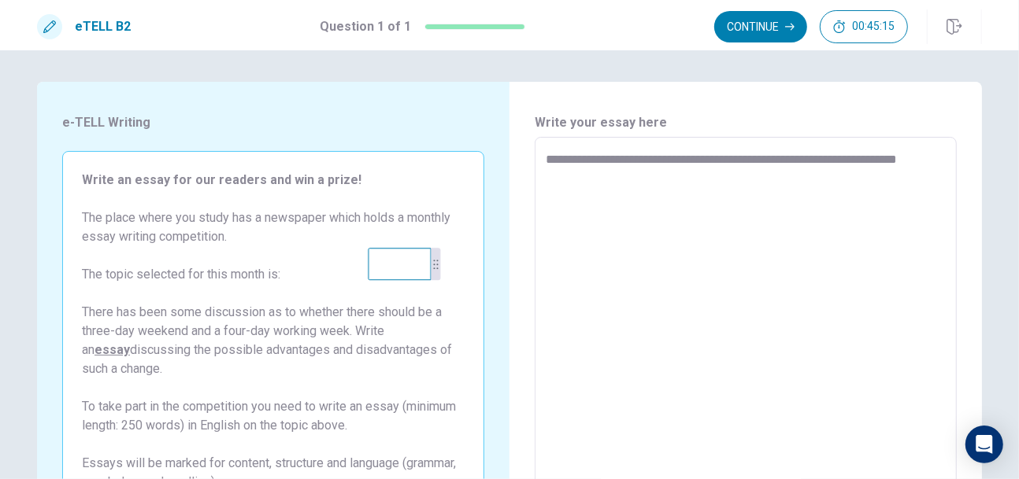
type textarea "**********"
type textarea "*"
type textarea "**********"
type textarea "*"
type textarea "**********"
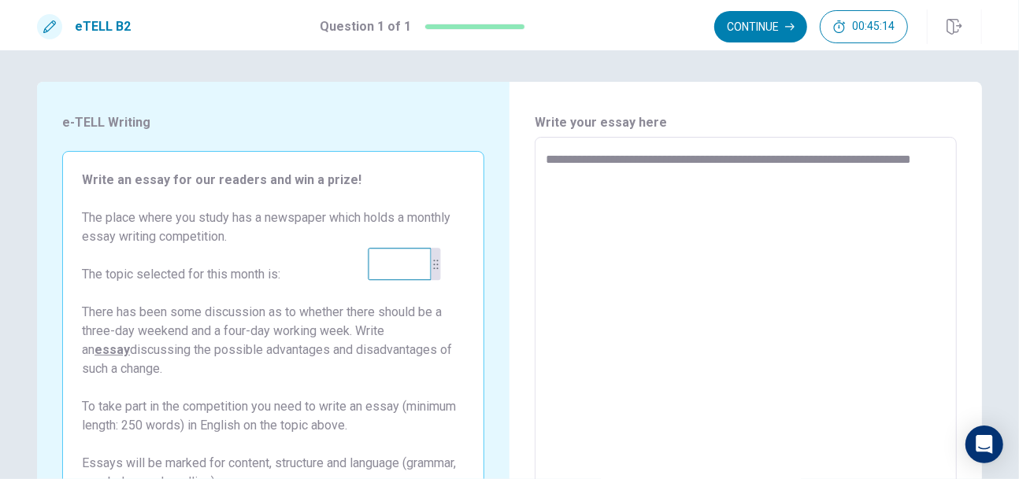
type textarea "*"
type textarea "**********"
type textarea "*"
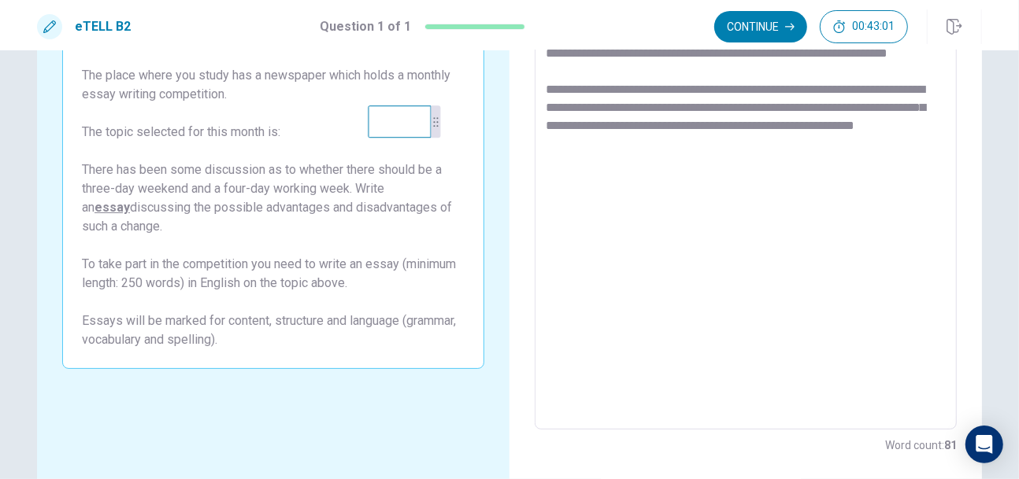
scroll to position [71, 0]
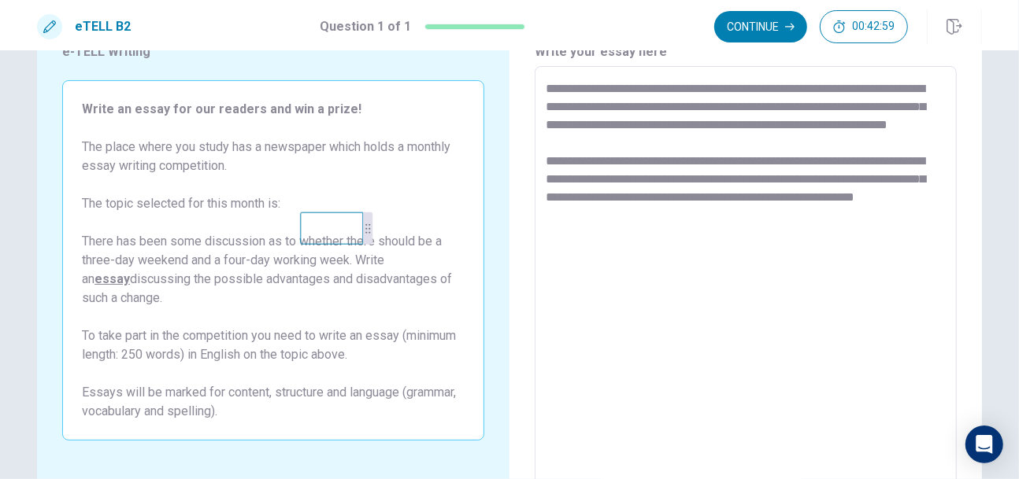
drag, startPoint x: 414, startPoint y: 205, endPoint x: 346, endPoint y: 235, distance: 74.7
click at [346, 235] on video at bounding box center [331, 229] width 63 height 32
click at [631, 235] on textarea "**********" at bounding box center [746, 284] width 400 height 409
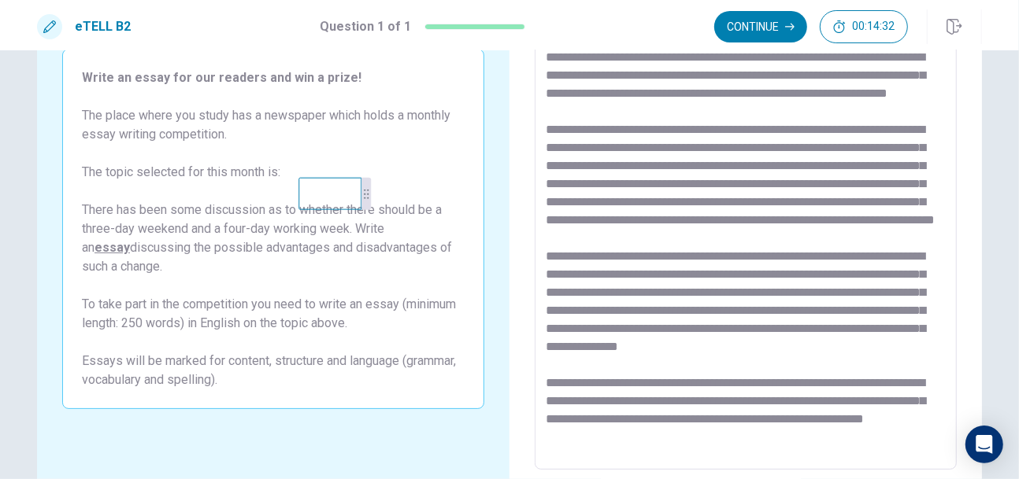
scroll to position [61, 0]
click at [652, 361] on textarea at bounding box center [746, 252] width 400 height 409
click at [785, 288] on textarea at bounding box center [746, 252] width 400 height 409
click at [790, 287] on textarea at bounding box center [746, 252] width 400 height 409
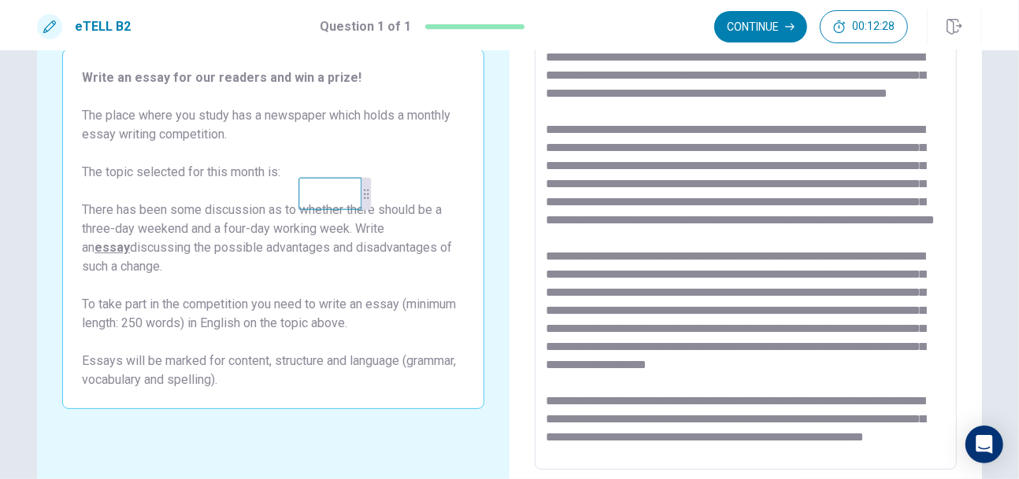
scroll to position [80, 0]
click at [751, 368] on textarea at bounding box center [746, 252] width 400 height 409
click at [738, 362] on textarea at bounding box center [746, 252] width 400 height 409
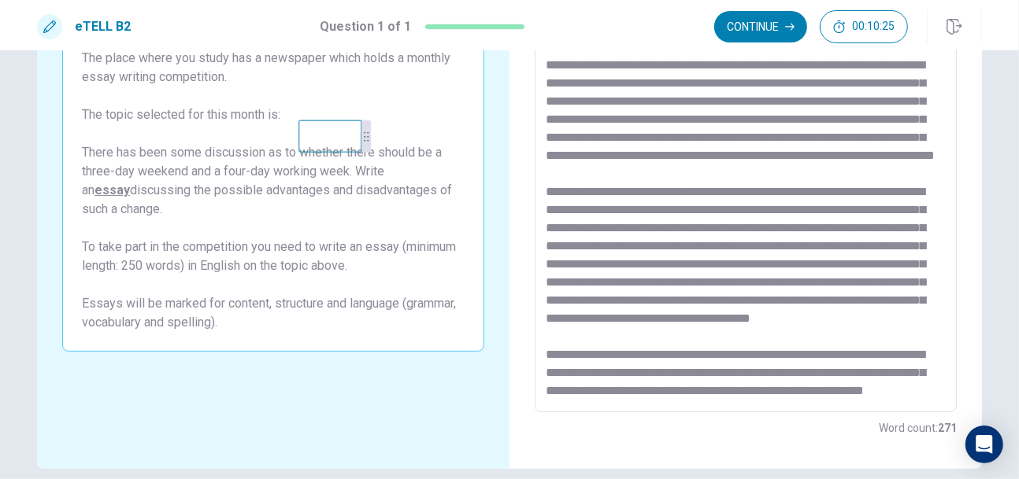
scroll to position [97, 0]
click at [662, 372] on textarea at bounding box center [746, 195] width 400 height 409
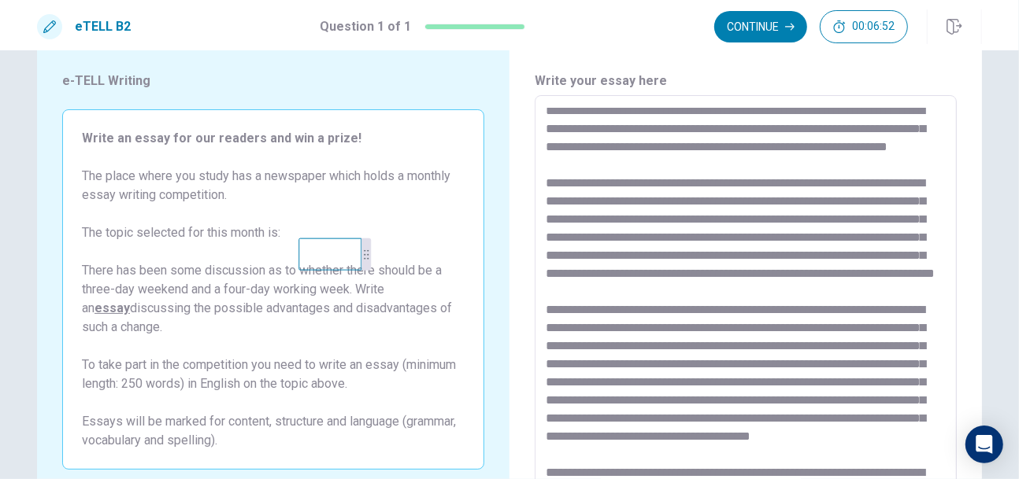
click at [668, 276] on textarea at bounding box center [746, 313] width 400 height 409
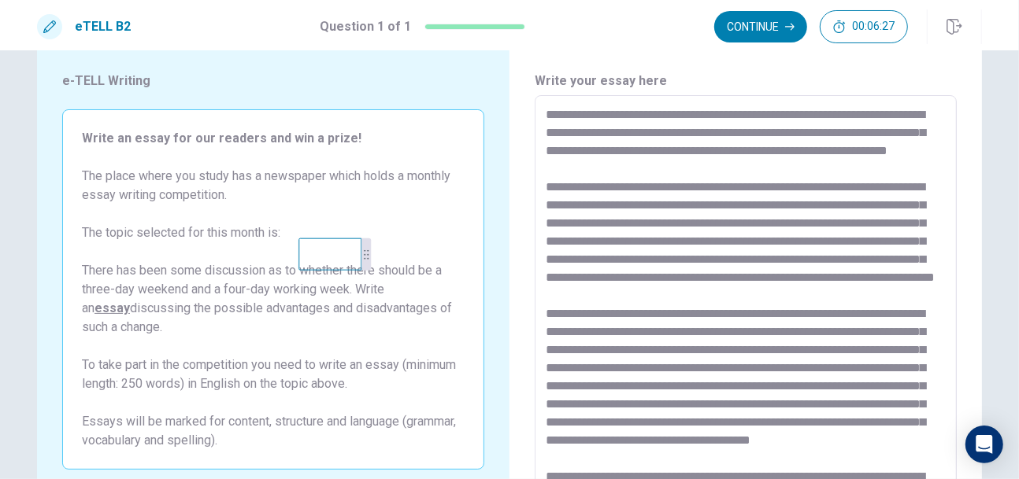
scroll to position [0, 0]
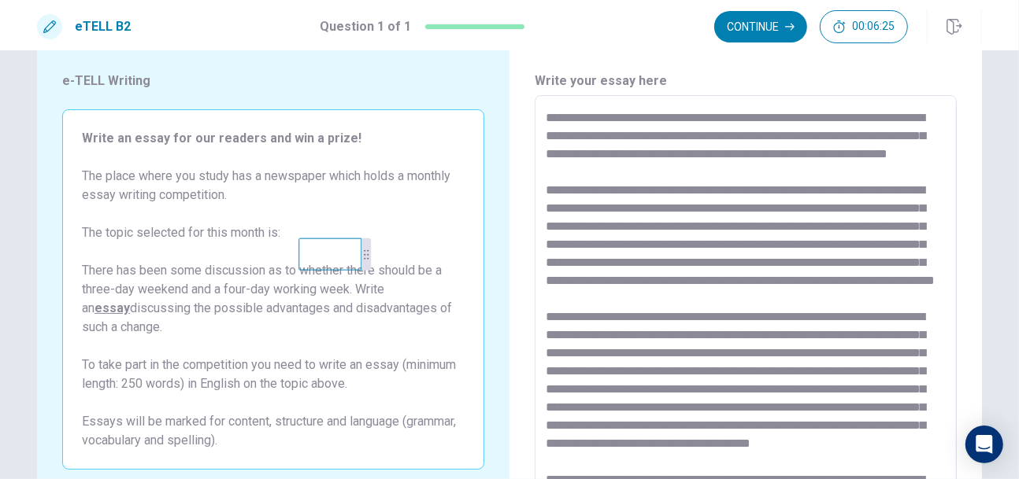
click at [638, 136] on textarea at bounding box center [746, 313] width 400 height 409
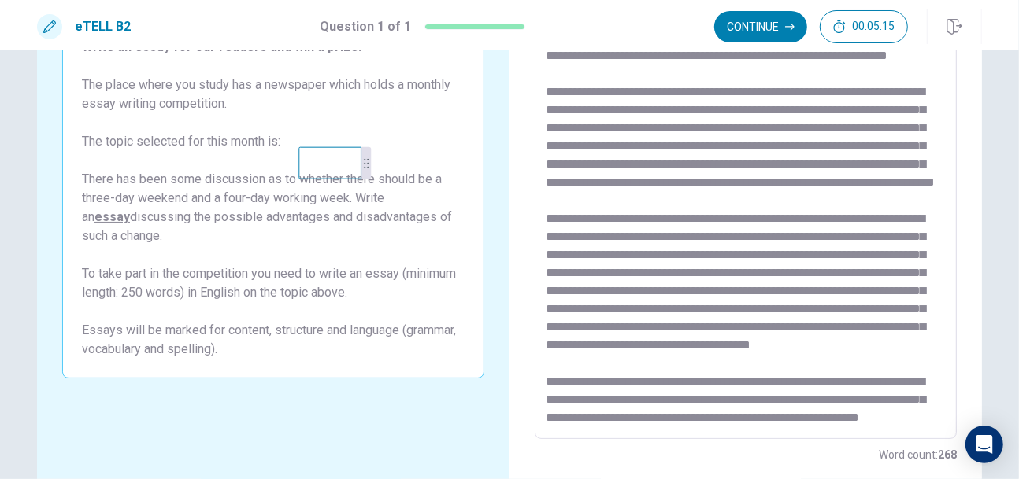
scroll to position [151, 0]
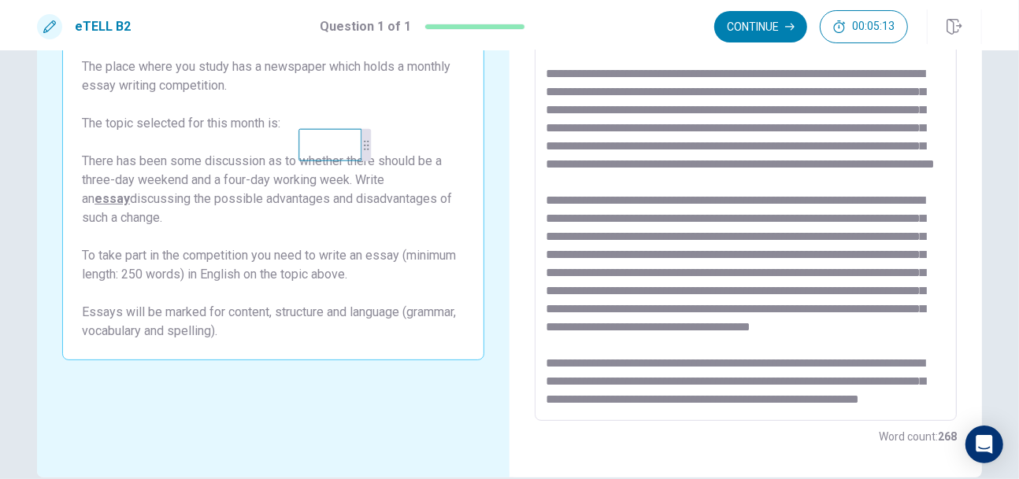
click at [838, 361] on textarea at bounding box center [746, 203] width 400 height 409
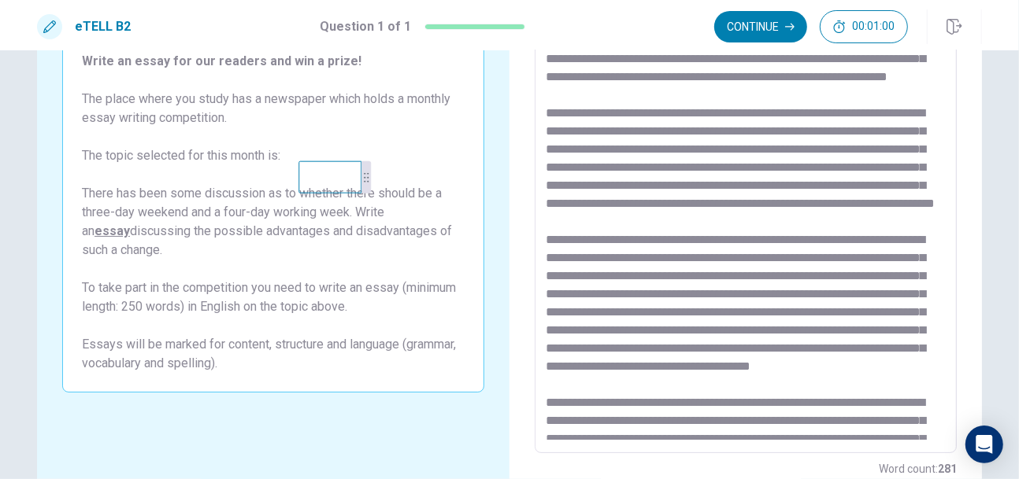
scroll to position [88, 0]
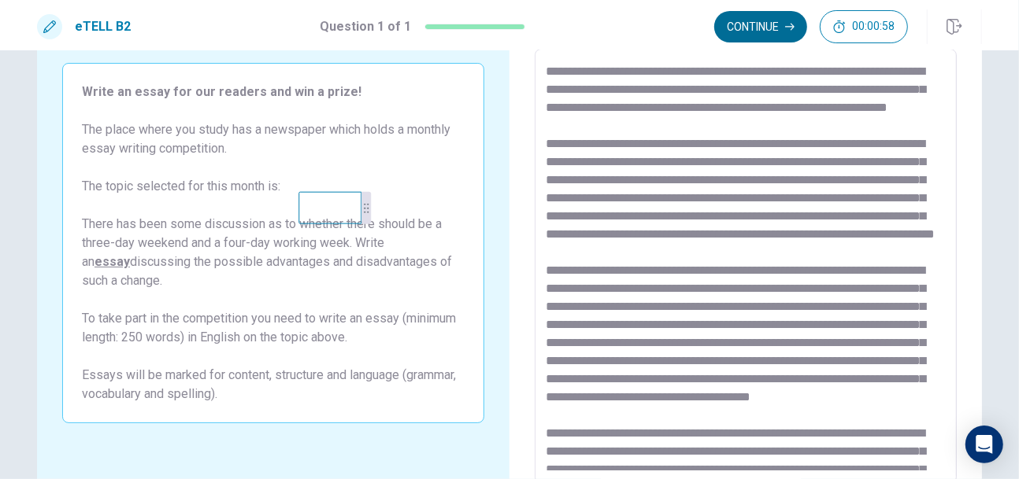
click at [759, 36] on button "Continue" at bounding box center [760, 26] width 93 height 31
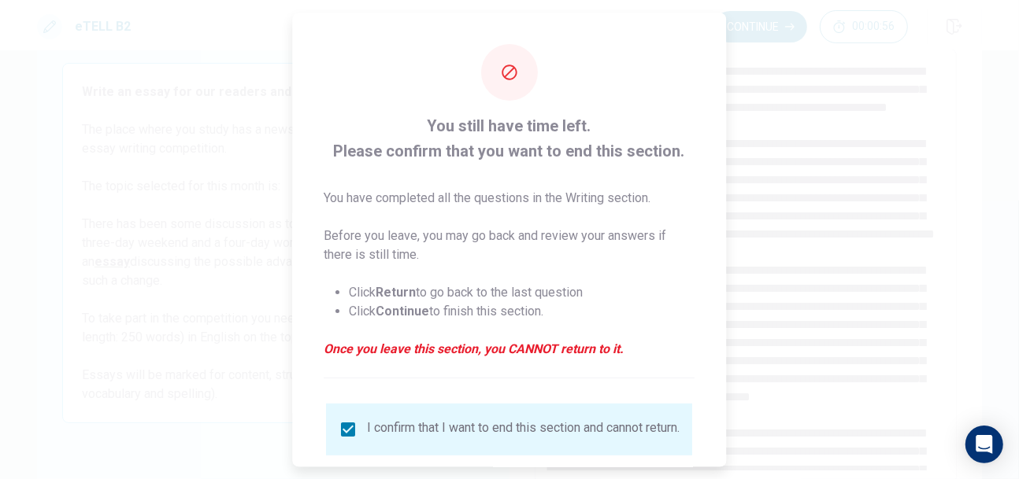
scroll to position [109, 0]
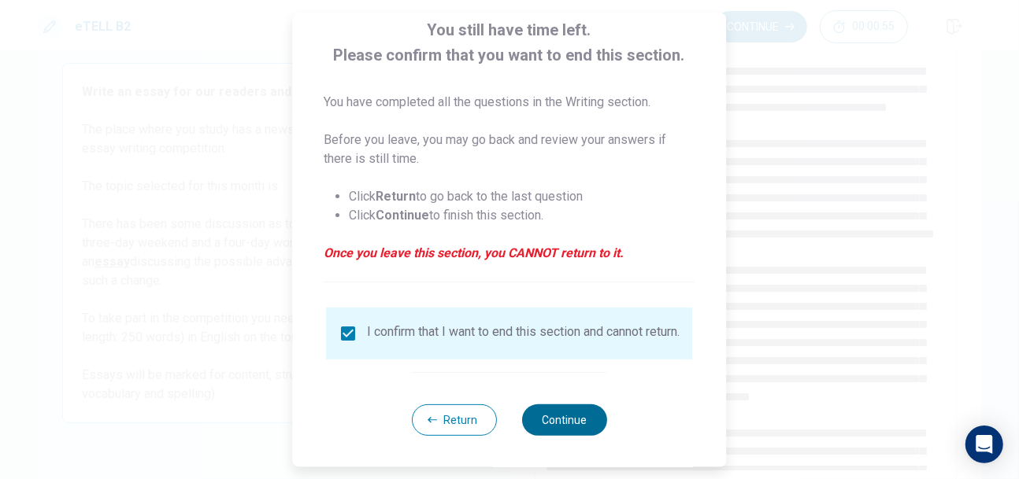
click at [561, 415] on button "Continue" at bounding box center [564, 419] width 85 height 31
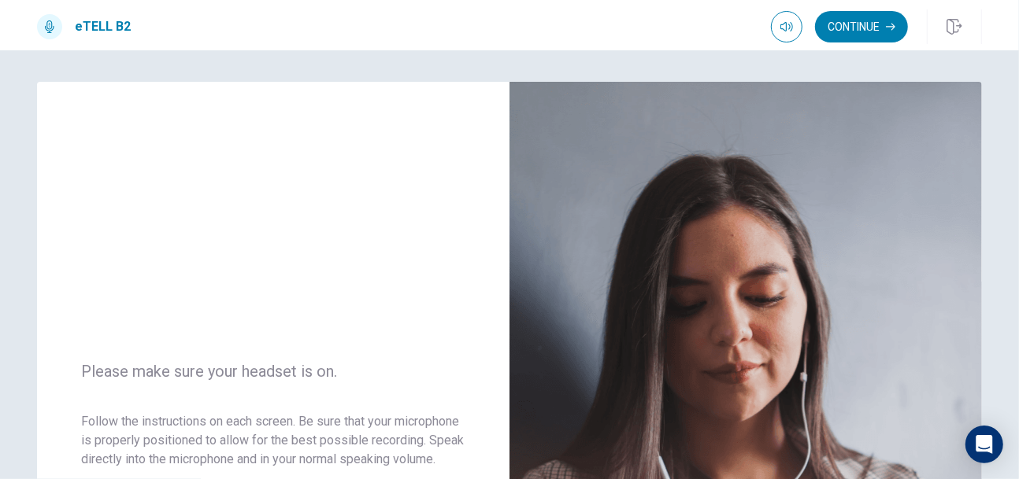
scroll to position [71, 0]
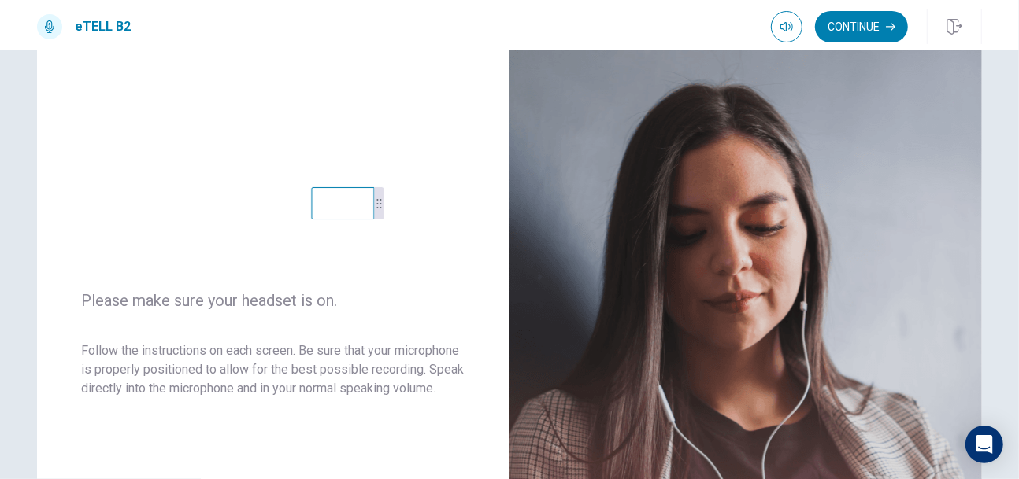
drag, startPoint x: 332, startPoint y: 242, endPoint x: 345, endPoint y: 220, distance: 26.1
click at [345, 220] on video at bounding box center [342, 203] width 63 height 32
click at [867, 28] on button "Continue" at bounding box center [861, 26] width 93 height 31
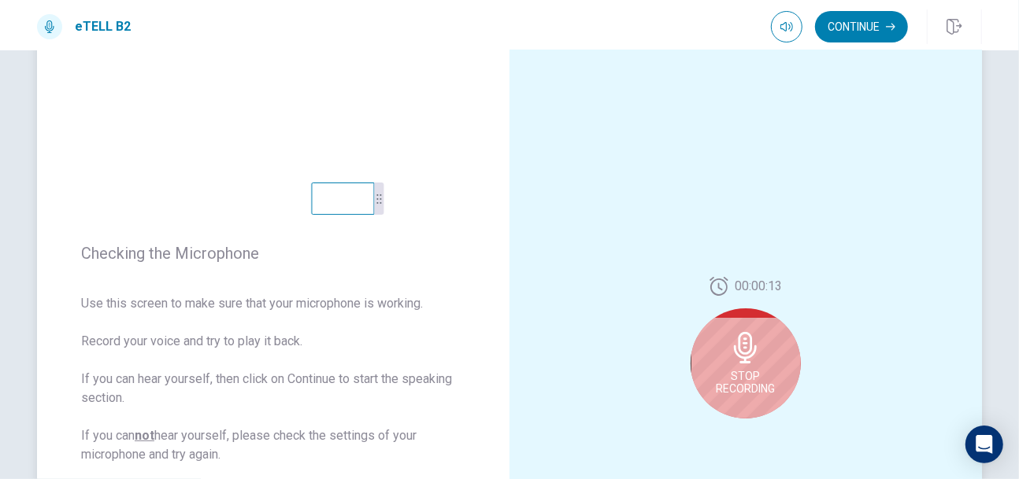
click at [741, 356] on icon at bounding box center [745, 347] width 23 height 31
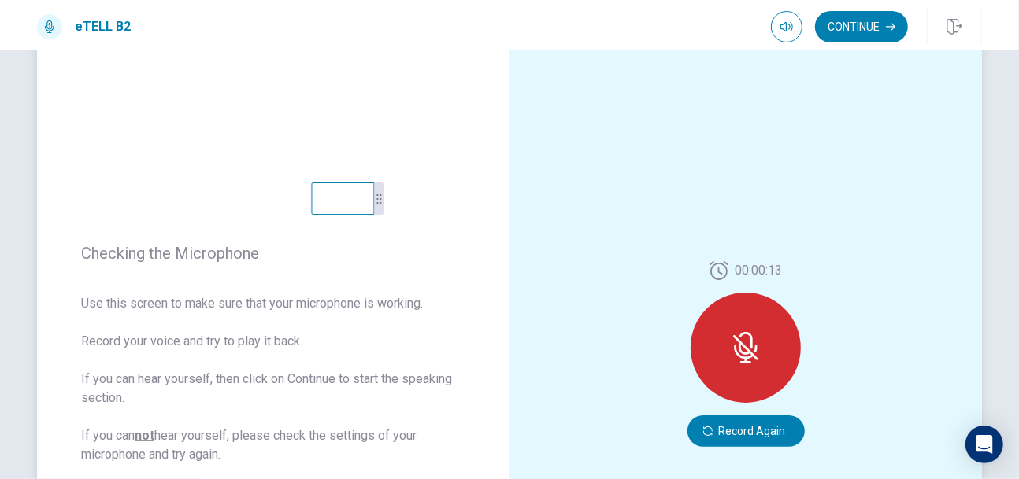
click at [737, 354] on icon at bounding box center [744, 353] width 20 height 14
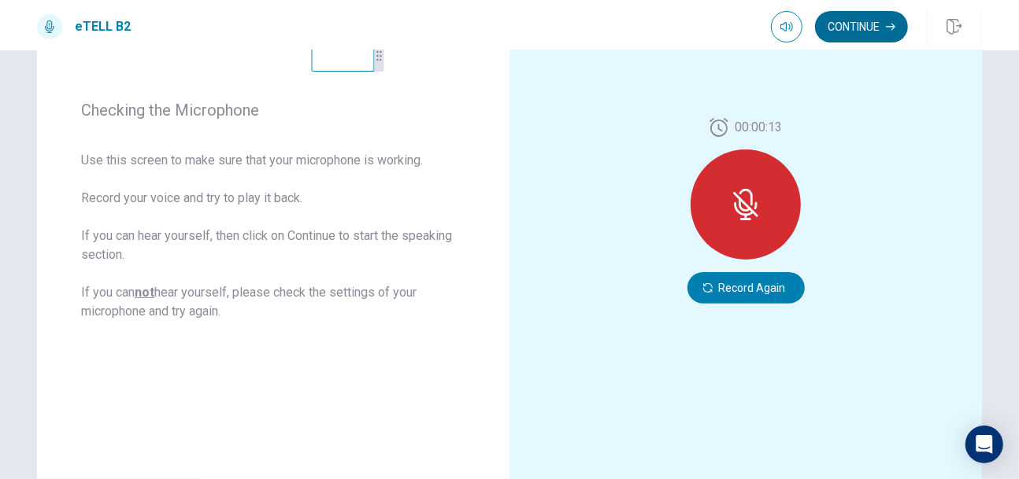
click at [857, 35] on button "Continue" at bounding box center [861, 26] width 93 height 31
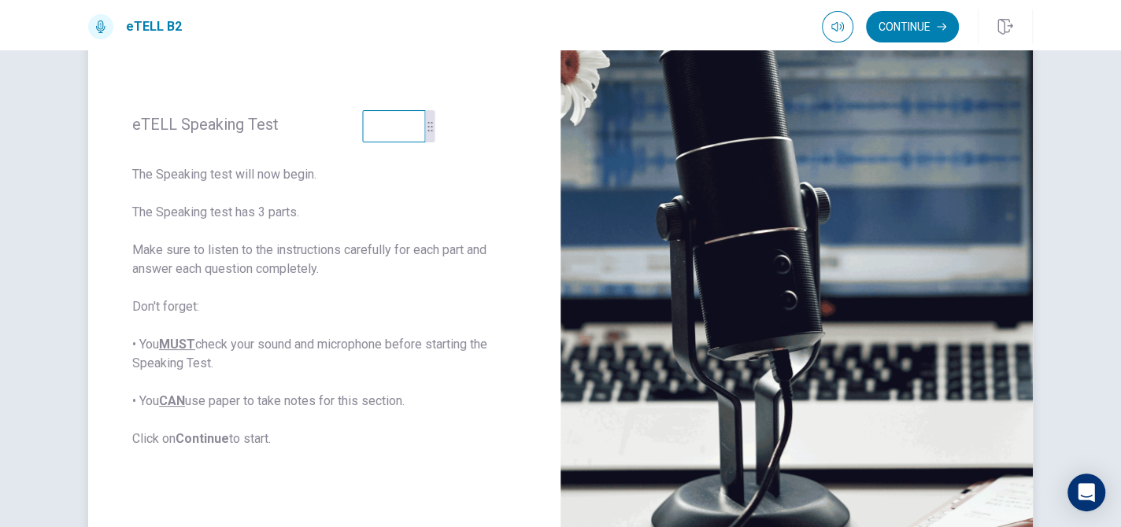
scroll to position [65, 0]
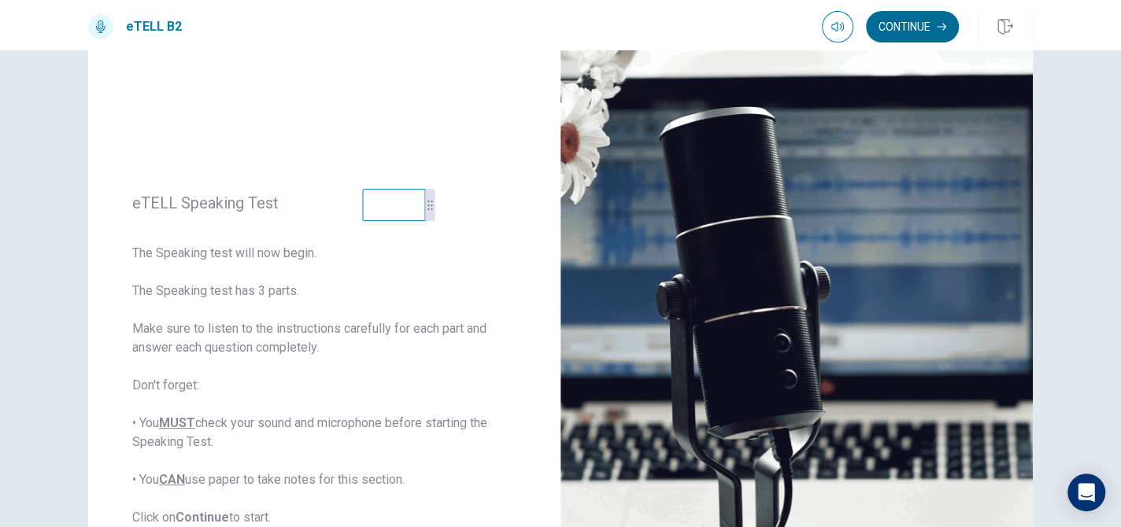
click at [916, 32] on button "Continue" at bounding box center [912, 26] width 93 height 31
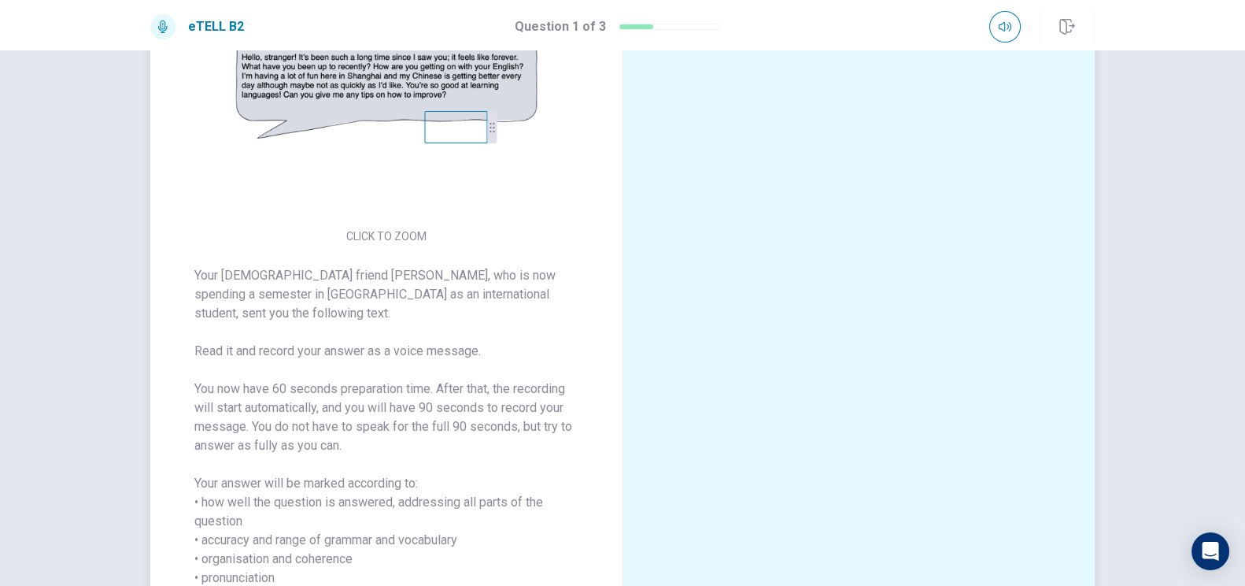
scroll to position [142, 0]
drag, startPoint x: 475, startPoint y: 133, endPoint x: 619, endPoint y: 209, distance: 163.1
click at [619, 209] on video at bounding box center [600, 203] width 63 height 32
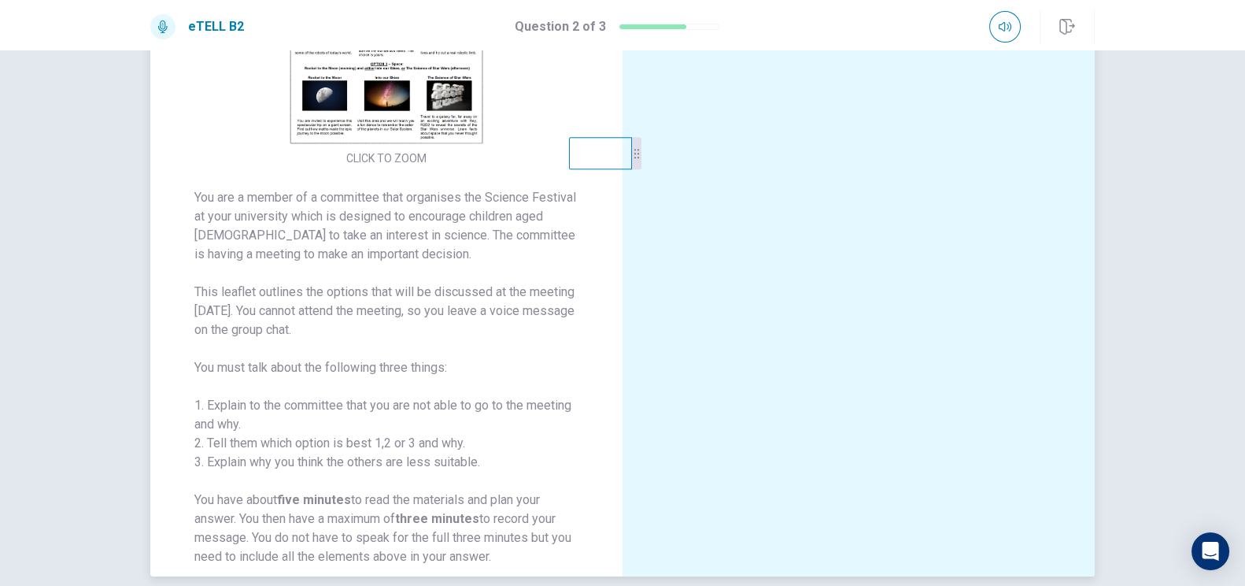
scroll to position [105, 0]
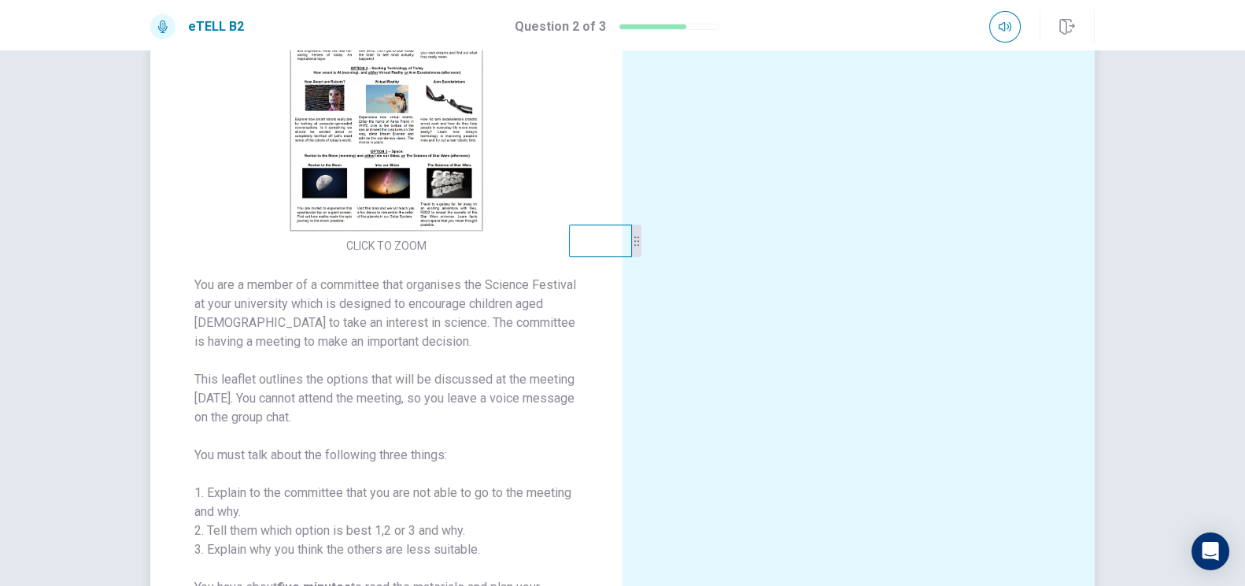
click at [427, 166] on img at bounding box center [386, 94] width 302 height 275
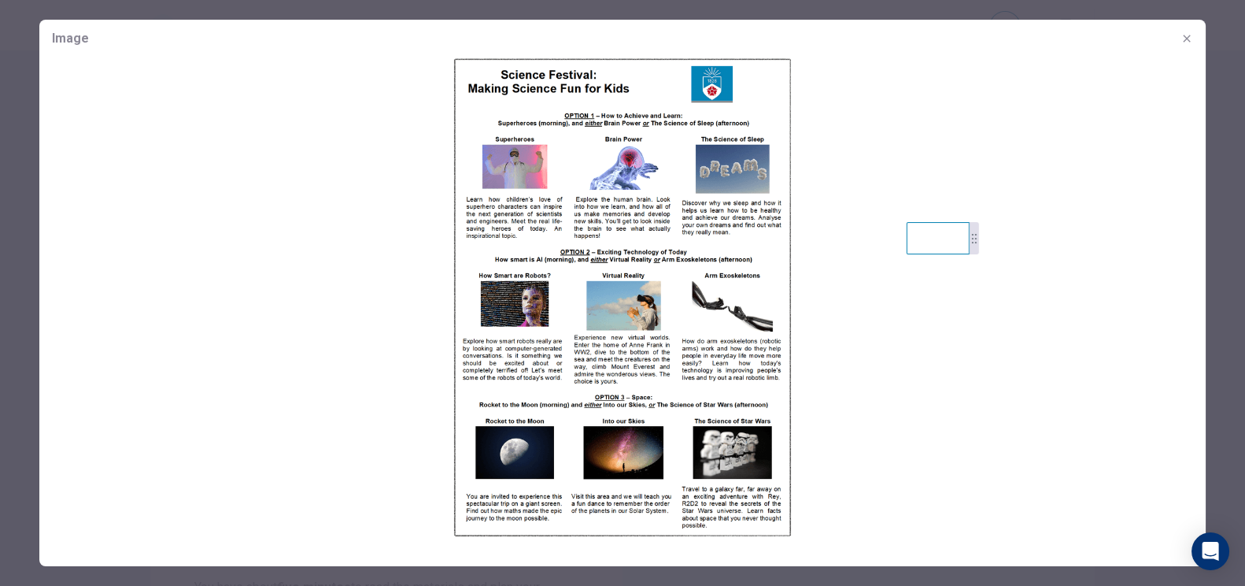
drag, startPoint x: 601, startPoint y: 241, endPoint x: 938, endPoint y: 238, distance: 337.8
click at [938, 238] on video at bounding box center [938, 238] width 63 height 32
click at [1120, 43] on icon "button" at bounding box center [1187, 38] width 13 height 13
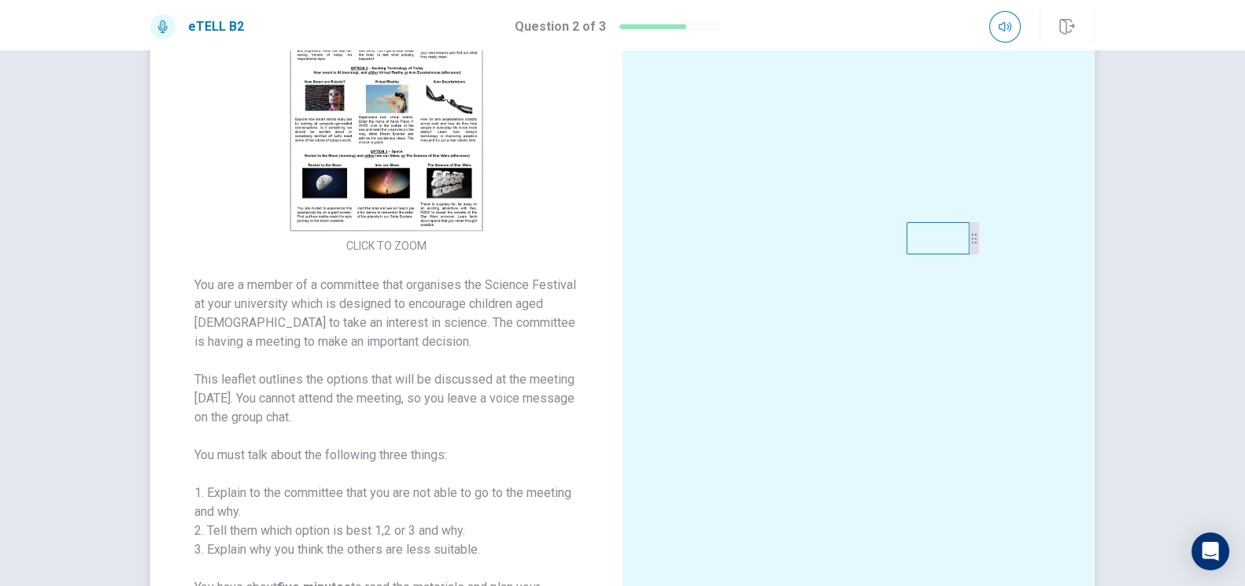
scroll to position [0, 0]
click at [405, 187] on img at bounding box center [386, 94] width 302 height 275
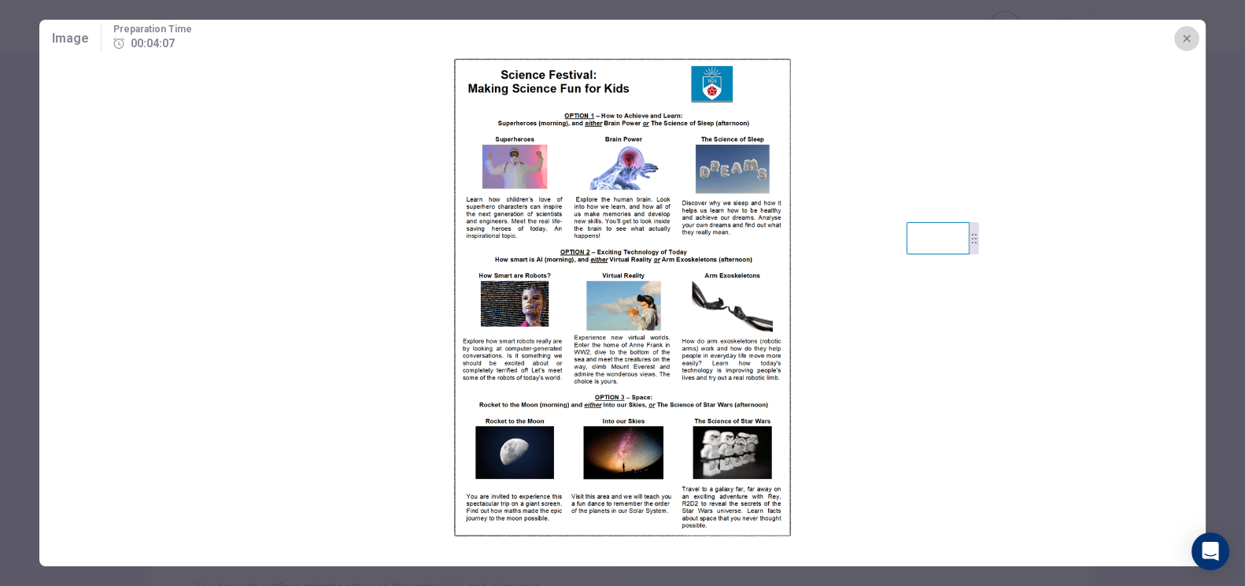
click at [1120, 35] on icon "button" at bounding box center [1187, 38] width 13 height 13
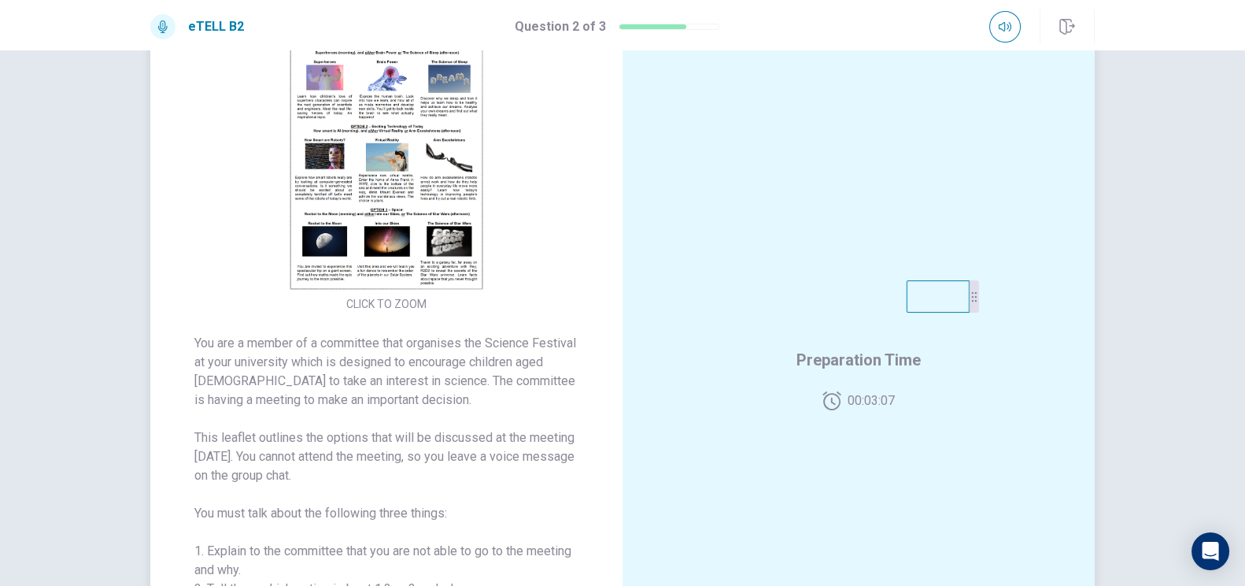
scroll to position [17, 0]
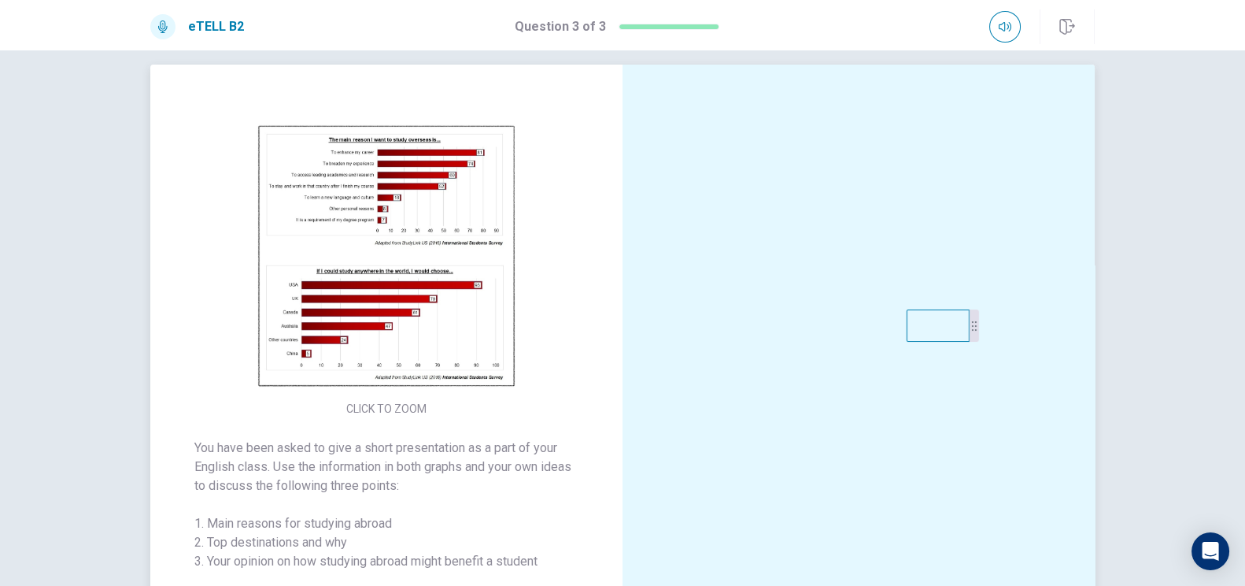
click at [442, 285] on img at bounding box center [386, 257] width 302 height 275
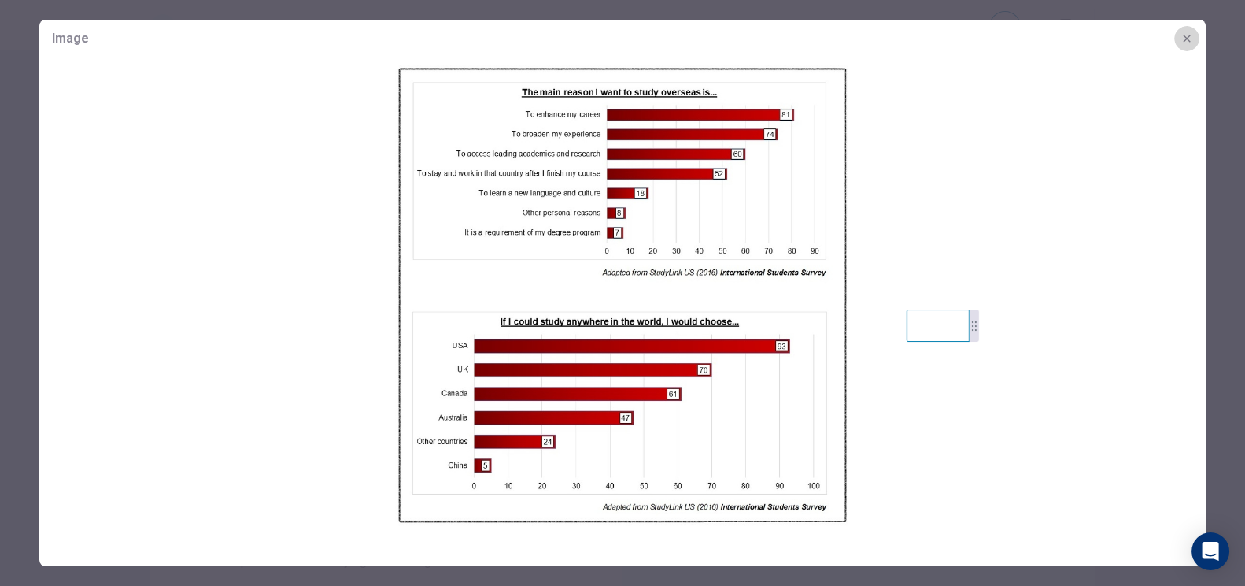
click at [1120, 41] on icon "button" at bounding box center [1186, 38] width 7 height 7
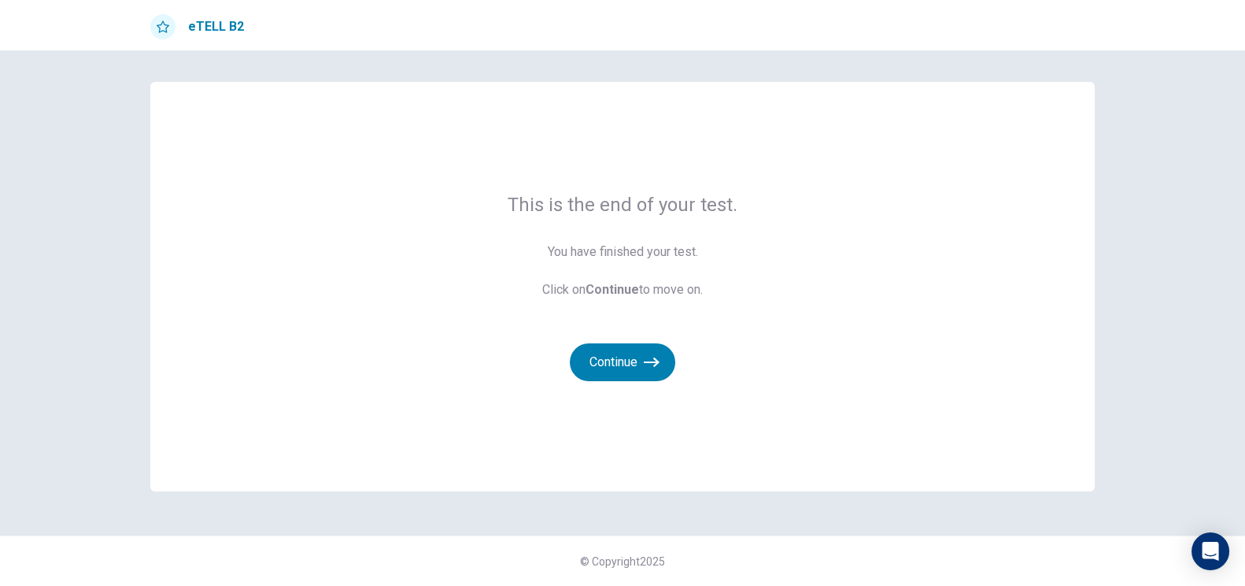
scroll to position [0, 0]
click at [657, 363] on icon "button" at bounding box center [652, 362] width 16 height 16
